Goal: Task Accomplishment & Management: Complete application form

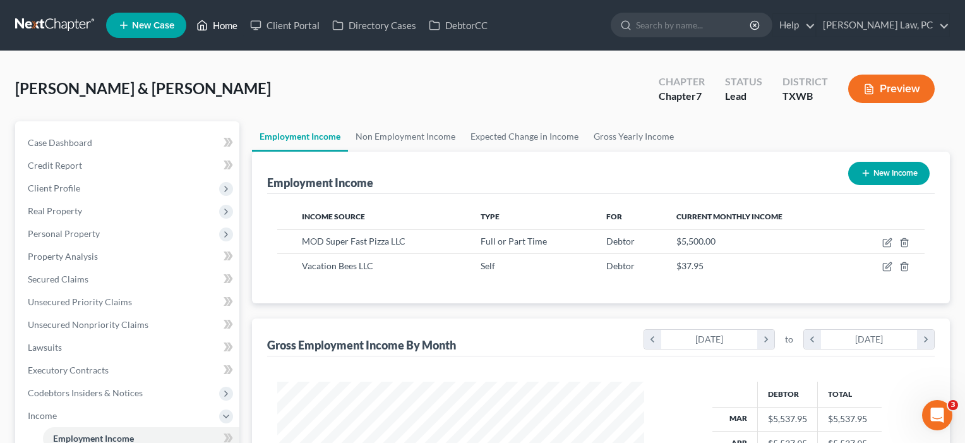
click at [219, 27] on link "Home" at bounding box center [217, 25] width 54 height 23
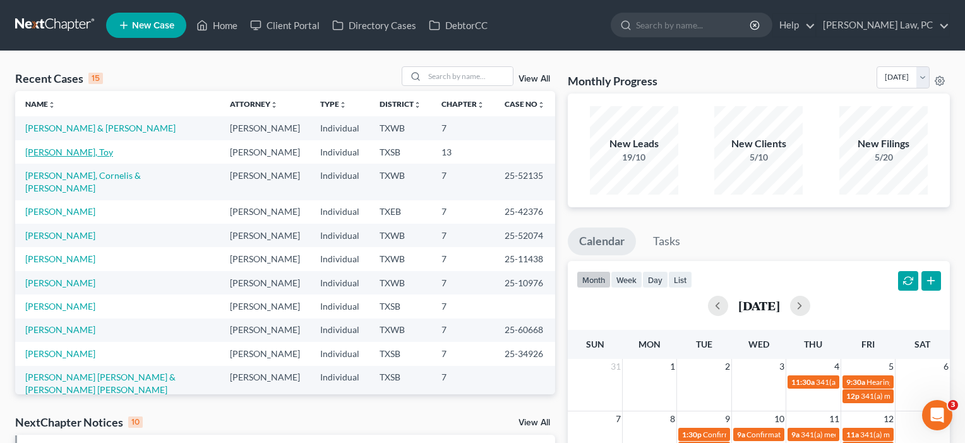
click at [91, 157] on link "[PERSON_NAME], Toy" at bounding box center [69, 152] width 88 height 11
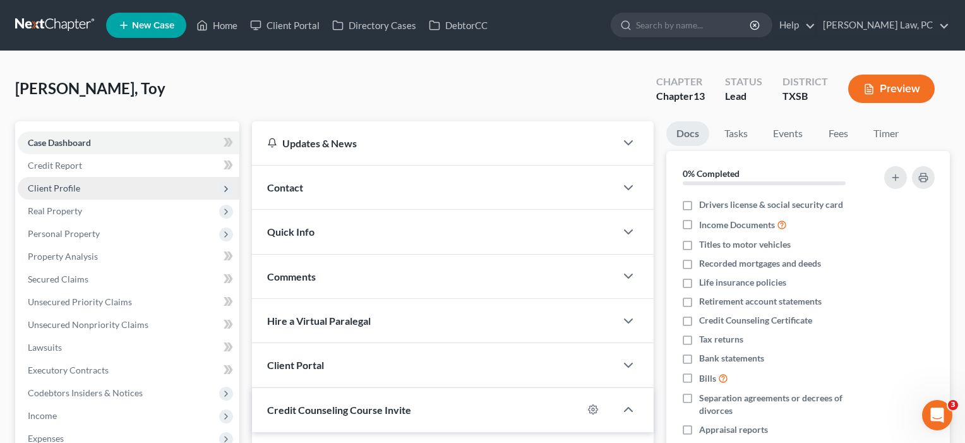
click at [67, 187] on span "Client Profile" at bounding box center [54, 188] width 52 height 11
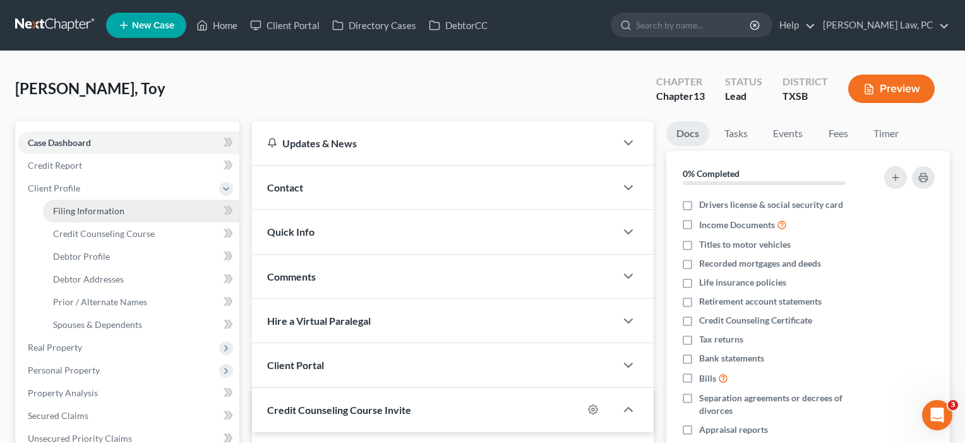
click at [71, 212] on span "Filing Information" at bounding box center [88, 210] width 71 height 11
select select "1"
select select "0"
select select "3"
select select "79"
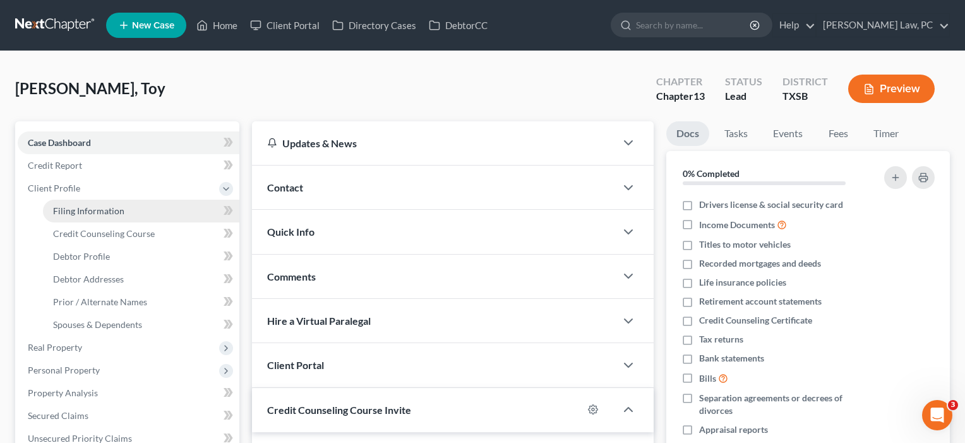
select select "2"
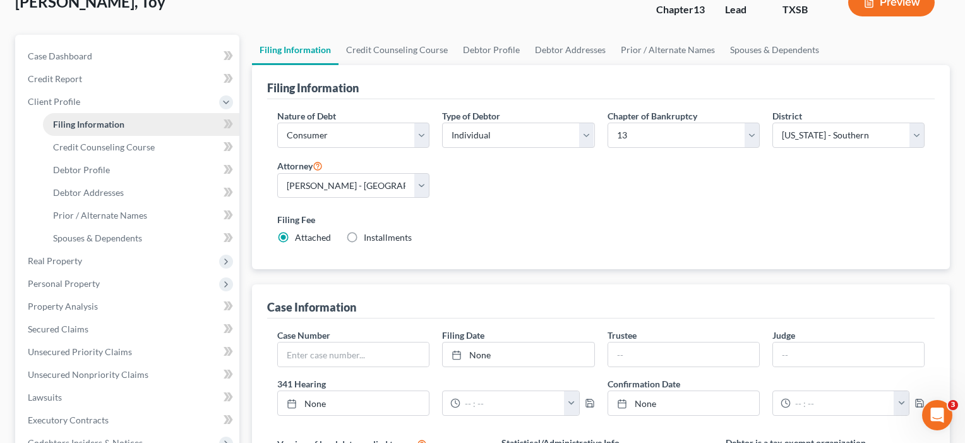
scroll to position [88, 0]
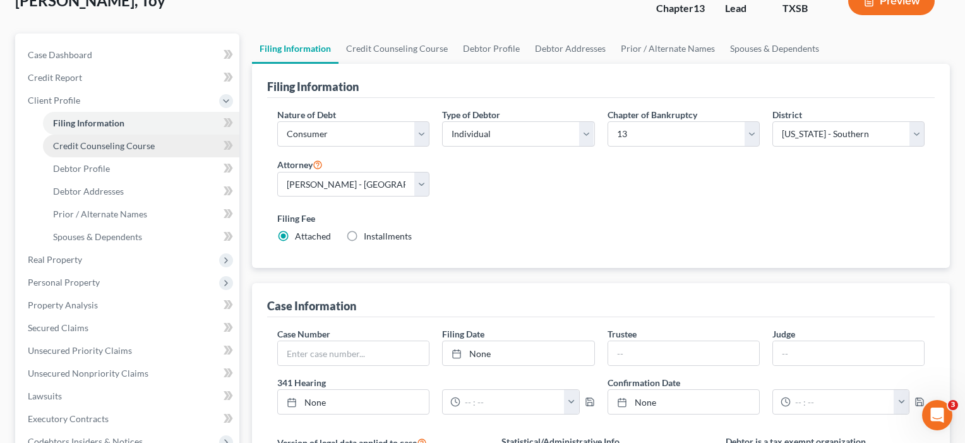
click at [77, 143] on span "Credit Counseling Course" at bounding box center [104, 145] width 102 height 11
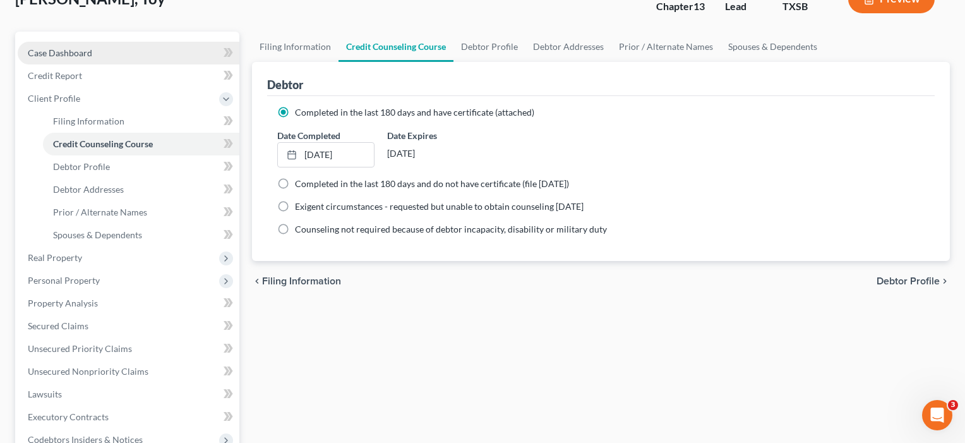
scroll to position [118, 0]
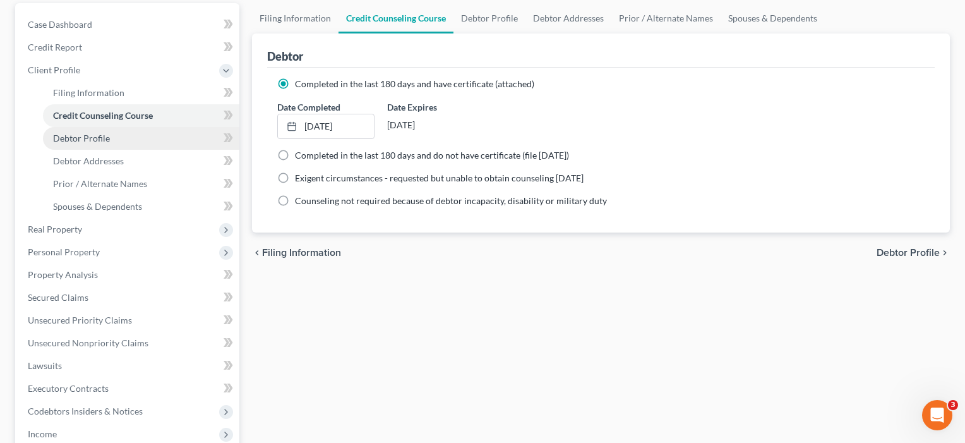
click at [74, 138] on span "Debtor Profile" at bounding box center [81, 138] width 57 height 11
select select "0"
select select "1"
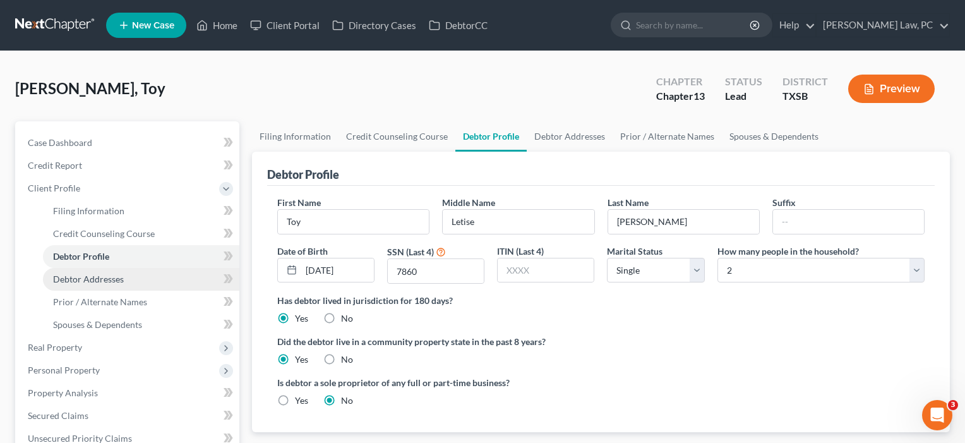
click at [90, 286] on link "Debtor Addresses" at bounding box center [141, 279] width 196 height 23
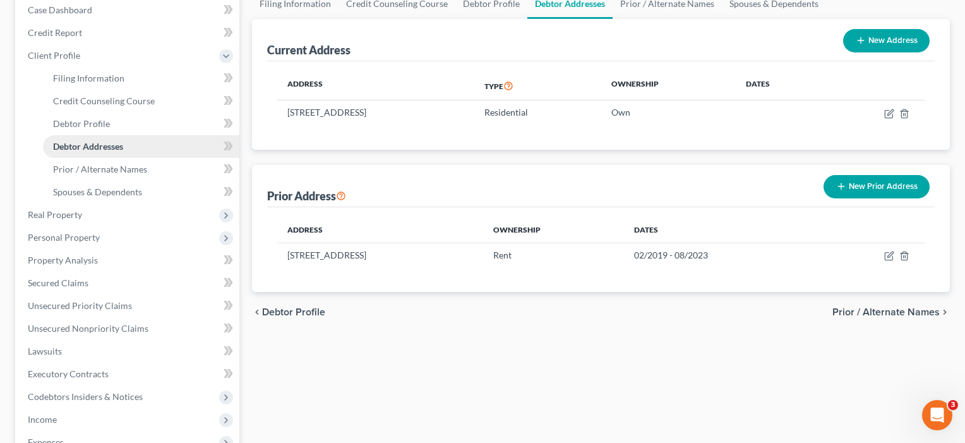
scroll to position [138, 0]
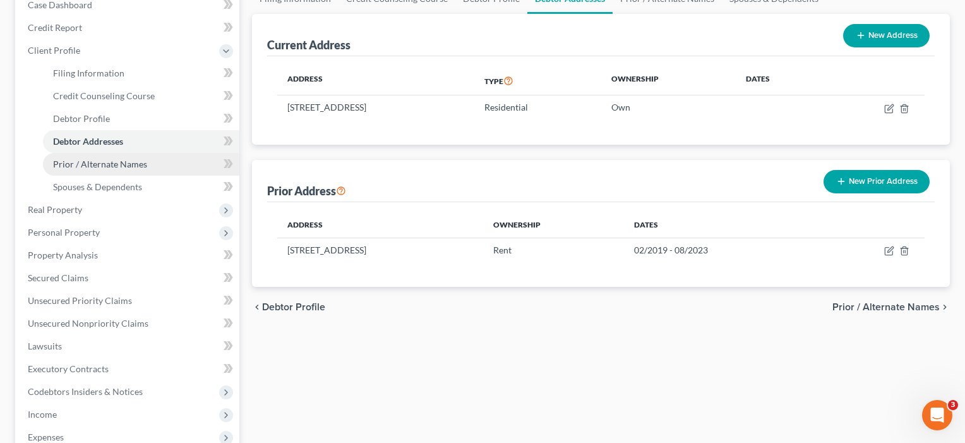
click at [81, 164] on span "Prior / Alternate Names" at bounding box center [100, 164] width 94 height 11
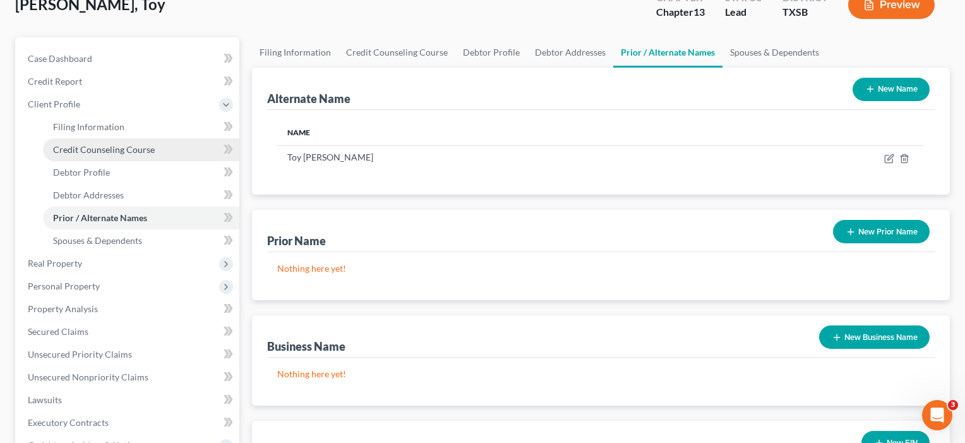
scroll to position [85, 0]
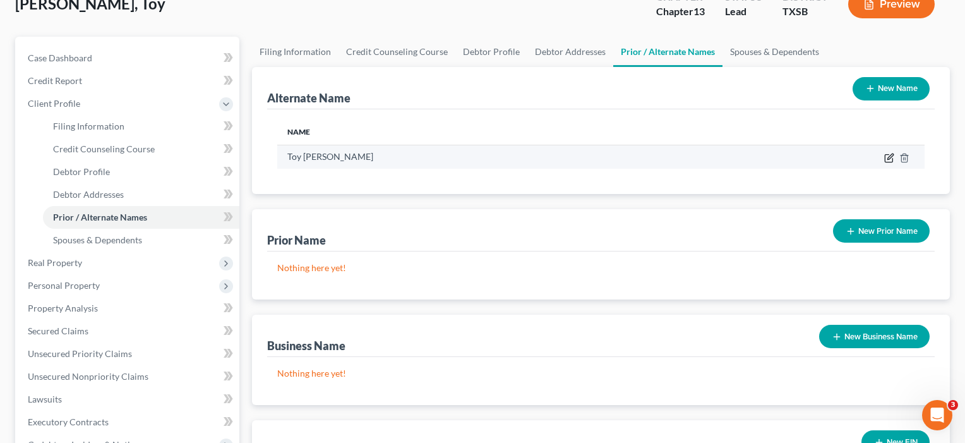
click at [886, 157] on icon at bounding box center [889, 158] width 10 height 10
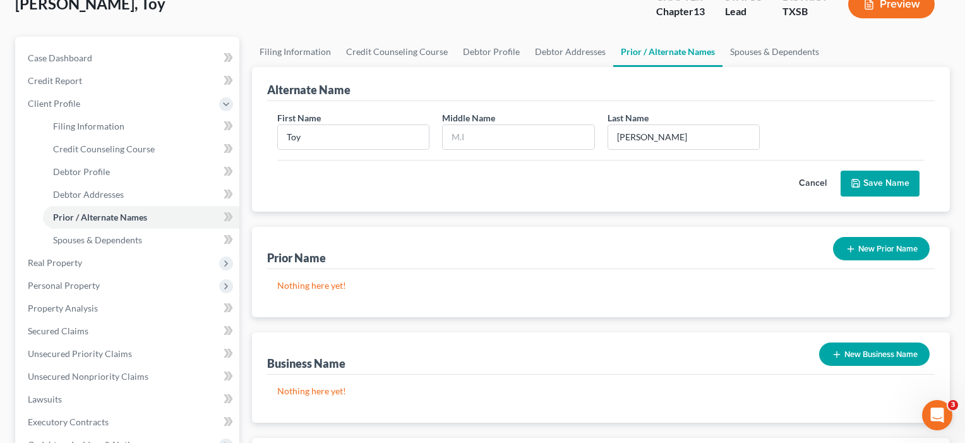
click at [871, 182] on button "Save Name" at bounding box center [880, 184] width 79 height 27
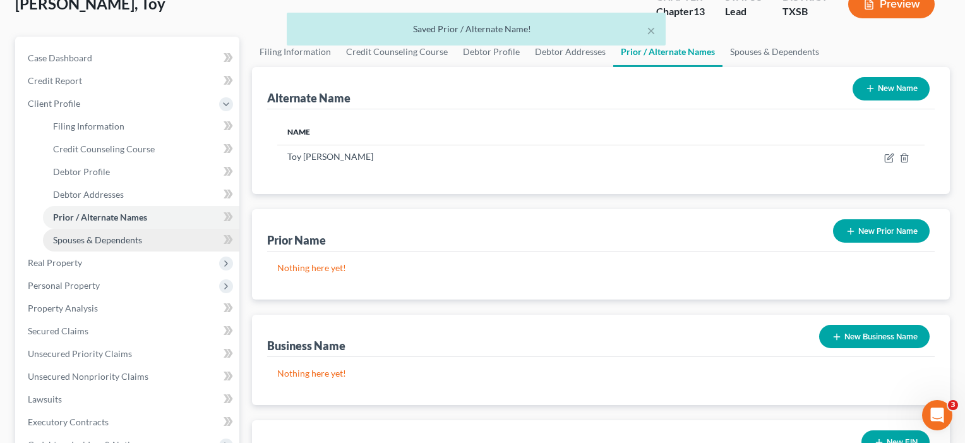
click at [127, 241] on span "Spouses & Dependents" at bounding box center [97, 239] width 89 height 11
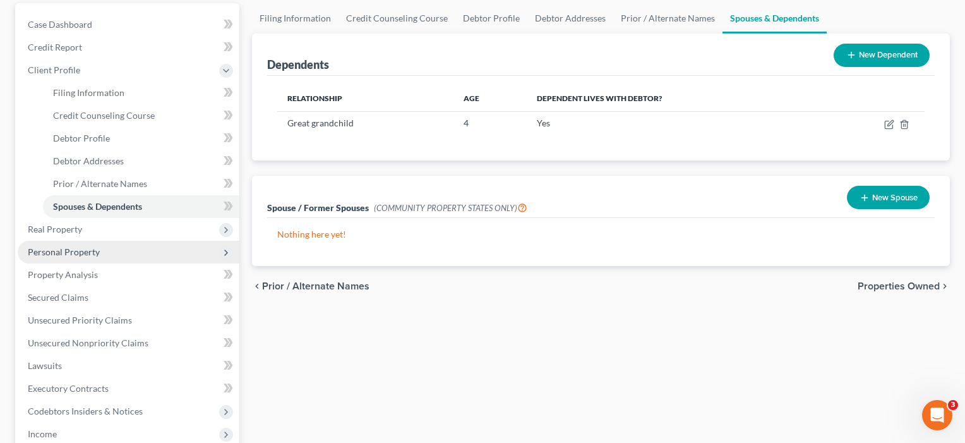
scroll to position [126, 0]
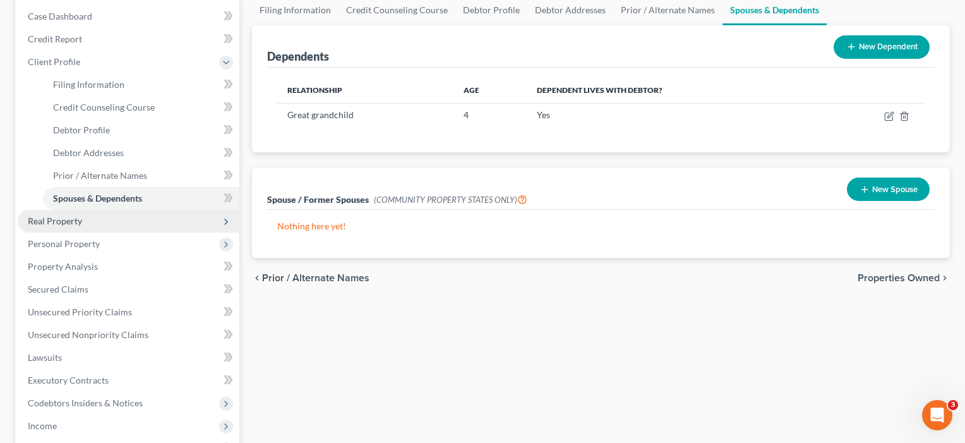
click at [73, 224] on span "Real Property" at bounding box center [55, 220] width 54 height 11
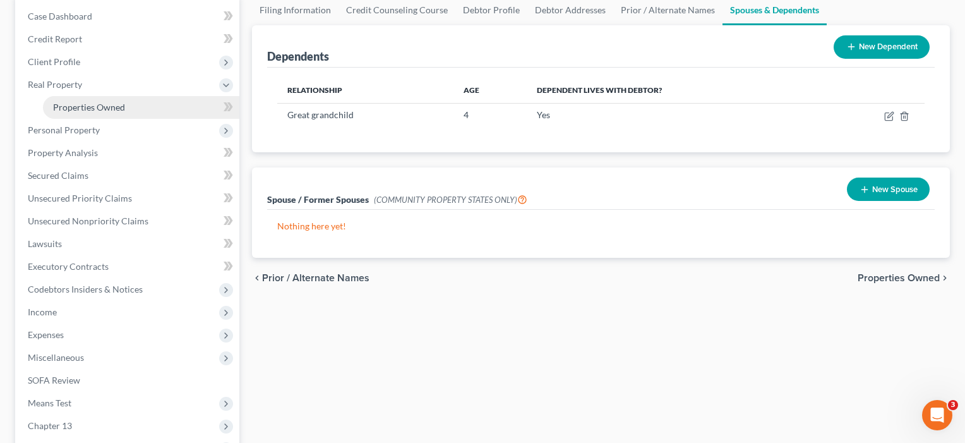
click at [107, 103] on span "Properties Owned" at bounding box center [89, 107] width 72 height 11
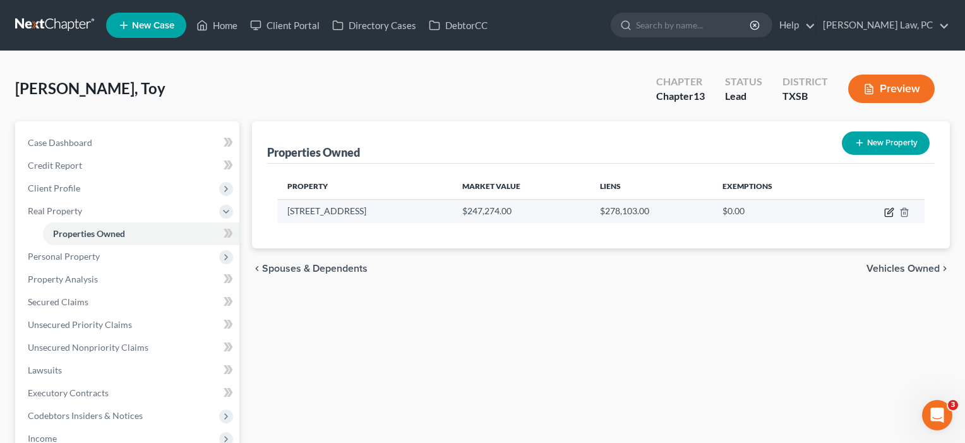
click at [890, 212] on icon "button" at bounding box center [889, 212] width 10 height 10
select select "45"
select select "100"
select select "0"
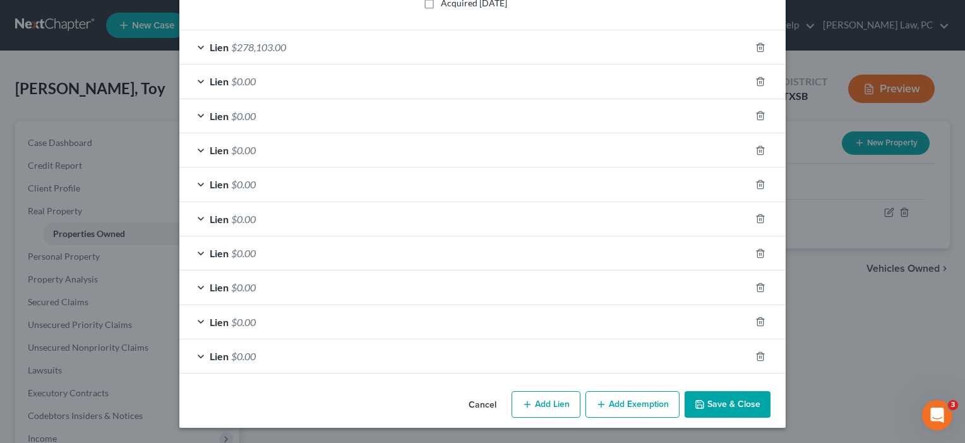
scroll to position [320, 0]
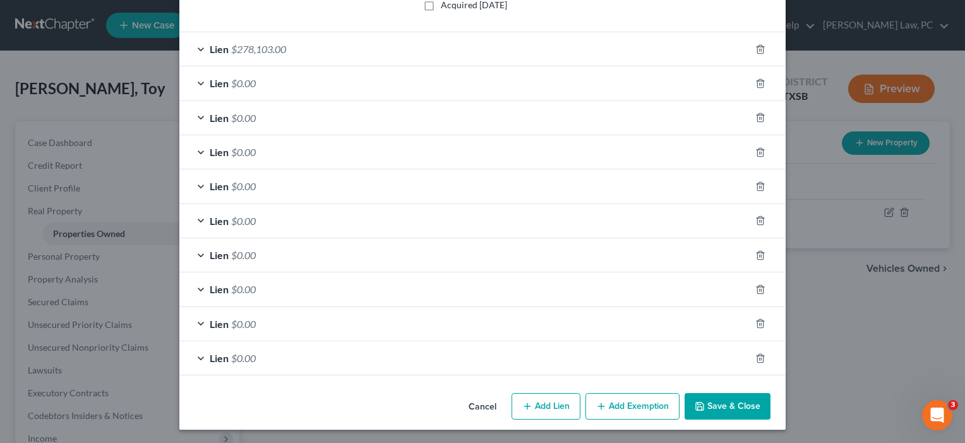
click at [641, 407] on button "Add Exemption" at bounding box center [633, 406] width 94 height 27
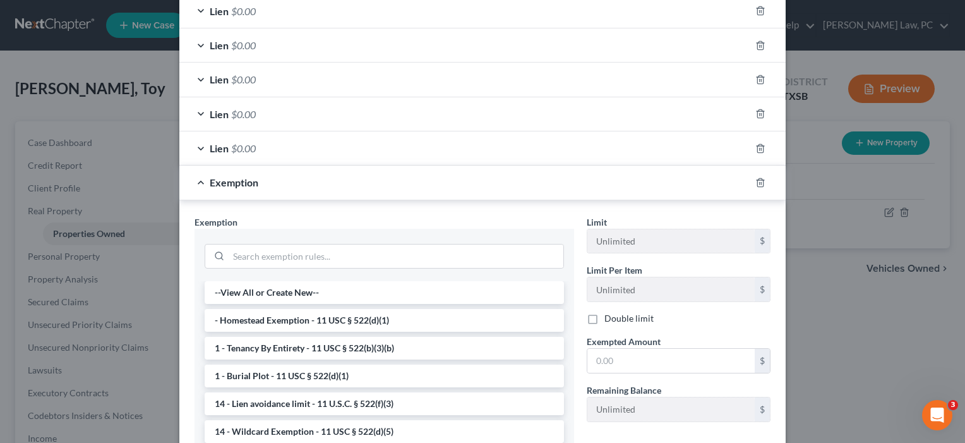
scroll to position [532, 0]
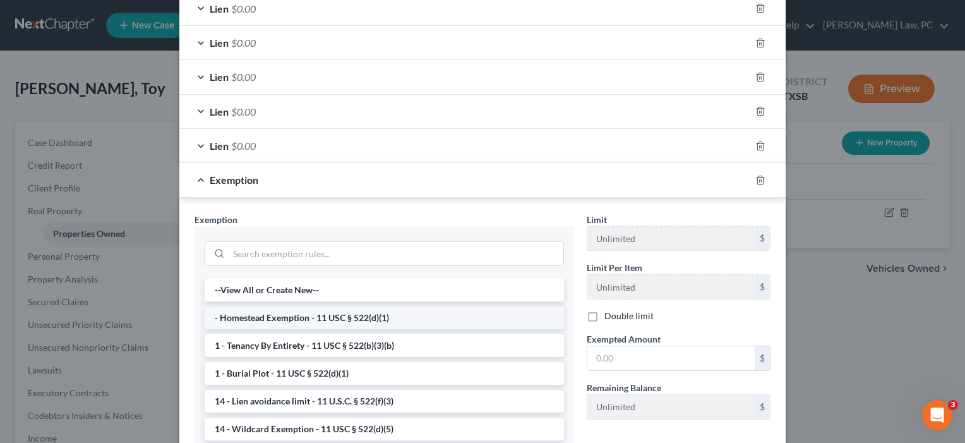
click at [458, 322] on li "- Homestead Exemption - 11 USC § 522(d)(1)" at bounding box center [384, 317] width 359 height 23
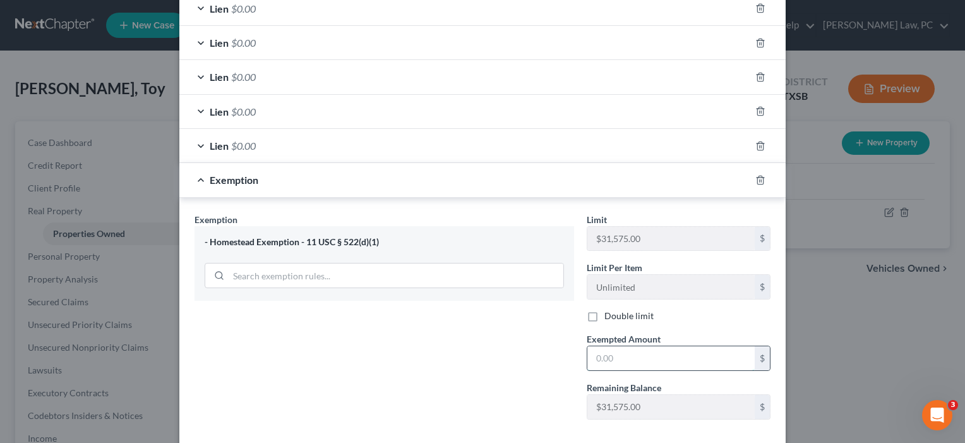
click at [608, 360] on input "text" at bounding box center [671, 358] width 167 height 24
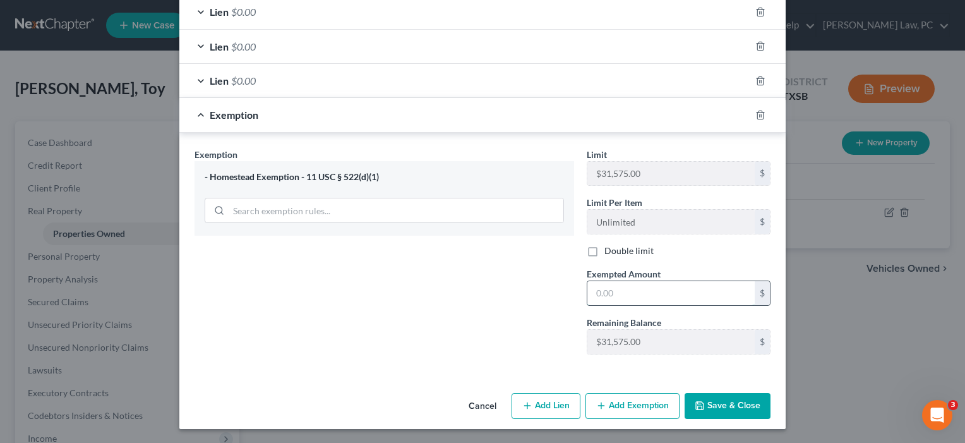
scroll to position [596, 0]
click at [488, 404] on button "Cancel" at bounding box center [483, 407] width 48 height 25
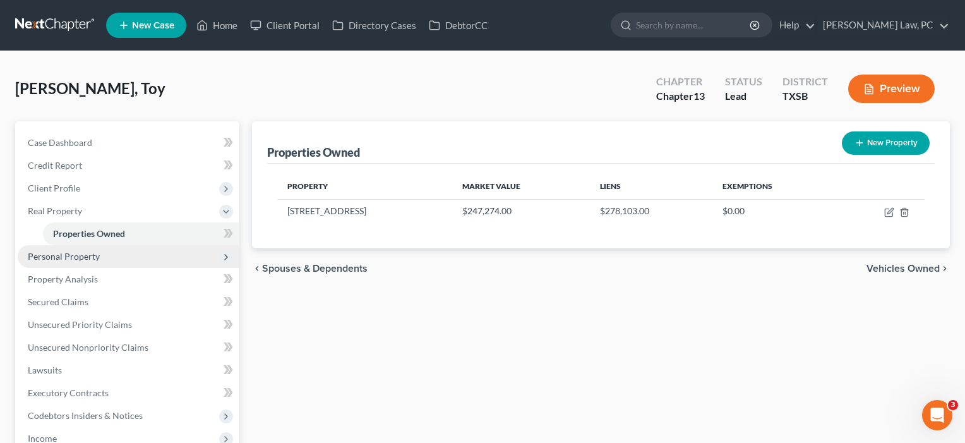
click at [88, 263] on span "Personal Property" at bounding box center [129, 256] width 222 height 23
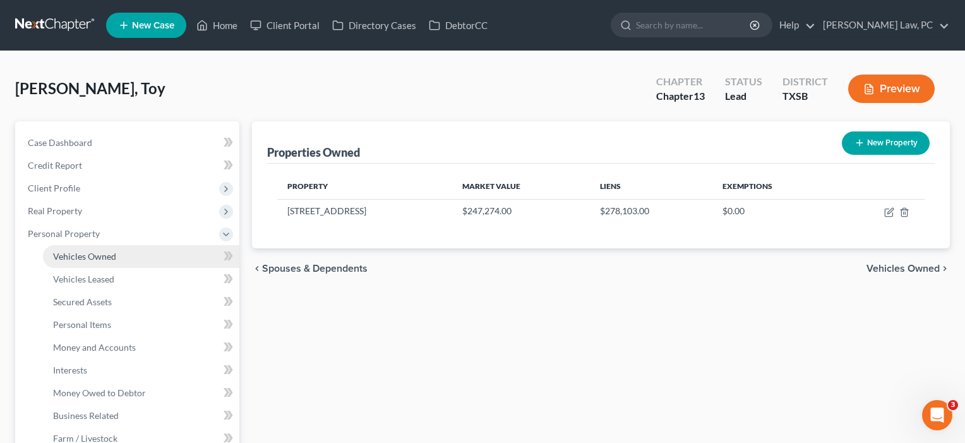
click at [86, 261] on span "Vehicles Owned" at bounding box center [84, 256] width 63 height 11
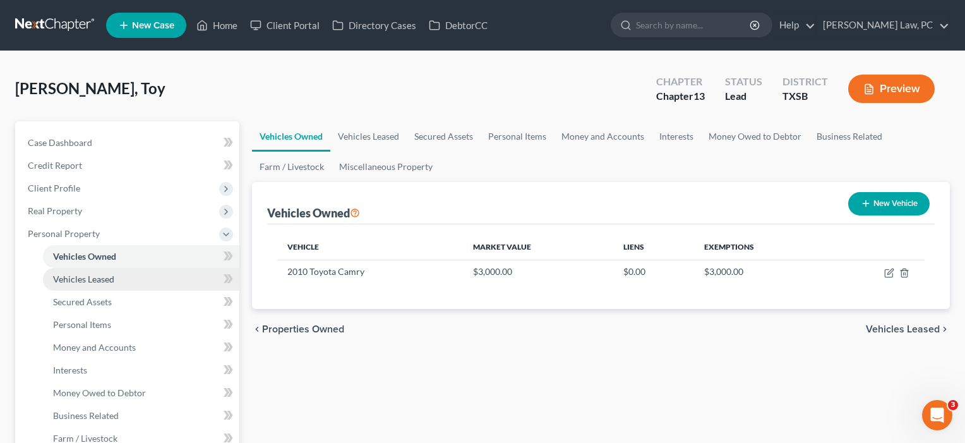
click at [82, 277] on span "Vehicles Leased" at bounding box center [83, 279] width 61 height 11
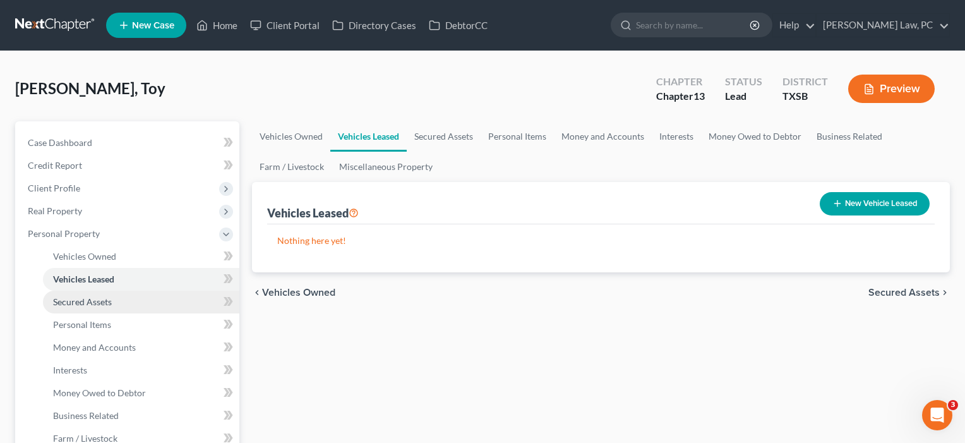
click at [83, 299] on span "Secured Assets" at bounding box center [82, 301] width 59 height 11
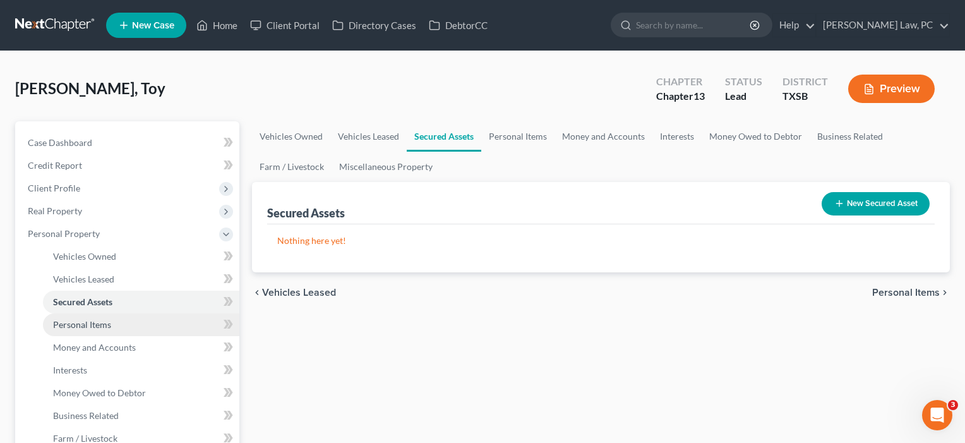
click at [87, 324] on span "Personal Items" at bounding box center [82, 324] width 58 height 11
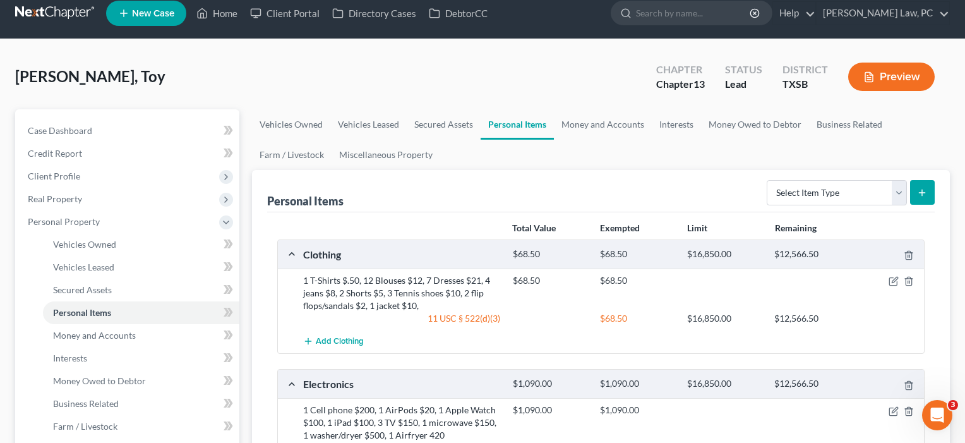
scroll to position [4, 0]
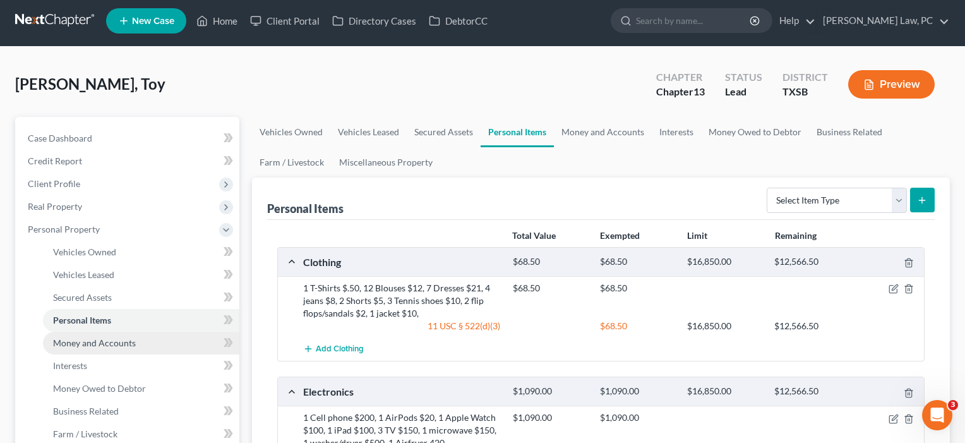
click at [82, 343] on span "Money and Accounts" at bounding box center [94, 342] width 83 height 11
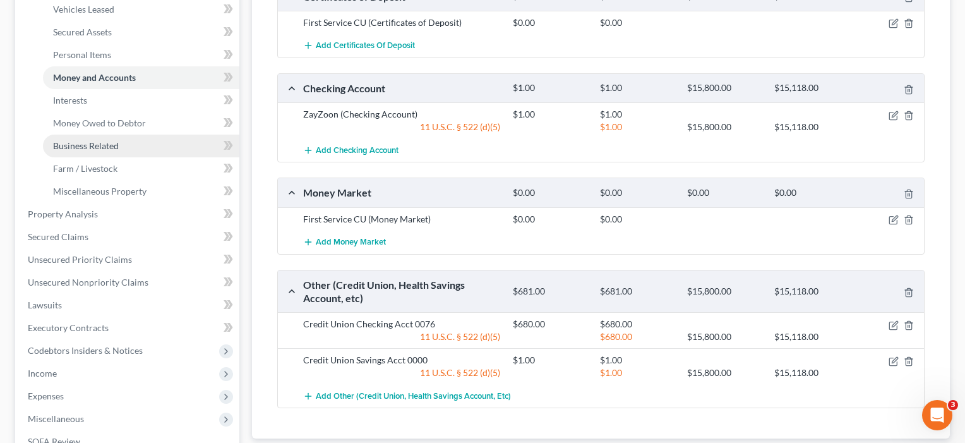
scroll to position [270, 0]
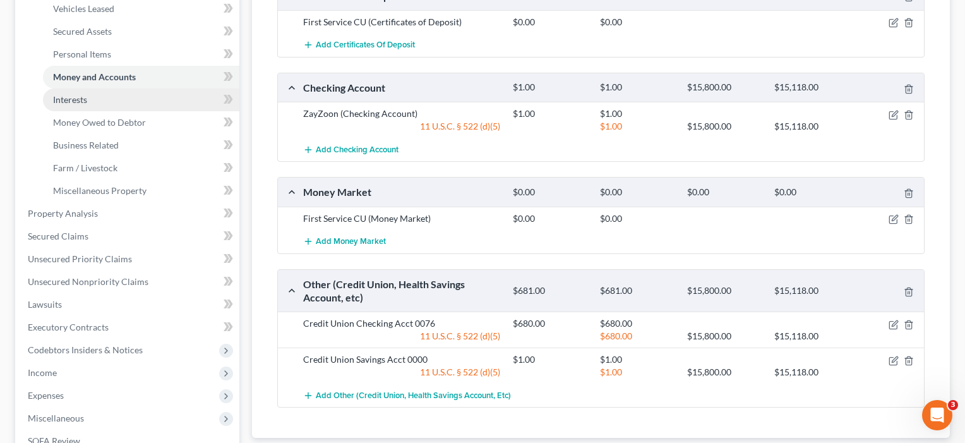
click at [90, 97] on link "Interests" at bounding box center [141, 99] width 196 height 23
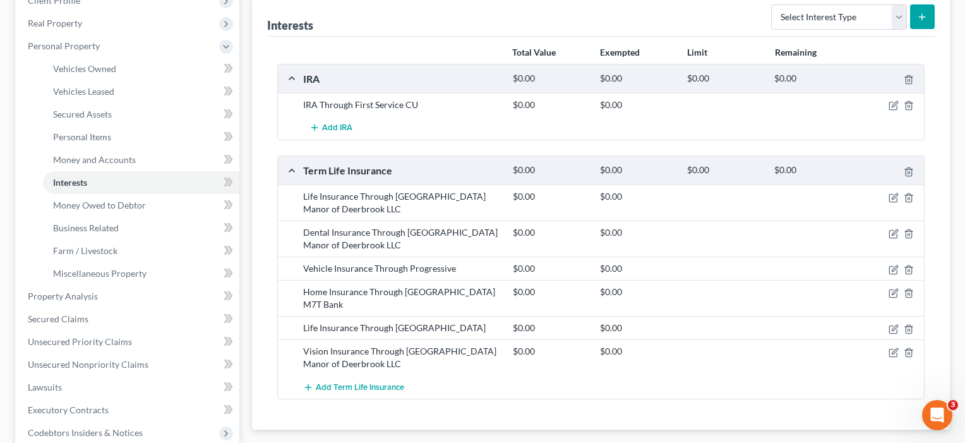
scroll to position [188, 0]
click at [93, 207] on span "Money Owed to Debtor" at bounding box center [99, 204] width 93 height 11
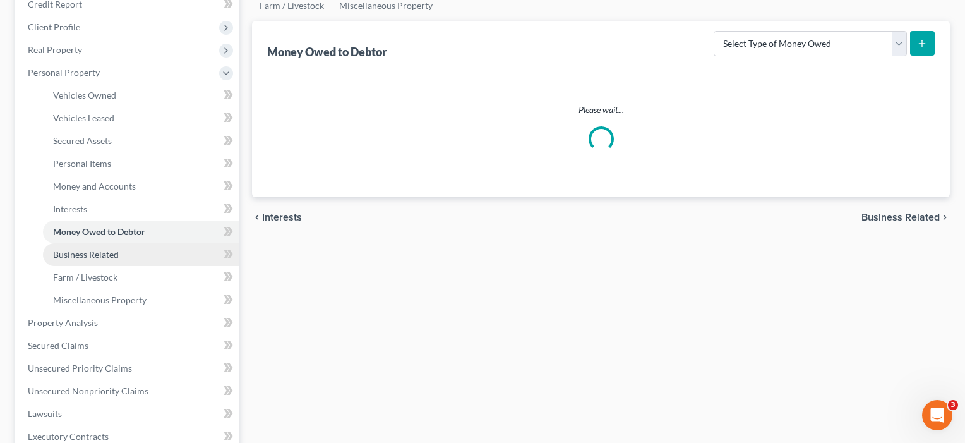
click at [85, 247] on link "Business Related" at bounding box center [141, 254] width 196 height 23
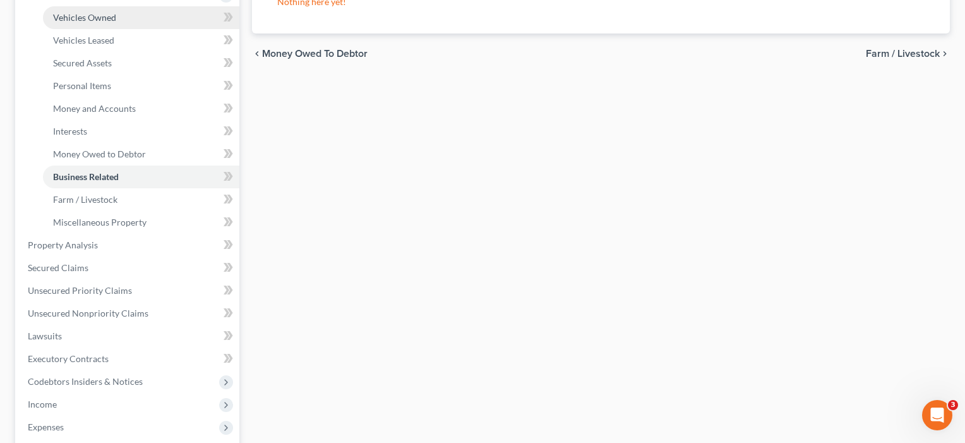
scroll to position [244, 0]
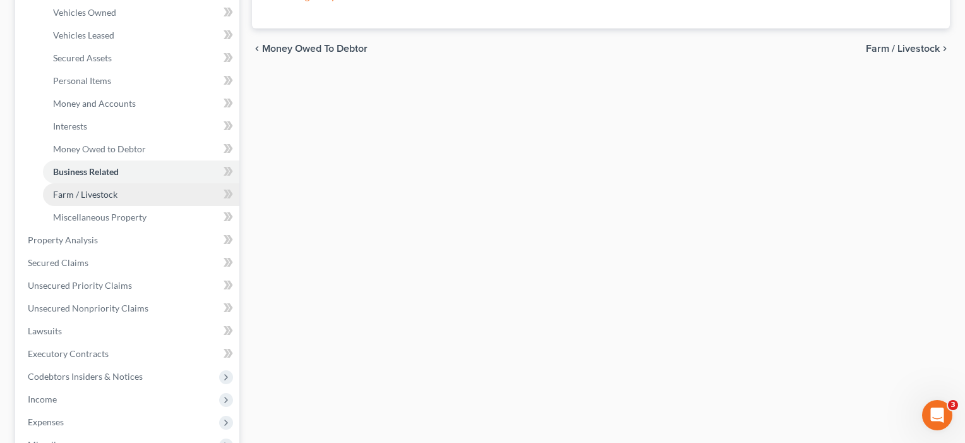
click at [85, 205] on link "Farm / Livestock" at bounding box center [141, 194] width 196 height 23
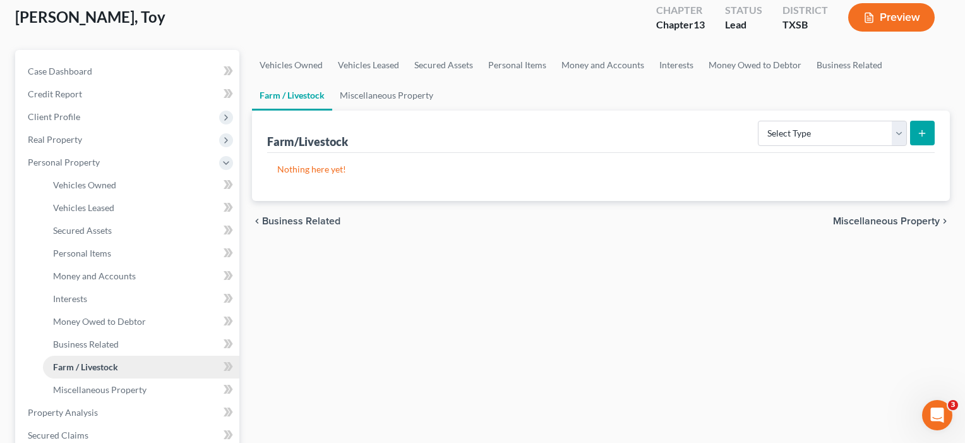
scroll to position [171, 0]
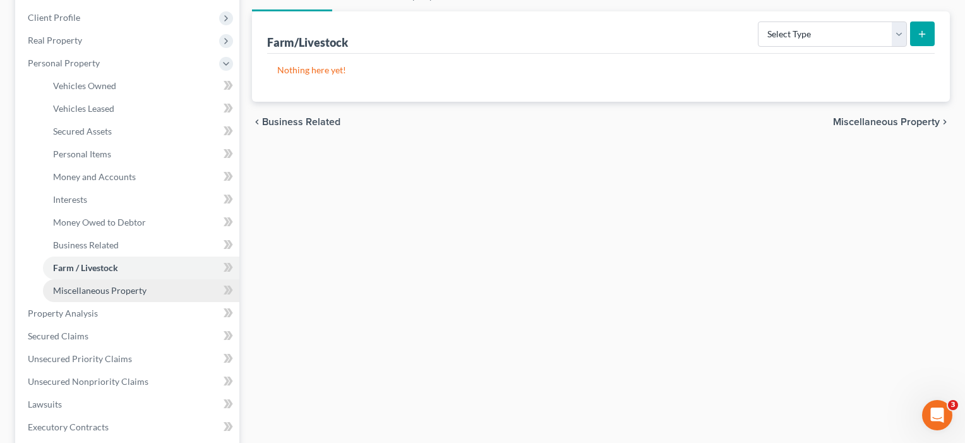
click at [94, 290] on span "Miscellaneous Property" at bounding box center [100, 290] width 94 height 11
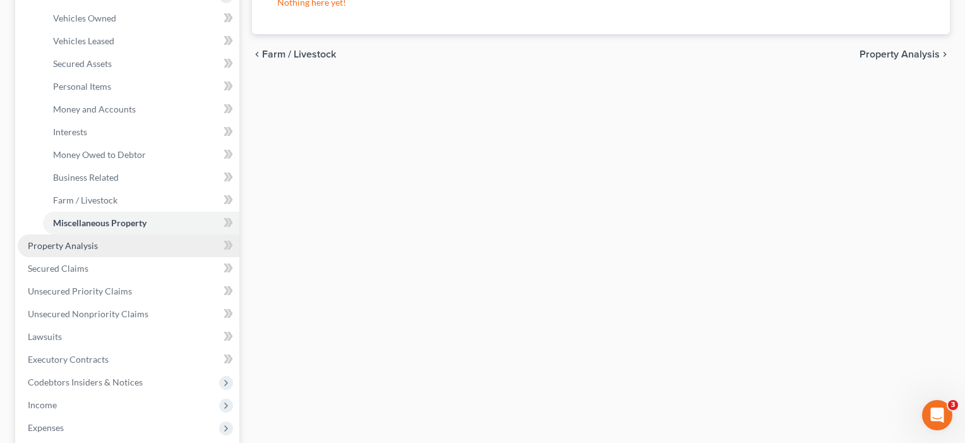
click at [69, 246] on span "Property Analysis" at bounding box center [63, 245] width 70 height 11
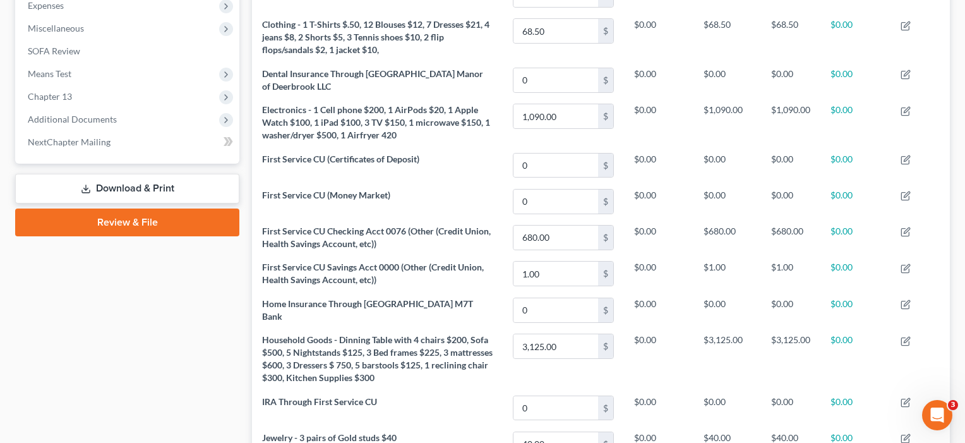
scroll to position [468, 0]
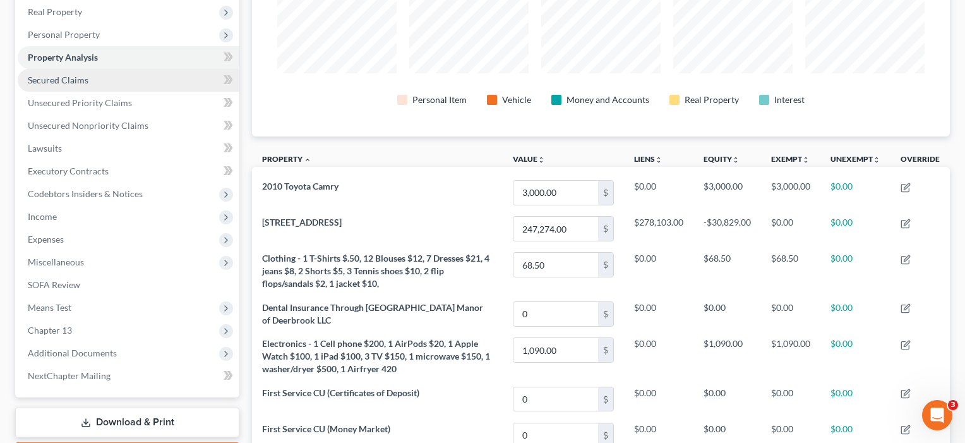
click at [73, 75] on span "Secured Claims" at bounding box center [58, 80] width 61 height 11
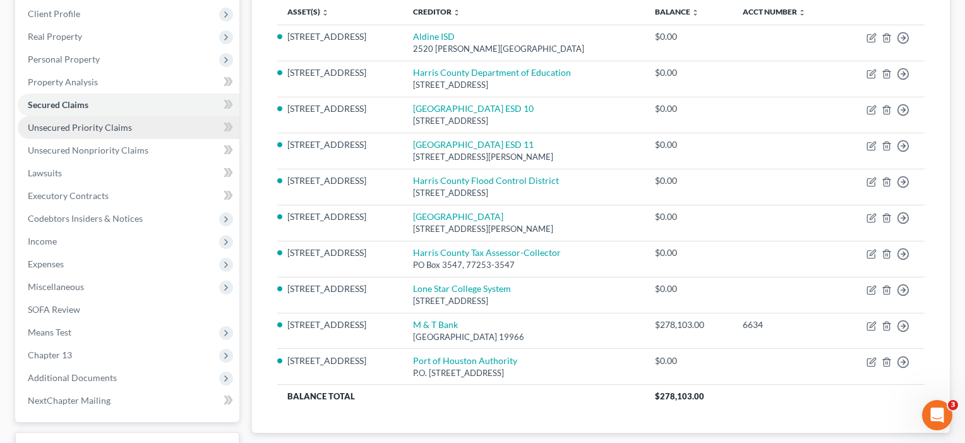
click at [106, 134] on link "Unsecured Priority Claims" at bounding box center [129, 127] width 222 height 23
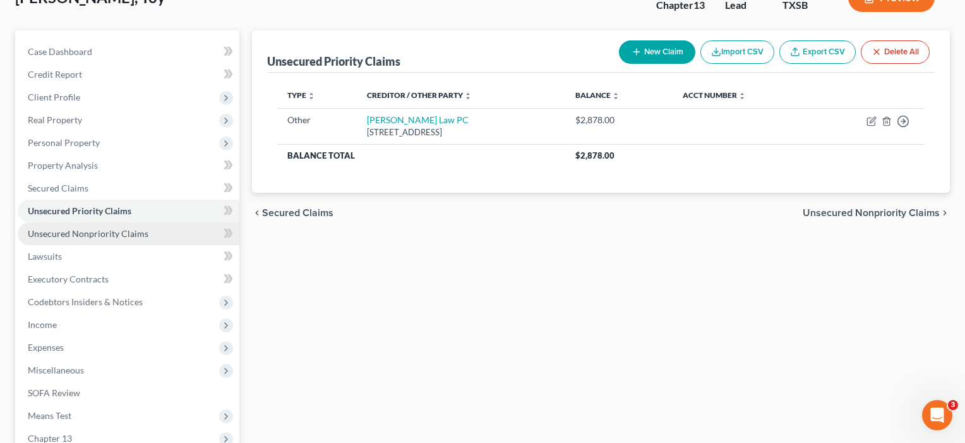
click at [88, 238] on span "Unsecured Nonpriority Claims" at bounding box center [88, 233] width 121 height 11
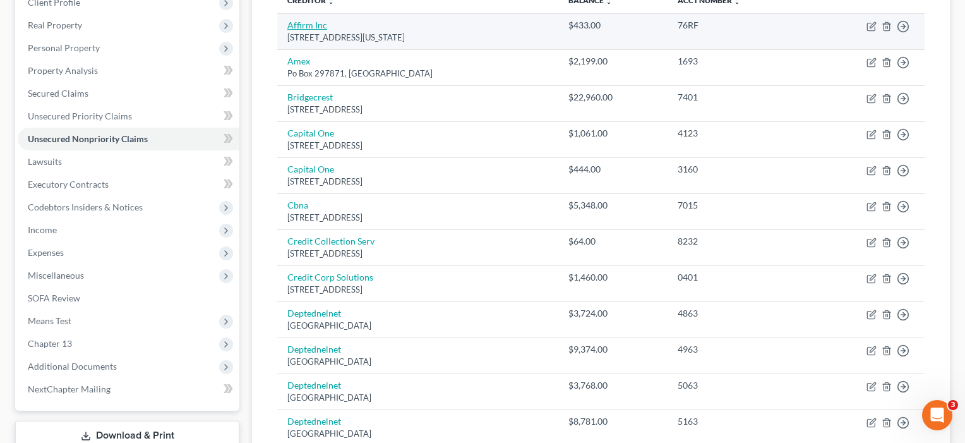
click at [301, 25] on link "Affirm Inc" at bounding box center [307, 25] width 40 height 11
select select "4"
select select "0"
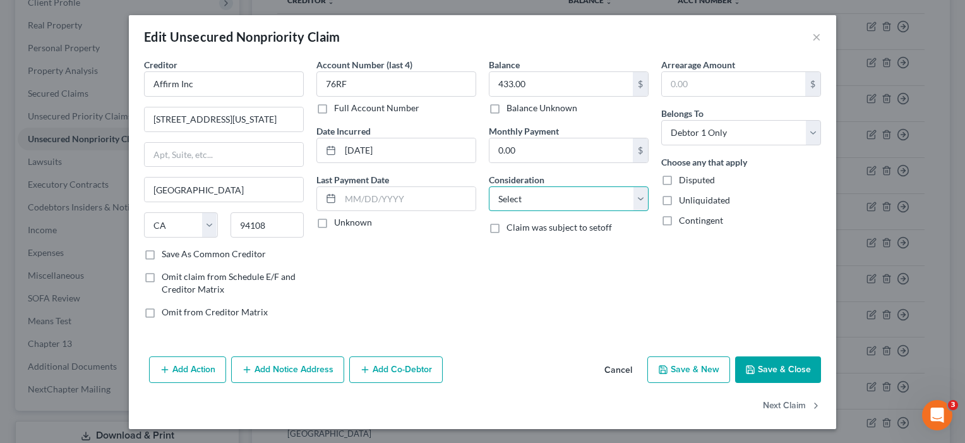
select select "10"
click at [766, 371] on button "Save & Close" at bounding box center [778, 369] width 86 height 27
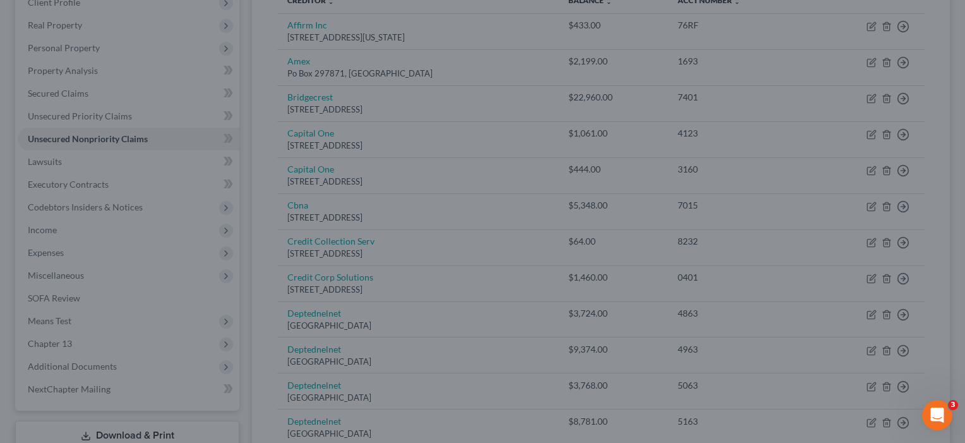
type input "0"
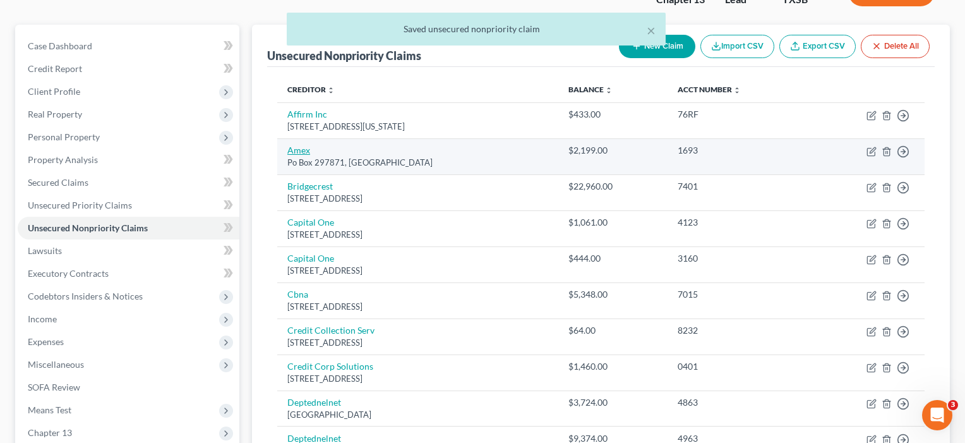
click at [296, 154] on link "Amex" at bounding box center [298, 150] width 23 height 11
select select "9"
select select "2"
select select "0"
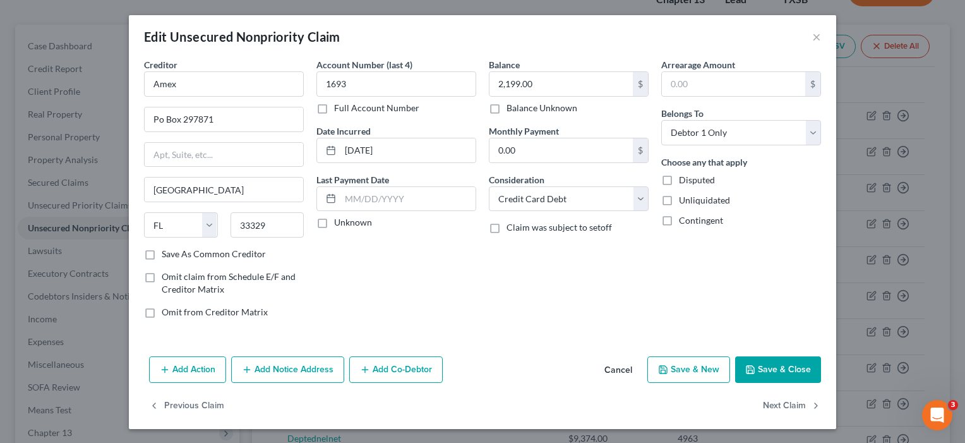
click at [765, 367] on button "Save & Close" at bounding box center [778, 369] width 86 height 27
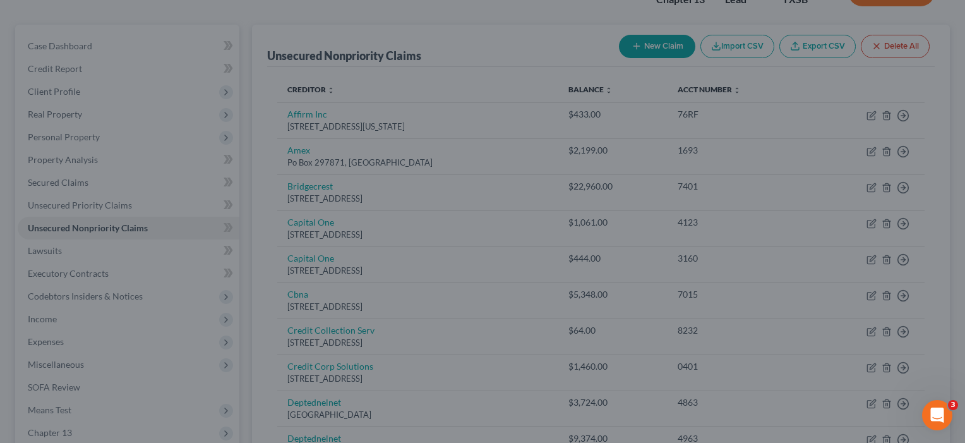
type input "0"
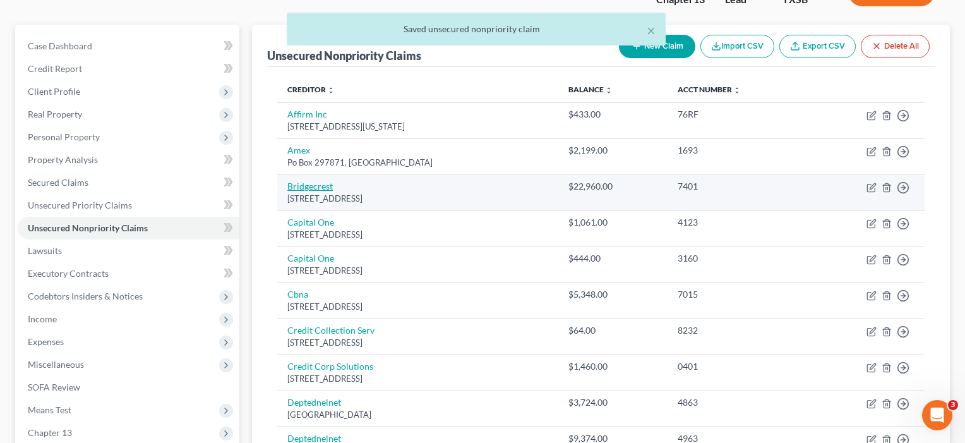
click at [306, 187] on link "Bridgecrest" at bounding box center [309, 186] width 45 height 11
select select "3"
select select "4"
select select "0"
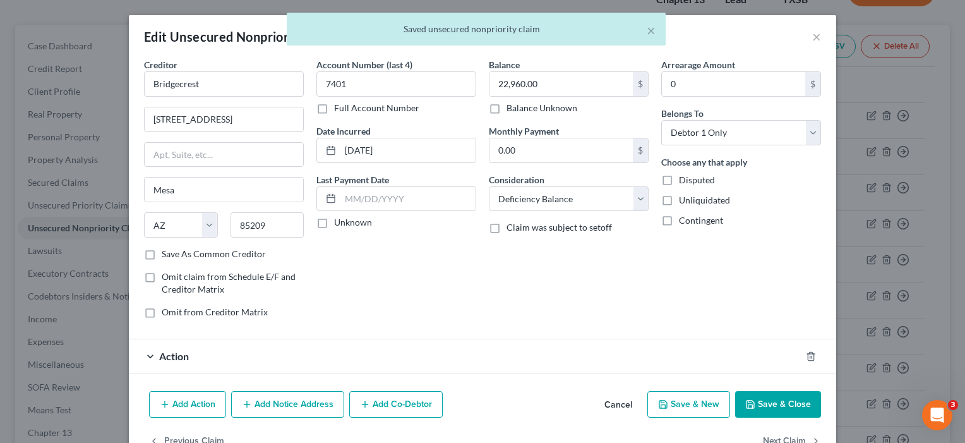
click at [763, 406] on button "Save & Close" at bounding box center [778, 404] width 86 height 27
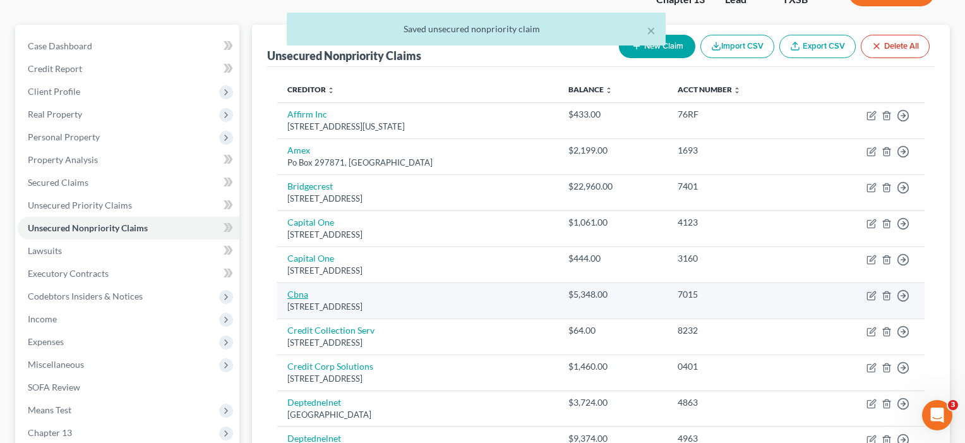
click at [293, 291] on link "Cbna" at bounding box center [297, 294] width 21 height 11
select select "14"
select select "2"
select select "0"
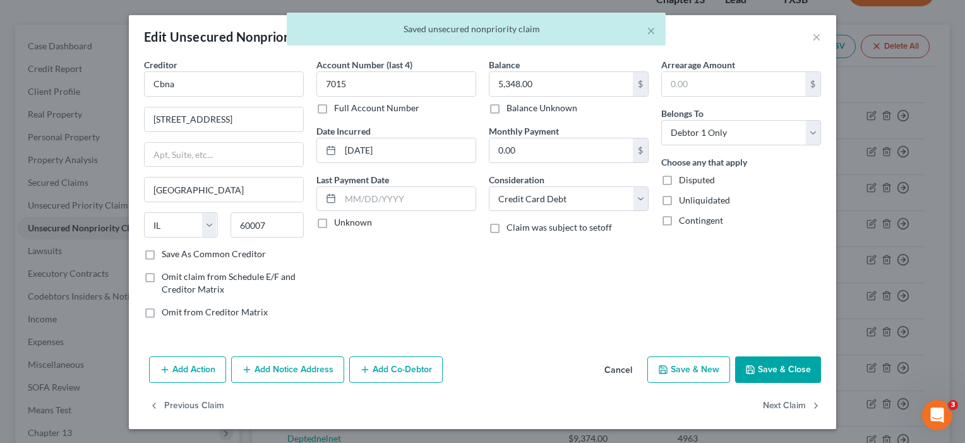
click at [753, 368] on icon "button" at bounding box center [750, 370] width 10 height 10
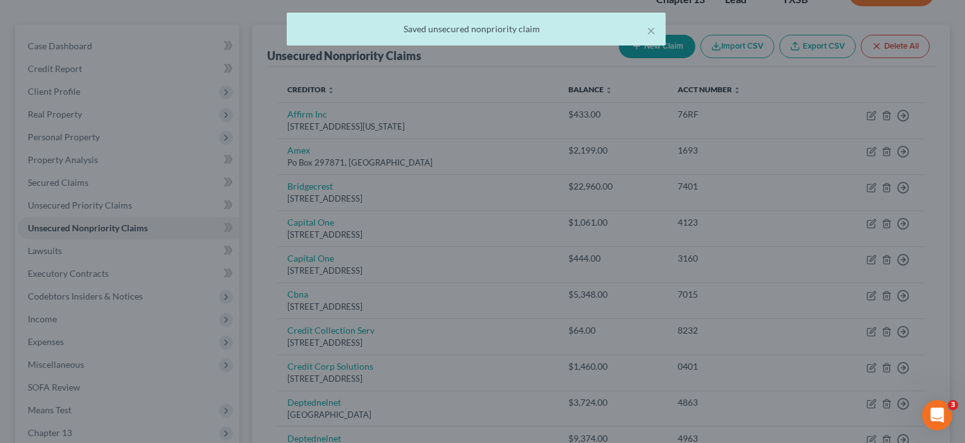
type input "0"
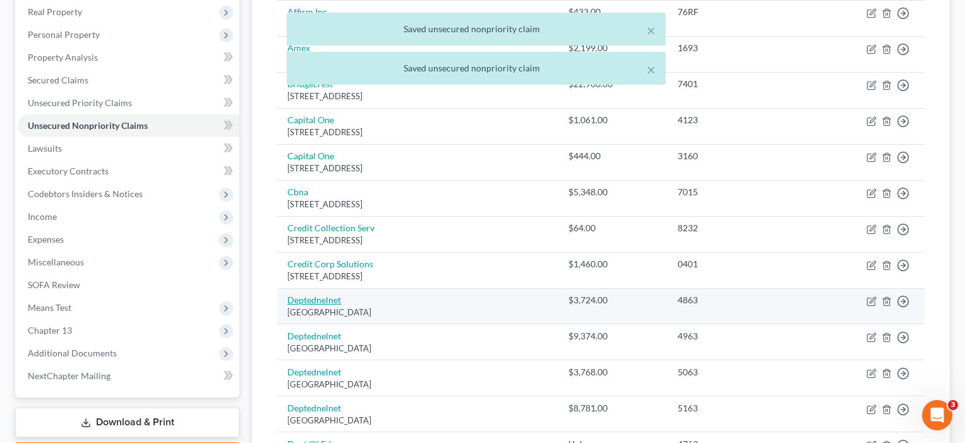
click at [311, 302] on link "Deptednelnet" at bounding box center [314, 299] width 54 height 11
select select "30"
select select "17"
select select "0"
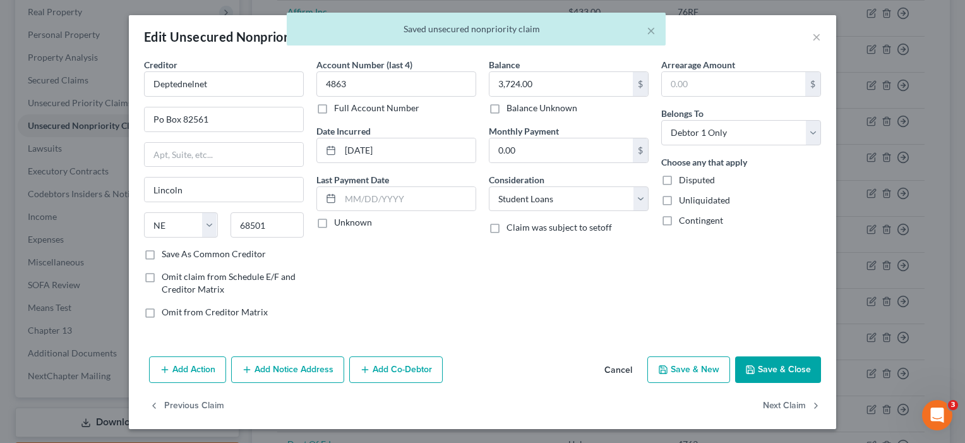
click at [764, 373] on button "Save & Close" at bounding box center [778, 369] width 86 height 27
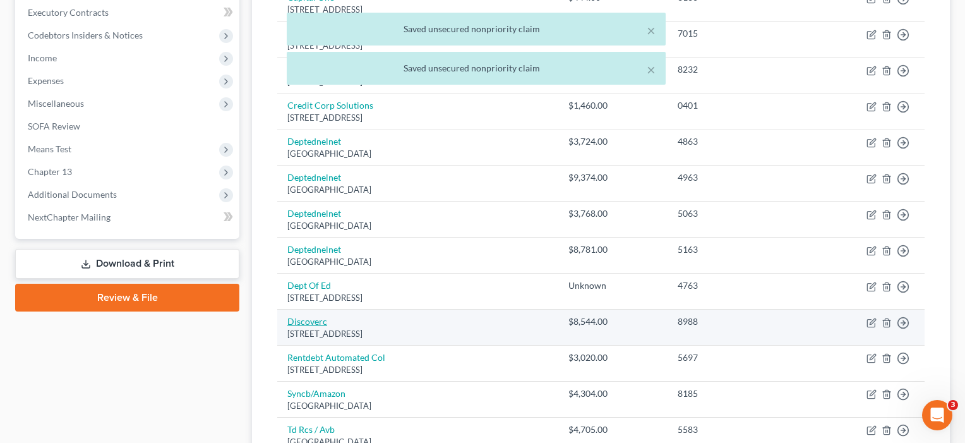
click at [308, 320] on link "Discoverc" at bounding box center [307, 321] width 40 height 11
select select "46"
select select "2"
select select "0"
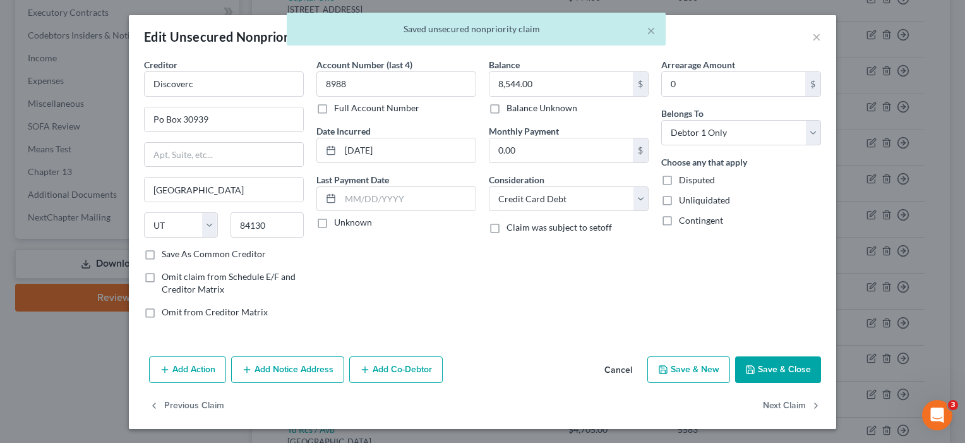
click at [802, 368] on button "Save & Close" at bounding box center [778, 369] width 86 height 27
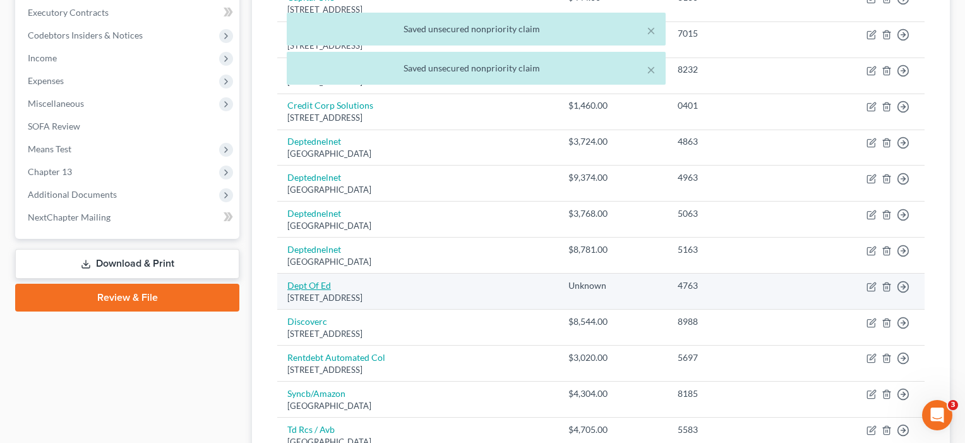
click at [311, 282] on link "Dept Of Ed" at bounding box center [309, 285] width 44 height 11
select select "30"
select select "17"
select select "0"
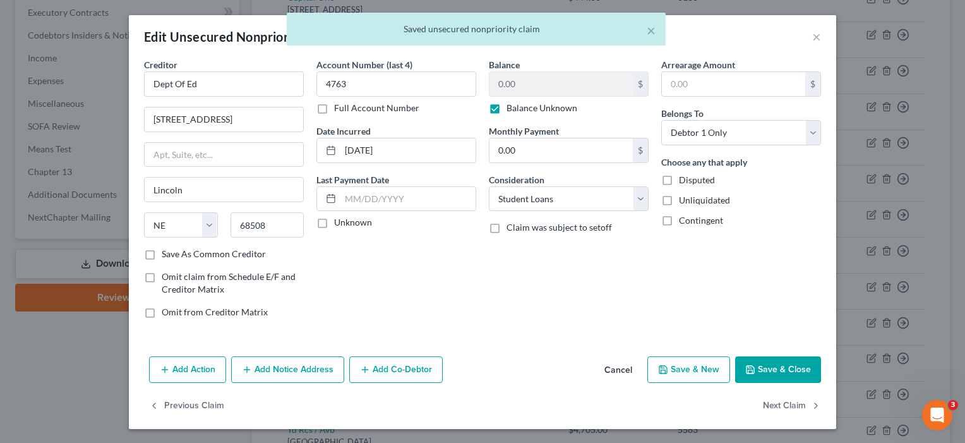
click at [507, 107] on label "Balance Unknown" at bounding box center [542, 108] width 71 height 13
click at [512, 107] on input "Balance Unknown" at bounding box center [516, 106] width 8 height 8
checkbox input "false"
click at [789, 375] on button "Save & Close" at bounding box center [778, 369] width 86 height 27
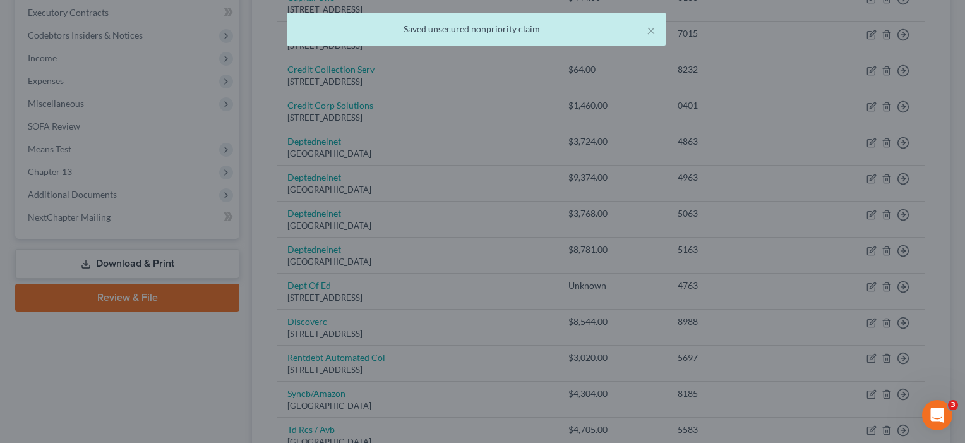
type input "0"
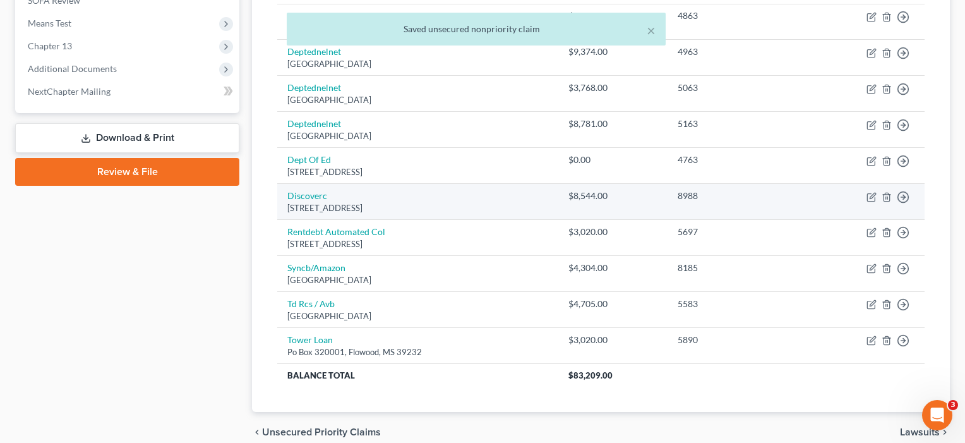
scroll to position [485, 0]
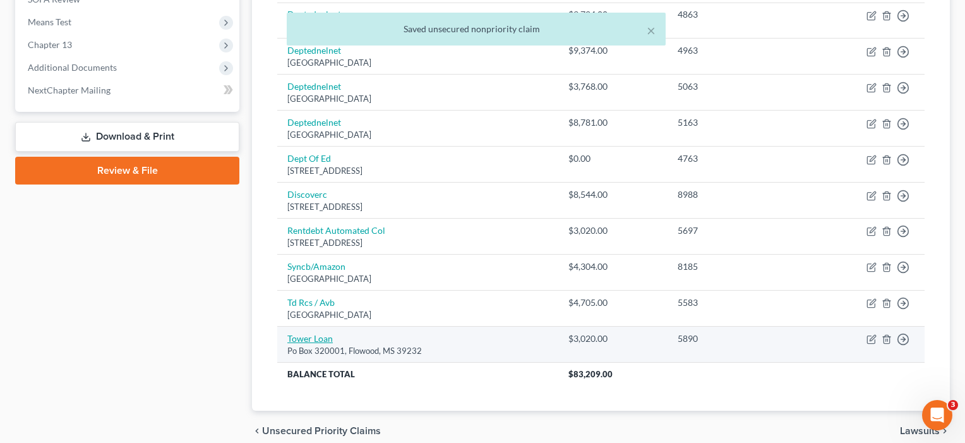
click at [320, 333] on link "Tower Loan" at bounding box center [309, 338] width 45 height 11
select select "25"
select select "1"
select select "0"
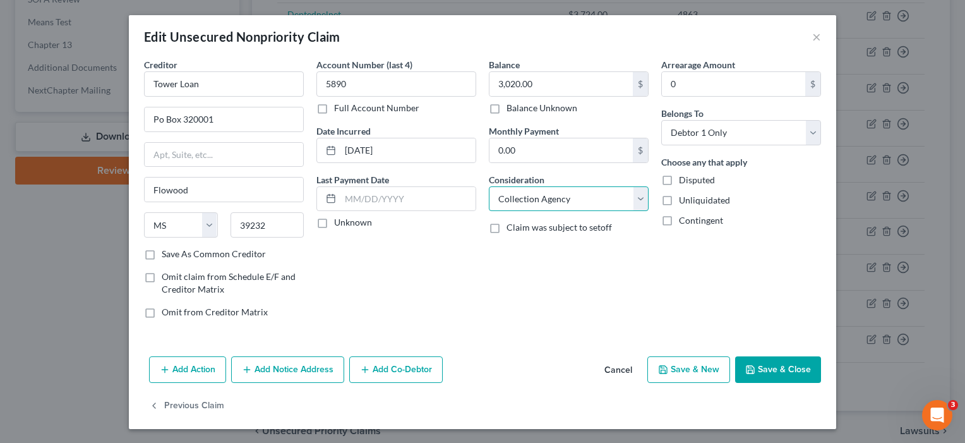
select select "10"
click at [791, 373] on button "Save & Close" at bounding box center [778, 369] width 86 height 27
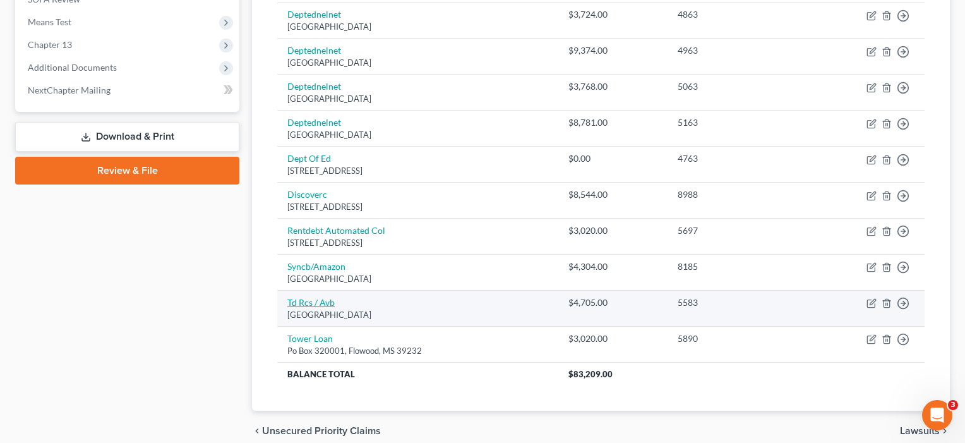
click at [323, 297] on link "Td Rcs / Avb" at bounding box center [310, 302] width 47 height 11
select select "42"
select select "1"
select select "0"
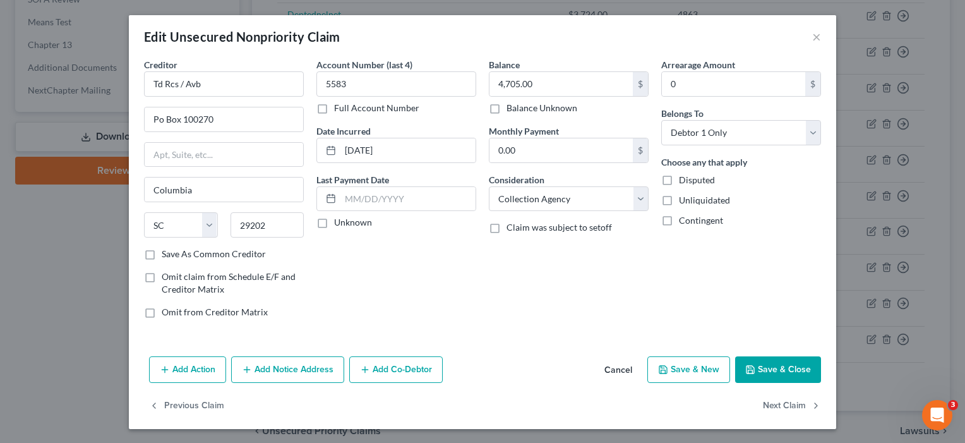
click at [771, 368] on button "Save & Close" at bounding box center [778, 369] width 86 height 27
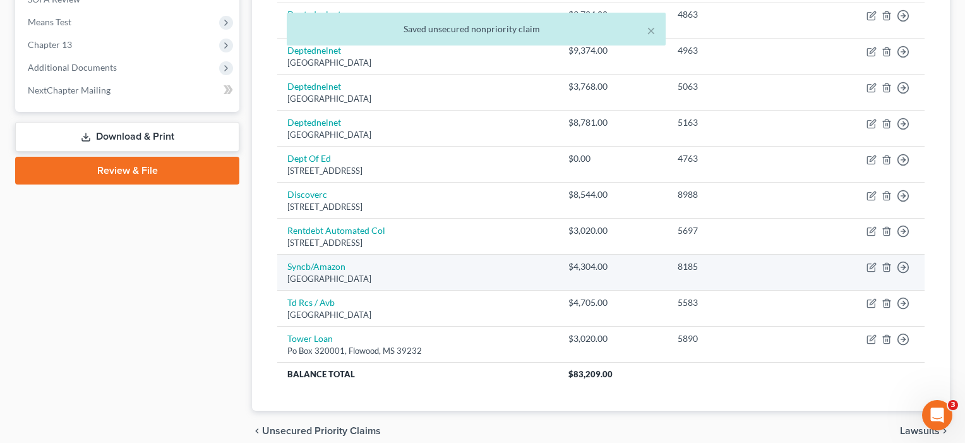
click at [330, 255] on td "Syncb/Amazon Po Box 71727, [GEOGRAPHIC_DATA]" at bounding box center [417, 273] width 281 height 36
click at [330, 262] on link "Syncb/Amazon" at bounding box center [316, 266] width 58 height 11
select select "39"
select select "2"
select select "0"
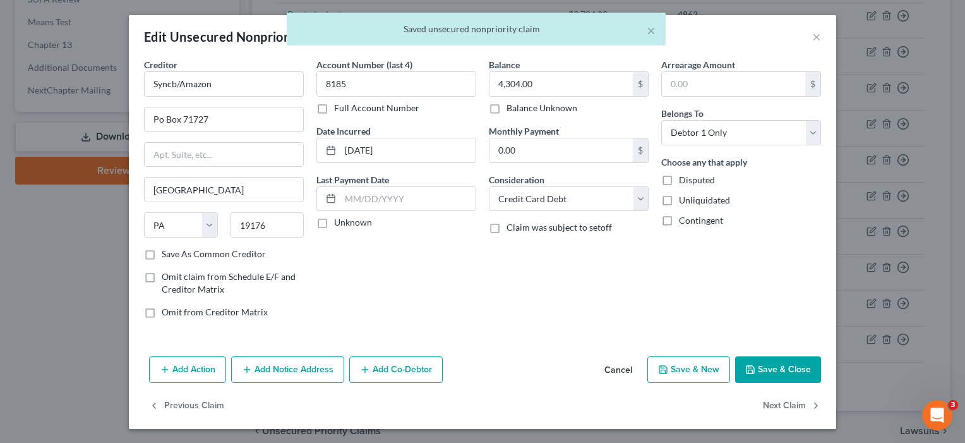
click at [763, 365] on button "Save & Close" at bounding box center [778, 369] width 86 height 27
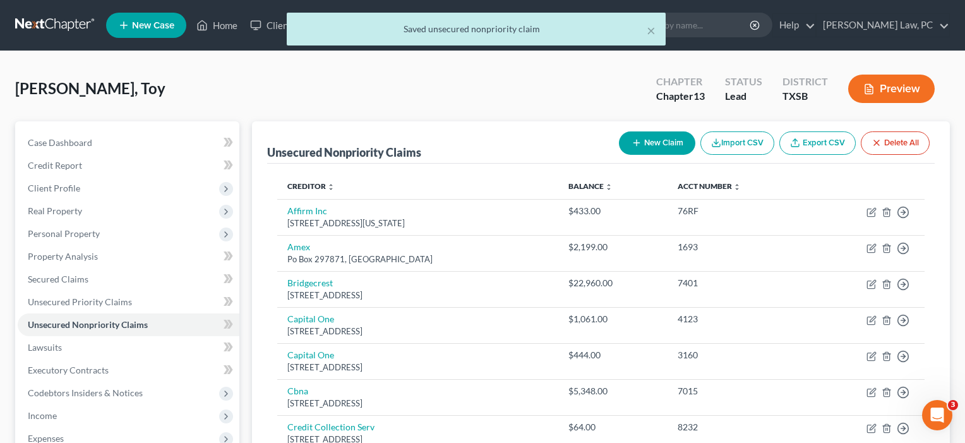
scroll to position [24, 0]
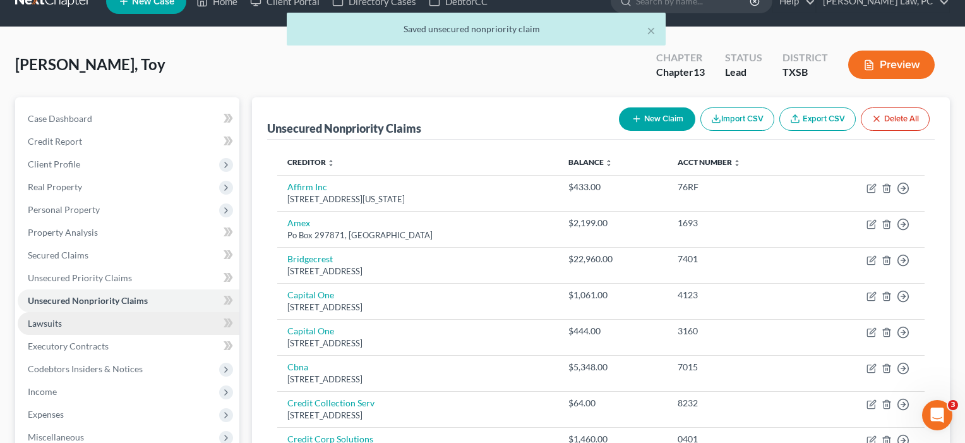
click at [37, 320] on span "Lawsuits" at bounding box center [45, 323] width 34 height 11
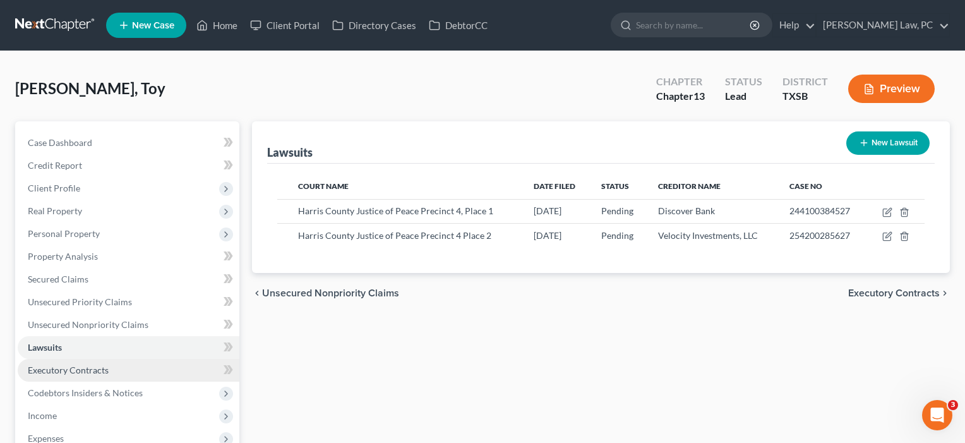
click at [61, 365] on span "Executory Contracts" at bounding box center [68, 370] width 81 height 11
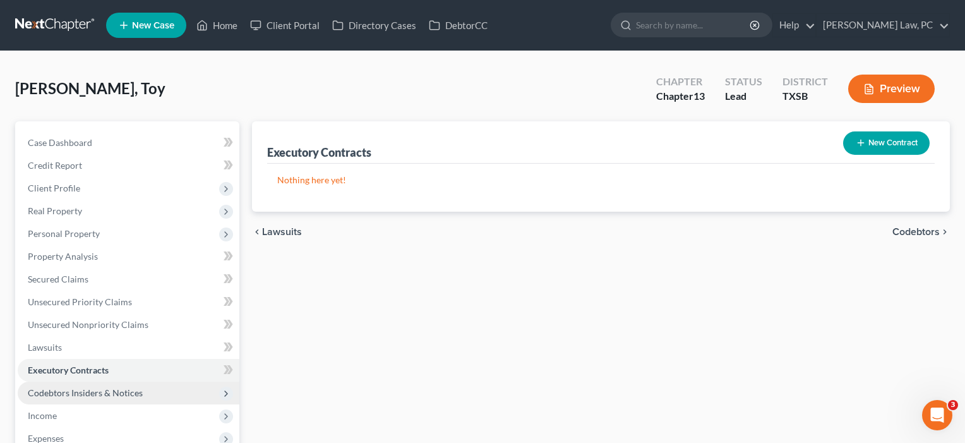
click at [60, 383] on span "Codebtors Insiders & Notices" at bounding box center [129, 393] width 222 height 23
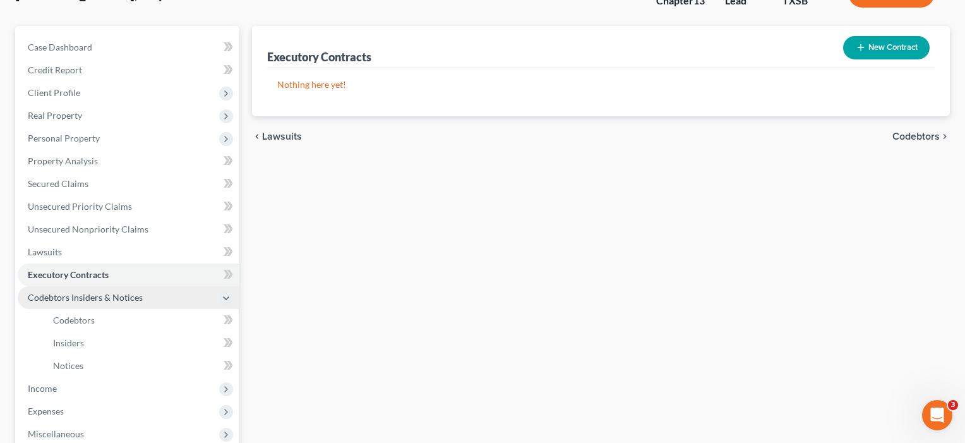
scroll to position [131, 0]
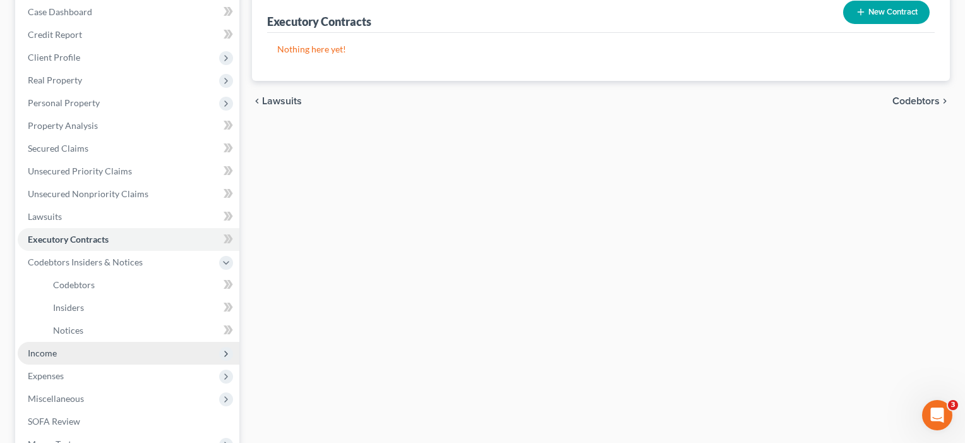
click at [54, 349] on span "Income" at bounding box center [42, 352] width 29 height 11
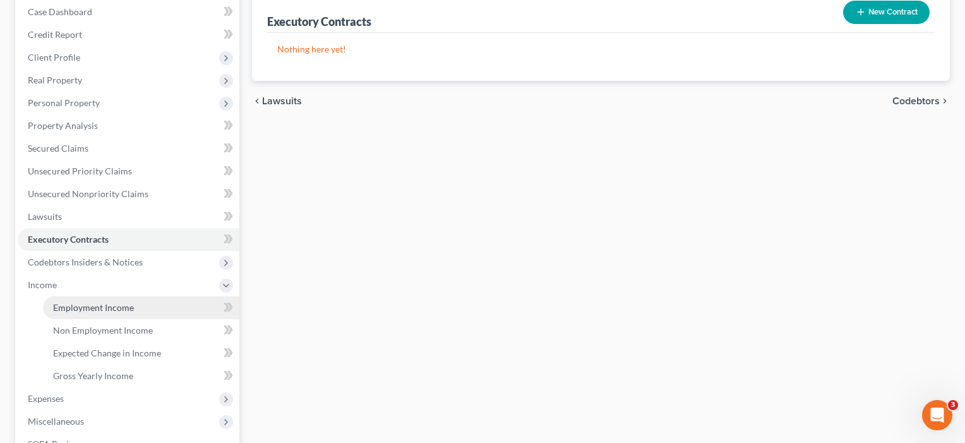
click at [95, 304] on span "Employment Income" at bounding box center [93, 307] width 81 height 11
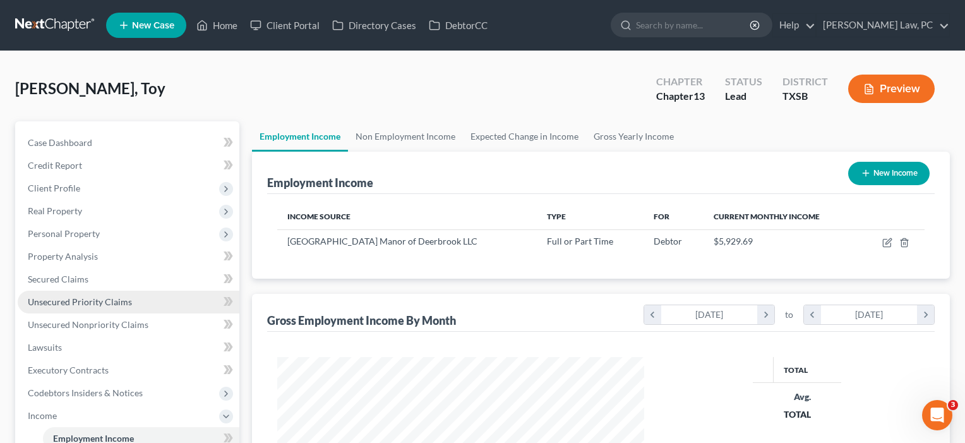
scroll to position [226, 393]
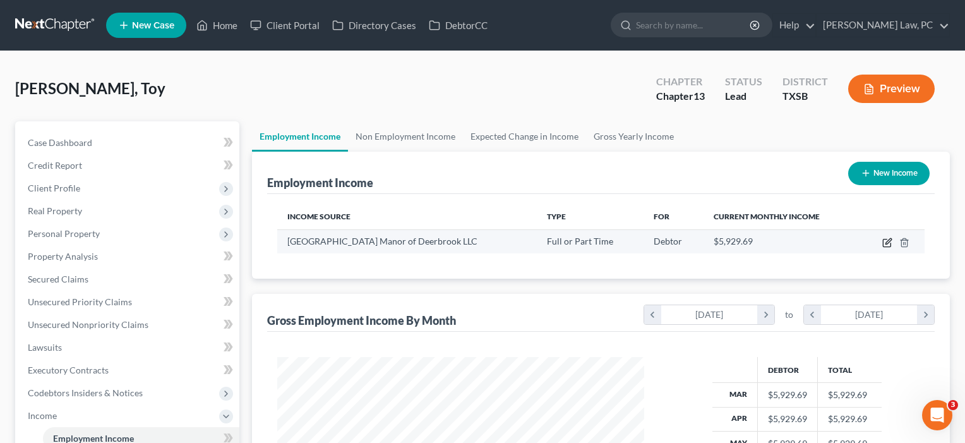
click at [889, 242] on icon "button" at bounding box center [889, 241] width 6 height 6
select select "0"
select select "45"
select select "2"
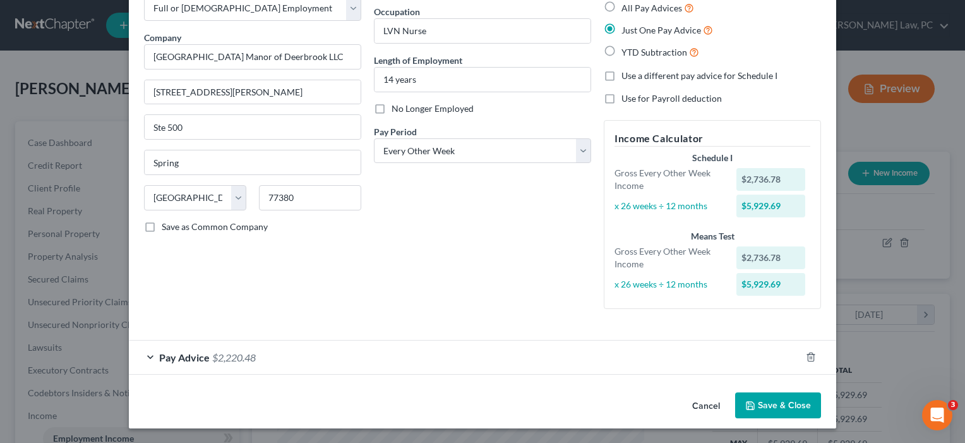
scroll to position [75, 0]
click at [793, 407] on button "Save & Close" at bounding box center [778, 406] width 86 height 27
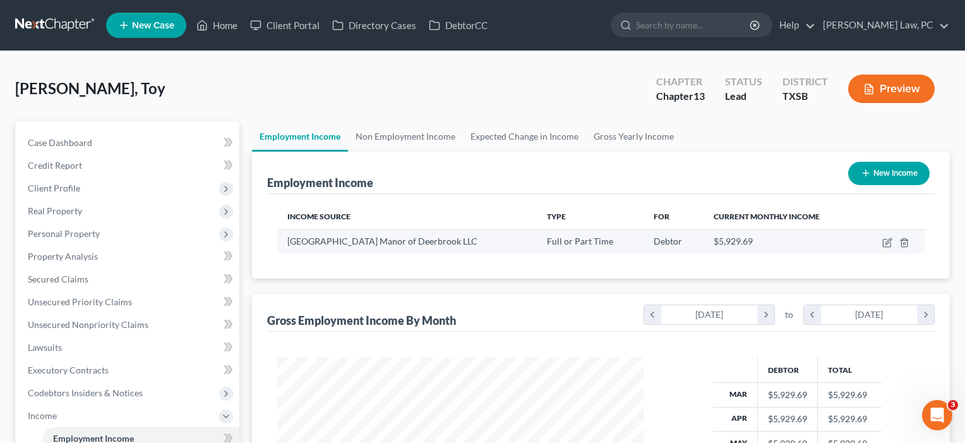
click at [882, 240] on td at bounding box center [892, 241] width 65 height 24
click at [886, 242] on icon "button" at bounding box center [888, 243] width 10 height 10
select select "0"
select select "45"
select select "2"
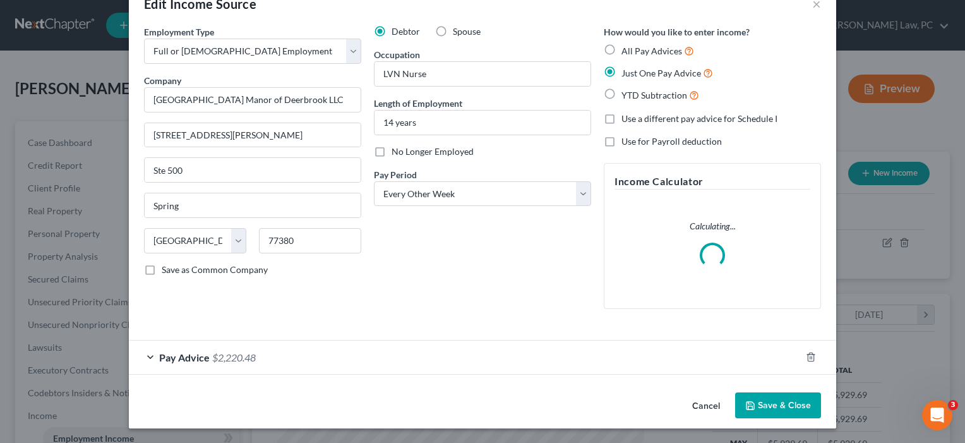
scroll to position [32, 0]
click at [771, 407] on button "Save & Close" at bounding box center [778, 406] width 86 height 27
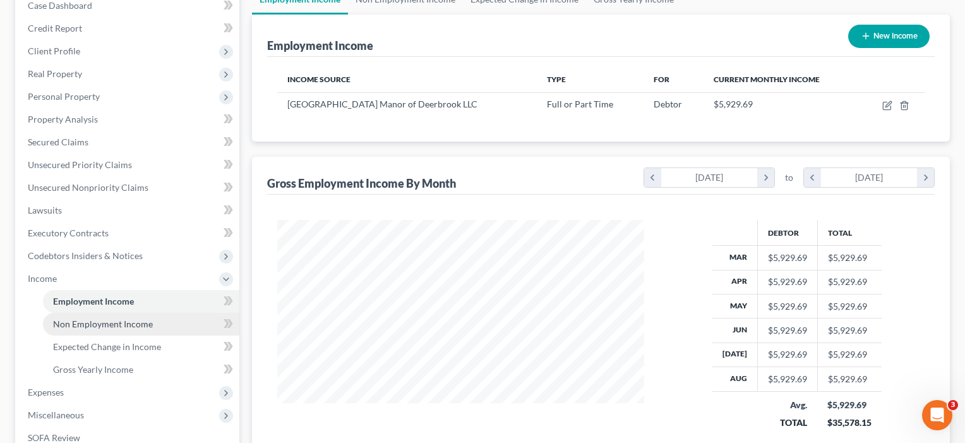
click at [99, 327] on span "Non Employment Income" at bounding box center [103, 323] width 100 height 11
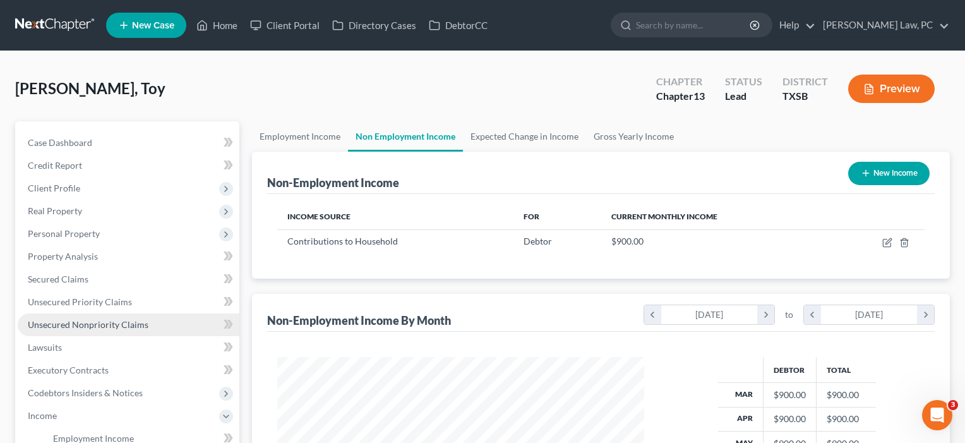
scroll to position [226, 393]
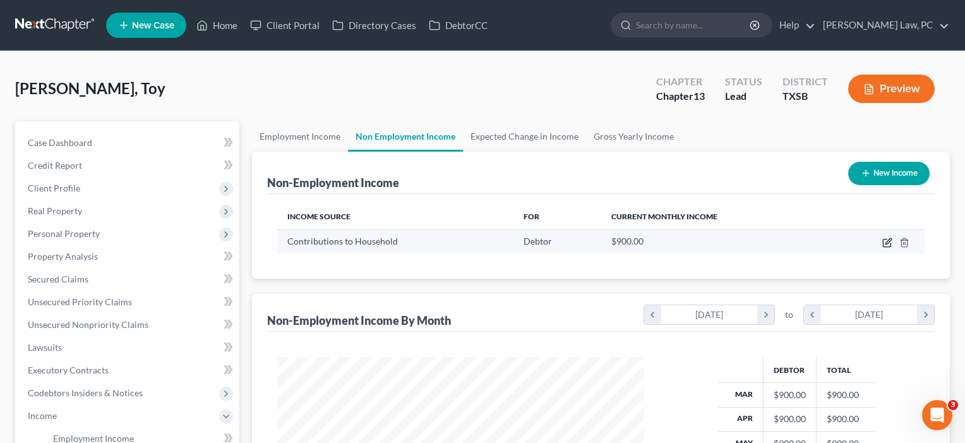
click at [888, 243] on icon "button" at bounding box center [889, 241] width 6 height 6
select select "8"
select select "0"
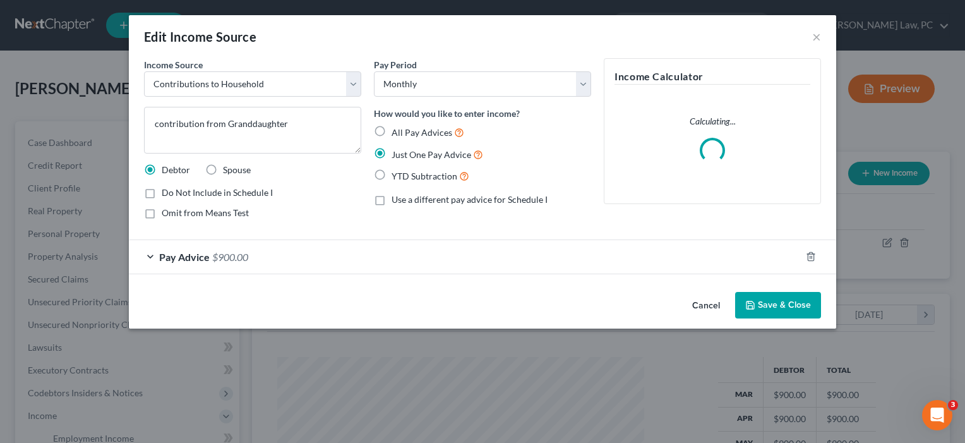
click at [794, 308] on button "Save & Close" at bounding box center [778, 305] width 86 height 27
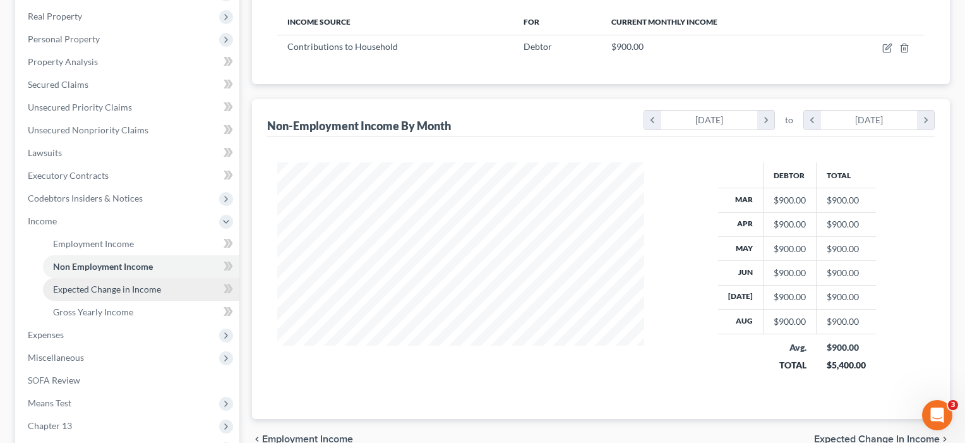
click at [125, 284] on span "Expected Change in Income" at bounding box center [107, 289] width 108 height 11
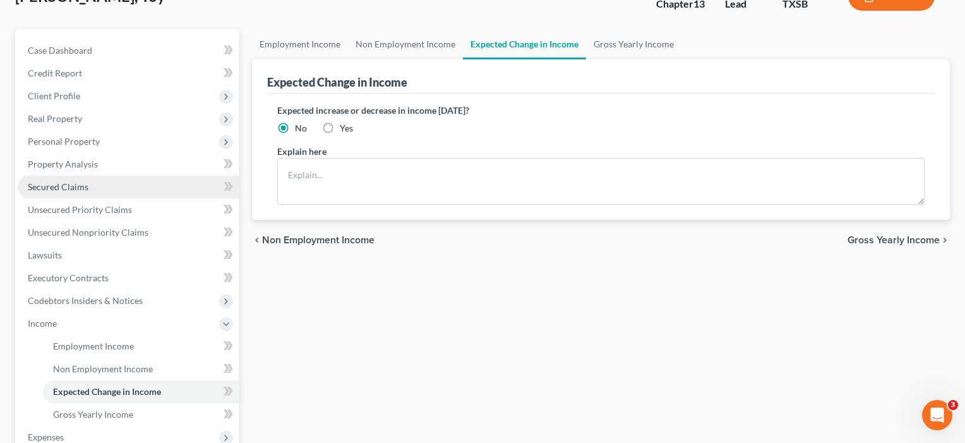
scroll to position [137, 0]
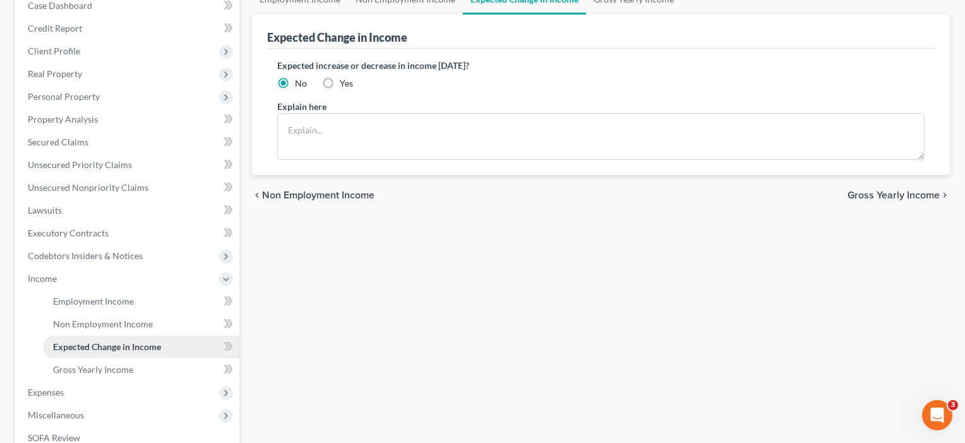
click at [102, 358] on link "Expected Change in Income" at bounding box center [141, 346] width 196 height 23
click at [102, 370] on span "Gross Yearly Income" at bounding box center [93, 369] width 80 height 11
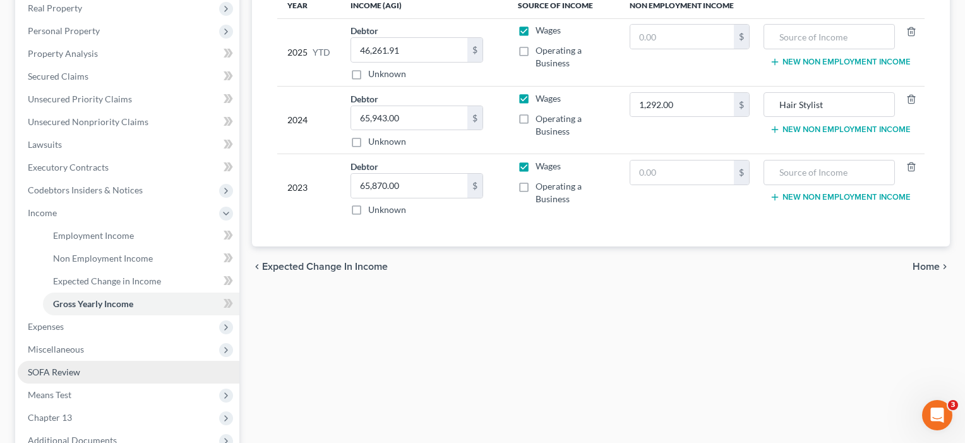
scroll to position [215, 0]
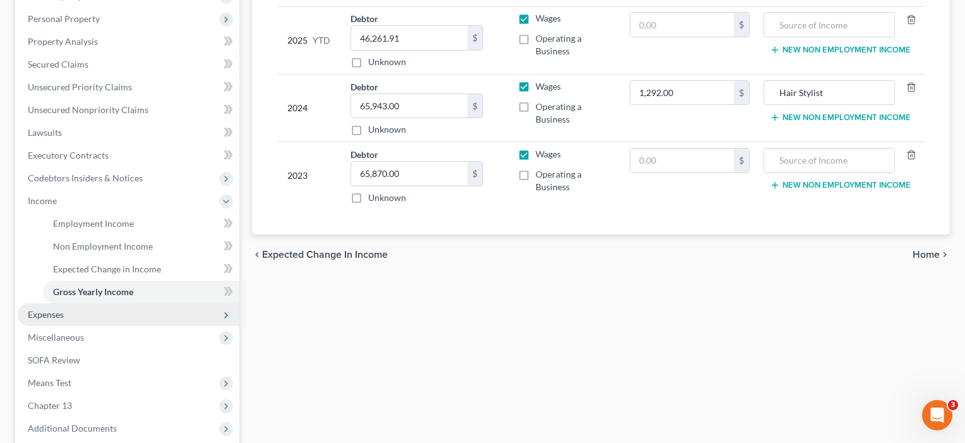
click at [49, 317] on span "Expenses" at bounding box center [46, 314] width 36 height 11
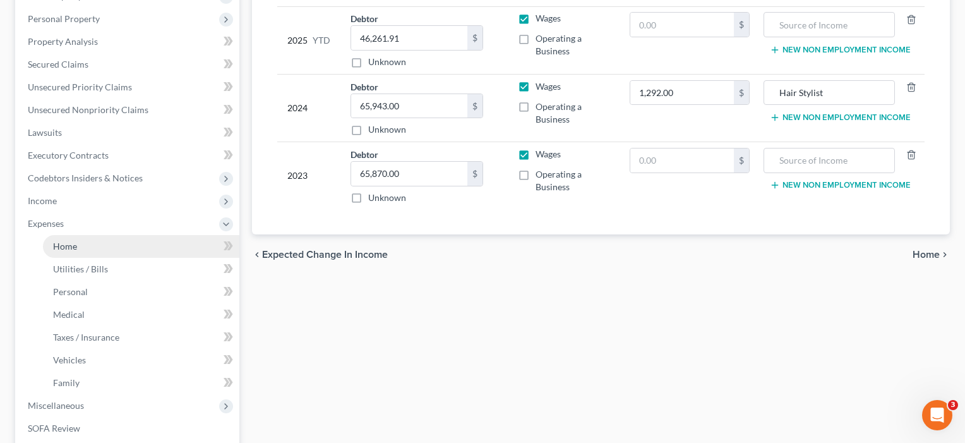
click at [56, 248] on span "Home" at bounding box center [65, 246] width 24 height 11
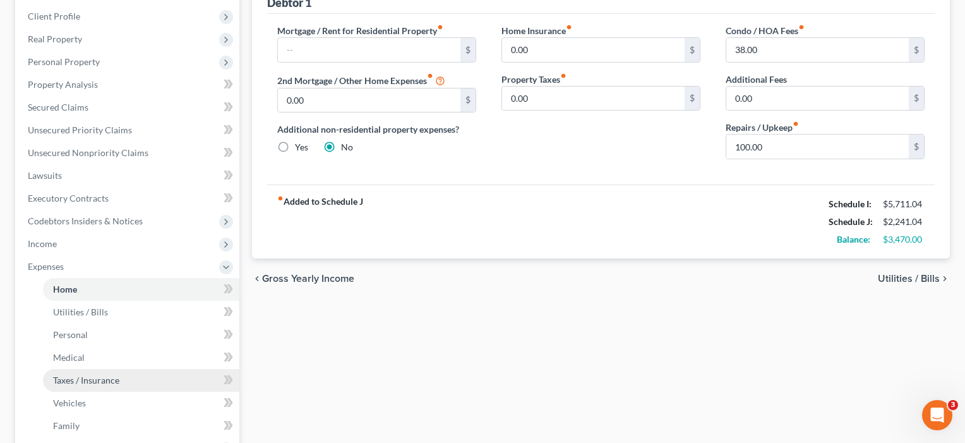
scroll to position [174, 0]
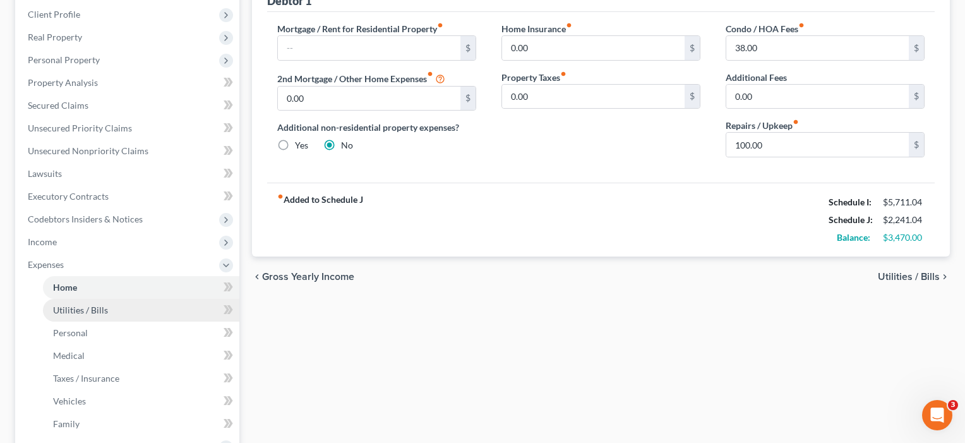
click at [87, 310] on span "Utilities / Bills" at bounding box center [80, 310] width 55 height 11
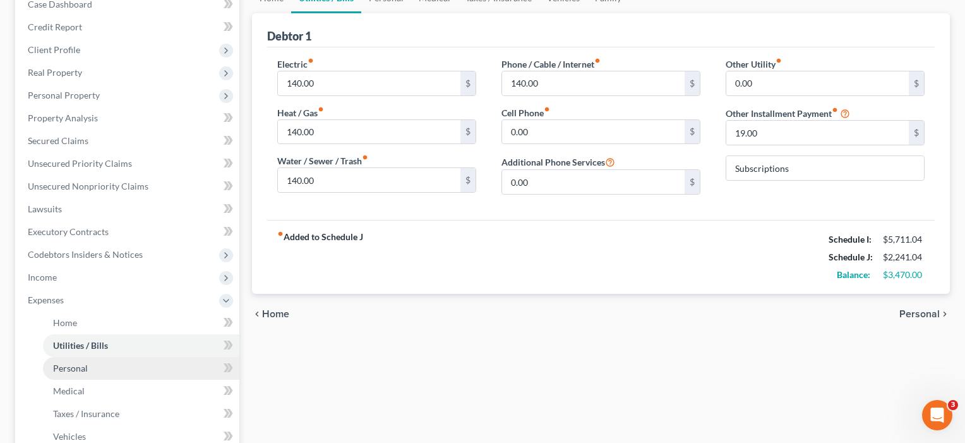
click at [78, 367] on span "Personal" at bounding box center [70, 368] width 35 height 11
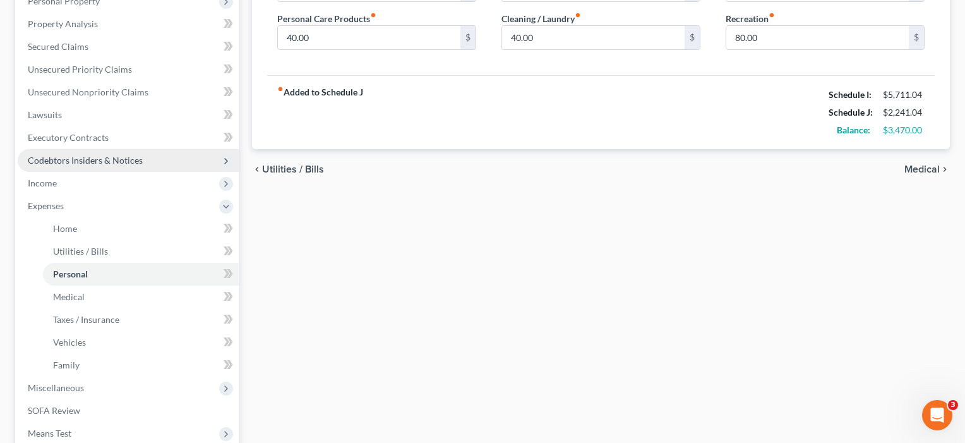
scroll to position [242, 0]
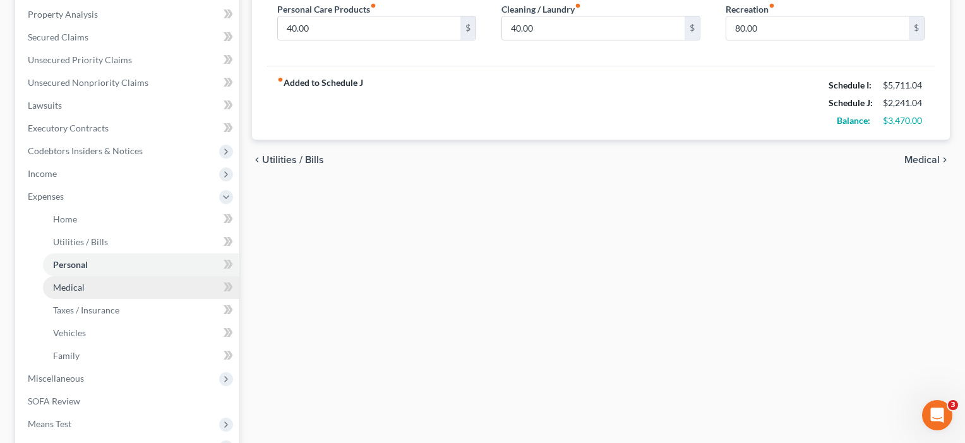
click at [72, 290] on span "Medical" at bounding box center [69, 287] width 32 height 11
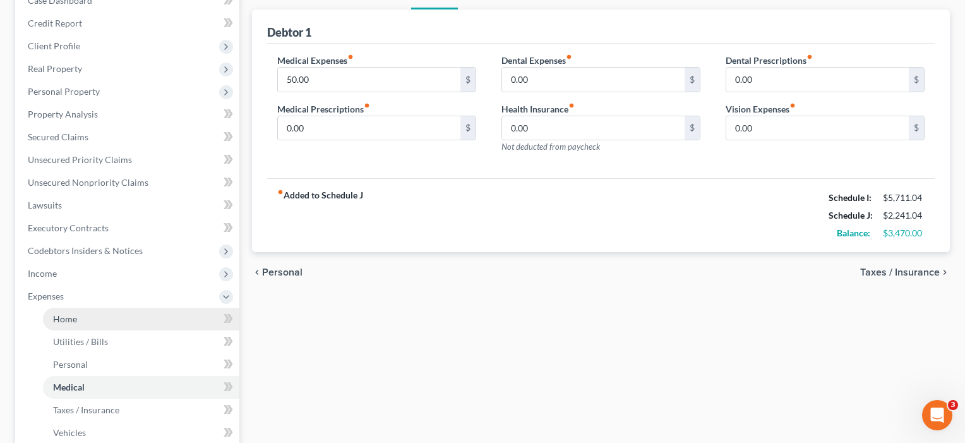
scroll to position [145, 0]
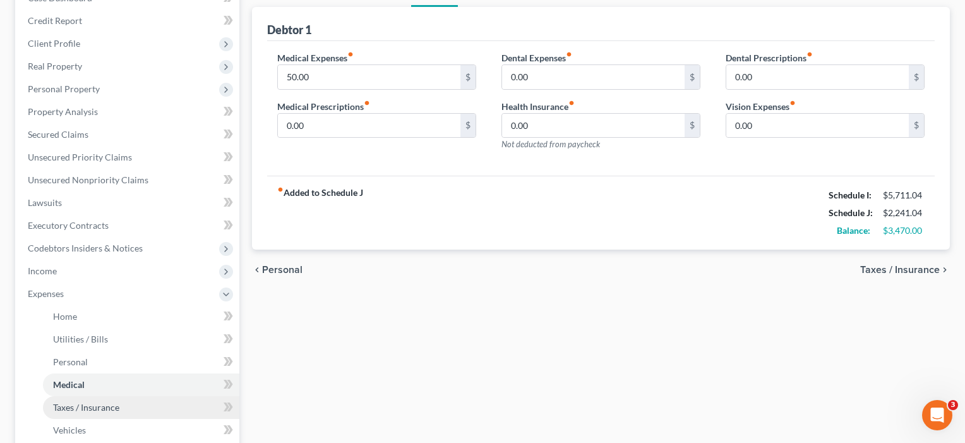
click at [69, 406] on span "Taxes / Insurance" at bounding box center [86, 407] width 66 height 11
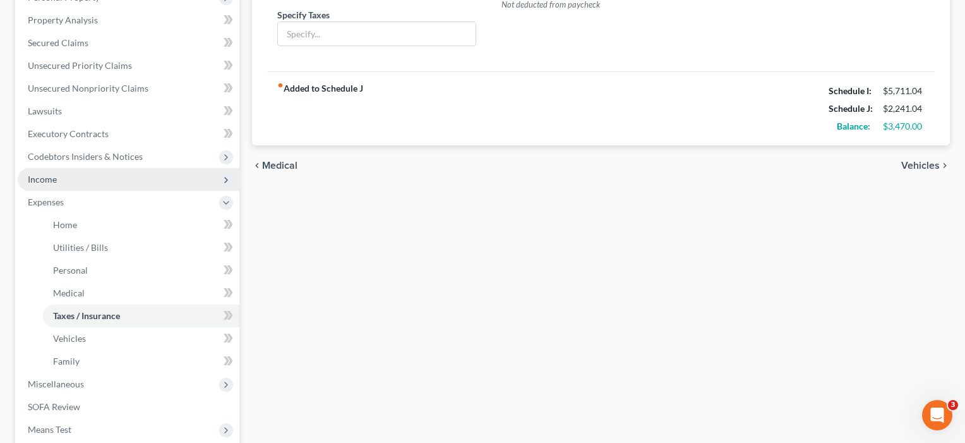
scroll to position [144, 0]
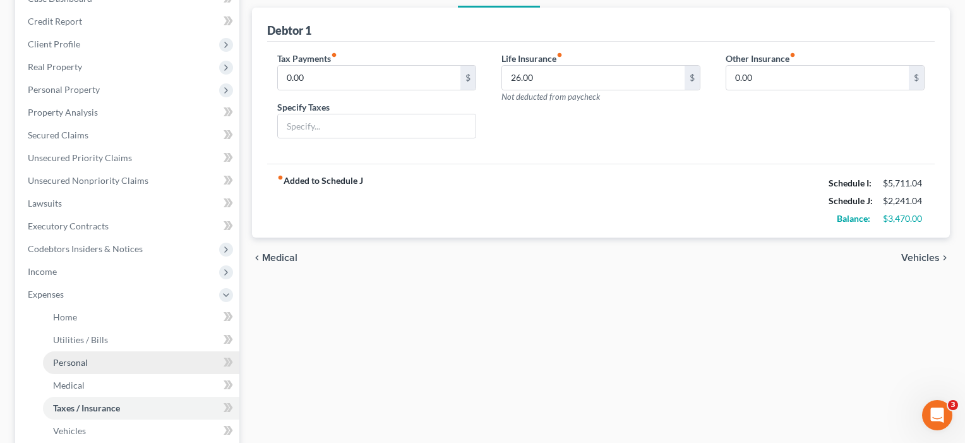
click at [78, 361] on span "Personal" at bounding box center [70, 362] width 35 height 11
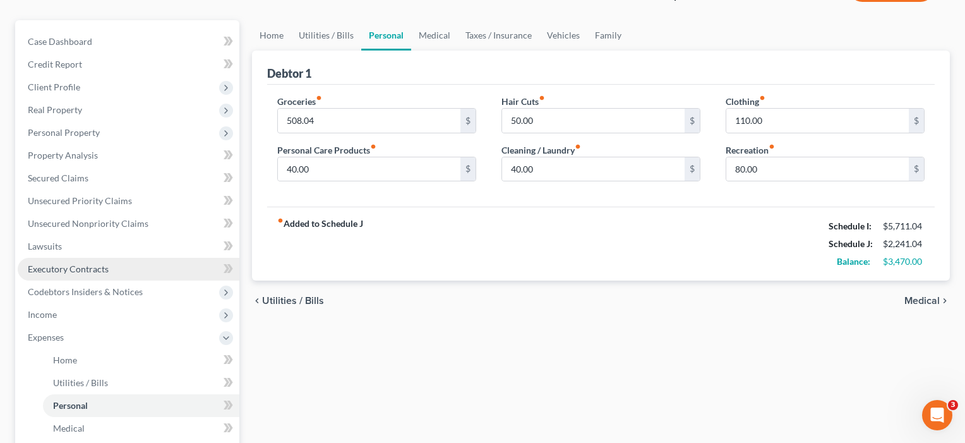
scroll to position [162, 0]
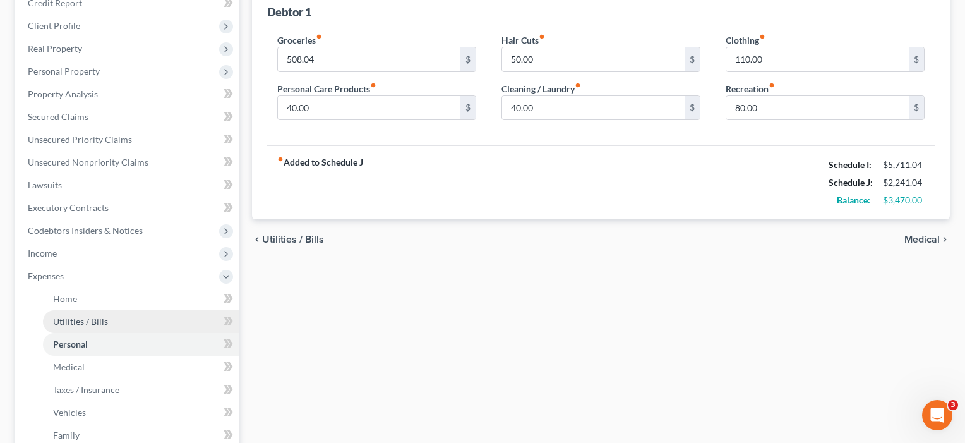
click at [73, 323] on span "Utilities / Bills" at bounding box center [80, 321] width 55 height 11
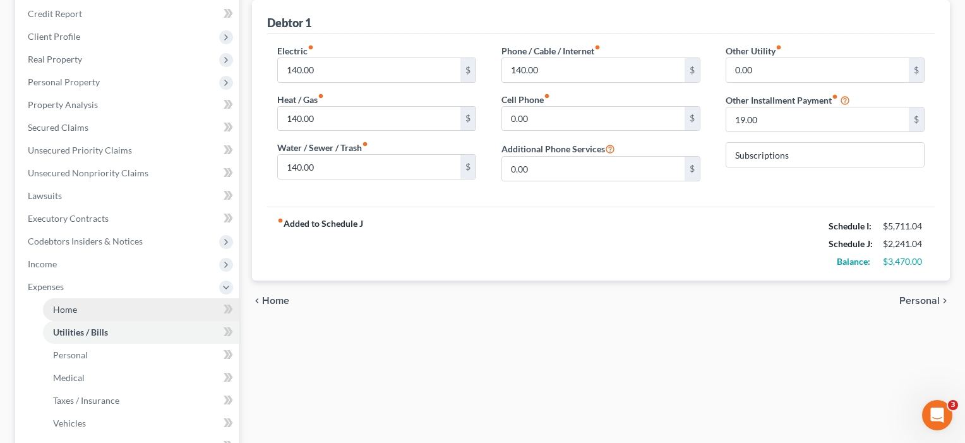
click at [69, 310] on span "Home" at bounding box center [65, 309] width 24 height 11
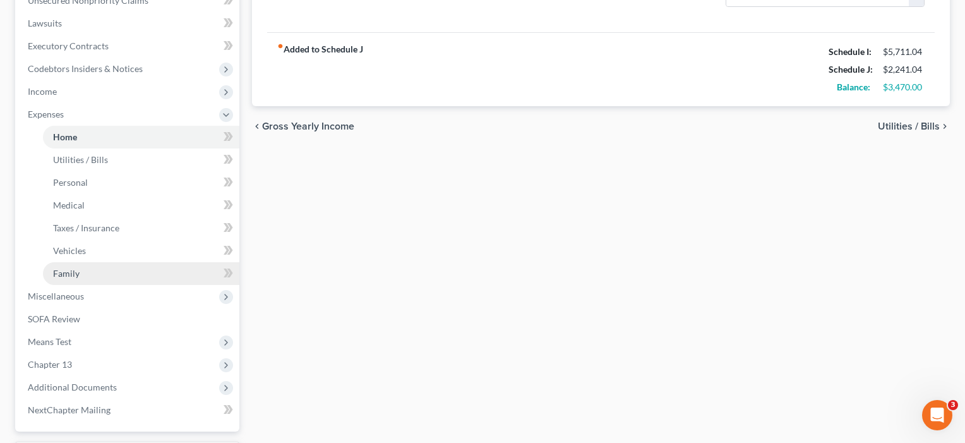
click at [67, 275] on span "Family" at bounding box center [66, 273] width 27 height 11
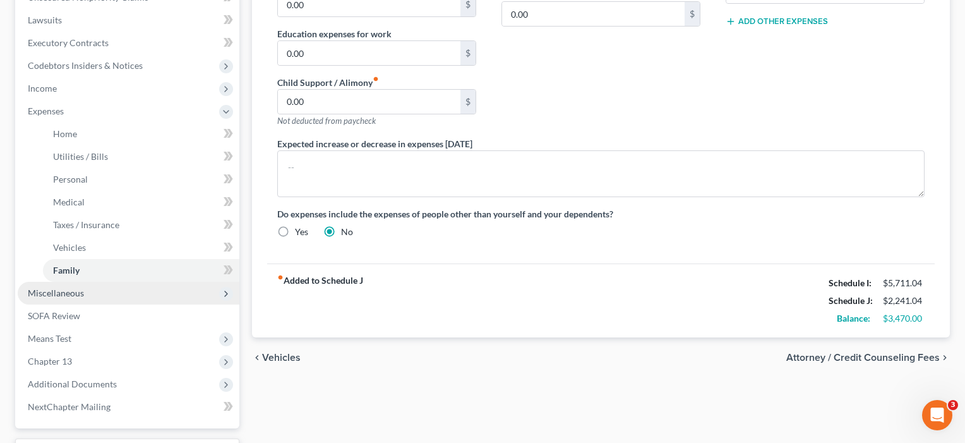
scroll to position [338, 0]
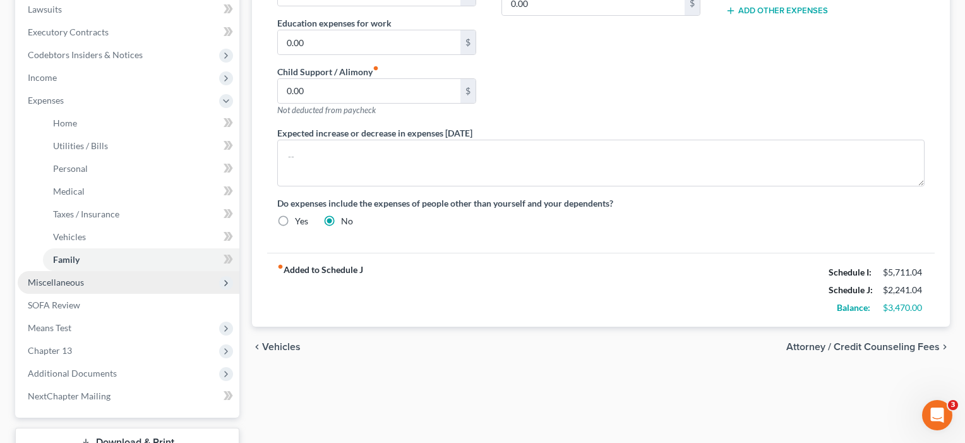
click at [59, 286] on span "Miscellaneous" at bounding box center [56, 282] width 56 height 11
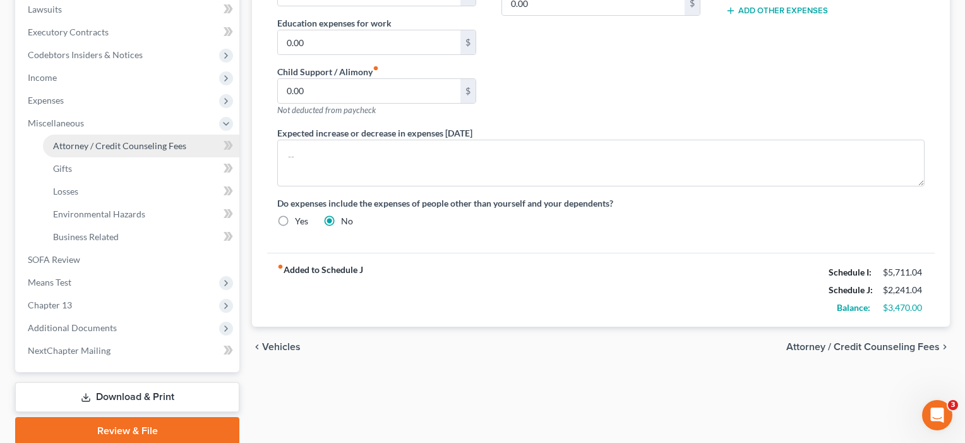
click at [114, 148] on span "Attorney / Credit Counseling Fees" at bounding box center [119, 145] width 133 height 11
select select "4"
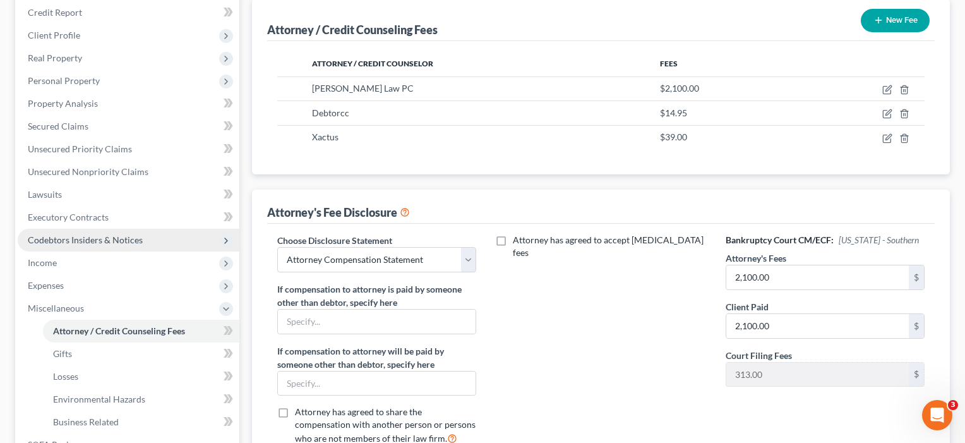
scroll to position [143, 0]
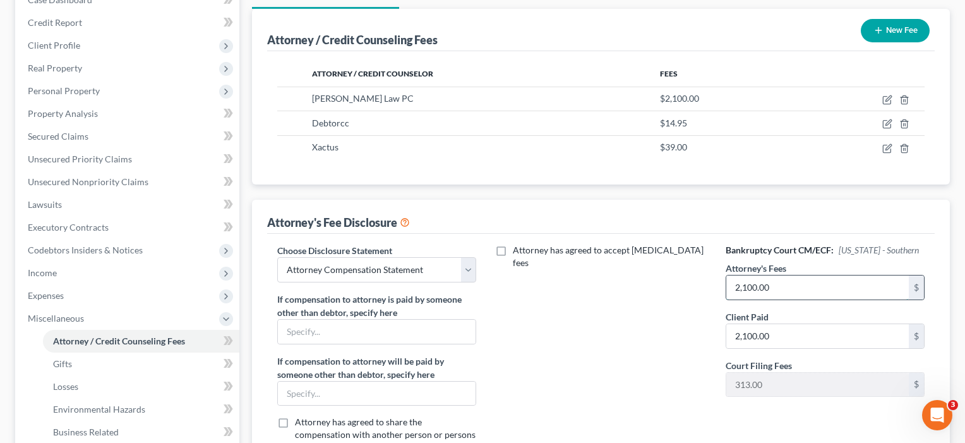
click at [780, 289] on input "2,100.00" at bounding box center [818, 287] width 183 height 24
drag, startPoint x: 780, startPoint y: 290, endPoint x: 701, endPoint y: 288, distance: 78.4
click at [701, 288] on div "Choose Disclosure Statement Select EDTX_CH13 WDTX-Waco WDTX CH 13 San Antonio S…" at bounding box center [601, 355] width 673 height 222
type input "5,000"
click at [888, 99] on icon "button" at bounding box center [888, 100] width 10 height 10
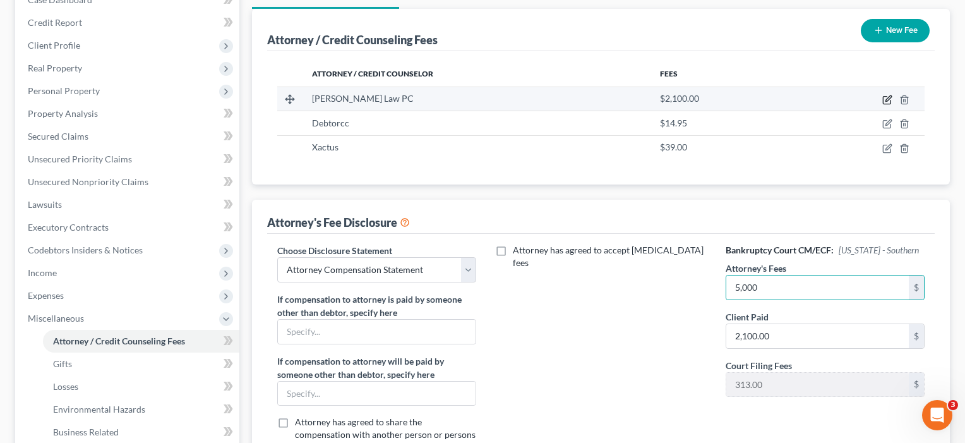
select select "45"
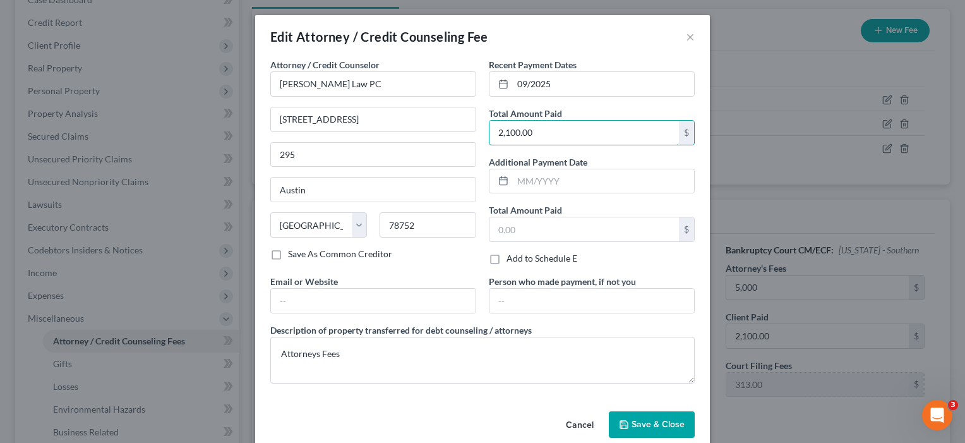
drag, startPoint x: 543, startPoint y: 134, endPoint x: 436, endPoint y: 134, distance: 106.8
click at [436, 134] on div "Attorney / Credit Counselor * [PERSON_NAME] Law PC [GEOGRAPHIC_DATA] [GEOGRAPHI…" at bounding box center [482, 225] width 437 height 335
click at [655, 424] on span "Save & Close" at bounding box center [658, 424] width 53 height 11
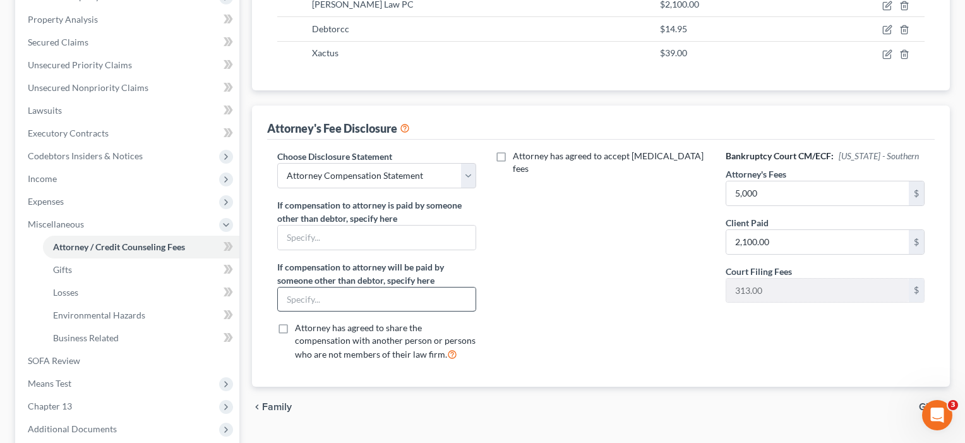
scroll to position [244, 0]
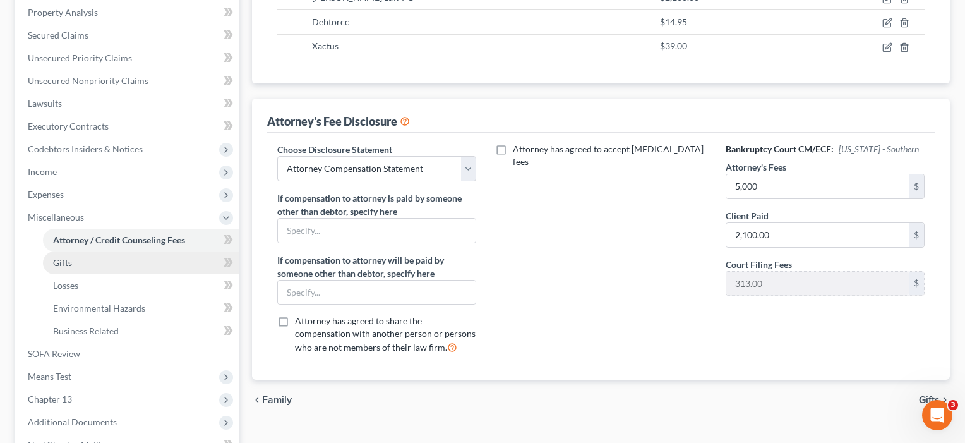
click at [68, 260] on span "Gifts" at bounding box center [62, 262] width 19 height 11
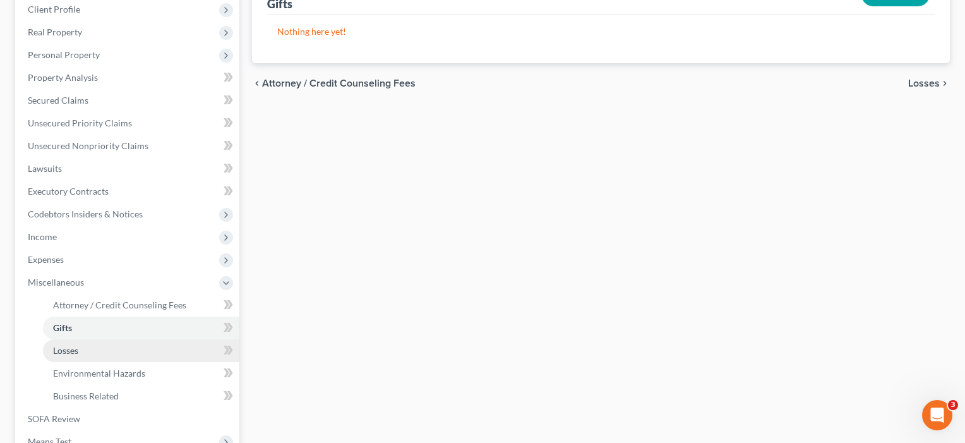
click at [57, 354] on span "Losses" at bounding box center [65, 350] width 25 height 11
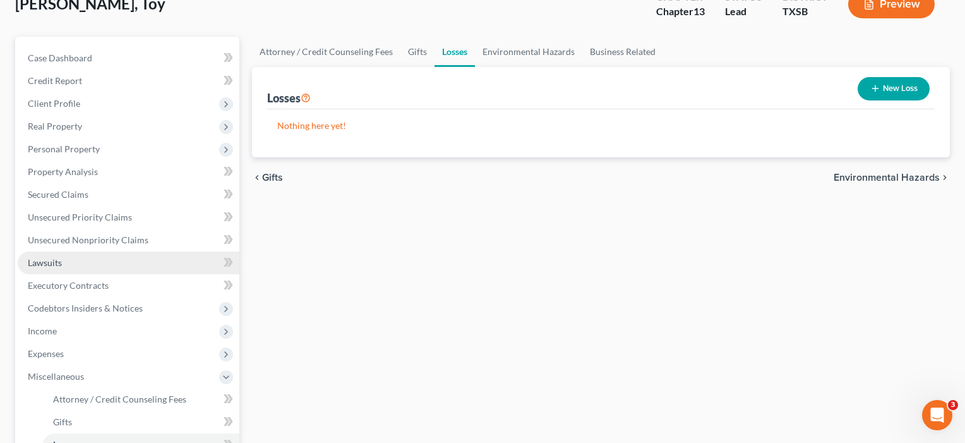
scroll to position [92, 1]
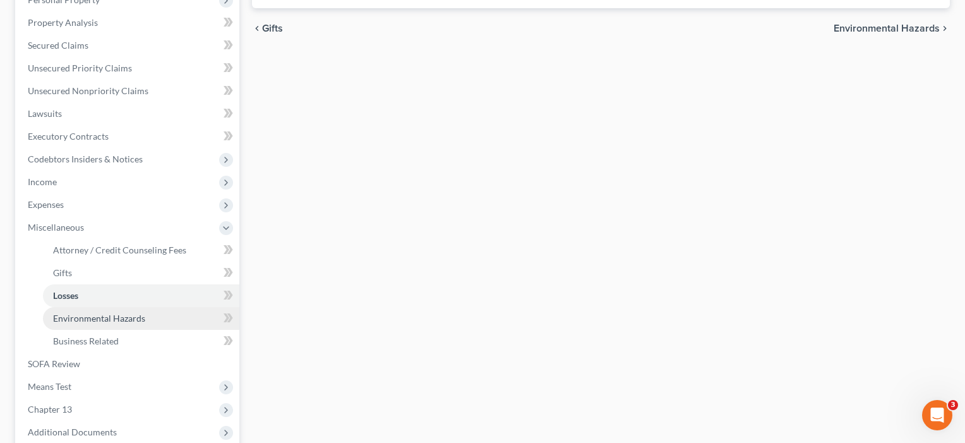
click at [73, 313] on span "Environmental Hazards" at bounding box center [99, 318] width 92 height 11
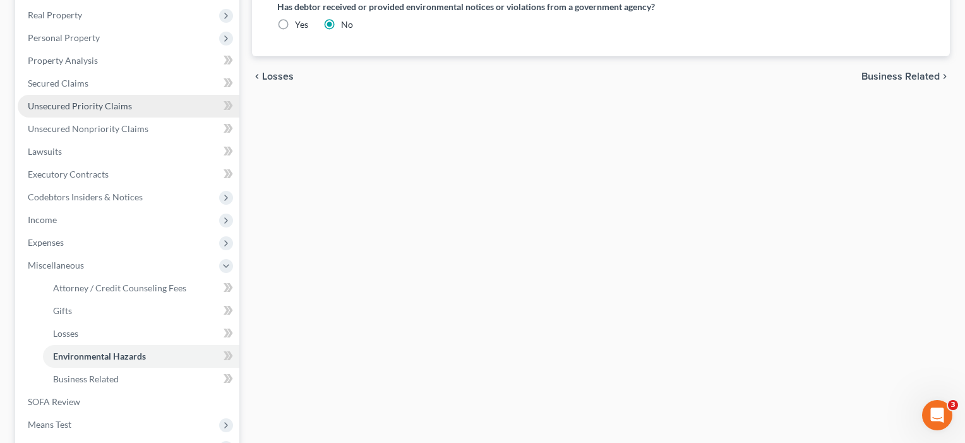
scroll to position [265, 0]
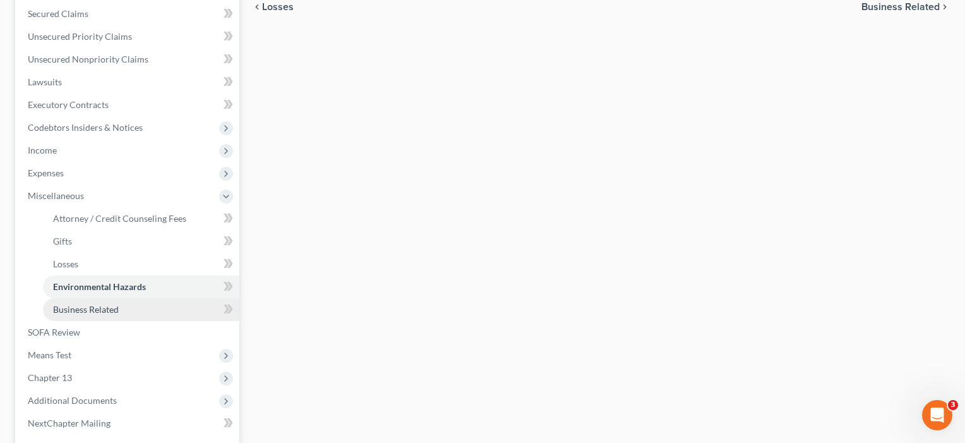
click at [70, 308] on span "Business Related" at bounding box center [86, 309] width 66 height 11
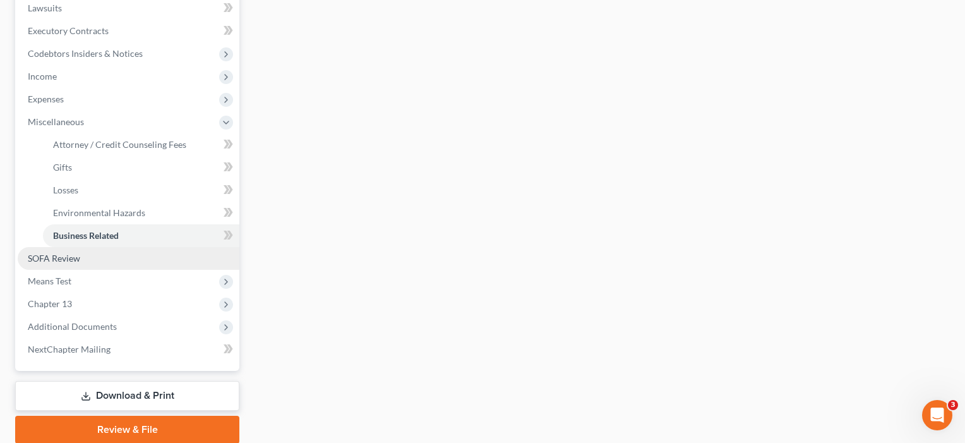
click at [56, 261] on span "SOFA Review" at bounding box center [54, 258] width 52 height 11
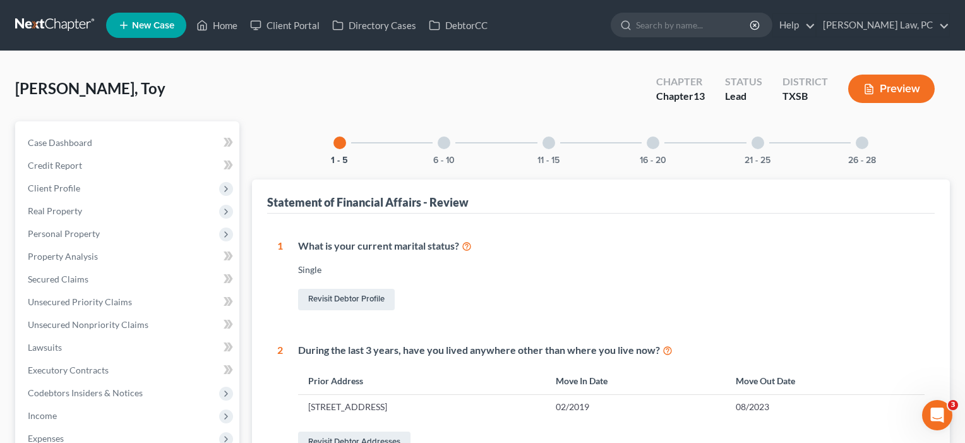
click at [440, 145] on div at bounding box center [444, 142] width 13 height 13
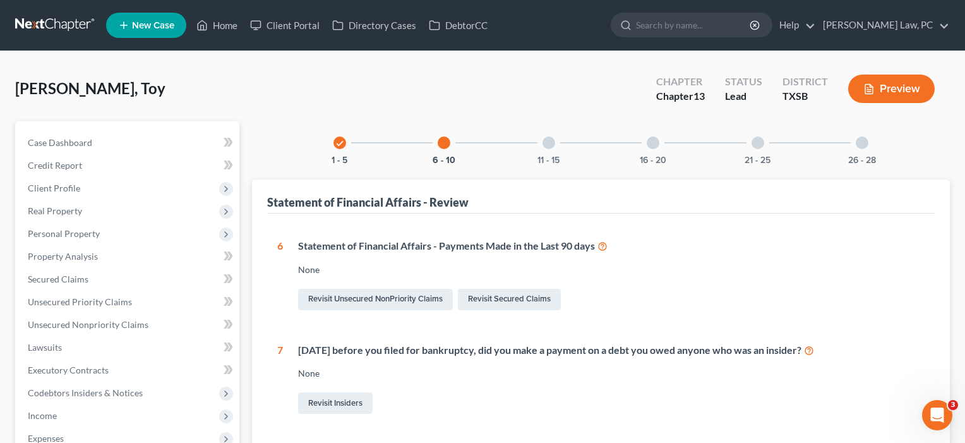
click at [549, 146] on div at bounding box center [549, 142] width 13 height 13
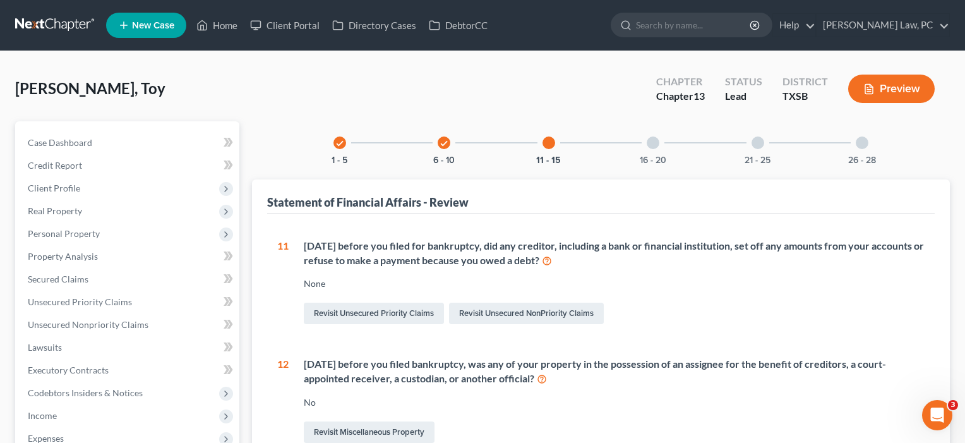
click at [649, 145] on div at bounding box center [653, 142] width 13 height 13
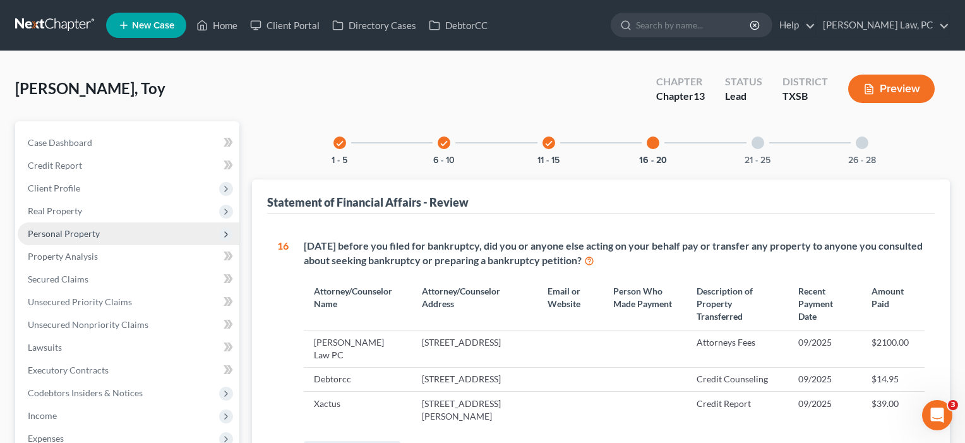
click at [68, 237] on span "Personal Property" at bounding box center [64, 233] width 72 height 11
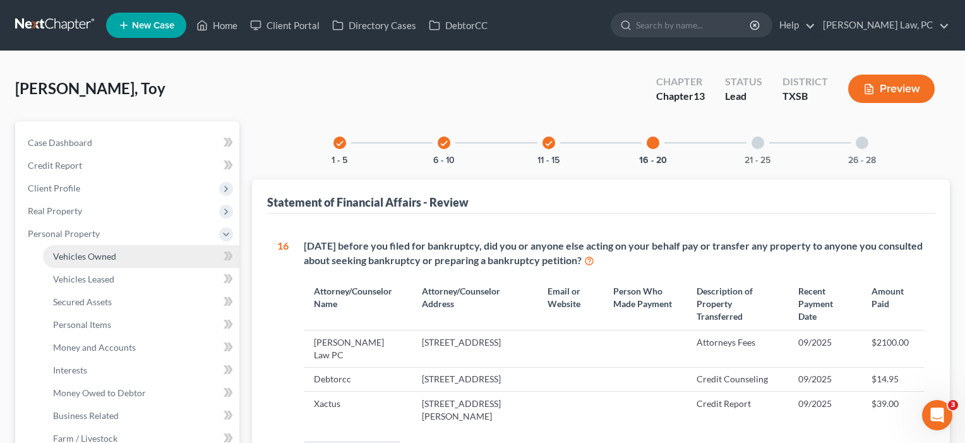
click at [83, 252] on span "Vehicles Owned" at bounding box center [84, 256] width 63 height 11
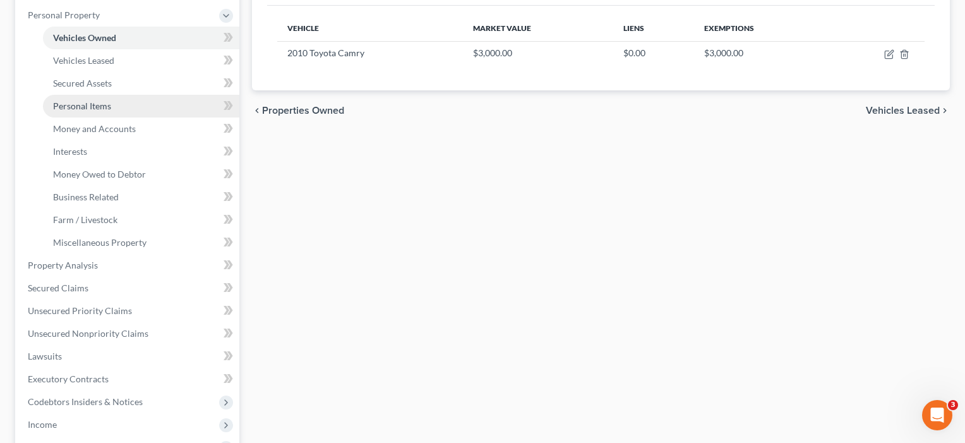
scroll to position [224, 0]
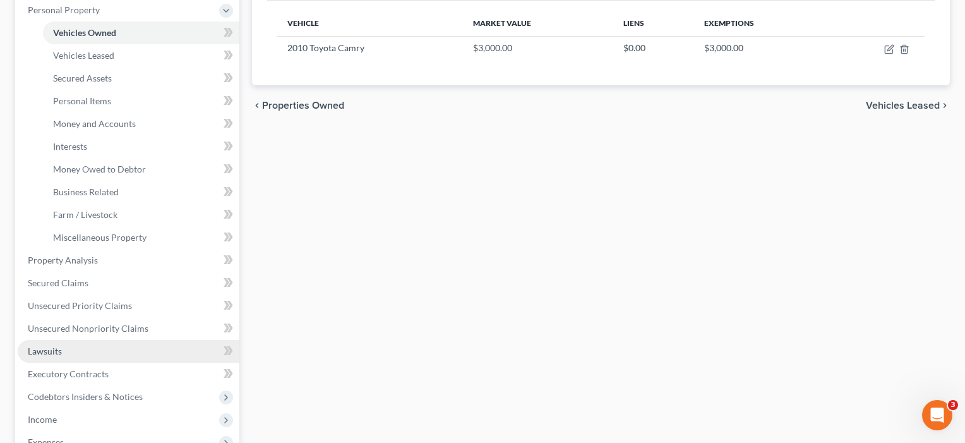
click at [61, 356] on link "Lawsuits" at bounding box center [129, 351] width 222 height 23
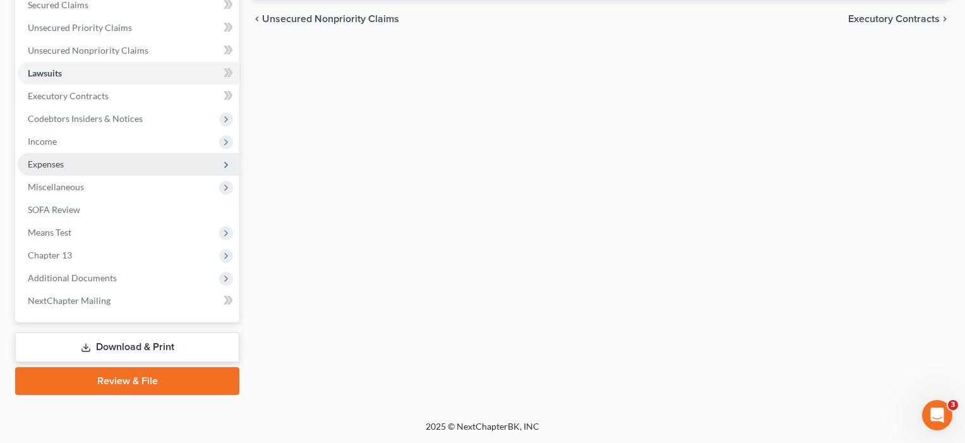
scroll to position [274, 0]
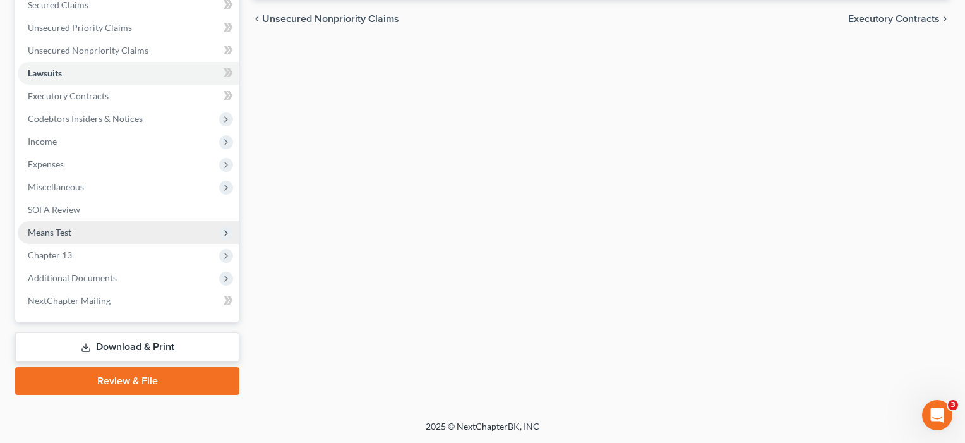
click at [53, 228] on span "Means Test" at bounding box center [50, 232] width 44 height 11
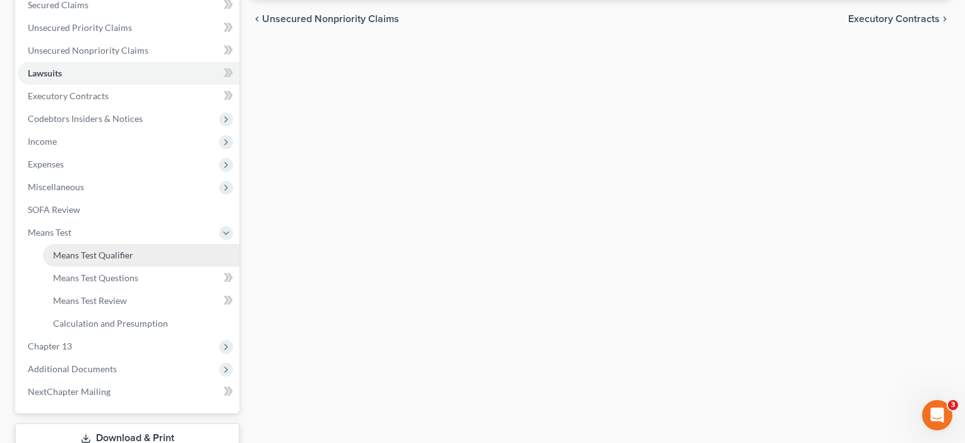
click at [64, 251] on span "Means Test Qualifier" at bounding box center [93, 255] width 80 height 11
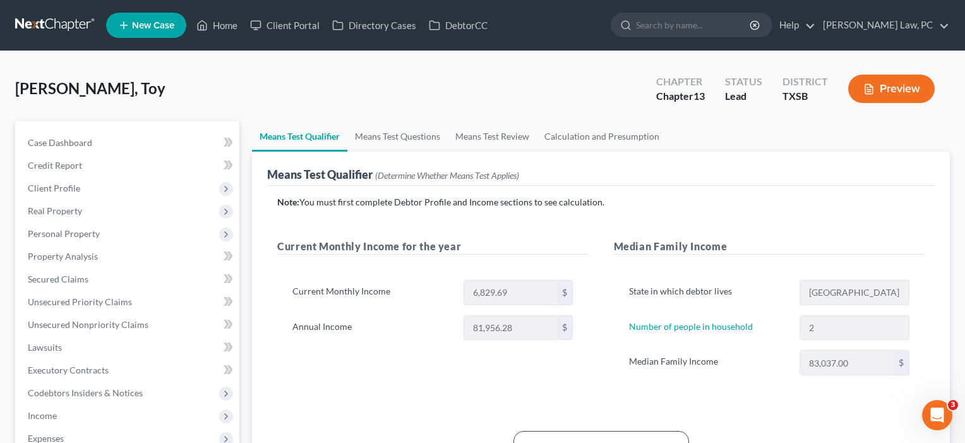
click at [140, 27] on span "New Case" at bounding box center [153, 25] width 42 height 9
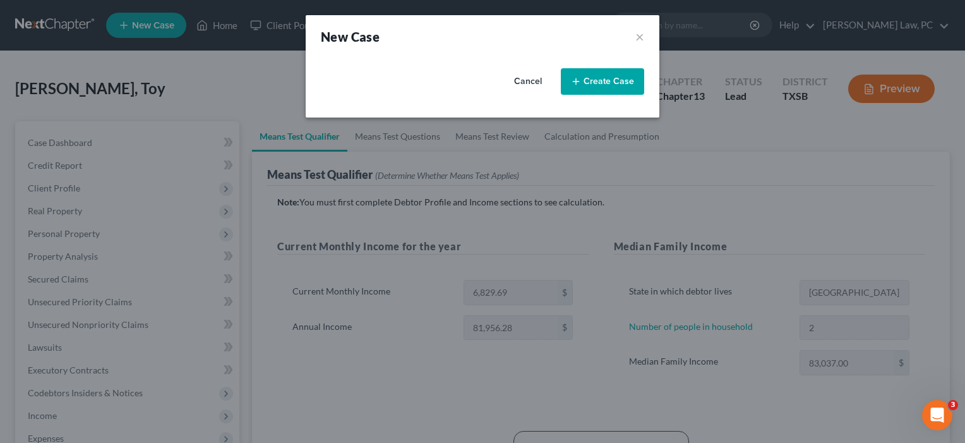
select select "79"
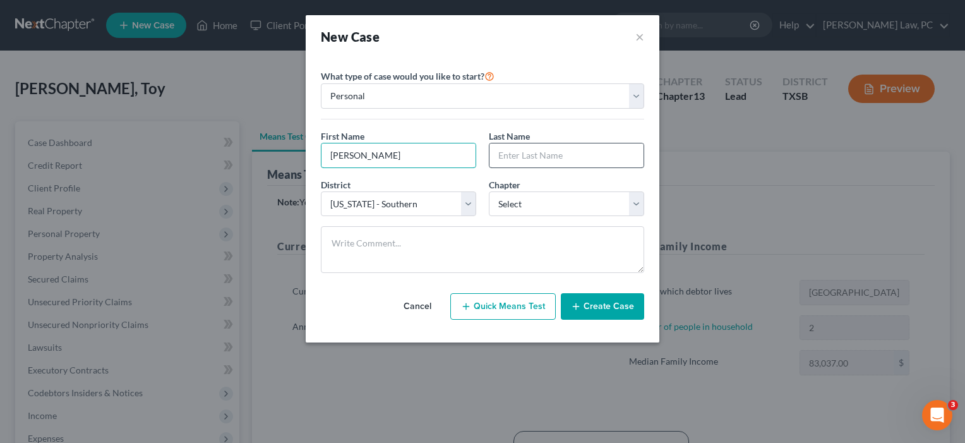
type input "[PERSON_NAME]"
select select "80"
select select "3"
click at [605, 312] on button "Create Case" at bounding box center [602, 306] width 83 height 27
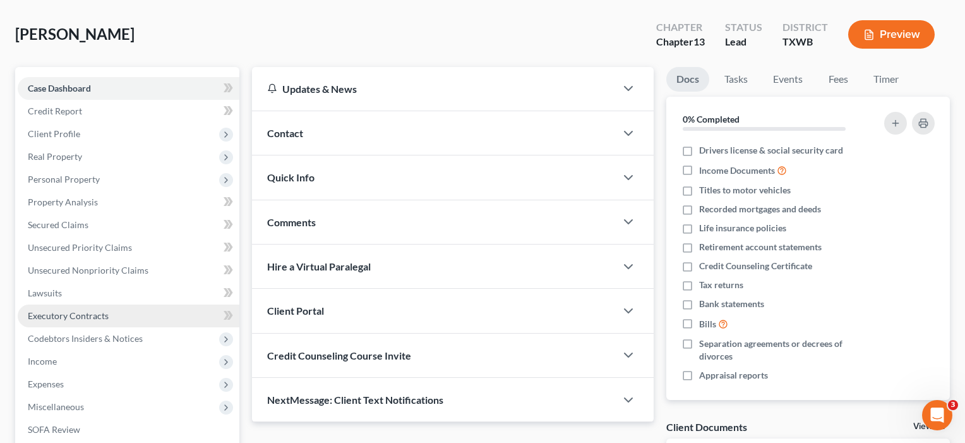
scroll to position [69, 0]
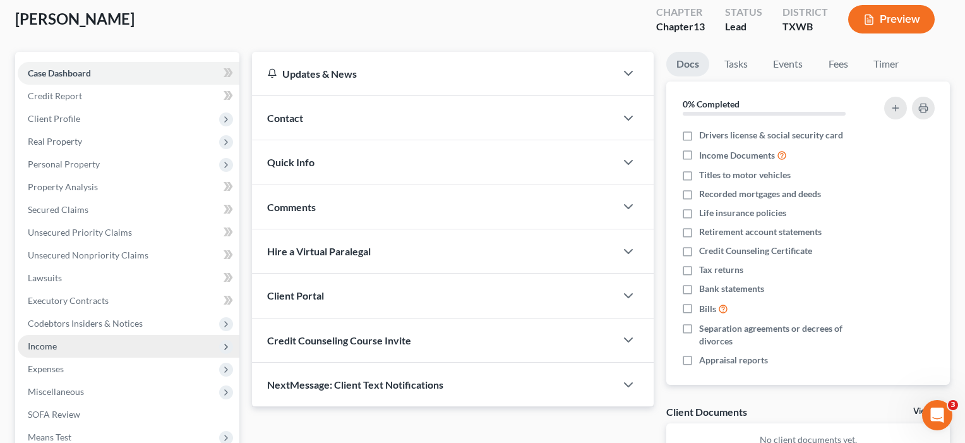
click at [51, 347] on span "Income" at bounding box center [42, 346] width 29 height 11
click at [118, 370] on span "Employment Income" at bounding box center [93, 368] width 81 height 11
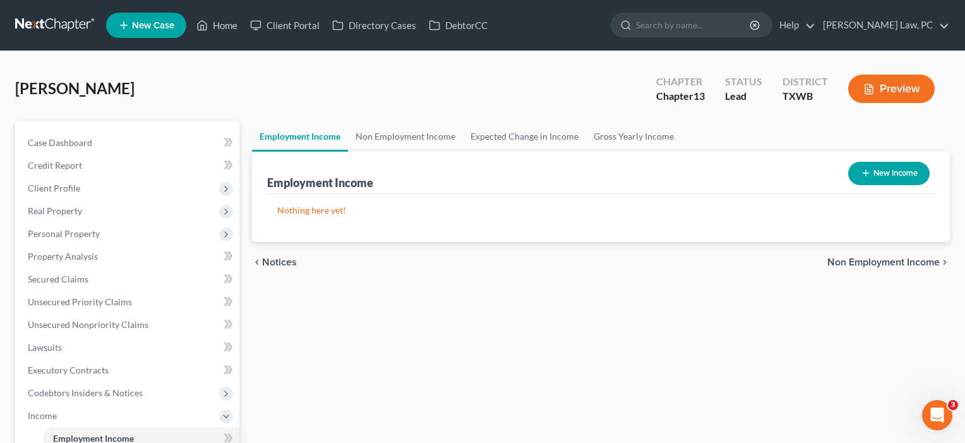
click at [883, 171] on button "New Income" at bounding box center [888, 173] width 81 height 23
select select "0"
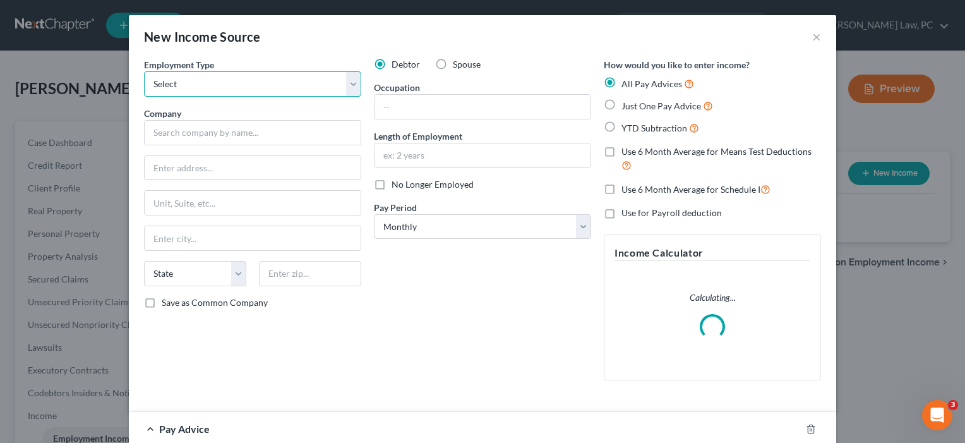
select select "0"
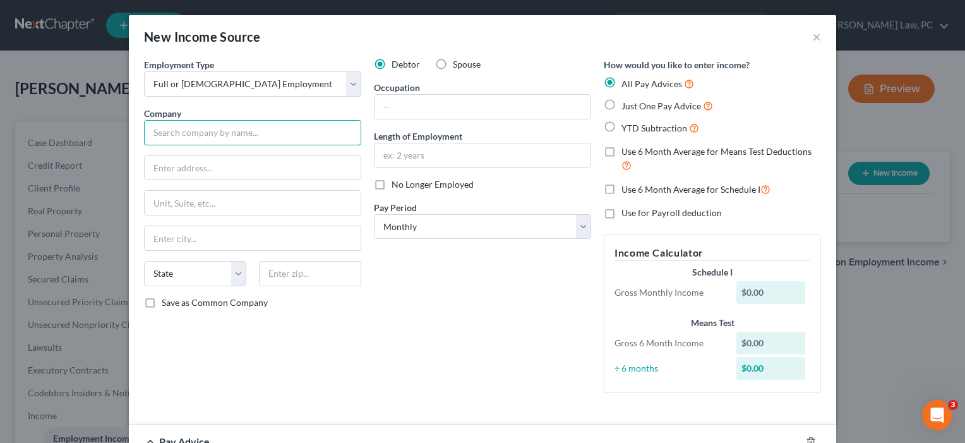
click at [186, 134] on input "text" at bounding box center [252, 132] width 217 height 25
type input "Cool kids"
click at [248, 299] on span "Save as Common Company" at bounding box center [215, 302] width 106 height 11
click at [175, 299] on input "Save as Common Company" at bounding box center [171, 300] width 8 height 8
checkbox input "true"
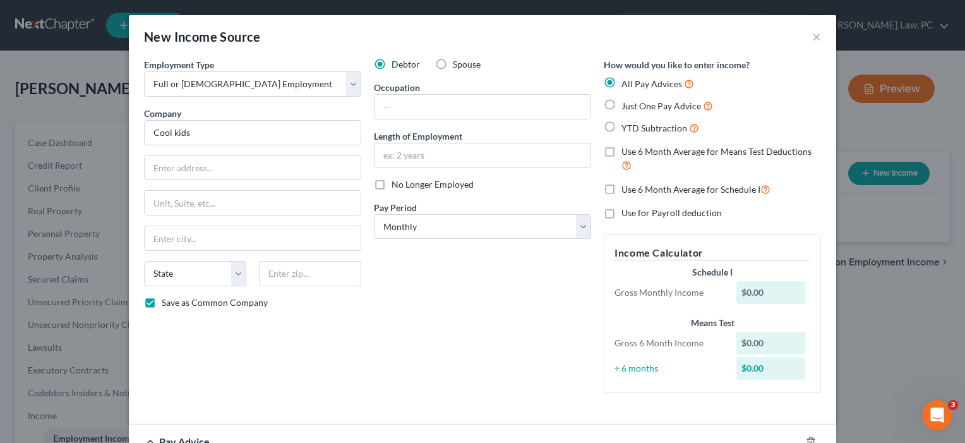
click at [679, 107] on span "Just One Pay Advice" at bounding box center [662, 105] width 80 height 11
click at [635, 107] on input "Just One Pay Advice" at bounding box center [631, 103] width 8 height 8
radio input "true"
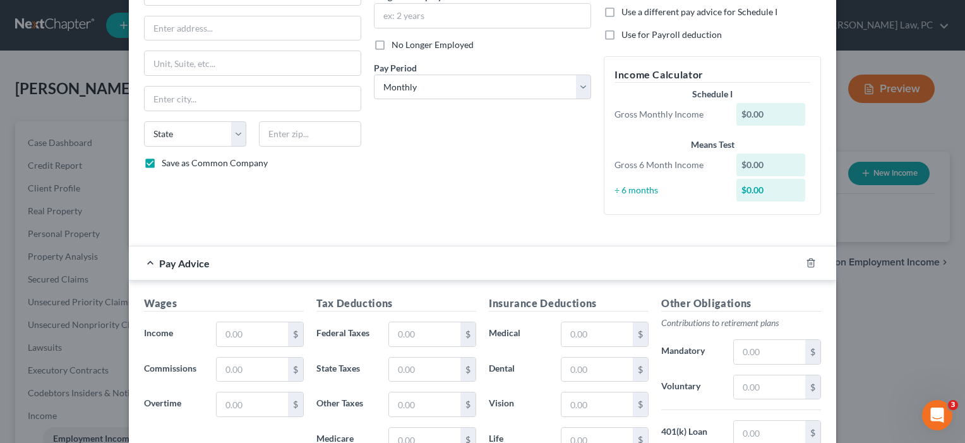
scroll to position [171, 0]
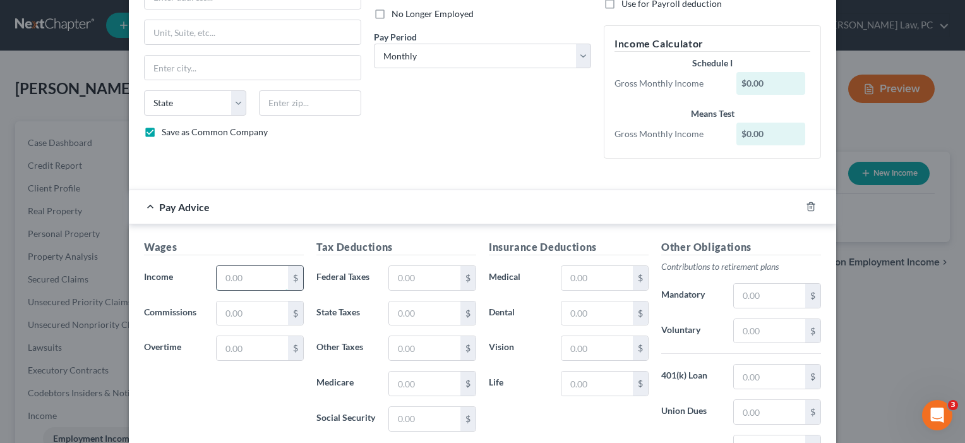
click at [261, 280] on input "text" at bounding box center [252, 278] width 71 height 24
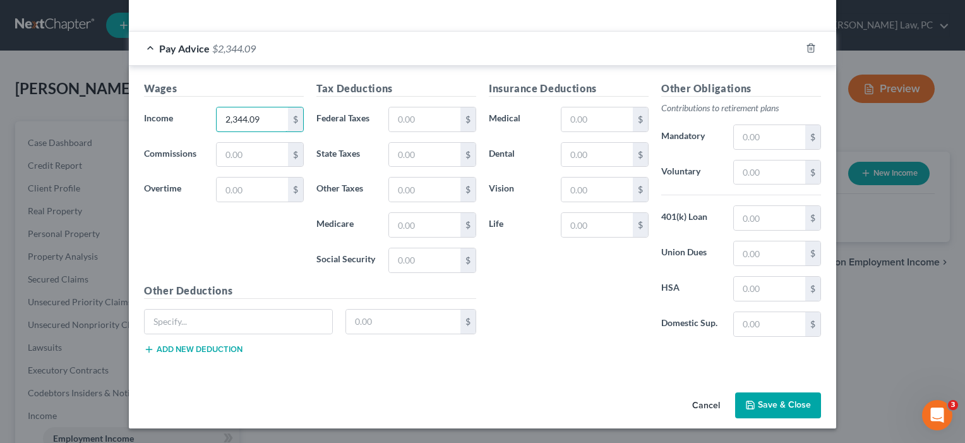
scroll to position [328, 0]
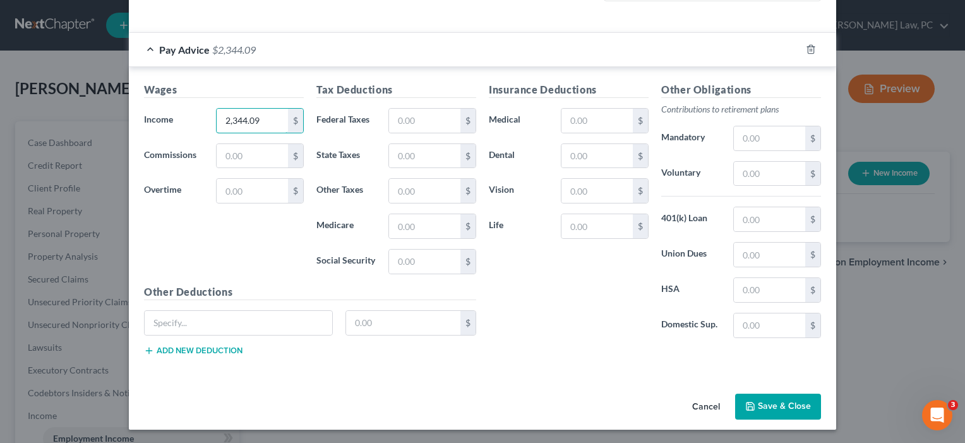
type input "2,344.09"
click at [774, 407] on button "Save & Close" at bounding box center [778, 407] width 86 height 27
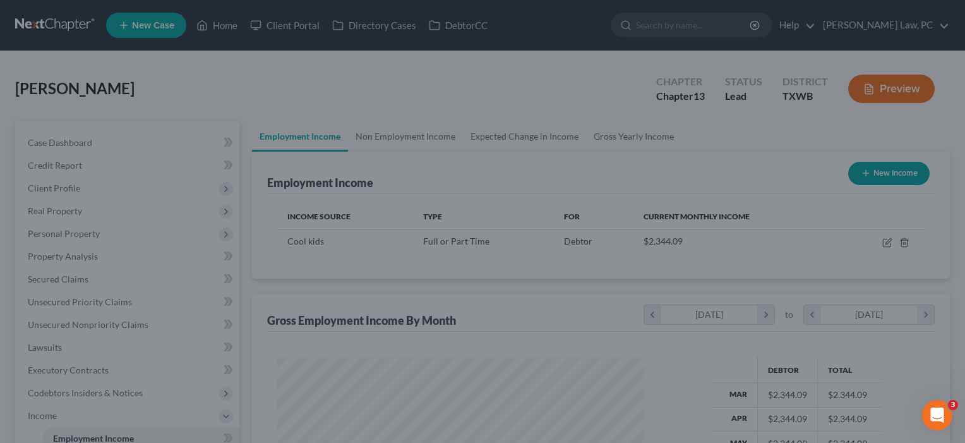
scroll to position [226, 393]
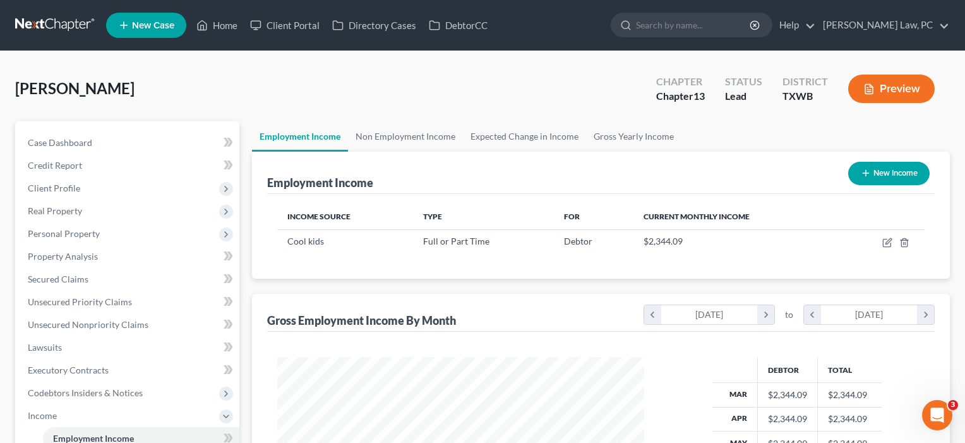
click at [892, 176] on button "New Income" at bounding box center [888, 173] width 81 height 23
select select "0"
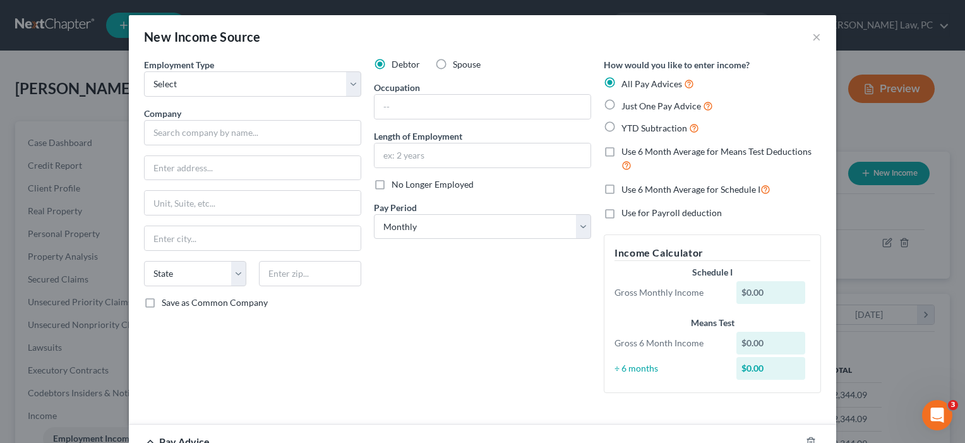
click at [453, 66] on label "Spouse" at bounding box center [467, 64] width 28 height 13
click at [458, 66] on input "Spouse" at bounding box center [462, 62] width 8 height 8
radio input "true"
select select "0"
click at [231, 131] on input "text" at bounding box center [252, 132] width 217 height 25
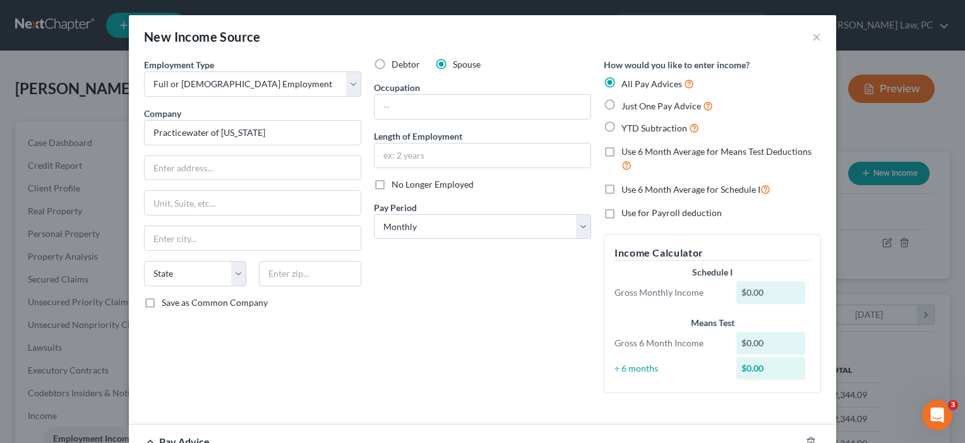
scroll to position [0, 0]
type input "Practicewater of [US_STATE]"
select select "2"
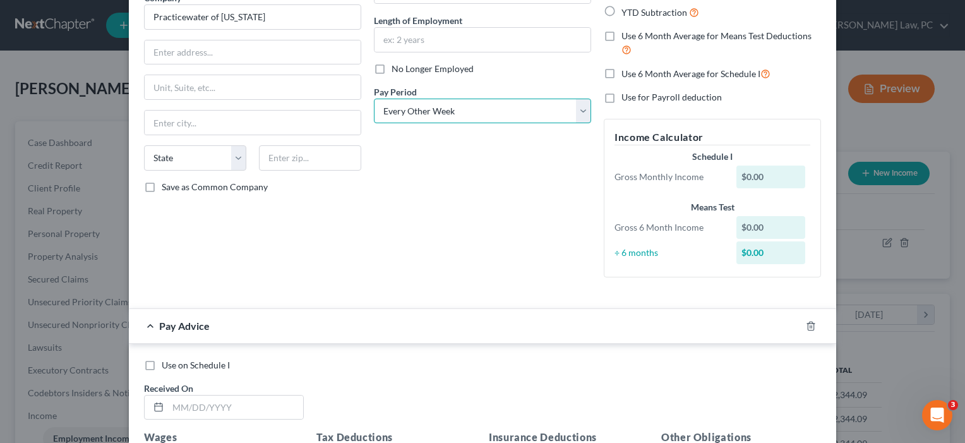
scroll to position [61, 0]
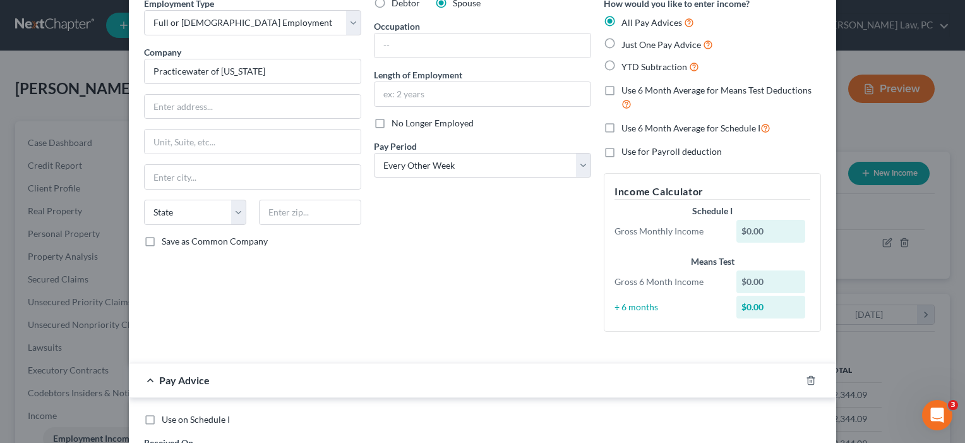
click at [645, 42] on span "Just One Pay Advice" at bounding box center [662, 44] width 80 height 11
click at [635, 42] on input "Just One Pay Advice" at bounding box center [631, 41] width 8 height 8
radio input "true"
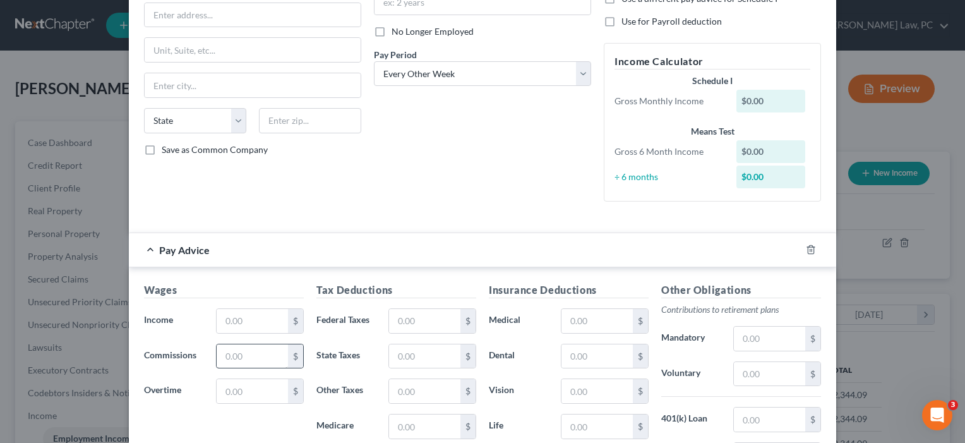
scroll to position [182, 0]
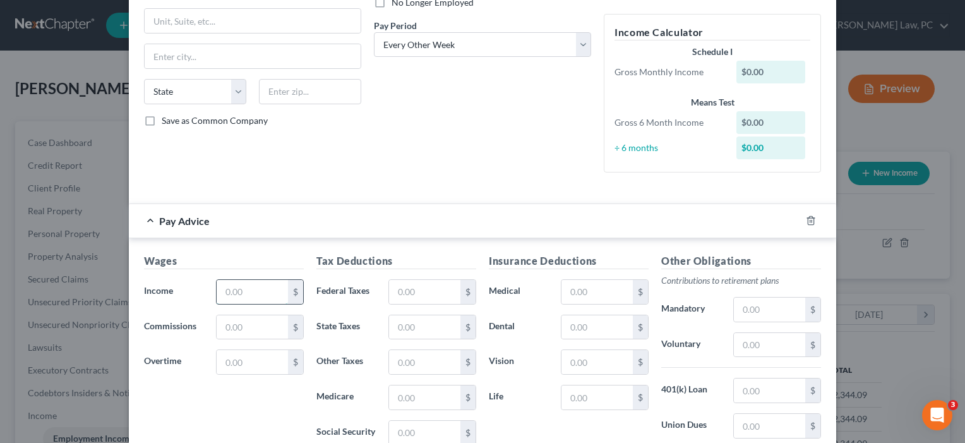
click at [260, 292] on input "text" at bounding box center [252, 292] width 71 height 24
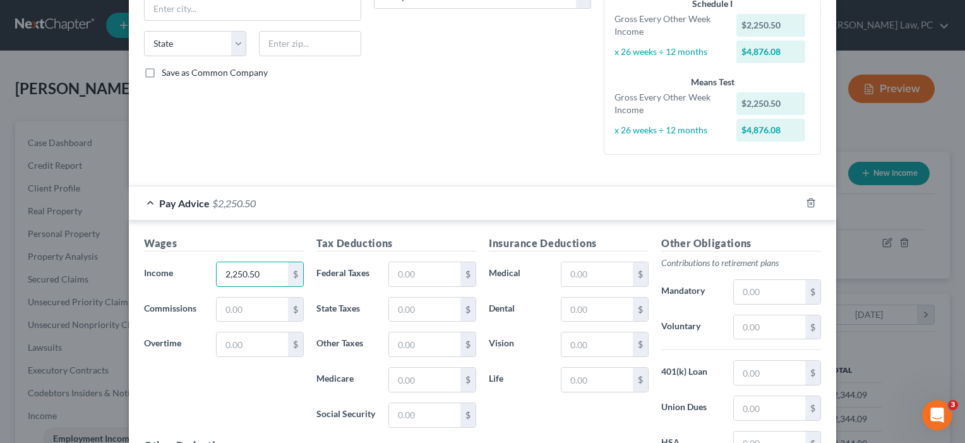
scroll to position [232, 0]
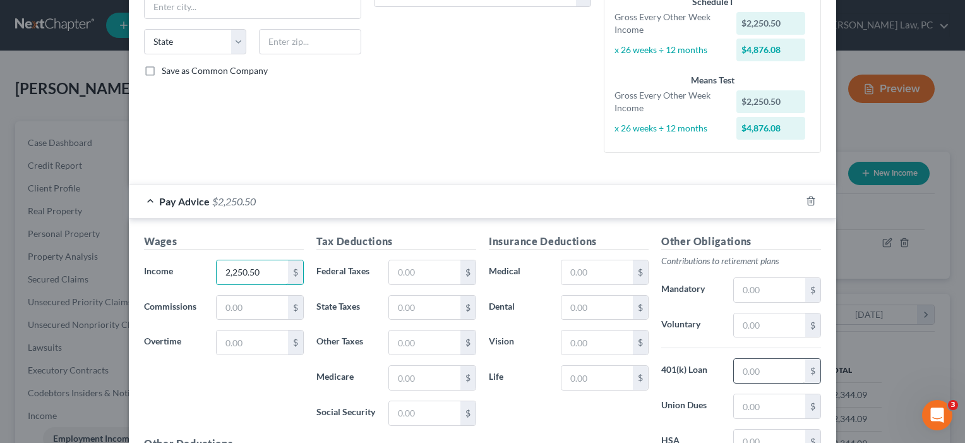
type input "2,250.50"
click at [749, 375] on input "text" at bounding box center [769, 371] width 71 height 24
type input "73.4"
click at [583, 342] on input "text" at bounding box center [597, 342] width 71 height 24
type input "10.08"
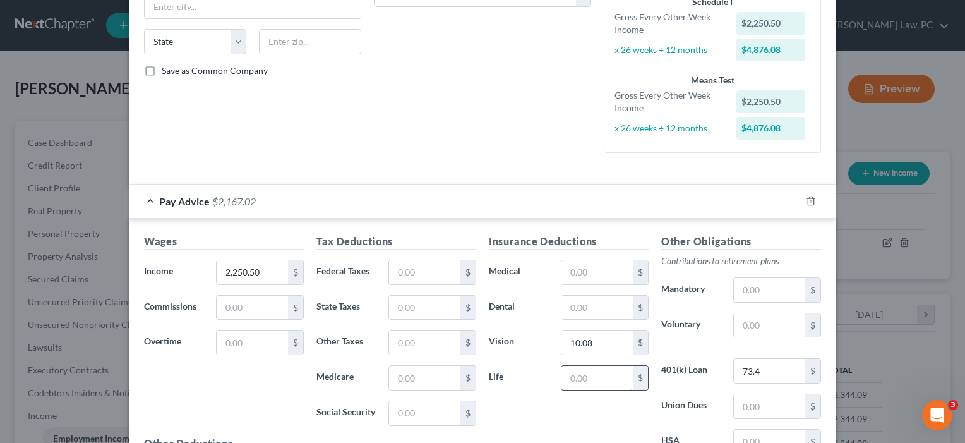
click at [581, 376] on input "text" at bounding box center [597, 378] width 71 height 24
type input "3.14"
click at [413, 269] on input "text" at bounding box center [424, 272] width 71 height 24
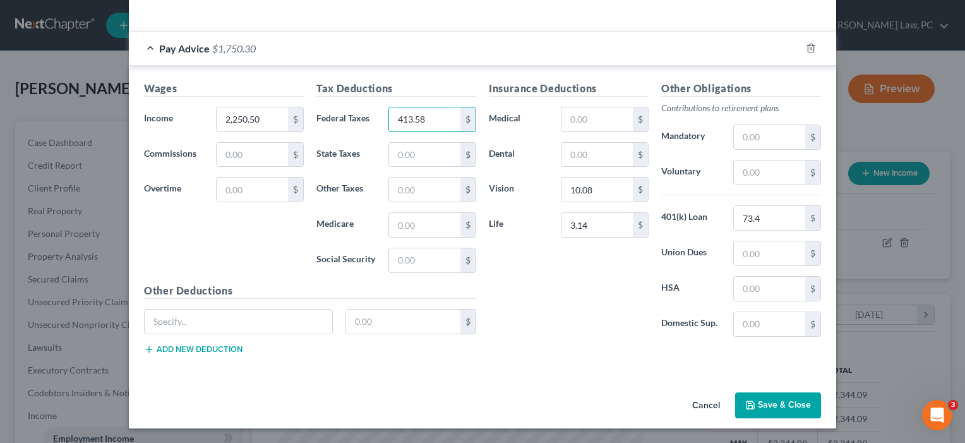
scroll to position [383, 0]
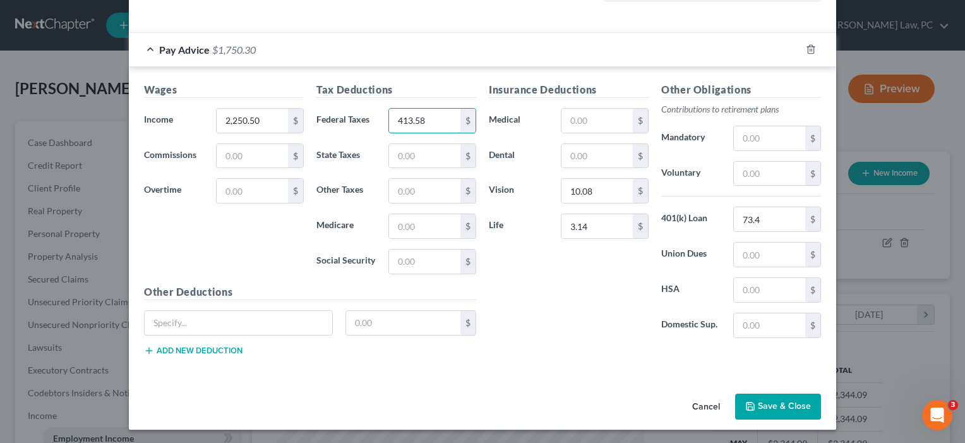
type input "413.58"
click at [768, 403] on button "Save & Close" at bounding box center [778, 407] width 86 height 27
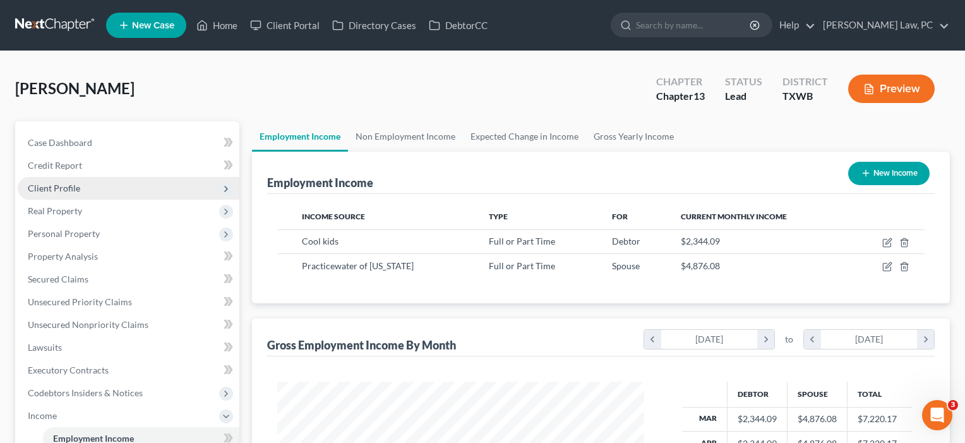
click at [90, 191] on span "Client Profile" at bounding box center [129, 188] width 222 height 23
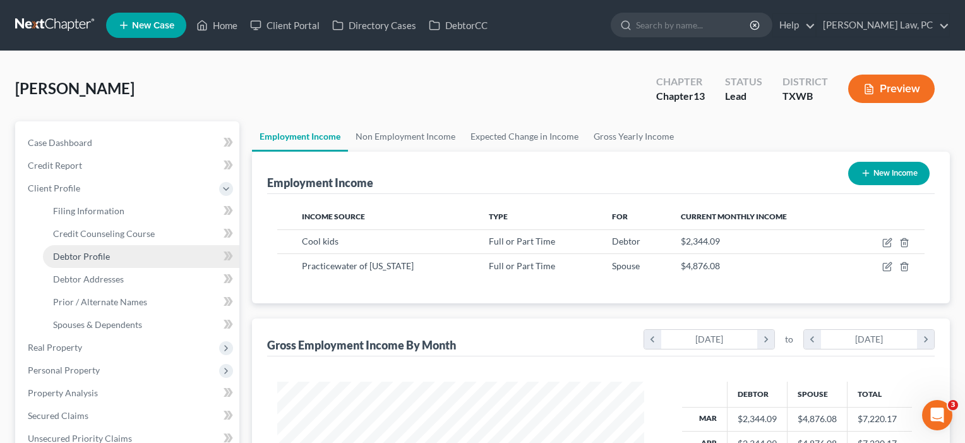
click at [100, 256] on span "Debtor Profile" at bounding box center [81, 256] width 57 height 11
select select "0"
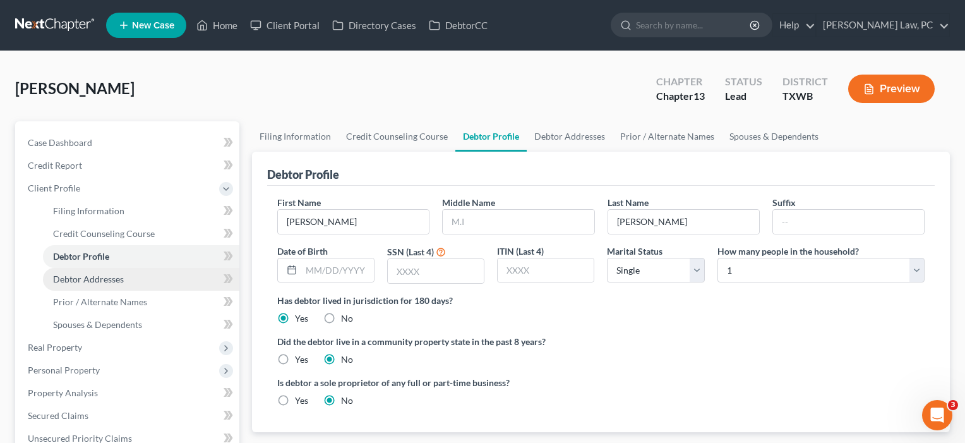
click at [104, 277] on span "Debtor Addresses" at bounding box center [88, 279] width 71 height 11
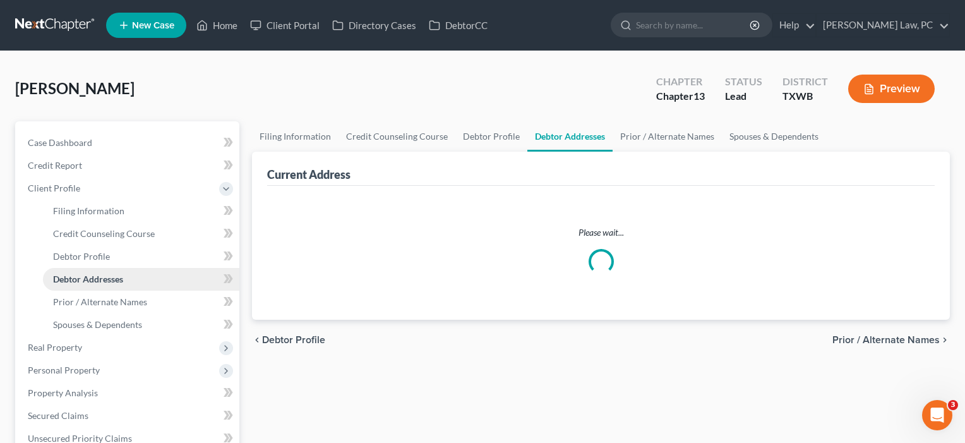
select select "0"
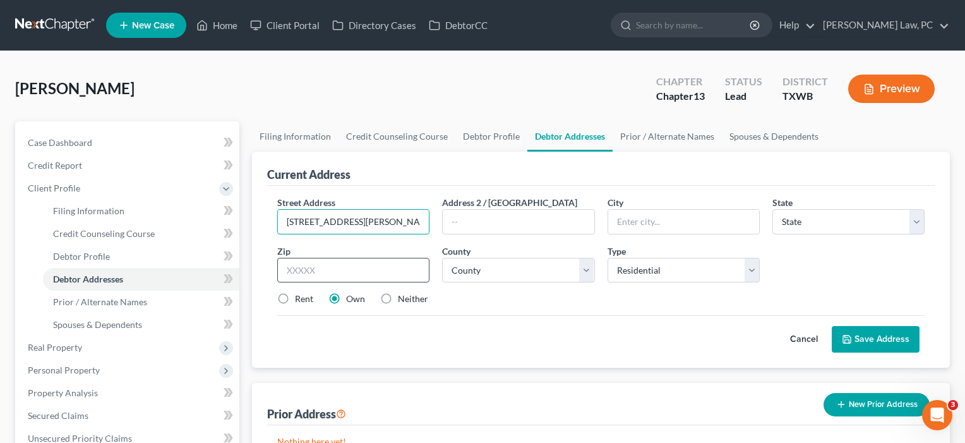
type input "[STREET_ADDRESS][PERSON_NAME]"
type input "78641"
type input "Leander"
select select "45"
select select "245"
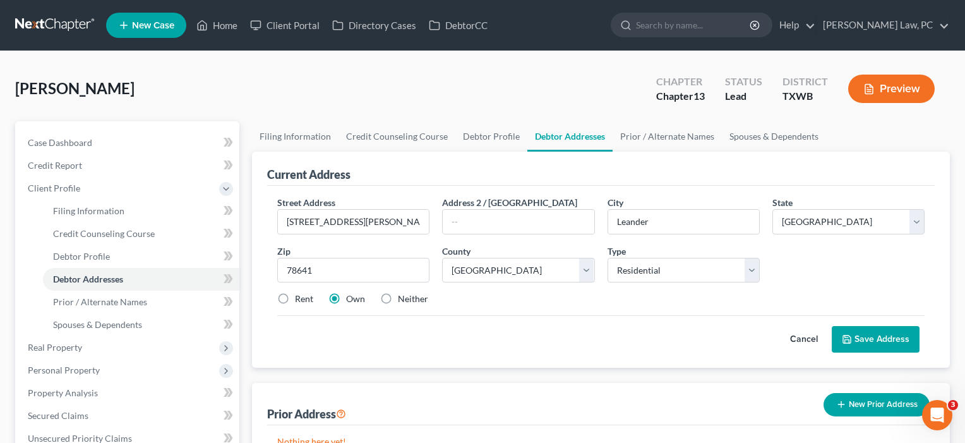
click at [295, 299] on label "Rent" at bounding box center [304, 299] width 18 height 13
click at [300, 299] on input "Rent" at bounding box center [304, 297] width 8 height 8
radio input "true"
drag, startPoint x: 238, startPoint y: 703, endPoint x: 877, endPoint y: 337, distance: 736.3
click at [877, 337] on button "Save Address" at bounding box center [876, 339] width 88 height 27
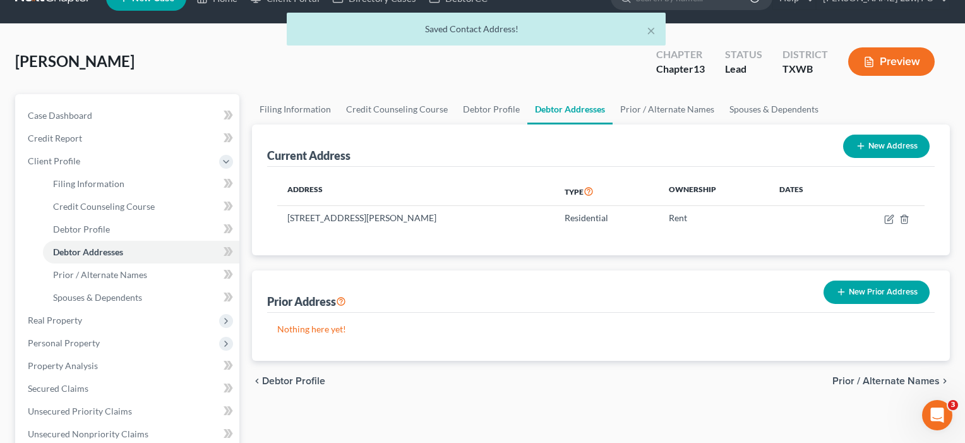
scroll to position [21, 0]
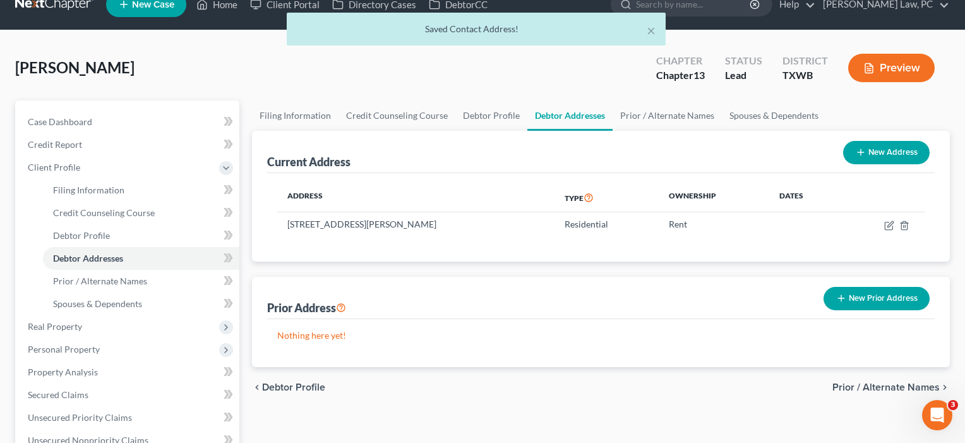
click at [92, 191] on span "Filing Information" at bounding box center [88, 189] width 71 height 11
select select "1"
select select "0"
select select "3"
select select "80"
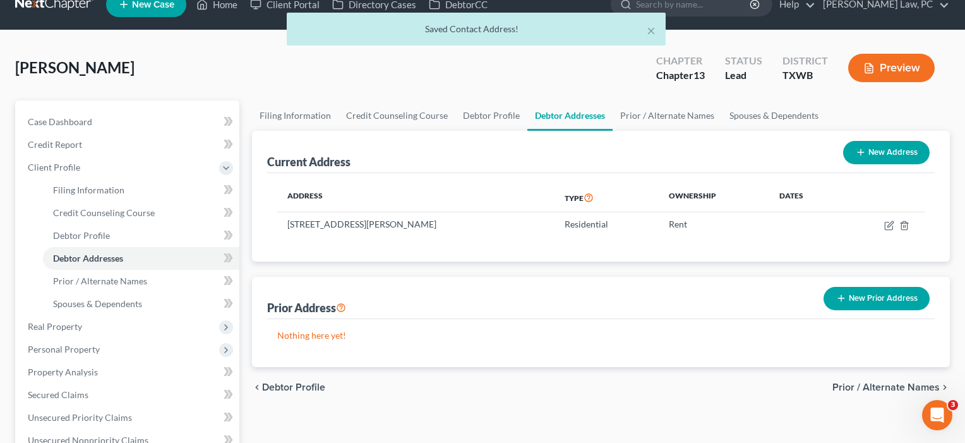
select select "0"
select select "45"
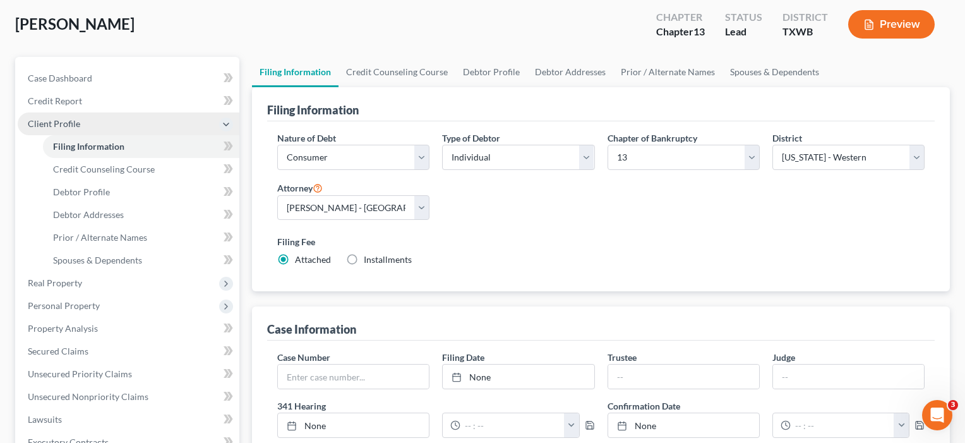
scroll to position [93, 0]
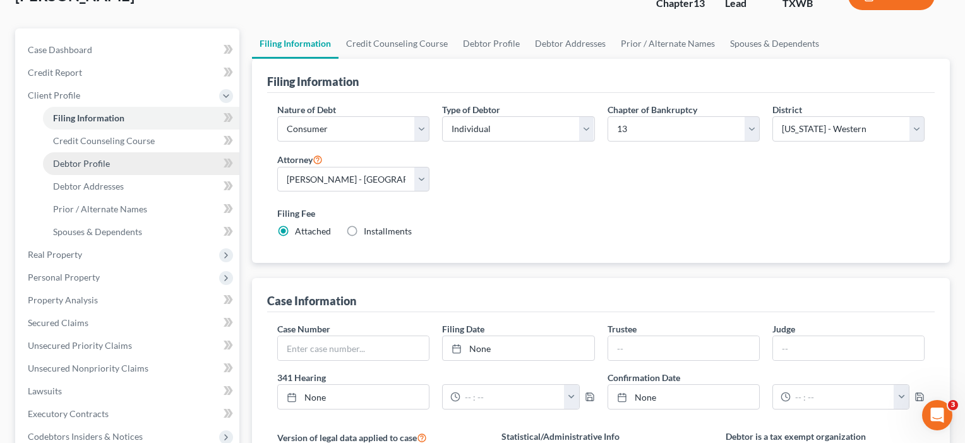
drag, startPoint x: 92, startPoint y: 191, endPoint x: 96, endPoint y: 164, distance: 27.4
click at [96, 164] on span "Debtor Profile" at bounding box center [81, 163] width 57 height 11
select select "0"
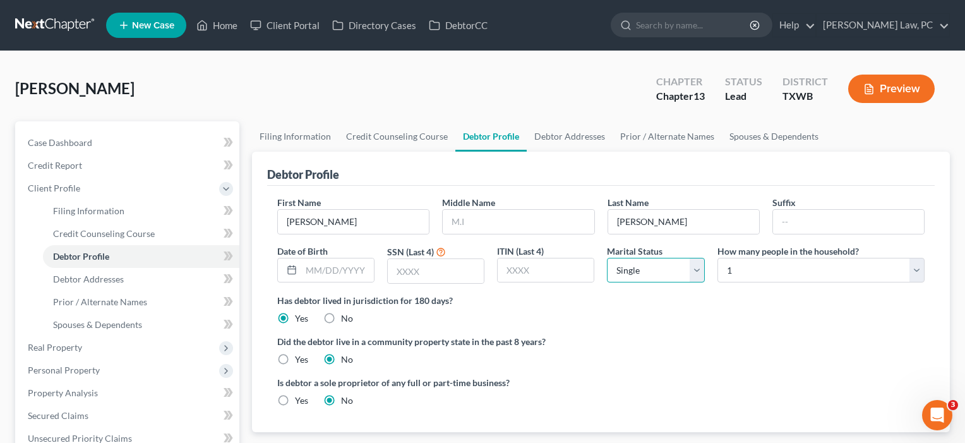
select select "1"
select select "2"
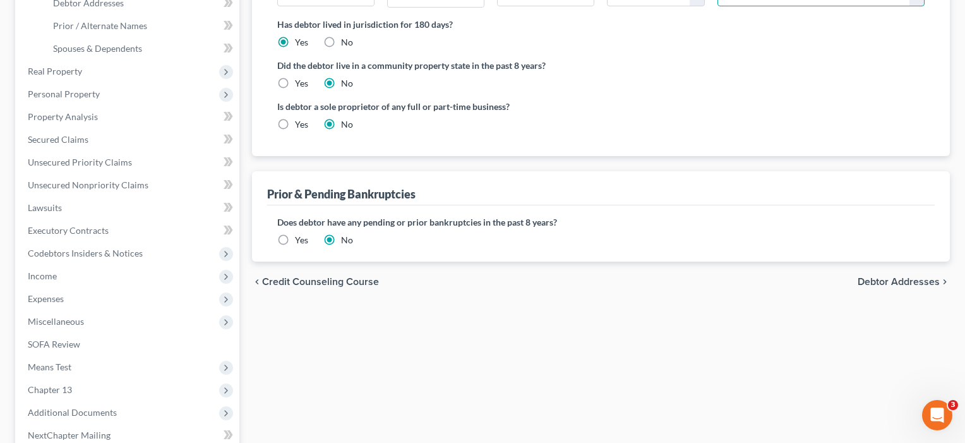
scroll to position [293, 0]
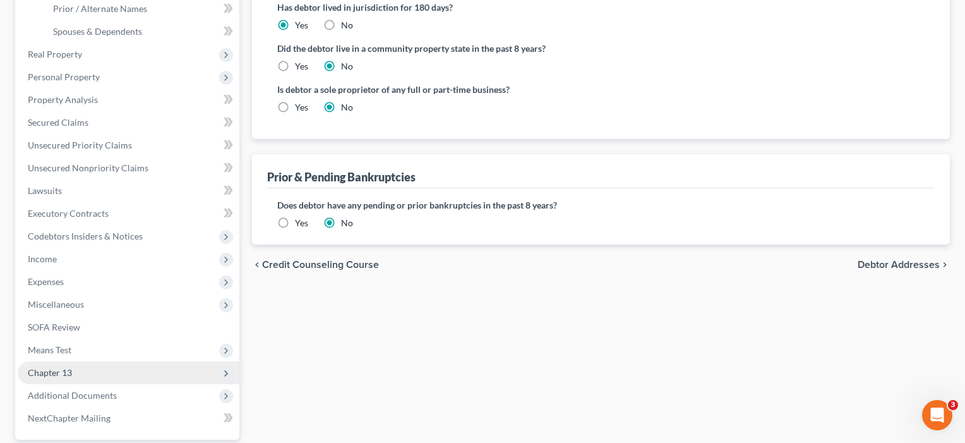
click at [48, 372] on span "Chapter 13" at bounding box center [50, 372] width 44 height 11
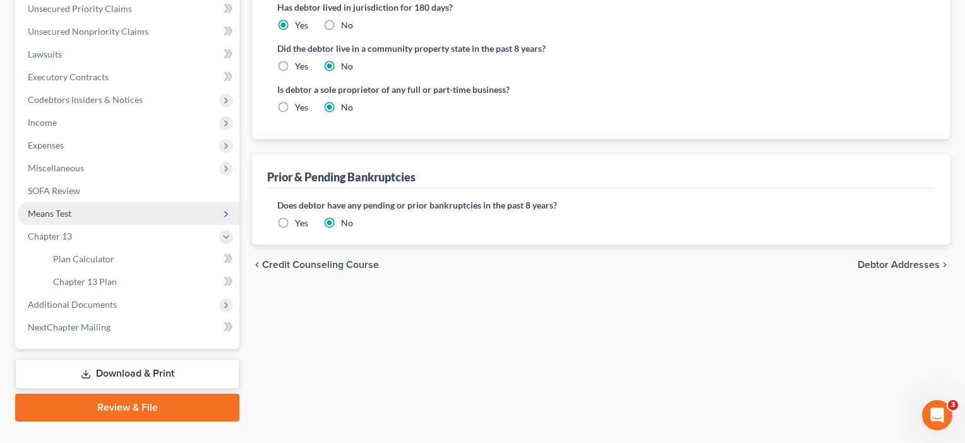
click at [64, 207] on span "Means Test" at bounding box center [129, 213] width 222 height 23
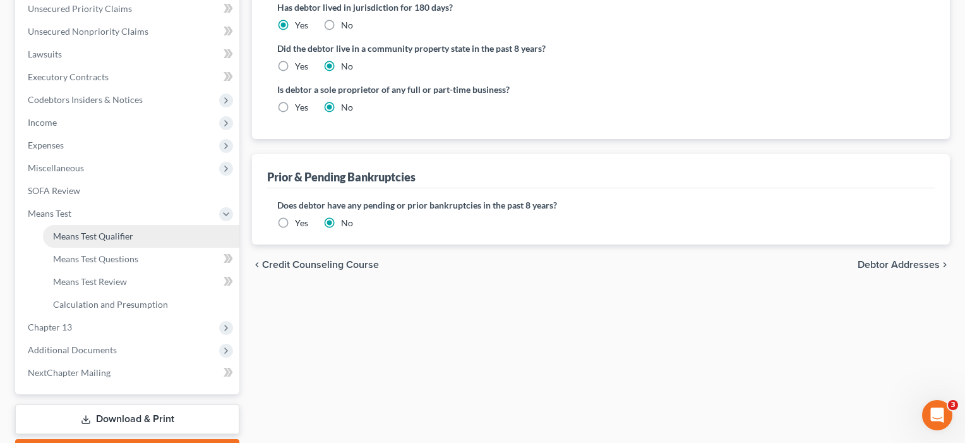
click at [77, 236] on span "Means Test Qualifier" at bounding box center [93, 236] width 80 height 11
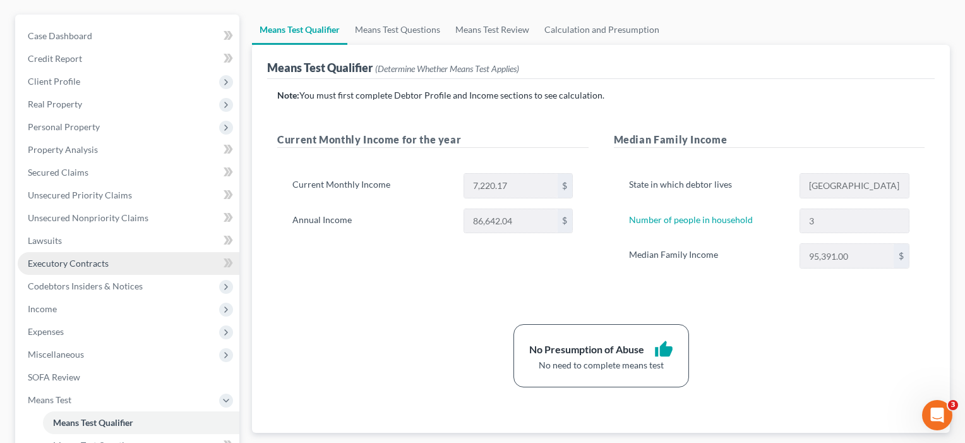
scroll to position [95, 0]
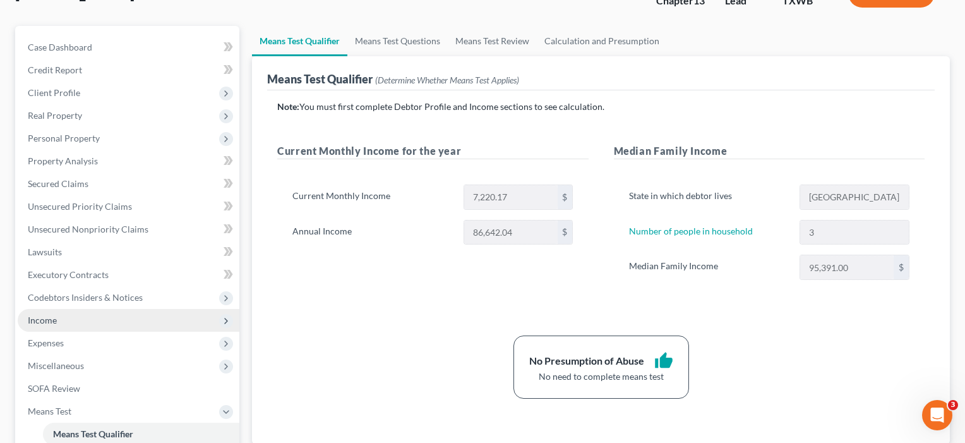
click at [51, 325] on span "Income" at bounding box center [129, 320] width 222 height 23
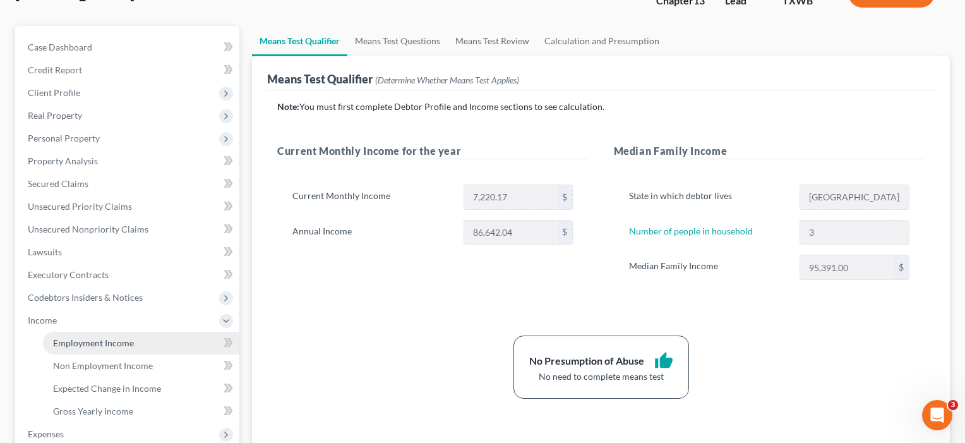
click at [64, 344] on span "Employment Income" at bounding box center [93, 342] width 81 height 11
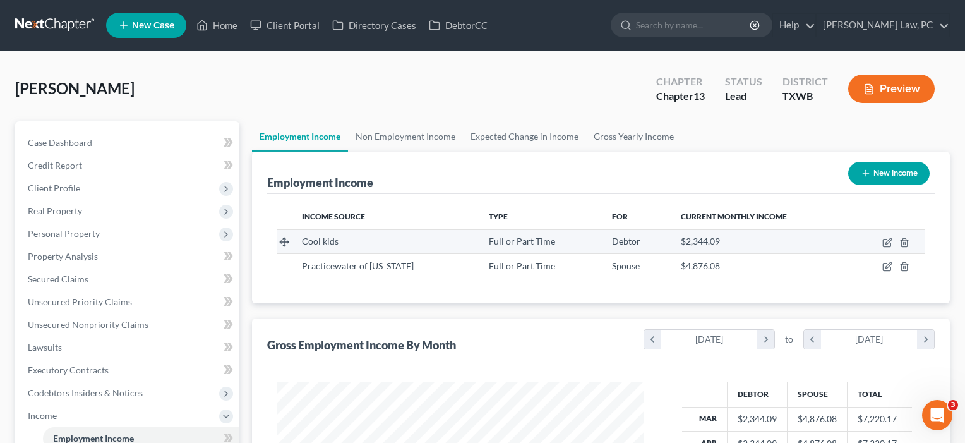
scroll to position [226, 393]
click at [888, 243] on icon "button" at bounding box center [889, 241] width 6 height 6
select select "0"
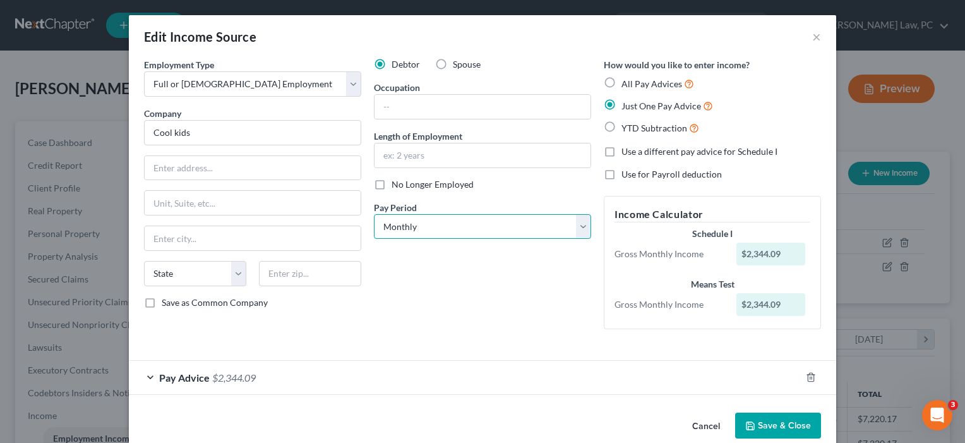
select select "2"
click at [771, 417] on button "Save & Close" at bounding box center [778, 426] width 86 height 27
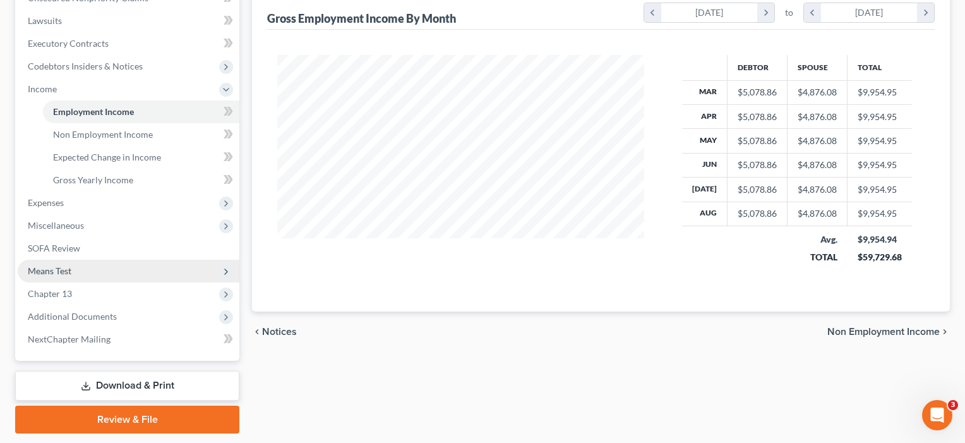
scroll to position [346, 0]
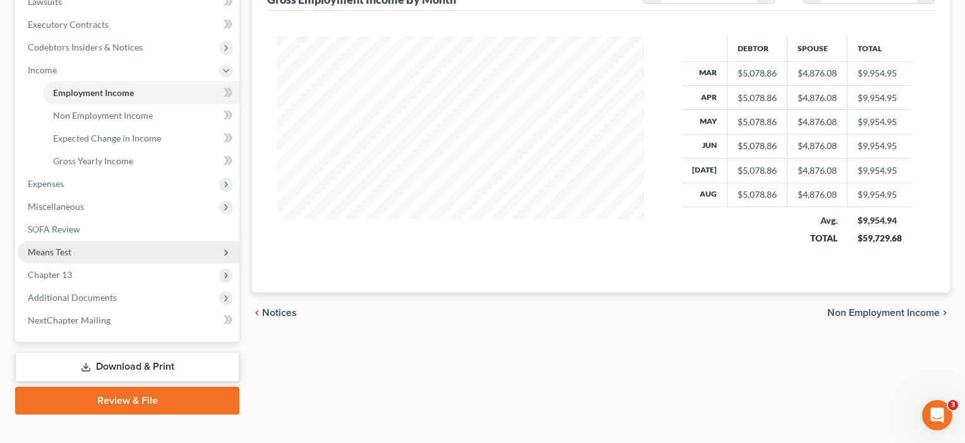
click at [61, 244] on span "Means Test" at bounding box center [129, 252] width 222 height 23
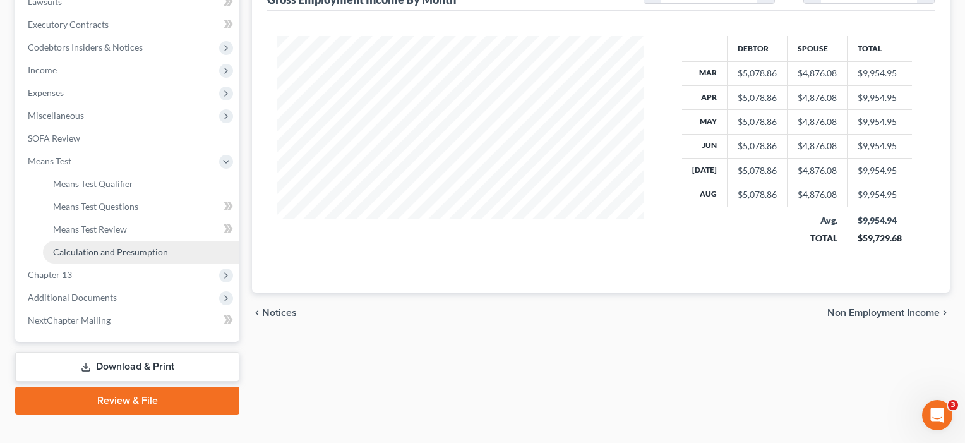
click at [88, 253] on span "Calculation and Presumption" at bounding box center [110, 251] width 115 height 11
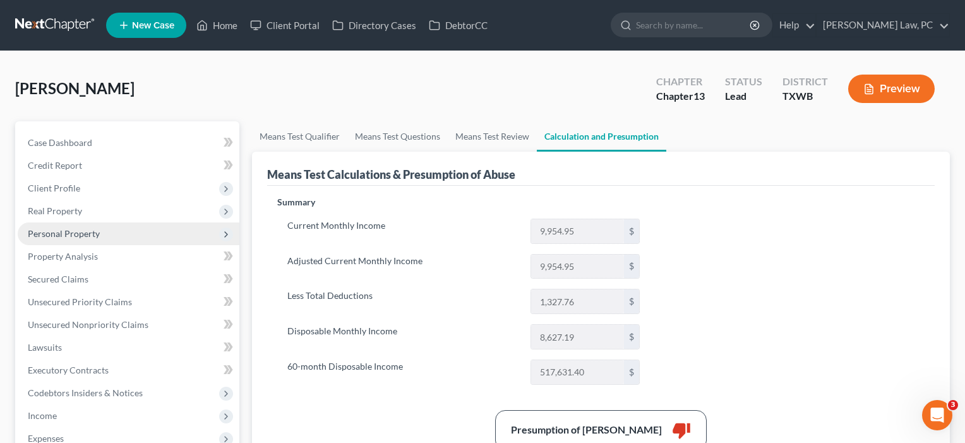
click at [59, 231] on span "Personal Property" at bounding box center [64, 233] width 72 height 11
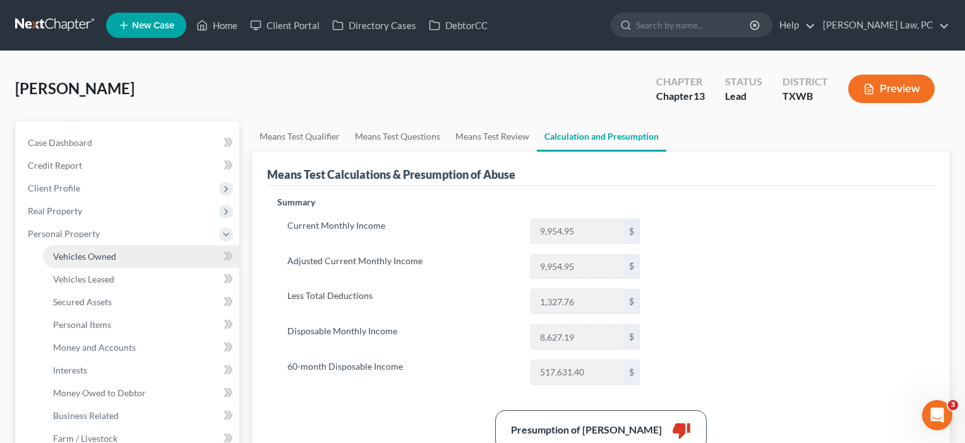
click at [71, 256] on span "Vehicles Owned" at bounding box center [84, 256] width 63 height 11
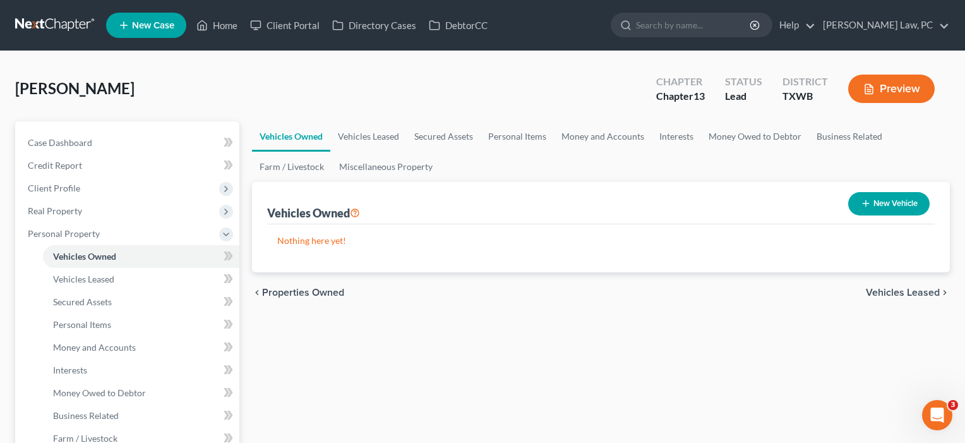
click at [898, 206] on button "New Vehicle" at bounding box center [888, 203] width 81 height 23
select select "0"
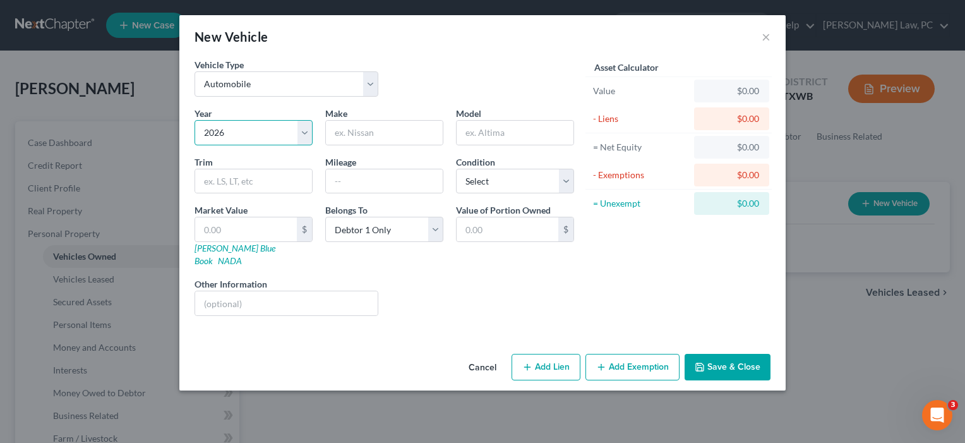
select select "2"
click at [363, 126] on input "text" at bounding box center [384, 133] width 117 height 24
type input "CAR1"
click at [263, 224] on input "text" at bounding box center [246, 229] width 102 height 24
type input "2"
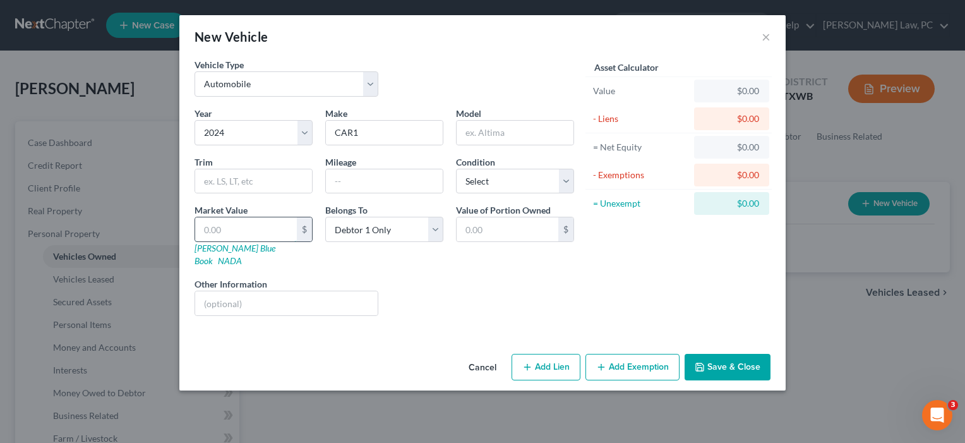
type input "2.00"
type input "25"
type input "25.00"
type input "250"
type input "250.00"
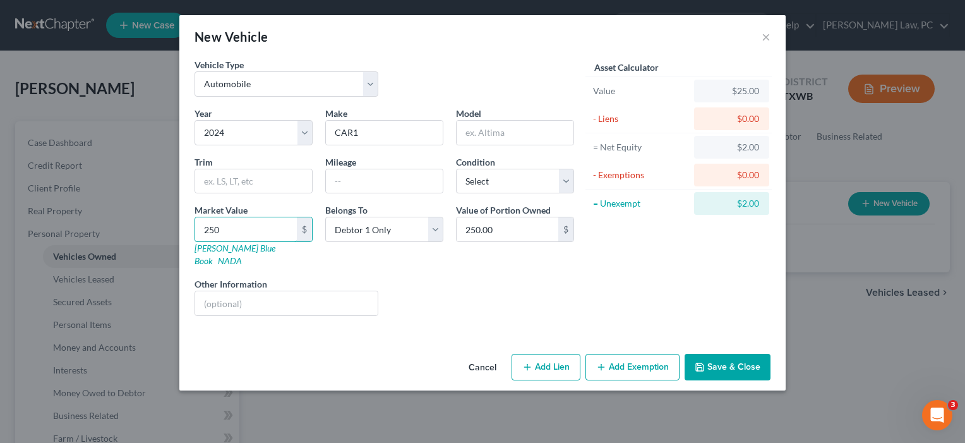
type input "2500"
type input "2,500.00"
type input "2,5000"
type input "25,000.00"
type input "25,000"
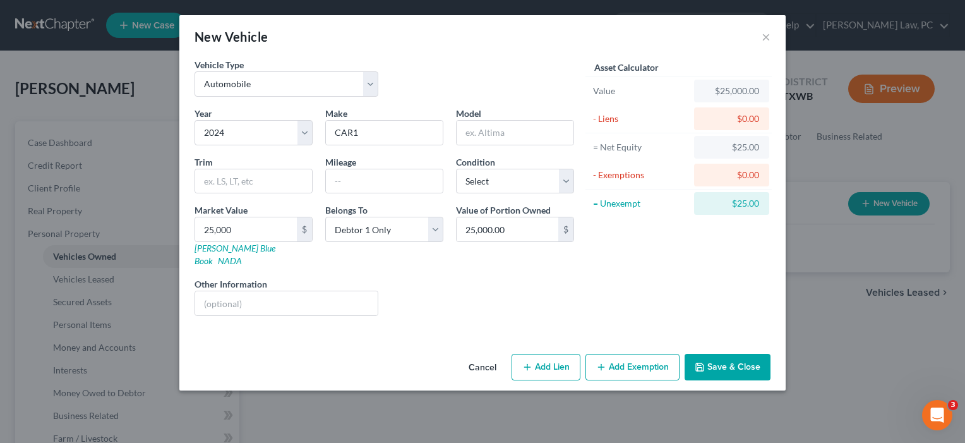
click at [545, 357] on button "Add Lien" at bounding box center [546, 367] width 69 height 27
select select "0"
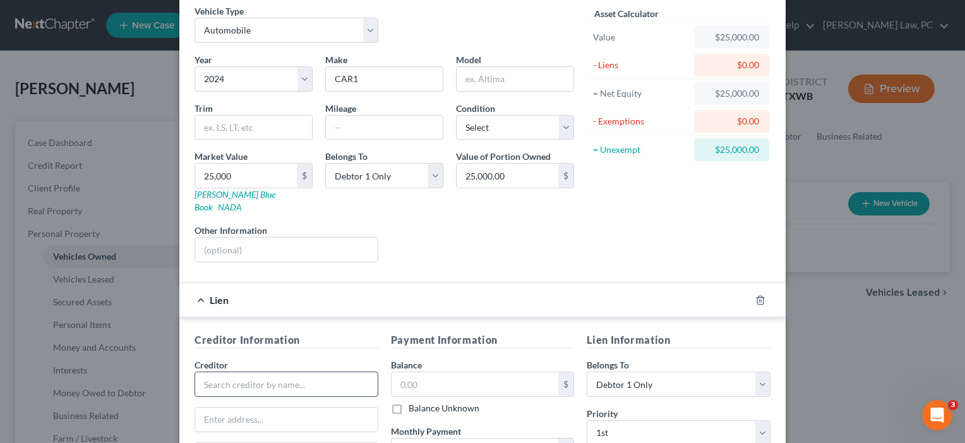
scroll to position [59, 0]
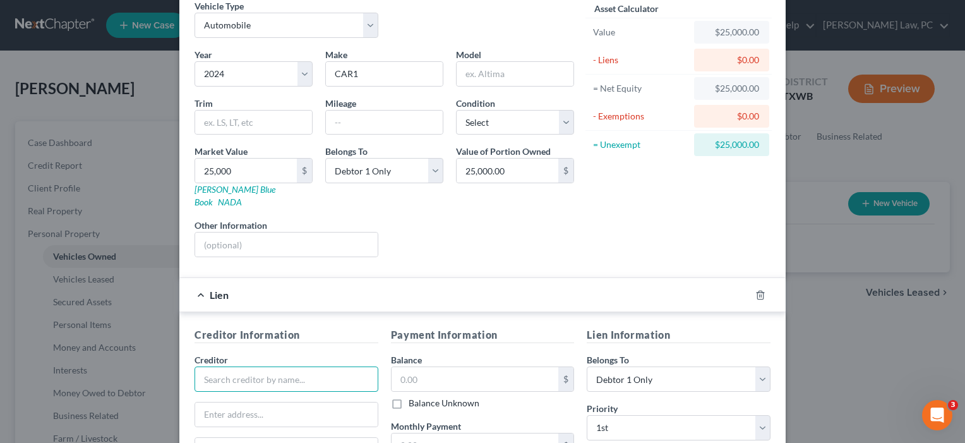
click at [224, 366] on input "text" at bounding box center [287, 378] width 184 height 25
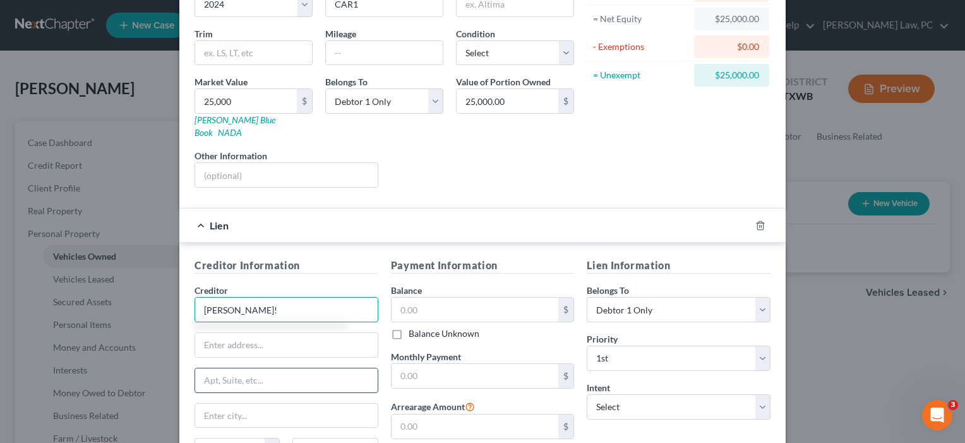
scroll to position [131, 0]
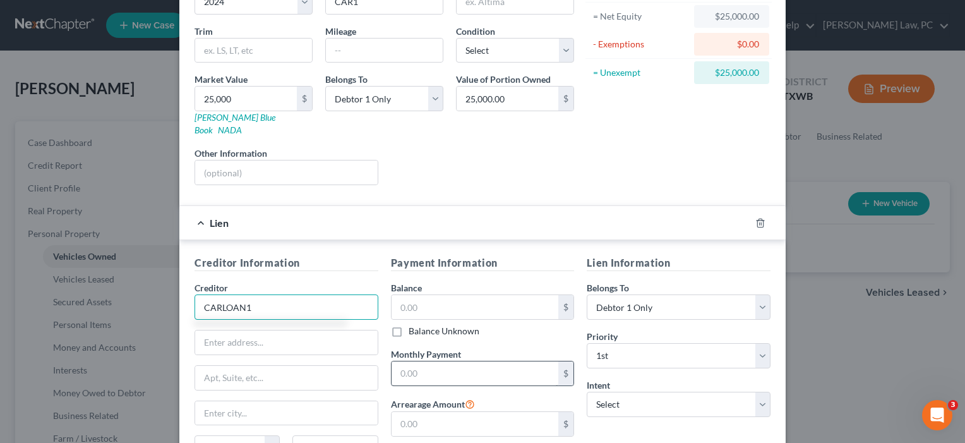
type input "CARLOAN1"
click at [409, 361] on input "text" at bounding box center [475, 373] width 167 height 24
type input "842"
click at [437, 281] on div "Balance $ Balance Unknown Balance Undetermined $ Balance Unknown" at bounding box center [483, 309] width 184 height 56
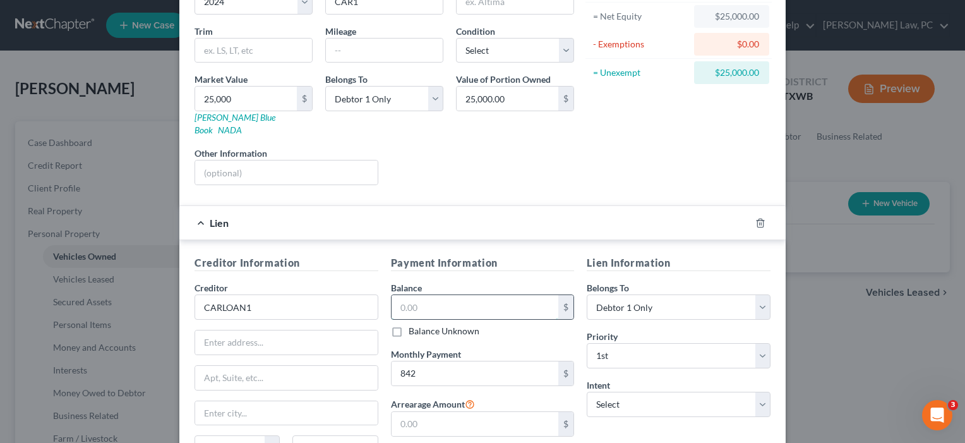
click at [433, 296] on input "text" at bounding box center [475, 307] width 167 height 24
type input "28,325"
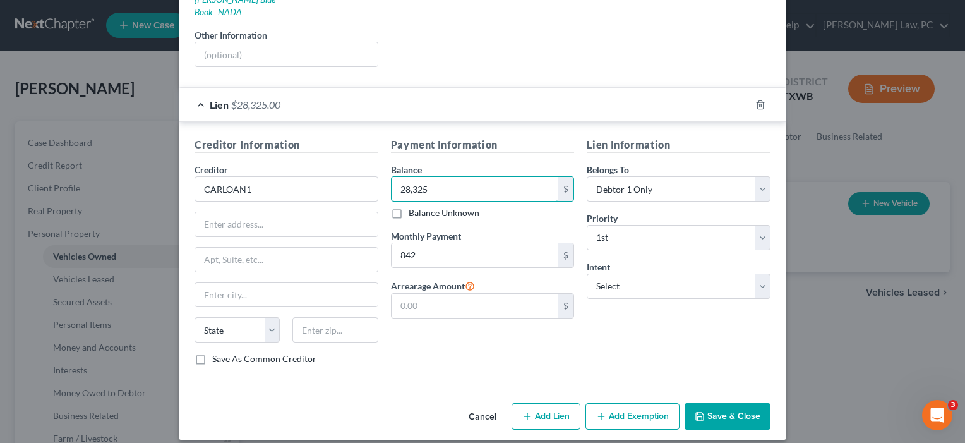
scroll to position [248, 0]
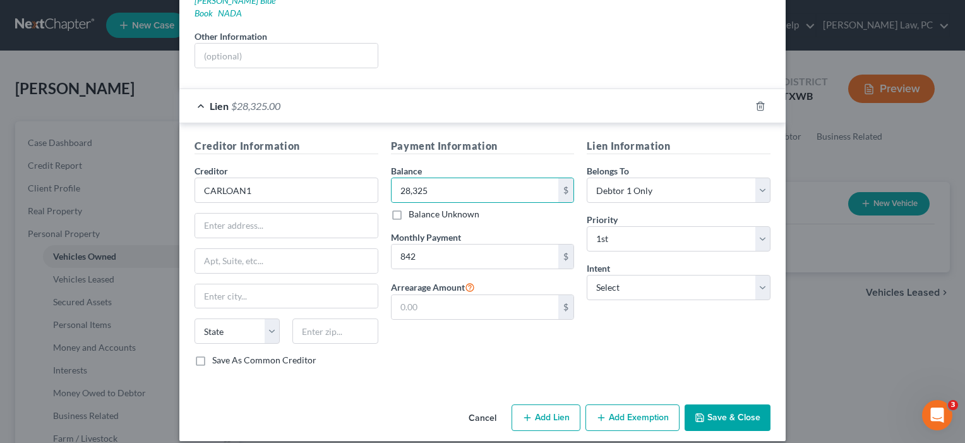
click at [726, 404] on button "Save & Close" at bounding box center [728, 417] width 86 height 27
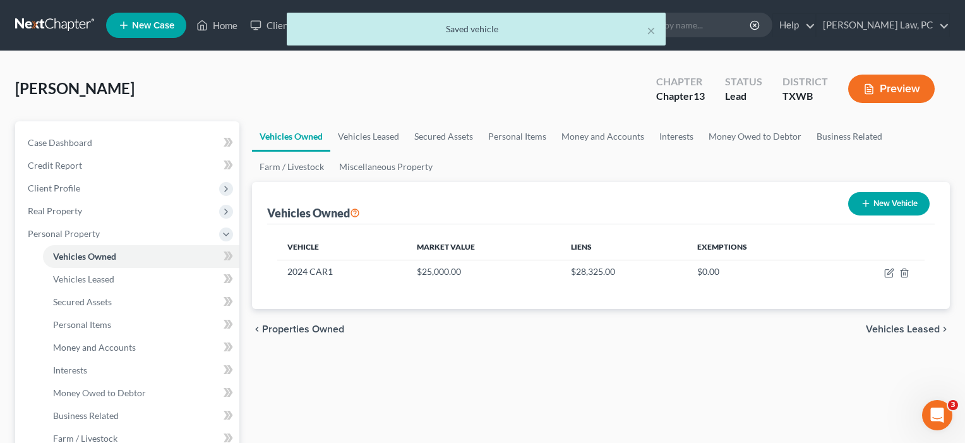
click at [882, 201] on button "New Vehicle" at bounding box center [888, 203] width 81 height 23
select select "0"
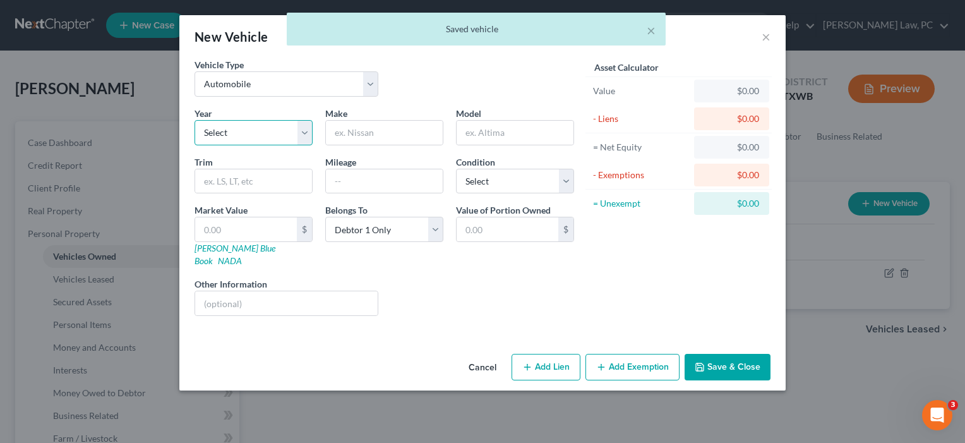
select select "3"
click at [371, 128] on input "text" at bounding box center [384, 133] width 117 height 24
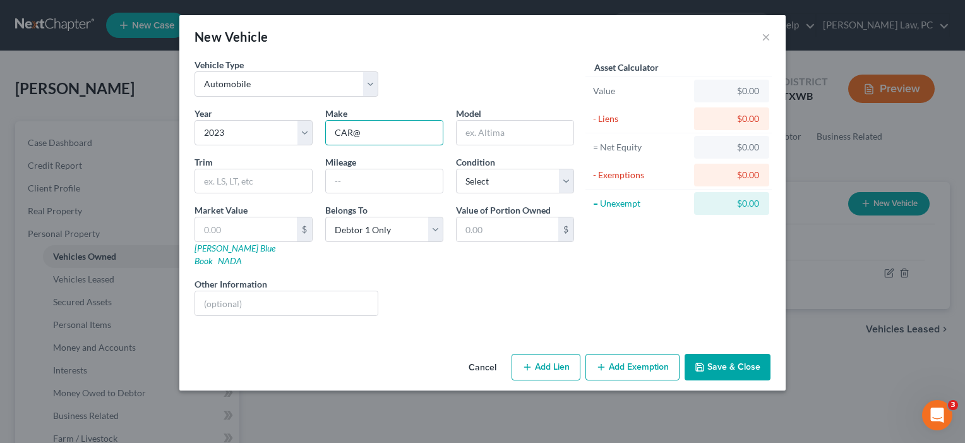
type input "CAR@"
click at [550, 356] on button "Add Lien" at bounding box center [546, 367] width 69 height 27
select select "0"
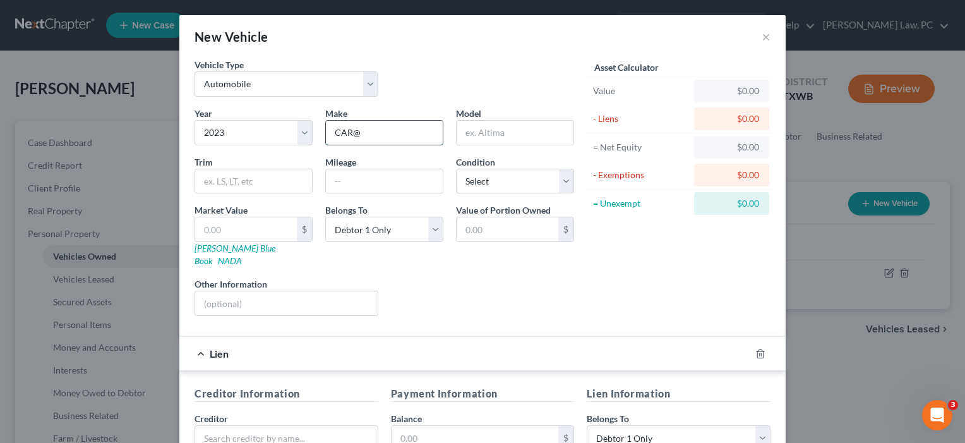
click at [372, 142] on input "CAR@" at bounding box center [384, 133] width 117 height 24
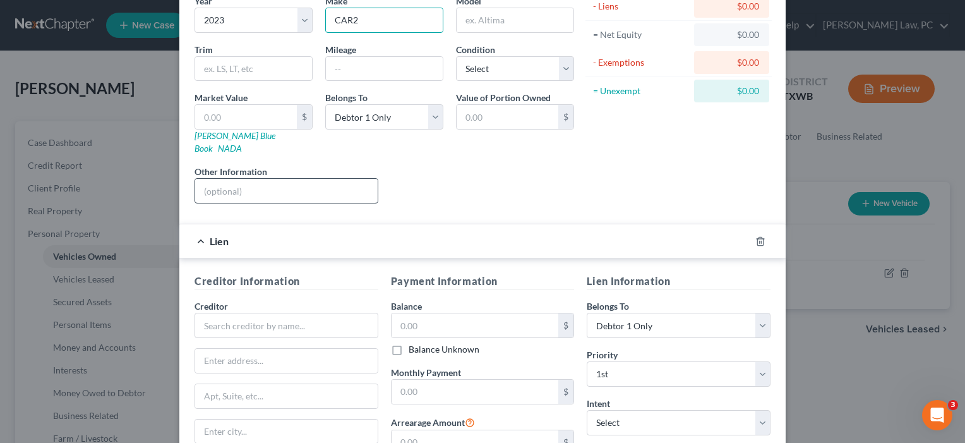
scroll to position [115, 0]
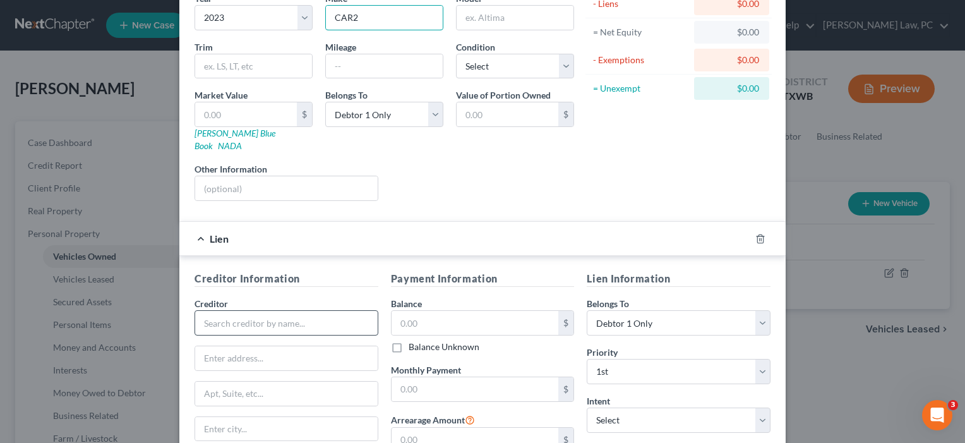
type input "CAR2"
click at [229, 311] on input "text" at bounding box center [287, 322] width 184 height 25
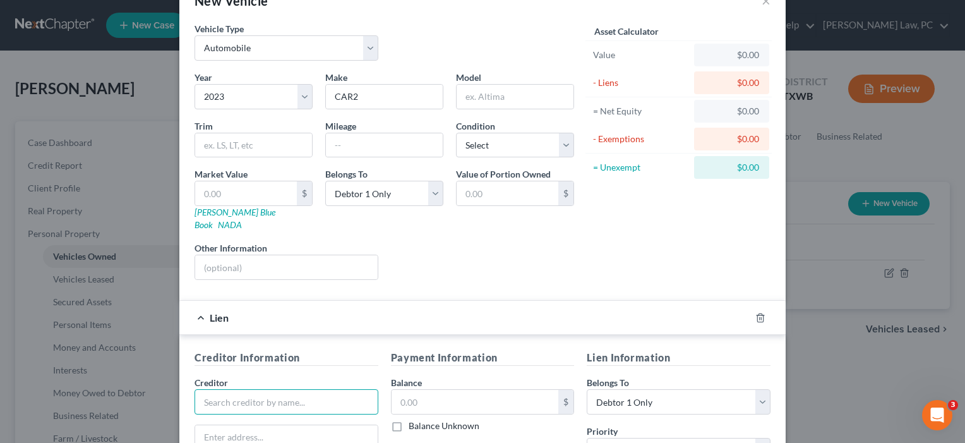
scroll to position [5, 0]
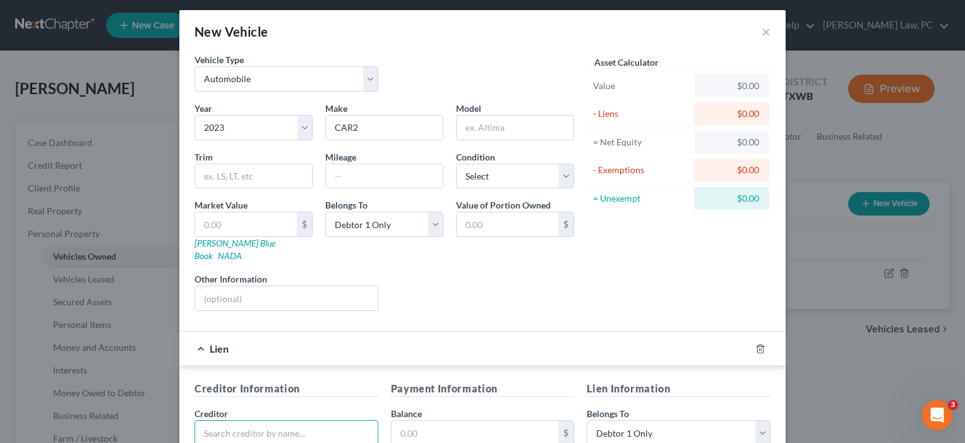
type input "M"
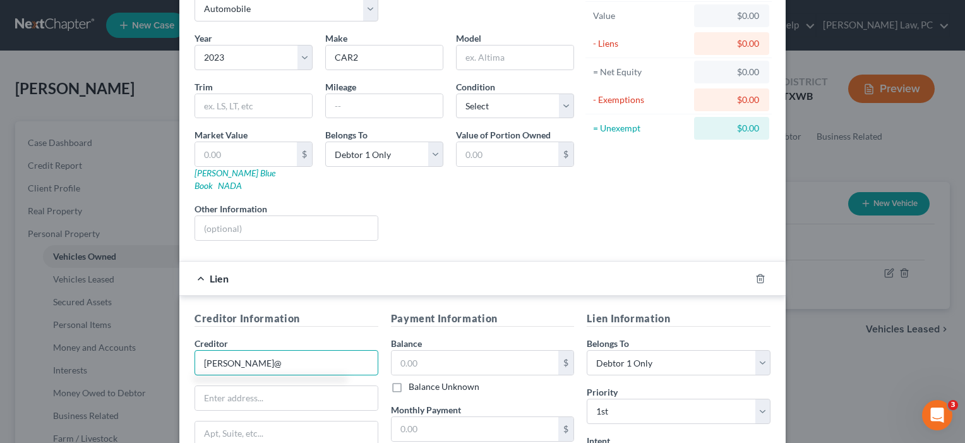
scroll to position [76, 0]
type input "CARLOAN2"
click at [444, 351] on input "text" at bounding box center [475, 361] width 167 height 24
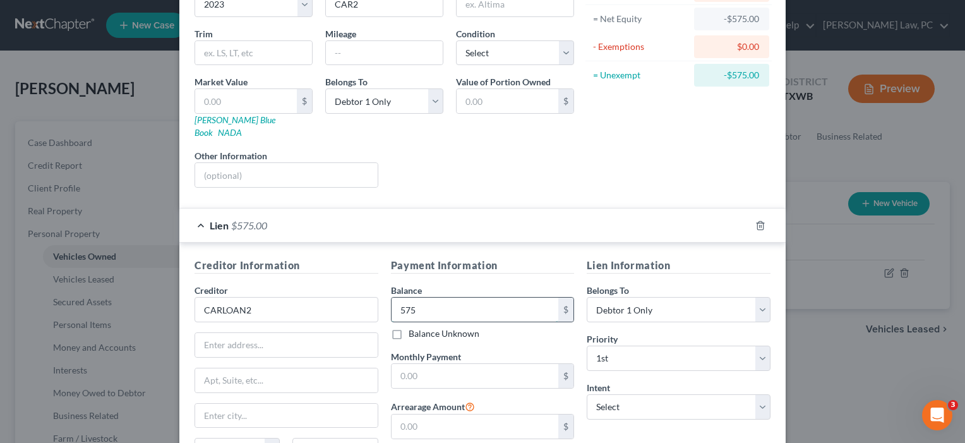
scroll to position [142, 0]
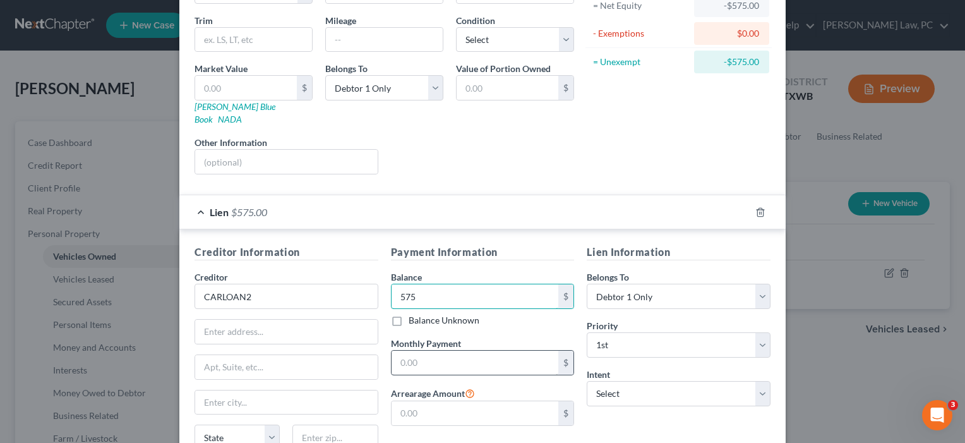
type input "575"
click at [431, 351] on input "text" at bounding box center [475, 363] width 167 height 24
type input "575"
drag, startPoint x: 444, startPoint y: 286, endPoint x: 344, endPoint y: 284, distance: 99.8
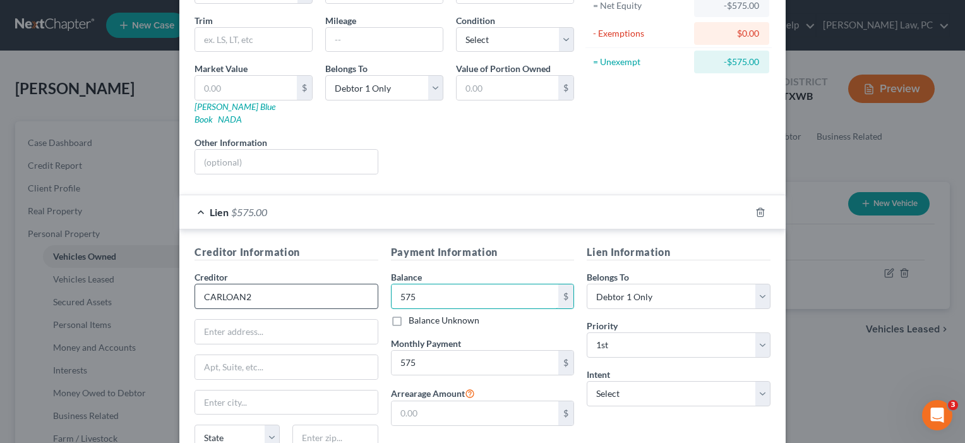
click at [344, 284] on div "Creditor Information Creditor * CARLOAN2 State [US_STATE] AK AR AZ CA CO [GEOGR…" at bounding box center [482, 363] width 589 height 238
type input "19,621"
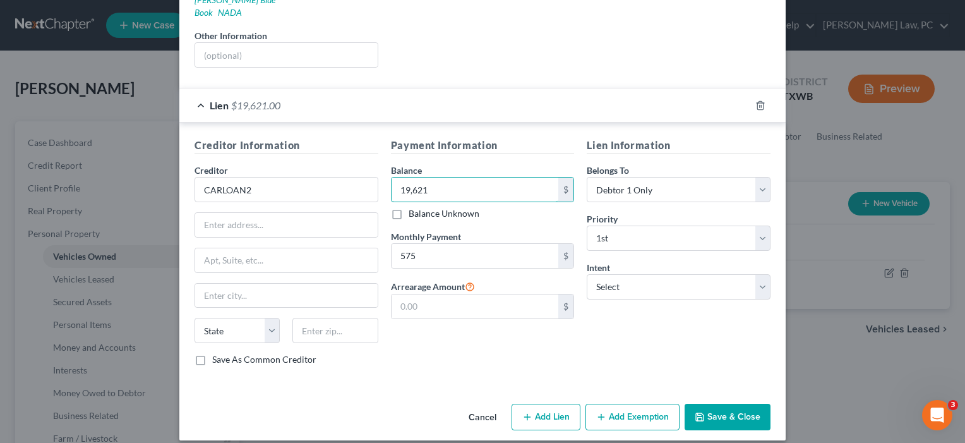
scroll to position [248, 0]
click at [718, 407] on button "Save & Close" at bounding box center [728, 417] width 86 height 27
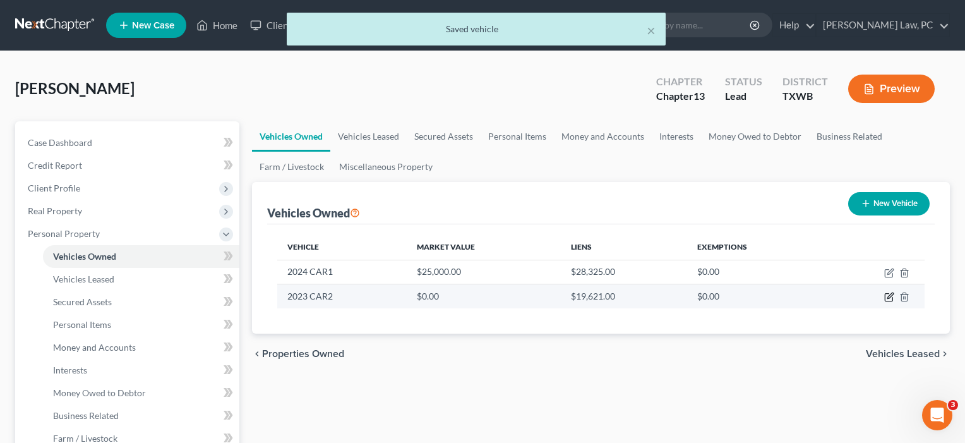
click at [893, 294] on icon "button" at bounding box center [891, 296] width 6 height 6
select select "0"
select select "3"
select select "0"
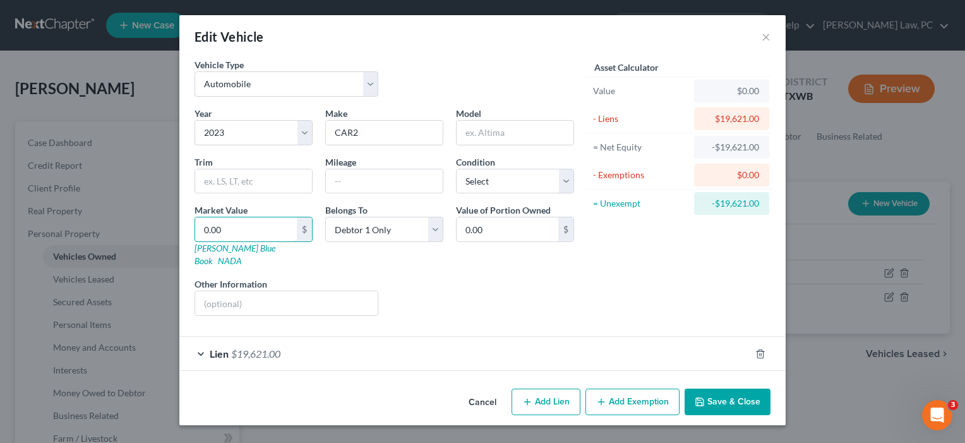
drag, startPoint x: 230, startPoint y: 226, endPoint x: 142, endPoint y: 226, distance: 88.4
click at [142, 226] on div "Edit Vehicle × Vehicle Type Select Automobile Truck Trailer Watercraft Aircraft…" at bounding box center [482, 221] width 965 height 443
type input "2"
type input "2.00"
type input "25"
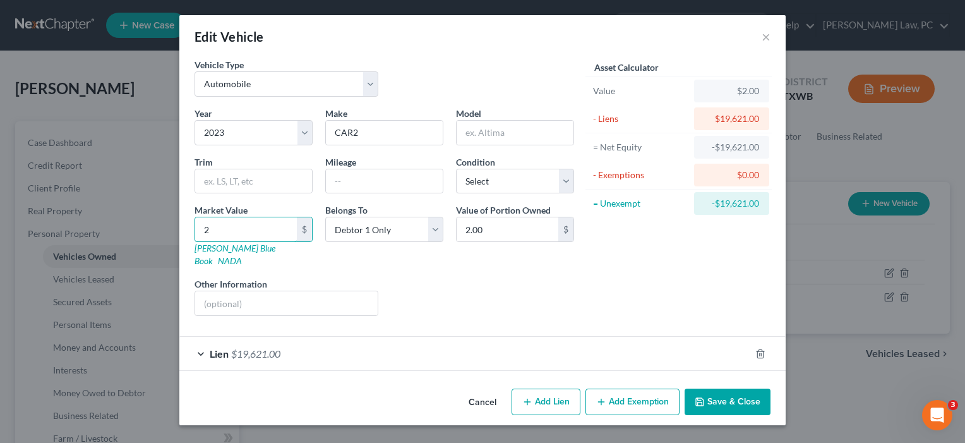
type input "25.00"
type input "250"
type input "250.00"
type input "2500"
type input "2,500.00"
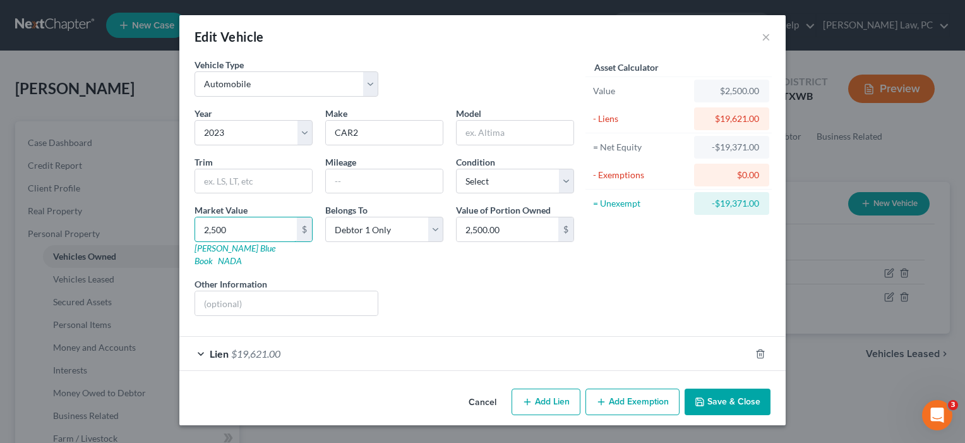
type input "2,5000"
type input "25,000.00"
type input "25,000"
click at [736, 389] on button "Save & Close" at bounding box center [728, 402] width 86 height 27
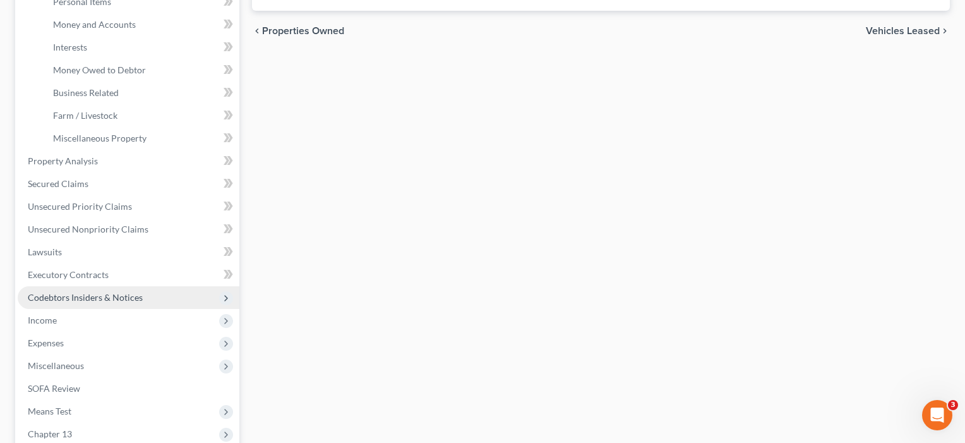
scroll to position [323, 0]
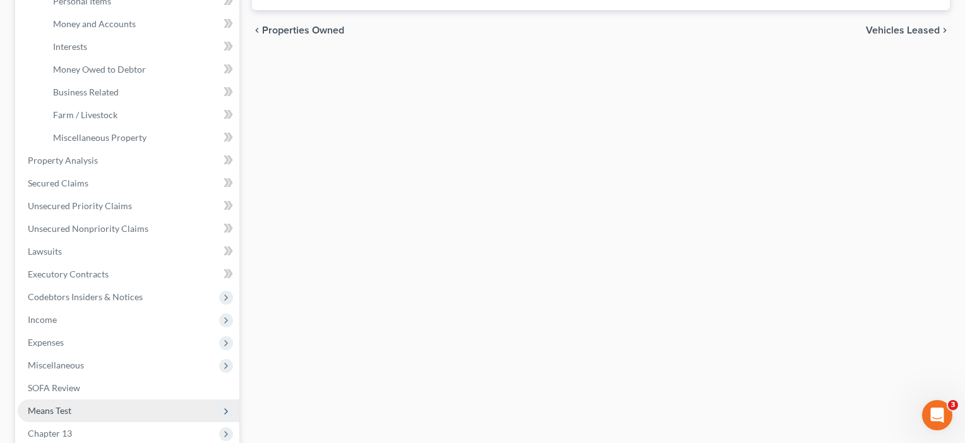
click at [66, 409] on span "Means Test" at bounding box center [50, 410] width 44 height 11
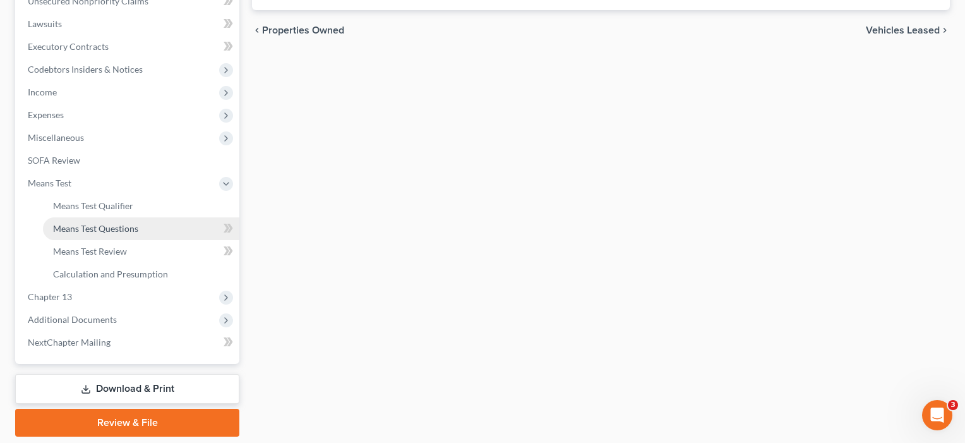
click at [101, 224] on span "Means Test Questions" at bounding box center [95, 228] width 85 height 11
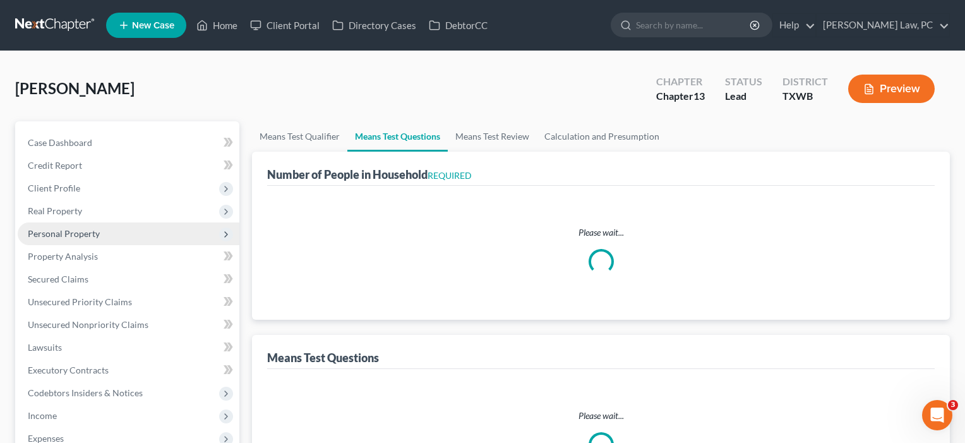
select select "1"
select select "60"
select select "2"
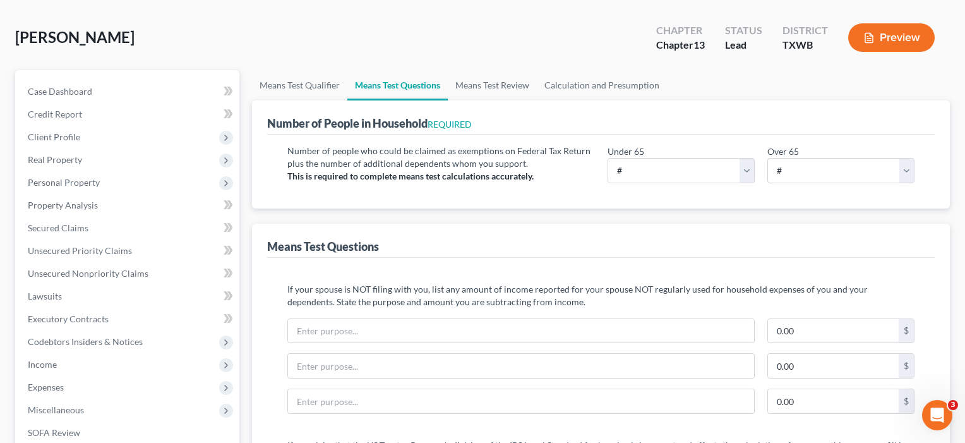
scroll to position [60, 0]
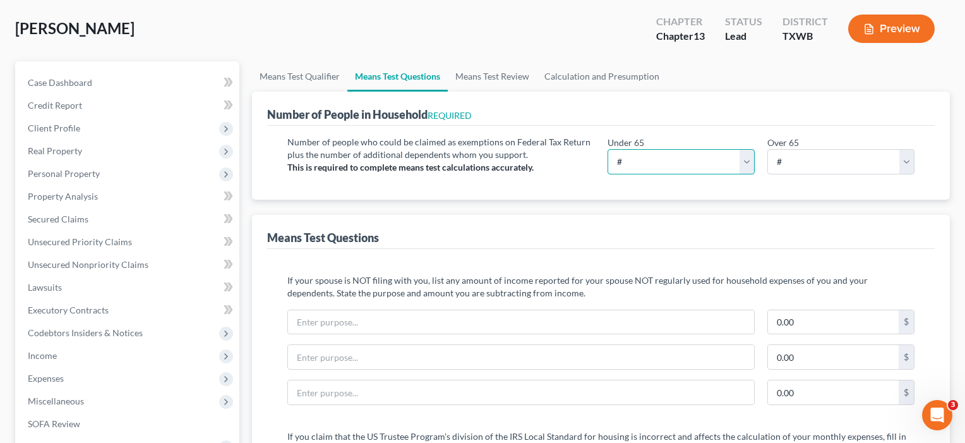
select select "3"
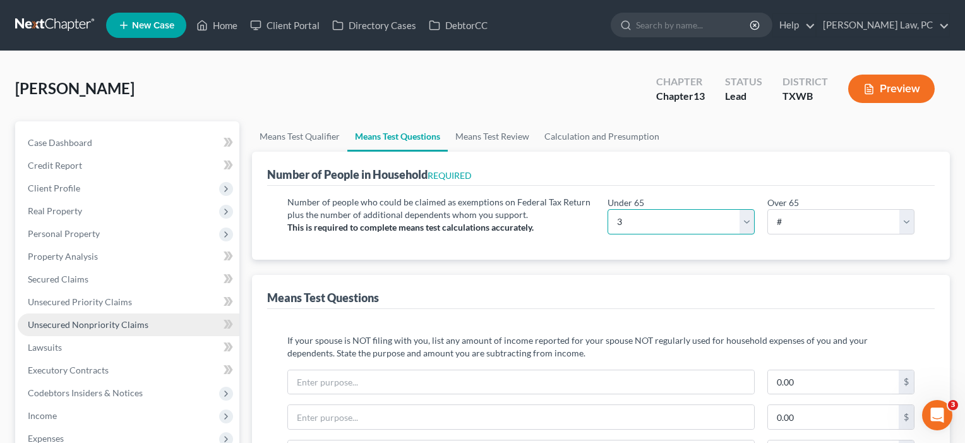
scroll to position [0, 0]
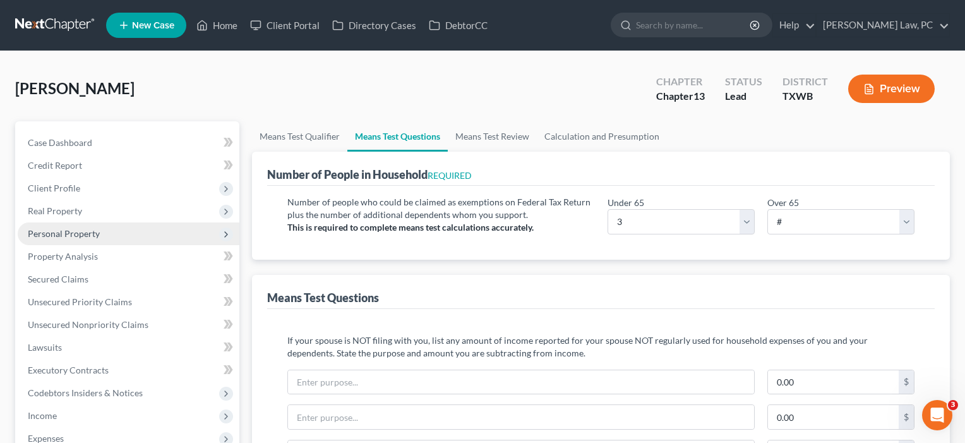
click at [68, 233] on span "Personal Property" at bounding box center [64, 233] width 72 height 11
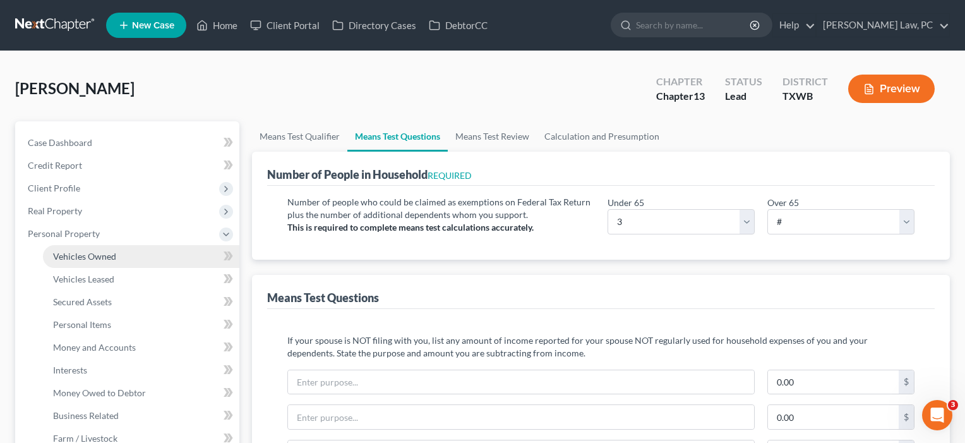
click at [73, 255] on span "Vehicles Owned" at bounding box center [84, 256] width 63 height 11
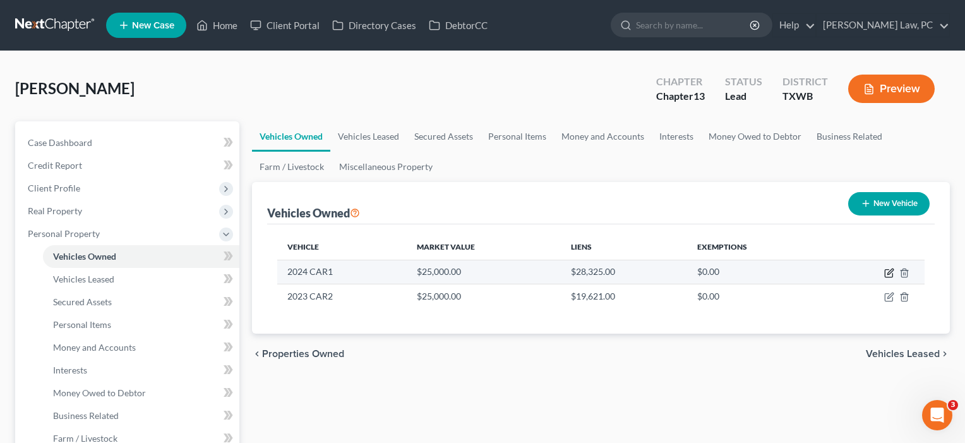
click at [893, 272] on icon "button" at bounding box center [889, 273] width 10 height 10
select select "0"
select select "2"
select select "0"
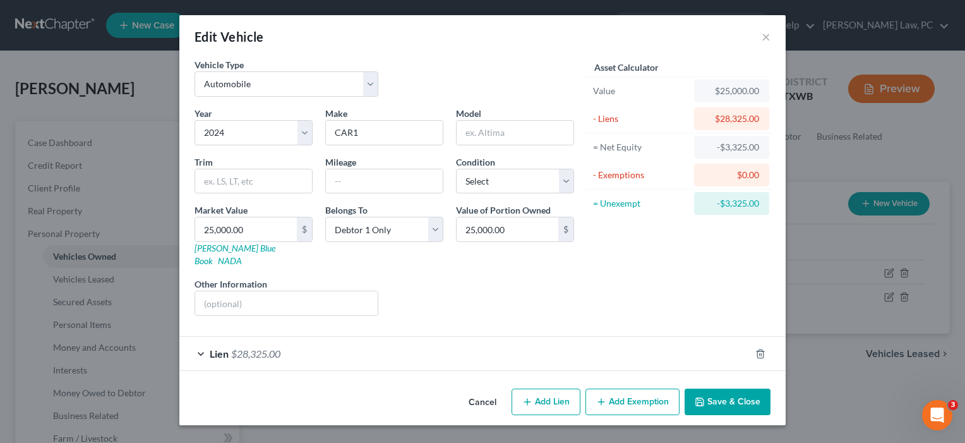
click at [536, 347] on div "Lien $28,325.00" at bounding box center [464, 353] width 571 height 33
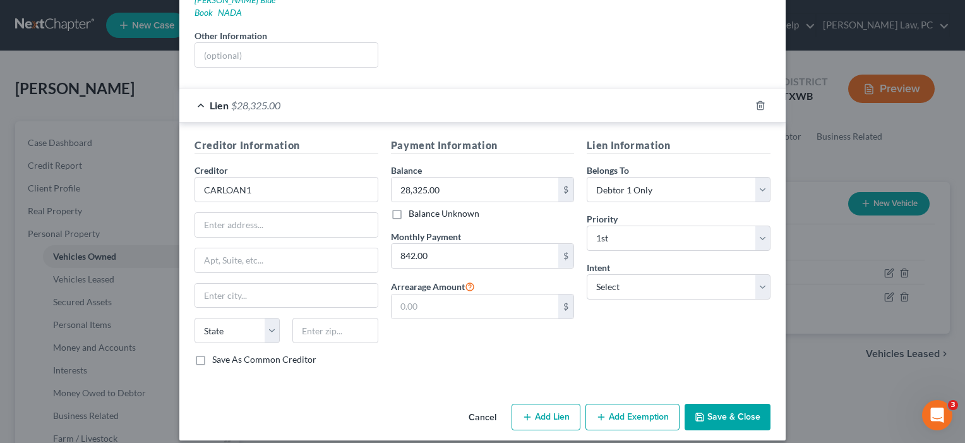
scroll to position [248, 0]
click at [730, 405] on button "Save & Close" at bounding box center [728, 417] width 86 height 27
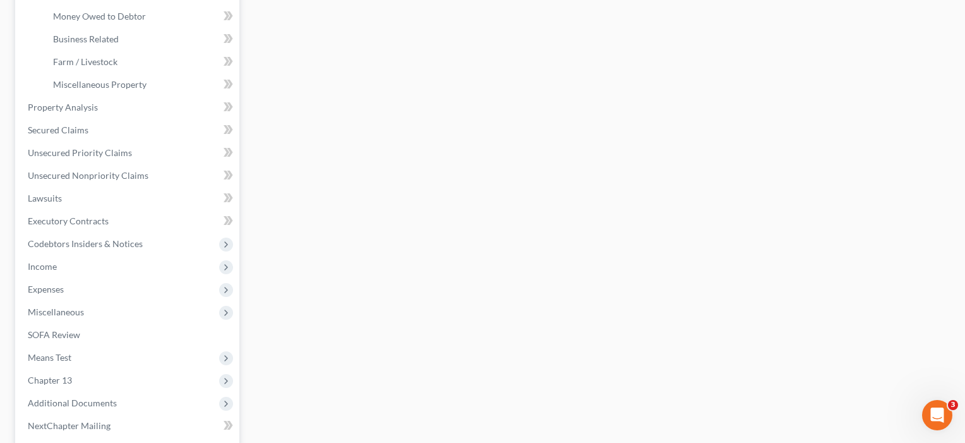
scroll to position [388, 0]
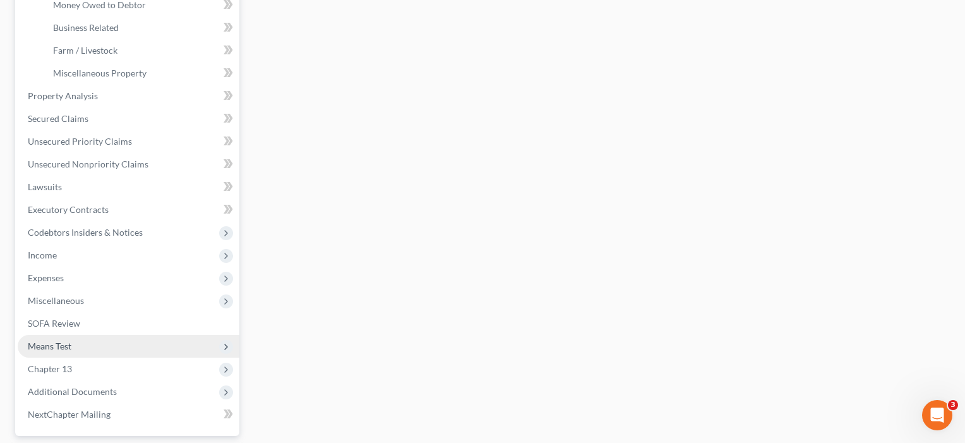
click at [64, 347] on span "Means Test" at bounding box center [50, 346] width 44 height 11
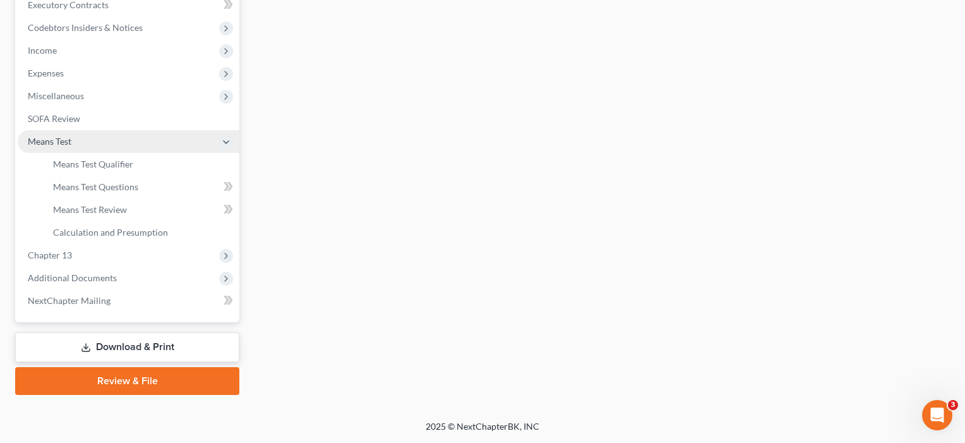
scroll to position [365, 0]
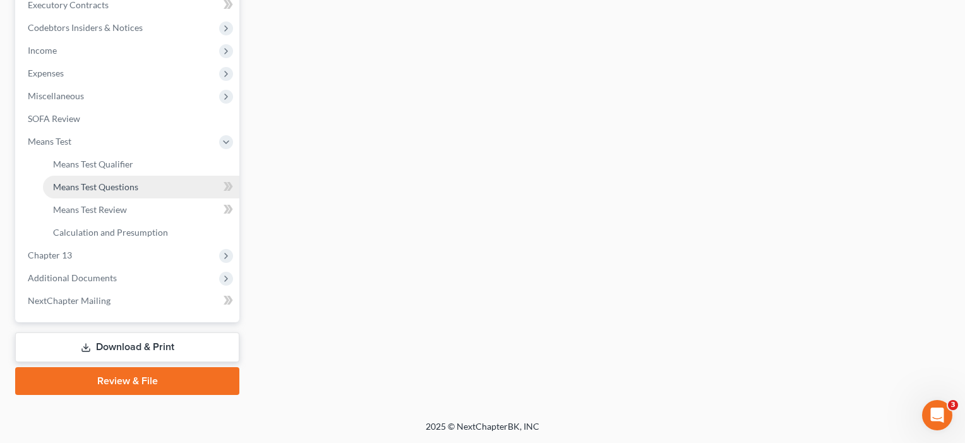
click at [104, 182] on span "Means Test Questions" at bounding box center [95, 186] width 85 height 11
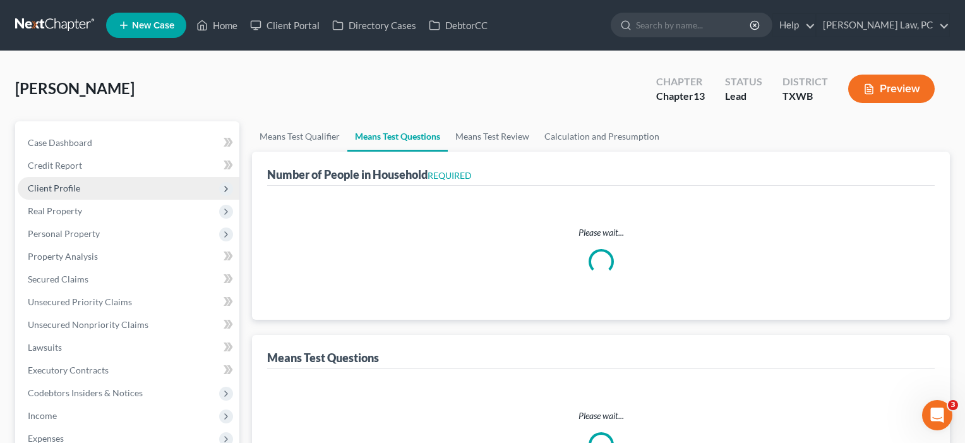
select select "1"
select select "60"
select select "1"
select select "60"
select select "2"
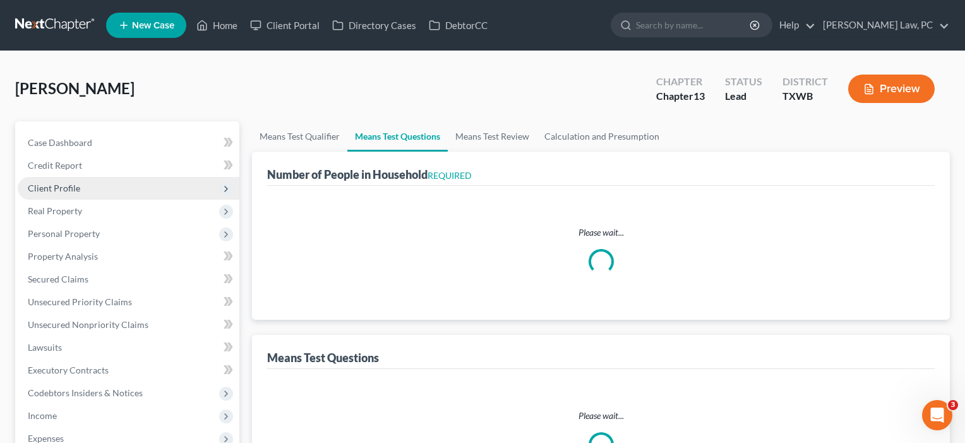
select select "3"
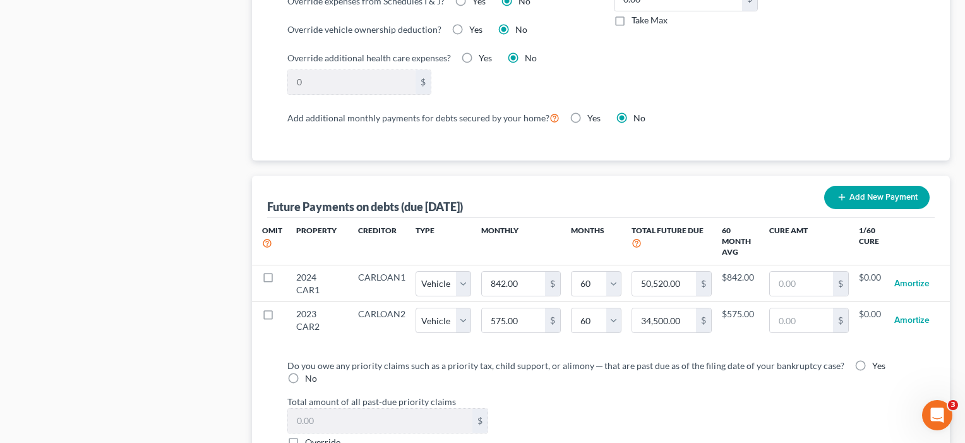
scroll to position [1274, 0]
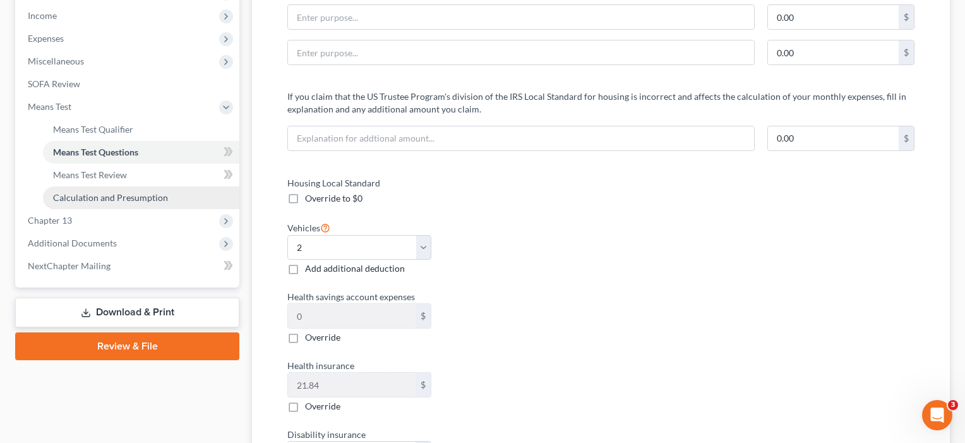
click at [95, 198] on span "Calculation and Presumption" at bounding box center [110, 197] width 115 height 11
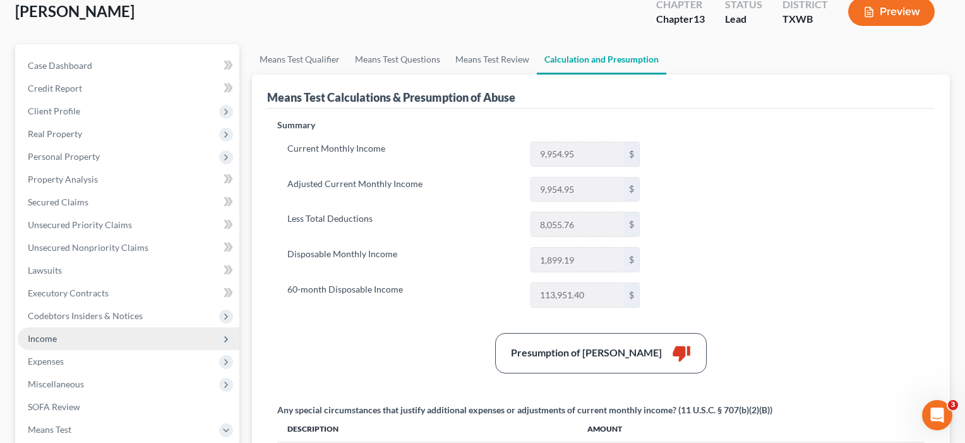
scroll to position [81, 0]
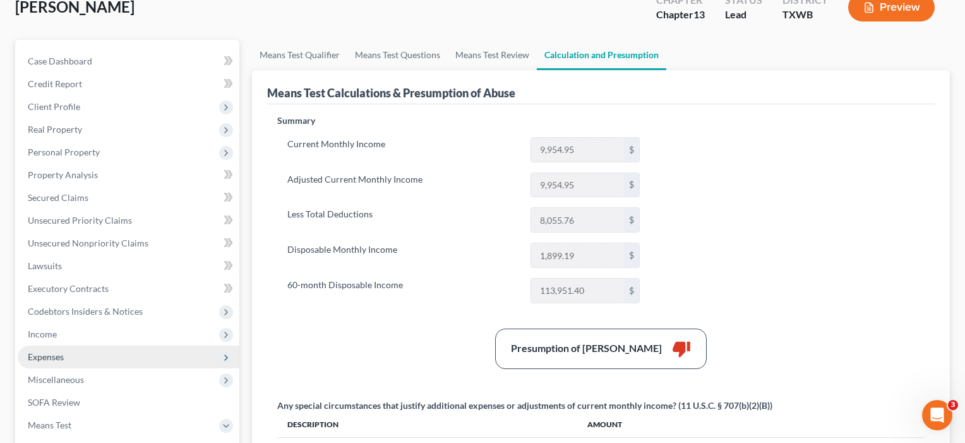
click at [45, 358] on span "Expenses" at bounding box center [46, 356] width 36 height 11
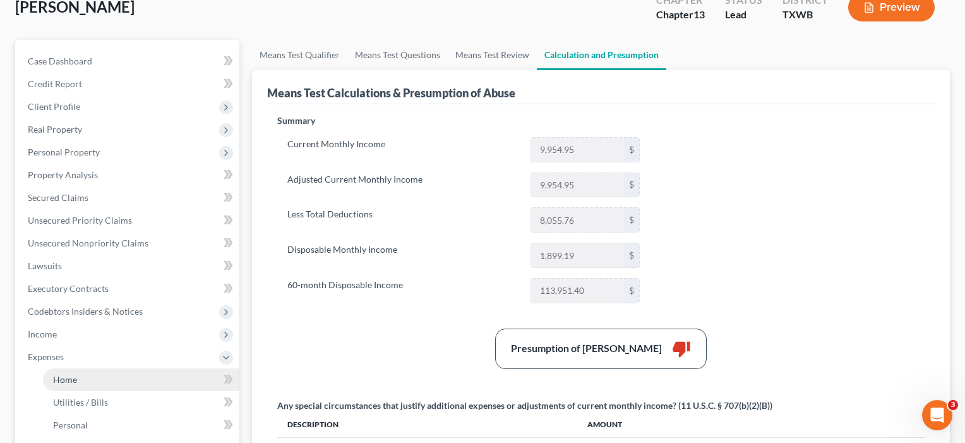
click at [76, 377] on span "Home" at bounding box center [65, 379] width 24 height 11
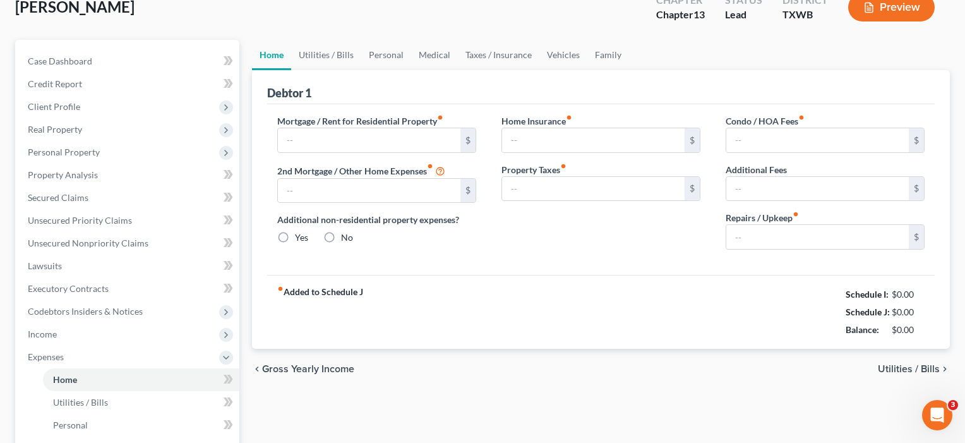
scroll to position [1, 0]
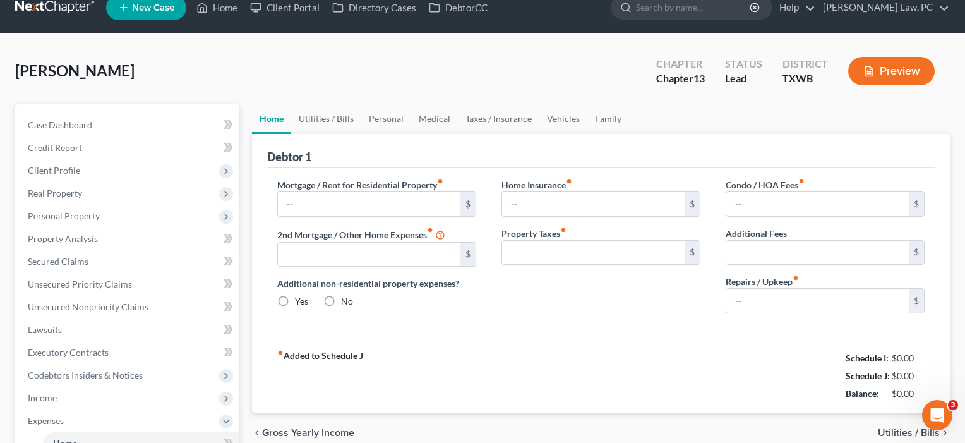
type input "0.00"
radio input "true"
type input "0.00"
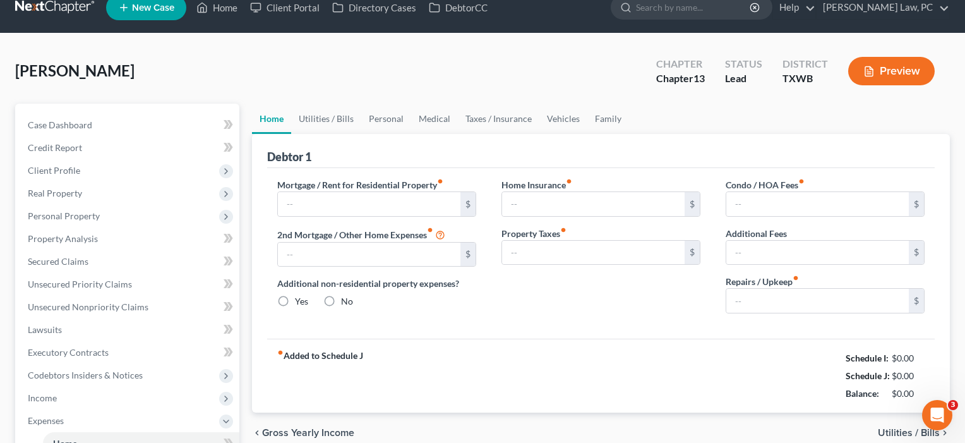
type input "0.00"
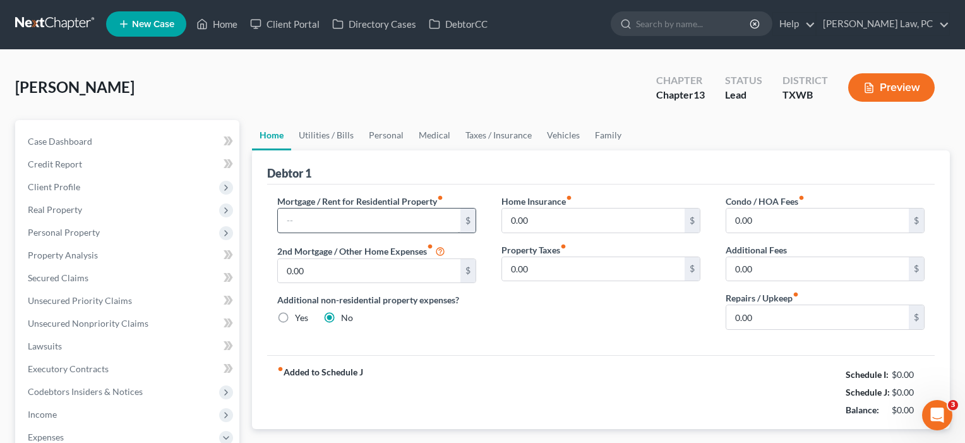
scroll to position [0, 0]
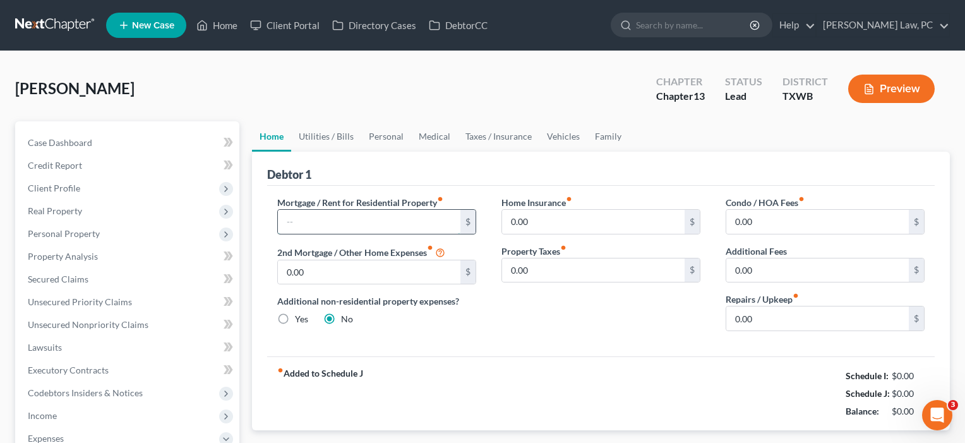
click at [325, 225] on input "text" at bounding box center [369, 222] width 183 height 24
type input "2,500"
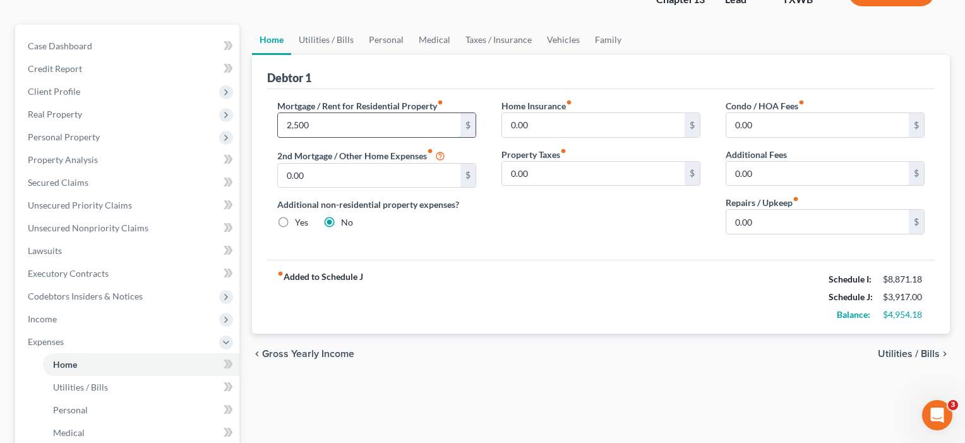
scroll to position [97, 0]
drag, startPoint x: 560, startPoint y: 125, endPoint x: 502, endPoint y: 124, distance: 58.1
click at [502, 124] on input "0.00" at bounding box center [593, 124] width 183 height 24
type input "20"
click at [757, 219] on input "0.00" at bounding box center [818, 221] width 183 height 24
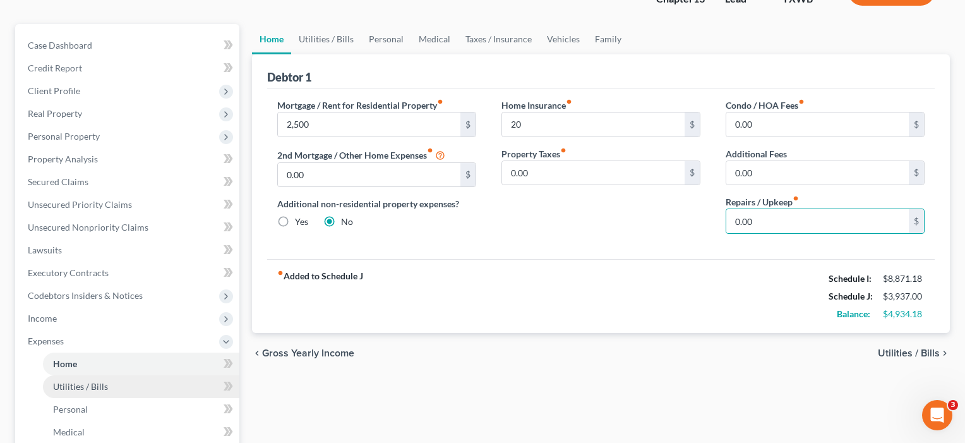
click at [74, 388] on span "Utilities / Bills" at bounding box center [80, 386] width 55 height 11
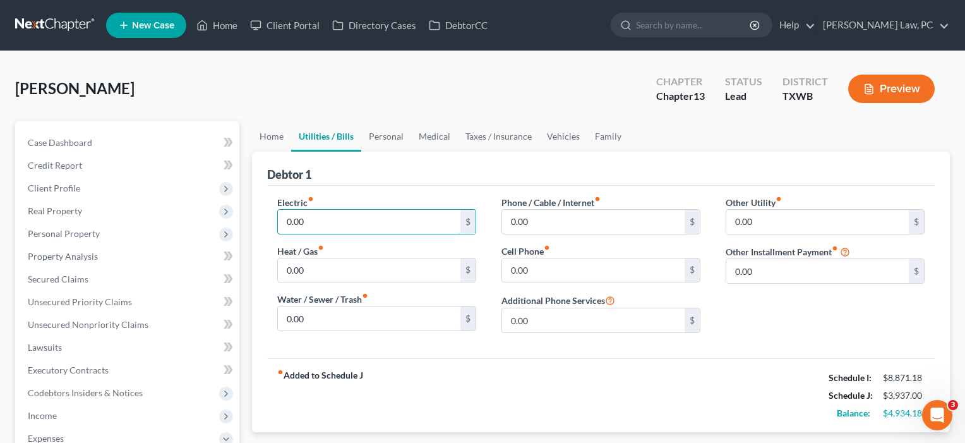
drag, startPoint x: 317, startPoint y: 219, endPoint x: 239, endPoint y: 217, distance: 77.1
type input "180"
click at [334, 270] on input "0.00" at bounding box center [369, 270] width 183 height 24
drag, startPoint x: 334, startPoint y: 270, endPoint x: 258, endPoint y: 269, distance: 75.2
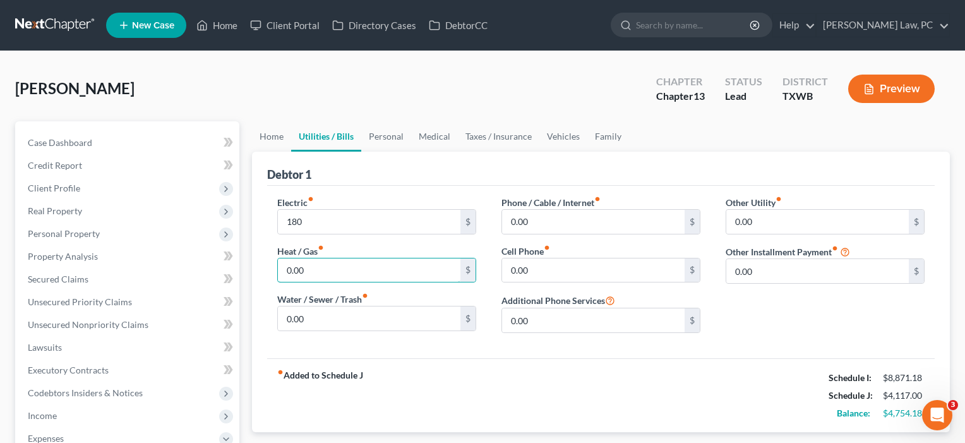
click at [258, 269] on div "Debtor 1 Electric fiber_manual_record 180 $ Heat / Gas fiber_manual_record 0.00…" at bounding box center [601, 292] width 698 height 281
type input "60"
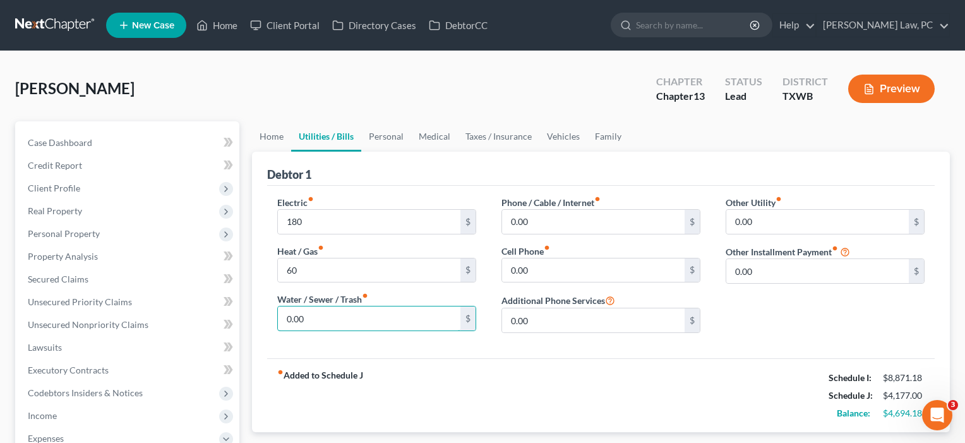
drag, startPoint x: 313, startPoint y: 323, endPoint x: 257, endPoint y: 320, distance: 56.3
click at [257, 320] on div "Debtor 1 Electric fiber_manual_record 180 $ Heat / Gas fiber_manual_record 60 $…" at bounding box center [601, 292] width 698 height 281
type input "130"
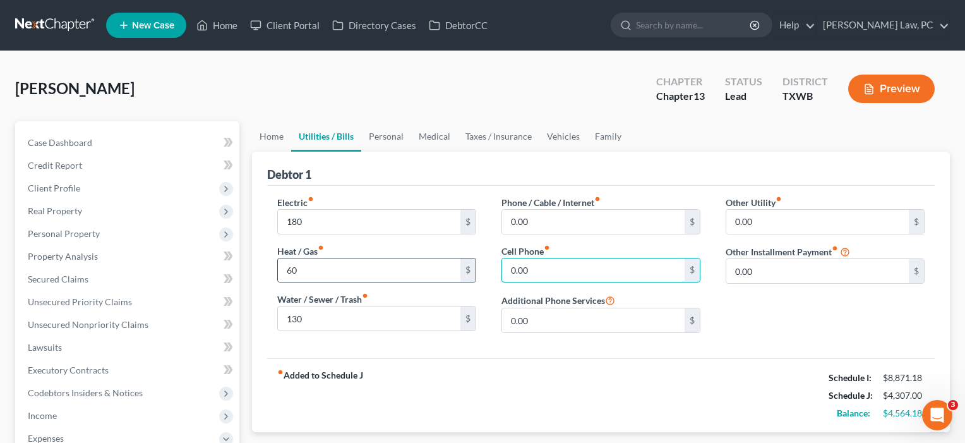
drag, startPoint x: 550, startPoint y: 272, endPoint x: 461, endPoint y: 272, distance: 89.1
type input "120"
drag, startPoint x: 555, startPoint y: 224, endPoint x: 495, endPoint y: 223, distance: 59.4
type input "86"
click at [771, 282] on input "0.00" at bounding box center [818, 271] width 183 height 24
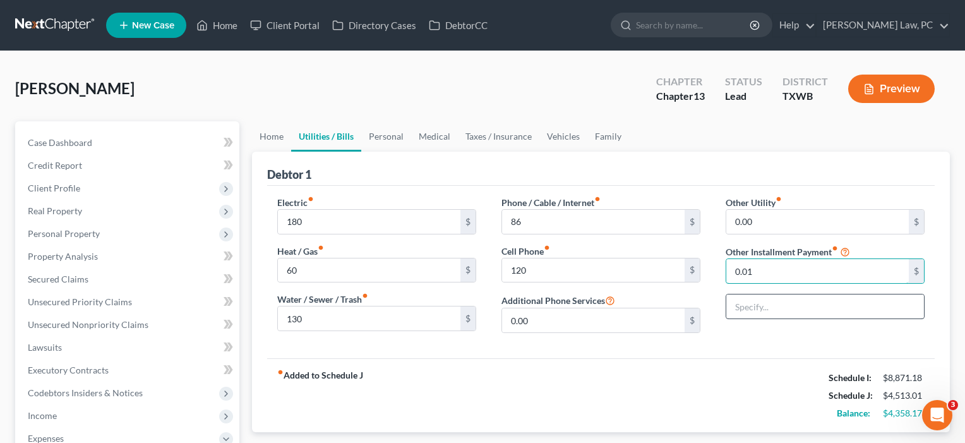
type input "0.01"
click at [771, 303] on input "text" at bounding box center [826, 306] width 198 height 24
type input "N"
type input "Subscriptions"
drag, startPoint x: 771, startPoint y: 280, endPoint x: 720, endPoint y: 268, distance: 52.6
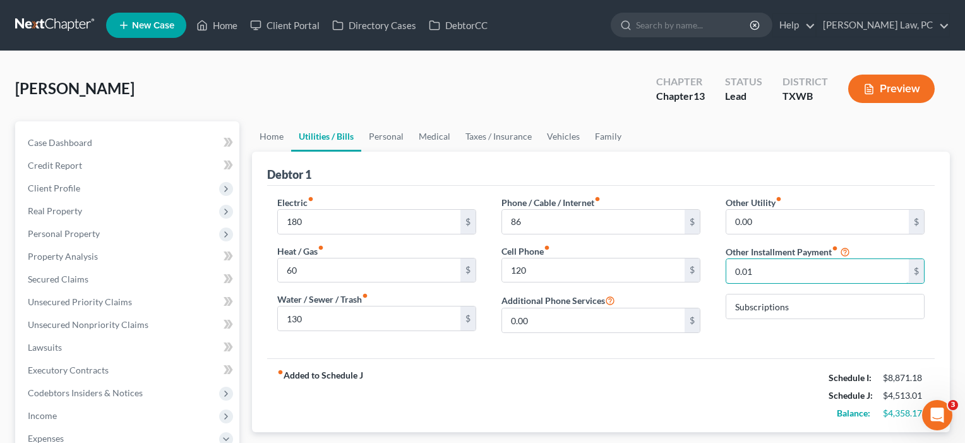
click at [720, 268] on div "Other Utility fiber_manual_record 0.00 $ Other Installment Payment fiber_manual…" at bounding box center [825, 269] width 224 height 147
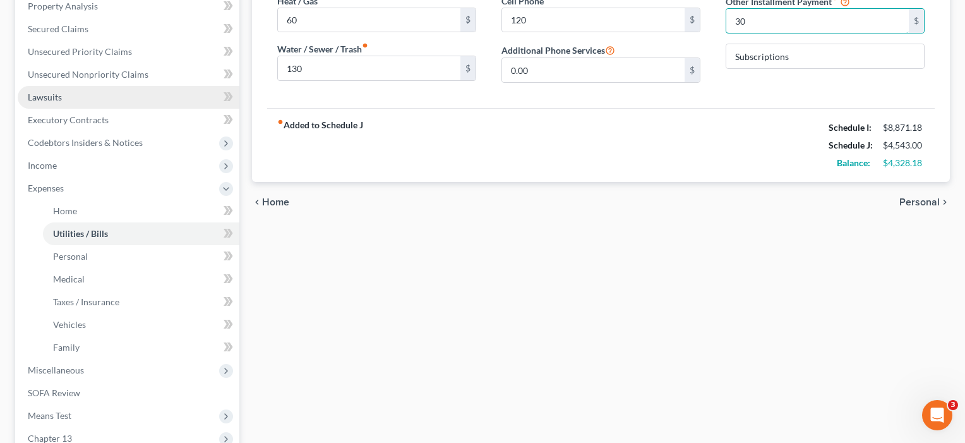
scroll to position [264, 0]
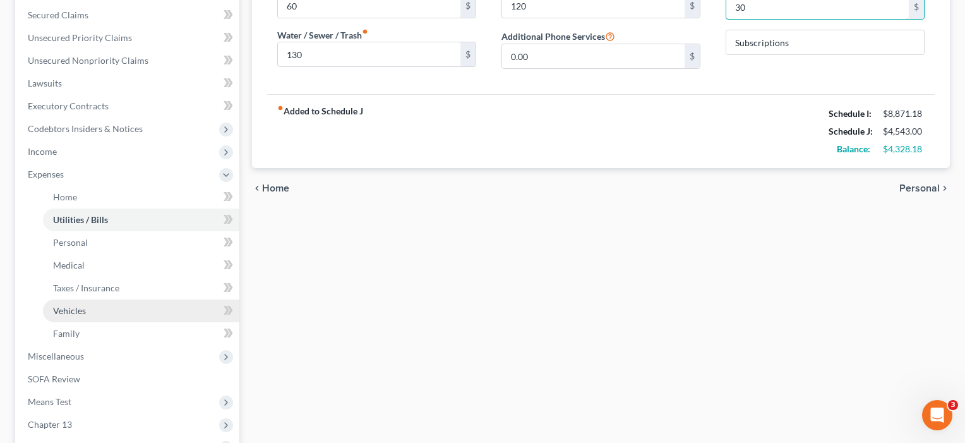
type input "30"
click at [69, 315] on span "Vehicles" at bounding box center [69, 310] width 33 height 11
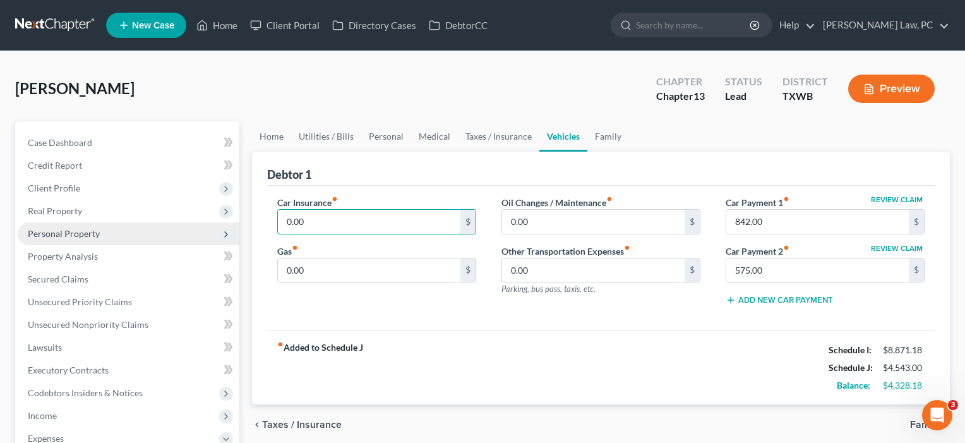
drag, startPoint x: 310, startPoint y: 227, endPoint x: 220, endPoint y: 227, distance: 89.7
type input "317"
click at [318, 270] on input "0.00" at bounding box center [369, 270] width 183 height 24
drag, startPoint x: 310, startPoint y: 283, endPoint x: 298, endPoint y: 269, distance: 18.4
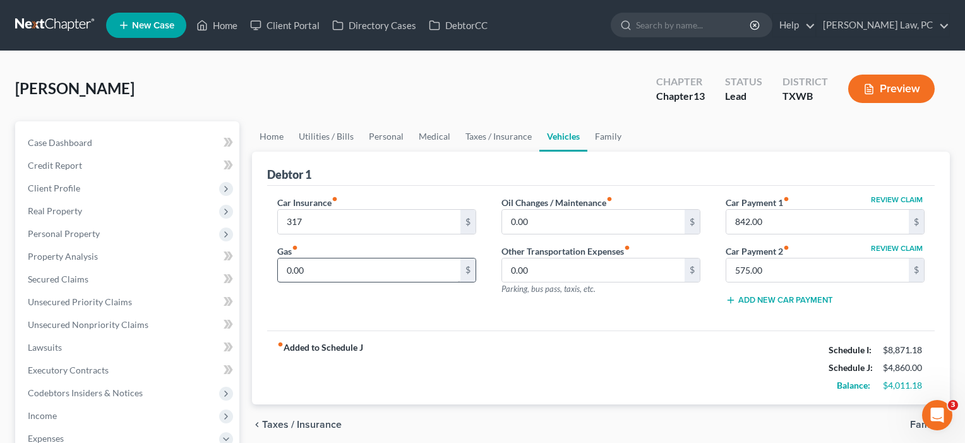
click at [298, 269] on div "Car Insurance fiber_manual_record 317 $ Gas fiber_manual_record 0.00 $" at bounding box center [377, 256] width 224 height 120
drag, startPoint x: 317, startPoint y: 269, endPoint x: 224, endPoint y: 269, distance: 93.5
type input "200"
drag, startPoint x: 543, startPoint y: 222, endPoint x: 480, endPoint y: 222, distance: 63.2
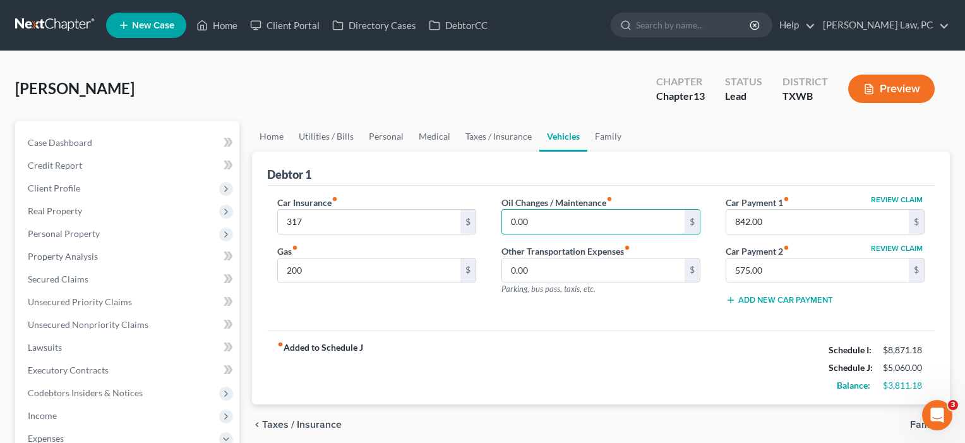
click at [480, 222] on div "Car Insurance fiber_manual_record 317 $ Gas fiber_manual_record 200 $ Oil Chang…" at bounding box center [601, 256] width 673 height 120
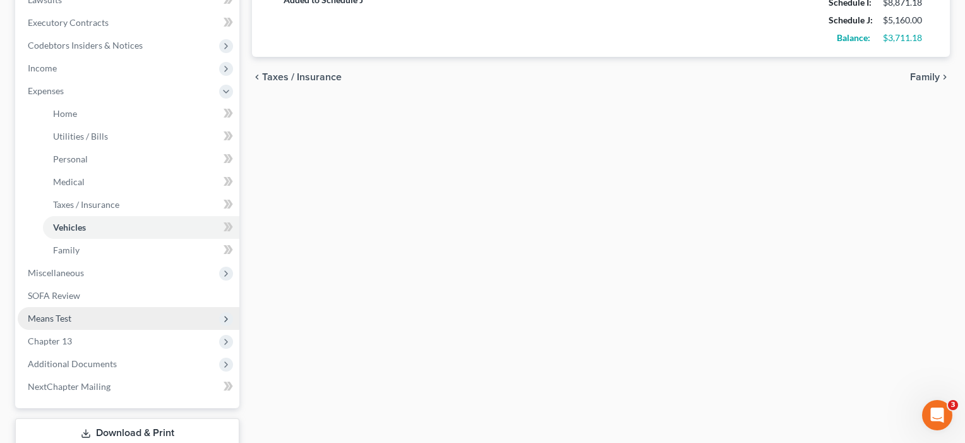
scroll to position [349, 0]
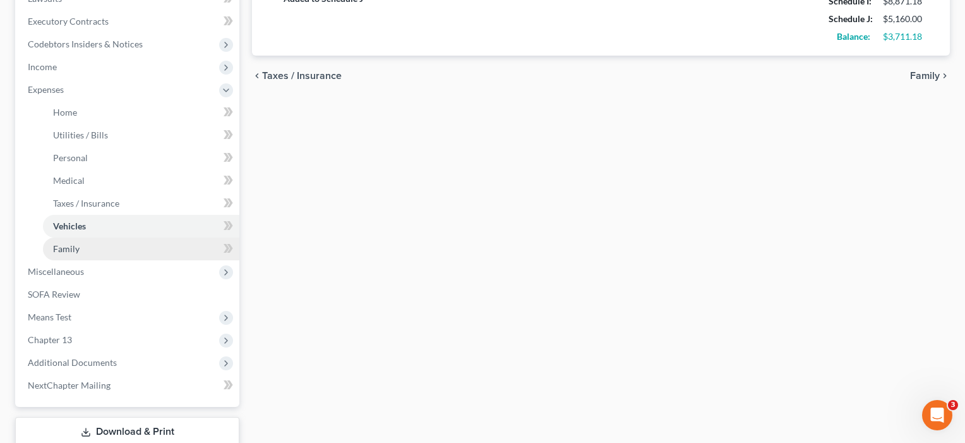
type input "100"
click at [64, 253] on span "Family" at bounding box center [66, 248] width 27 height 11
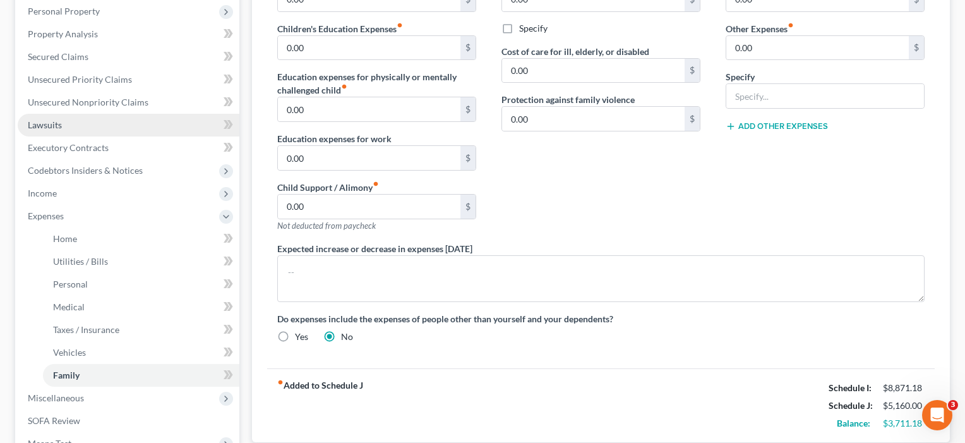
scroll to position [226, 0]
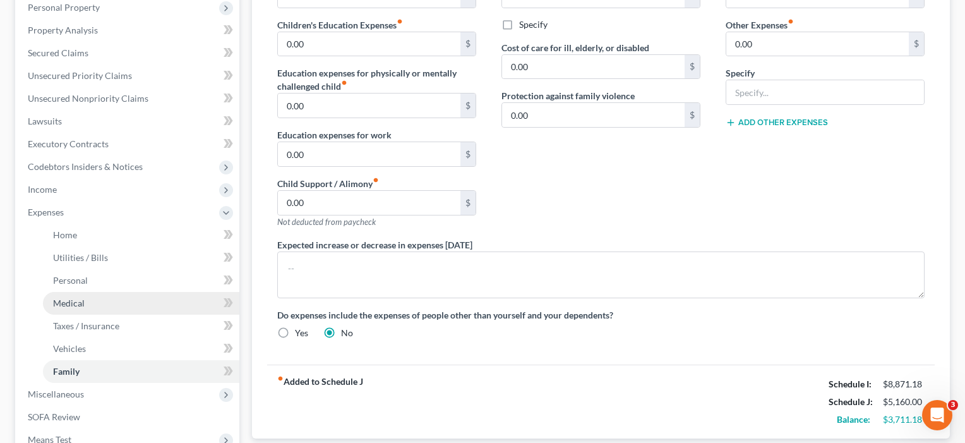
click at [67, 299] on span "Medical" at bounding box center [69, 303] width 32 height 11
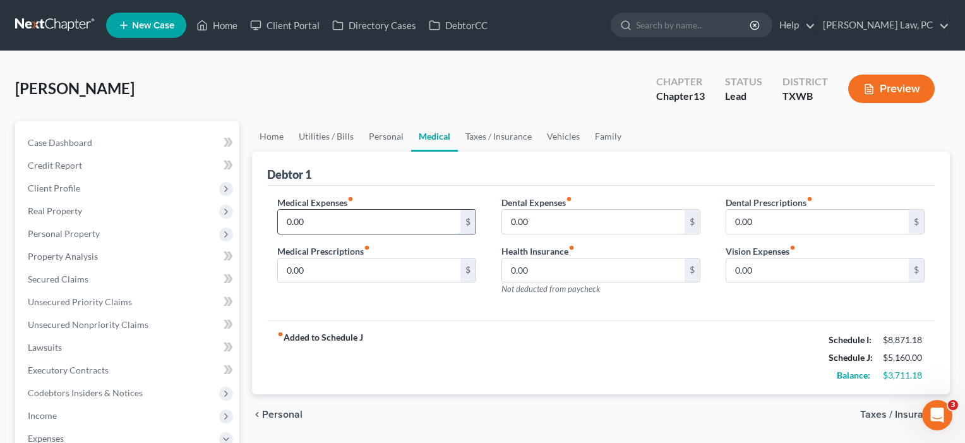
click at [322, 222] on input "0.00" at bounding box center [369, 222] width 183 height 24
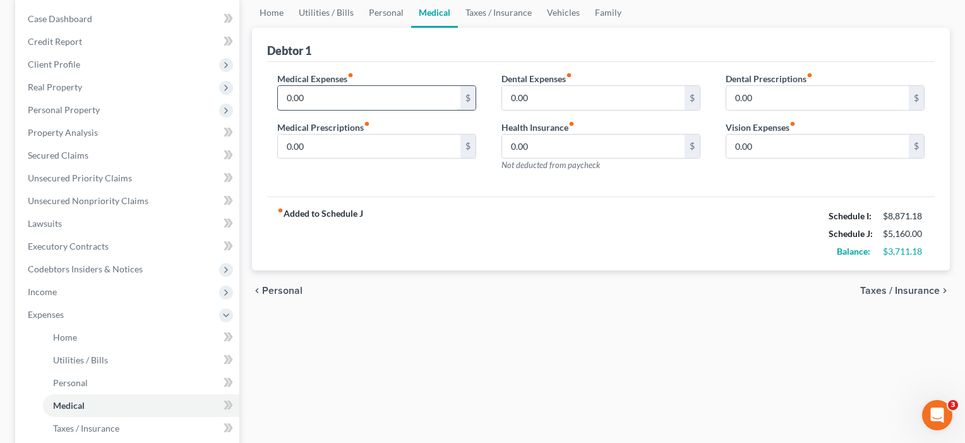
scroll to position [125, 0]
drag, startPoint x: 66, startPoint y: 131, endPoint x: 317, endPoint y: 96, distance: 253.2
click at [317, 96] on input "0.00" at bounding box center [369, 97] width 183 height 24
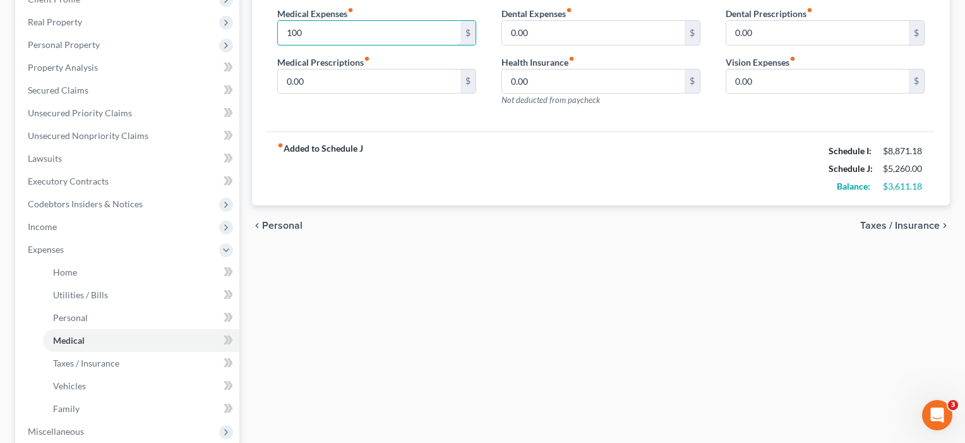
scroll to position [204, 0]
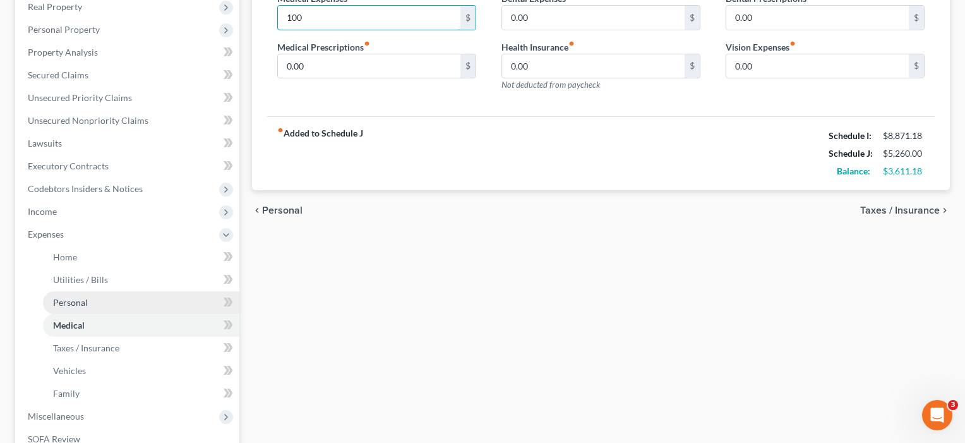
type input "100"
click at [83, 300] on span "Personal" at bounding box center [70, 302] width 35 height 11
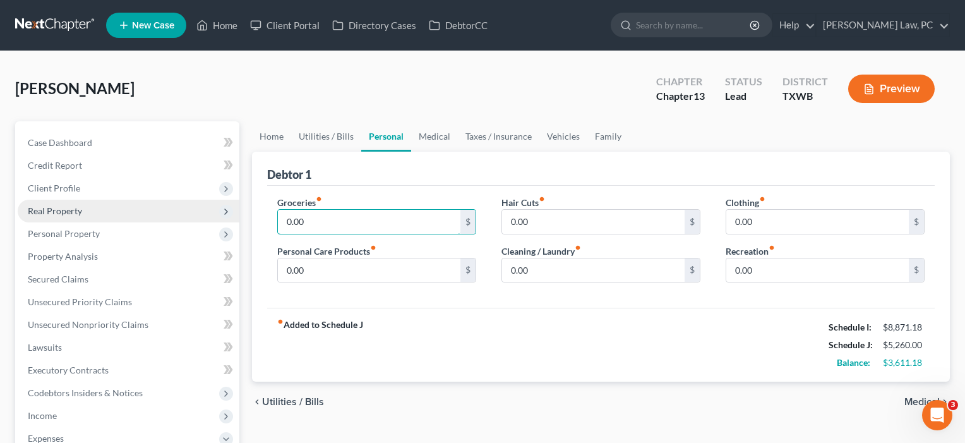
drag, startPoint x: 328, startPoint y: 219, endPoint x: 226, endPoint y: 217, distance: 102.4
type input "1,065"
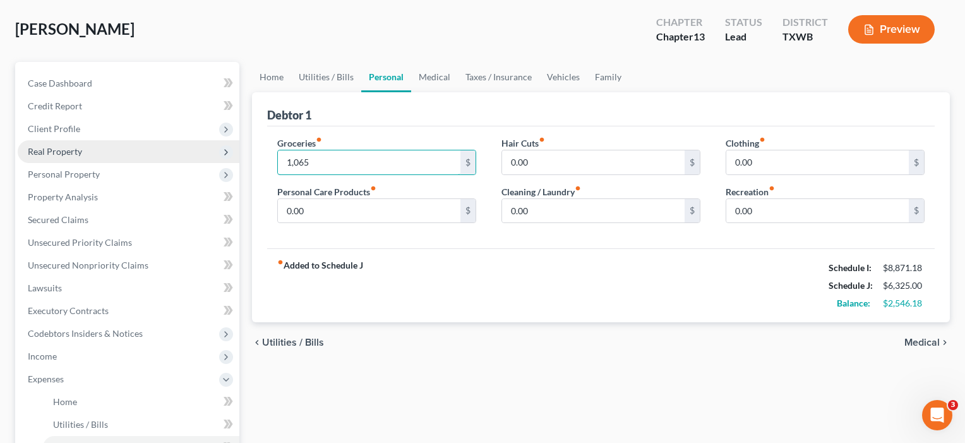
scroll to position [63, 0]
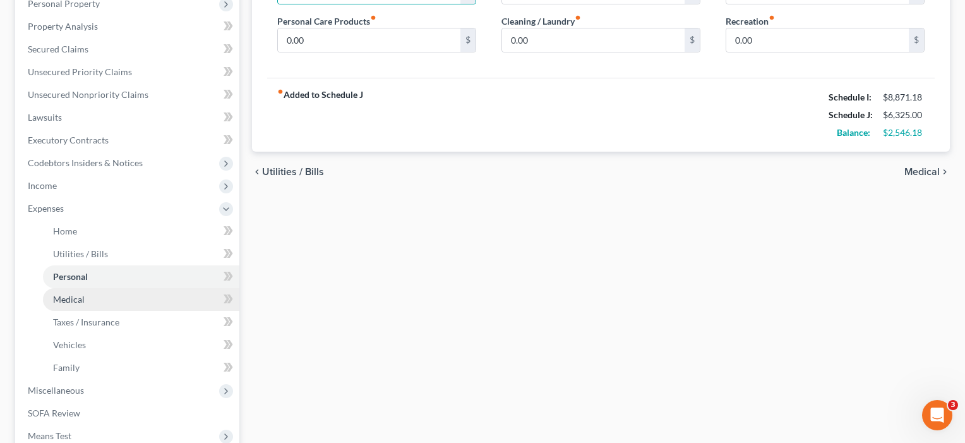
click at [73, 305] on link "Medical" at bounding box center [141, 299] width 196 height 23
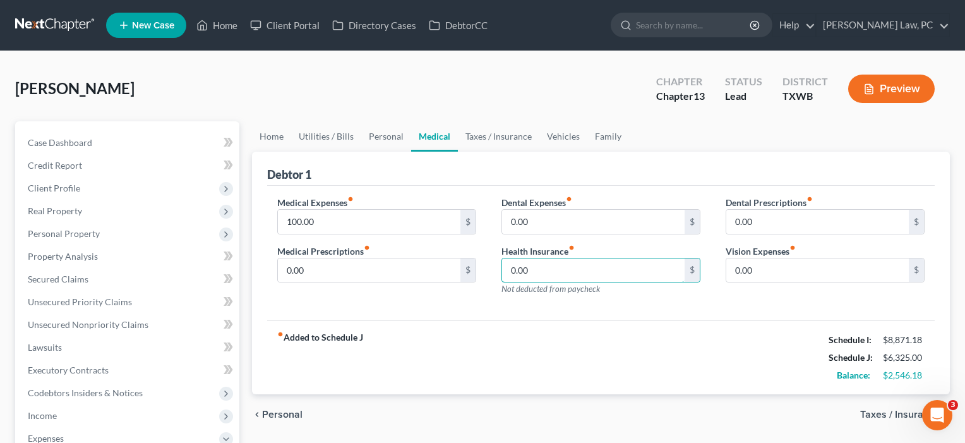
drag, startPoint x: 541, startPoint y: 267, endPoint x: 495, endPoint y: 269, distance: 46.8
click at [495, 269] on div "Dental Expenses fiber_manual_record 0.00 $ Health Insurance fiber_manual_record…" at bounding box center [601, 251] width 224 height 110
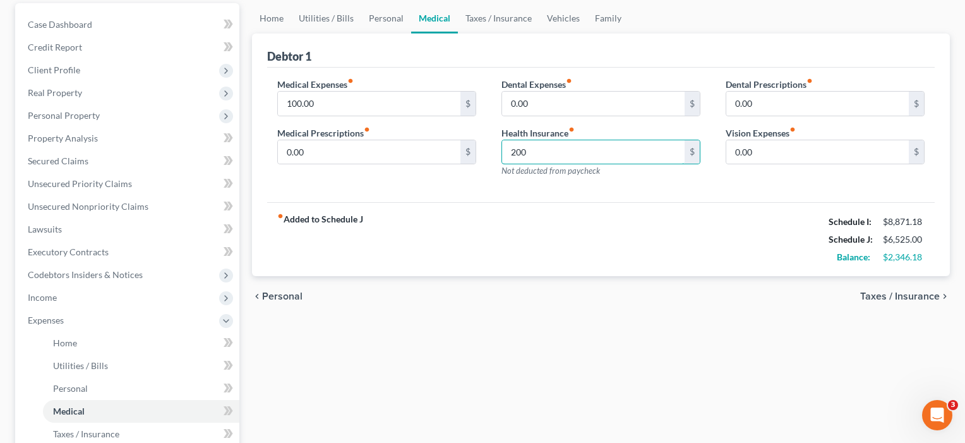
scroll to position [120, 0]
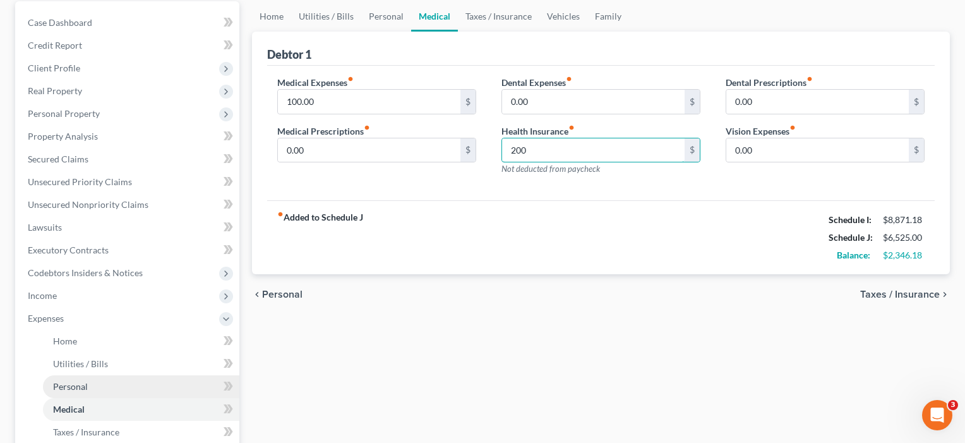
type input "200"
click at [84, 391] on span "Personal" at bounding box center [70, 386] width 35 height 11
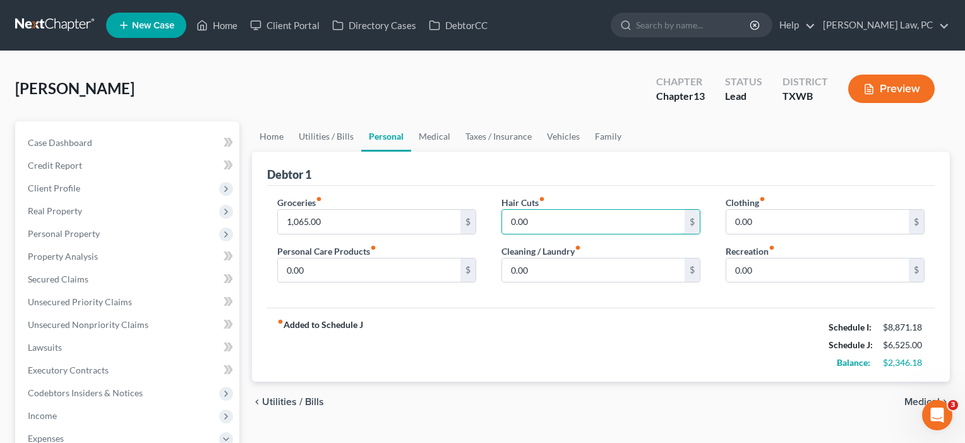
drag, startPoint x: 556, startPoint y: 229, endPoint x: 491, endPoint y: 222, distance: 65.4
click at [491, 222] on div "Hair Cuts fiber_manual_record 0.00 $ Cleaning / Laundry fiber_manual_record 0.0…" at bounding box center [601, 244] width 224 height 97
type input "125"
drag, startPoint x: 748, startPoint y: 226, endPoint x: 713, endPoint y: 224, distance: 35.4
click at [713, 224] on div "Groceries fiber_manual_record 1,065.00 $ Personal Care Products fiber_manual_re…" at bounding box center [601, 244] width 673 height 97
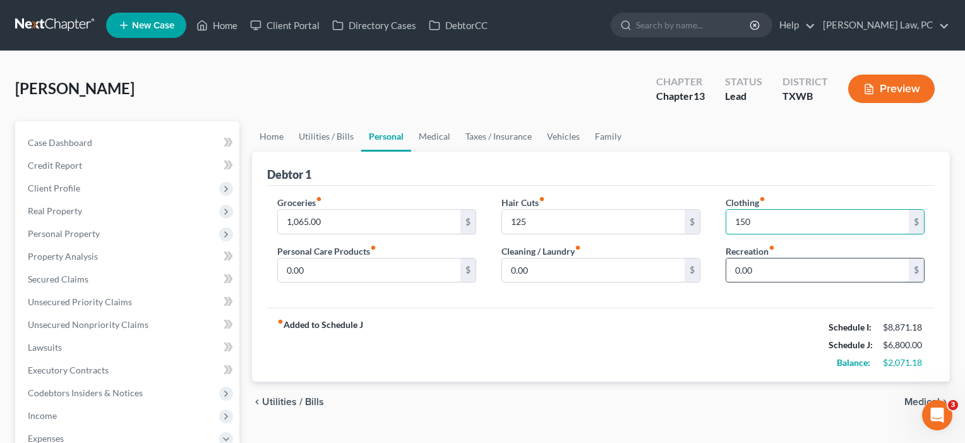
type input "150"
drag, startPoint x: 767, startPoint y: 272, endPoint x: 680, endPoint y: 270, distance: 87.2
click at [680, 270] on div "Groceries fiber_manual_record 1,065.00 $ Personal Care Products fiber_manual_re…" at bounding box center [601, 244] width 673 height 97
type input "100"
drag, startPoint x: 548, startPoint y: 264, endPoint x: 485, endPoint y: 262, distance: 62.6
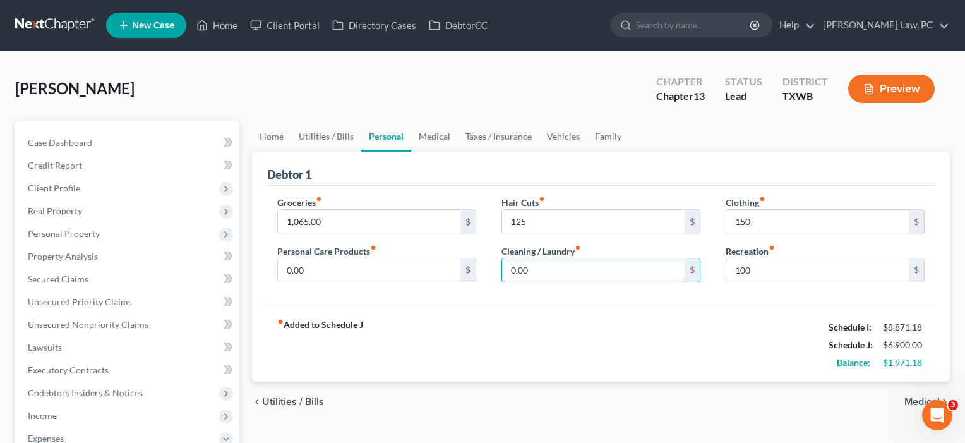
click at [485, 262] on div "Groceries fiber_manual_record 1,065.00 $ Personal Care Products fiber_manual_re…" at bounding box center [601, 244] width 673 height 97
type input "40"
drag, startPoint x: 325, startPoint y: 272, endPoint x: 256, endPoint y: 270, distance: 69.5
click at [256, 270] on div "Debtor 1 Groceries fiber_manual_record 1,065.00 $ Personal Care Products fiber_…" at bounding box center [601, 267] width 698 height 231
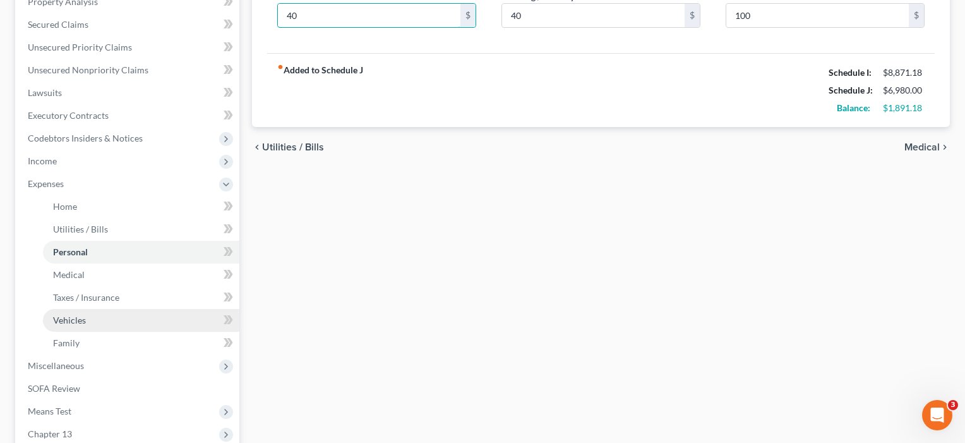
scroll to position [262, 0]
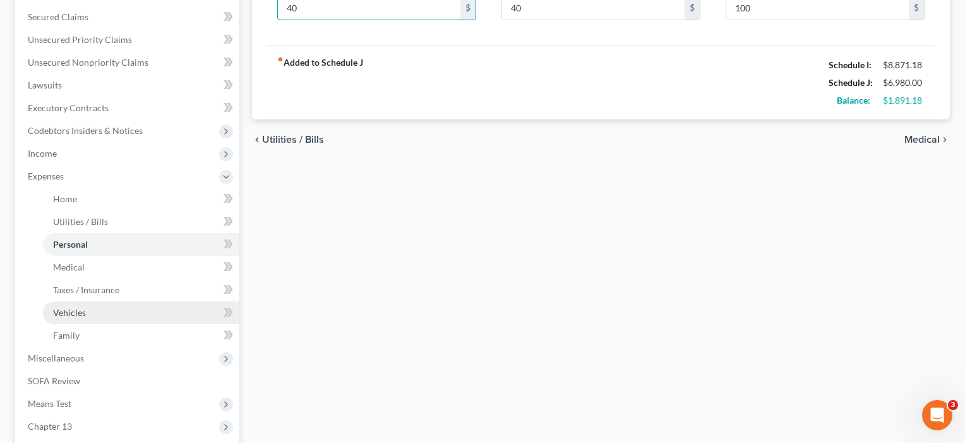
type input "40"
click at [76, 313] on span "Vehicles" at bounding box center [69, 312] width 33 height 11
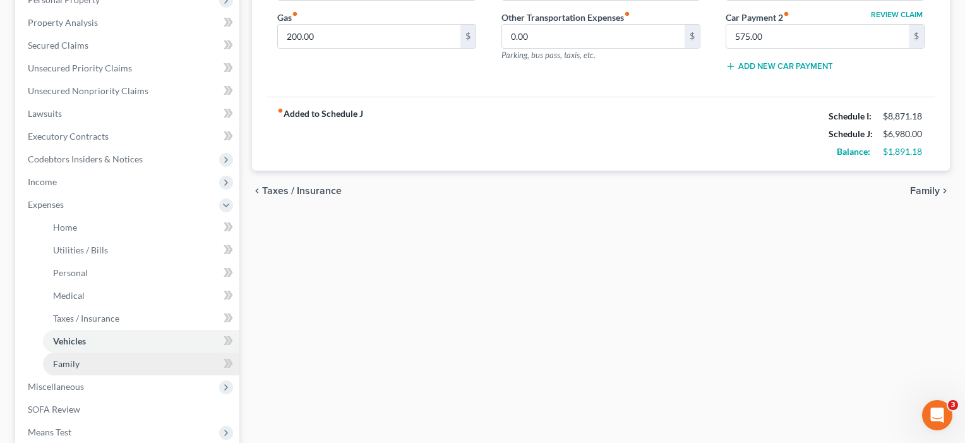
click at [72, 370] on link "Family" at bounding box center [141, 364] width 196 height 23
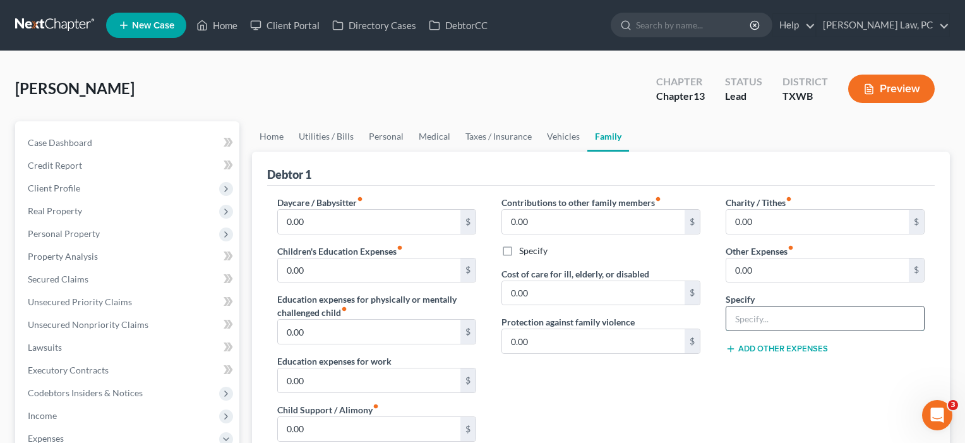
click at [785, 323] on input "text" at bounding box center [826, 318] width 198 height 24
type input "Pet Expenses"
drag, startPoint x: 796, startPoint y: 279, endPoint x: 711, endPoint y: 269, distance: 85.3
click at [711, 269] on div "Daycare / Babysitter fiber_manual_record 0.00 $ Children's Education Expenses f…" at bounding box center [601, 386] width 673 height 380
type input "75"
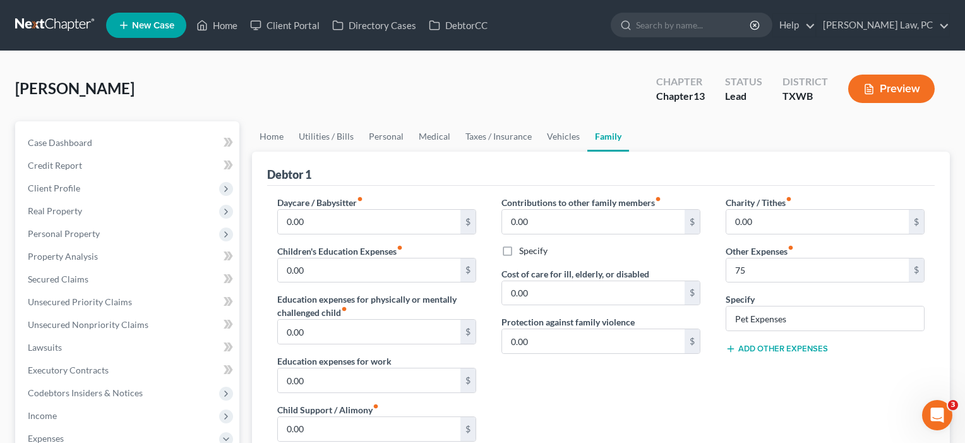
click at [765, 346] on button "Add Other Expenses" at bounding box center [777, 349] width 102 height 10
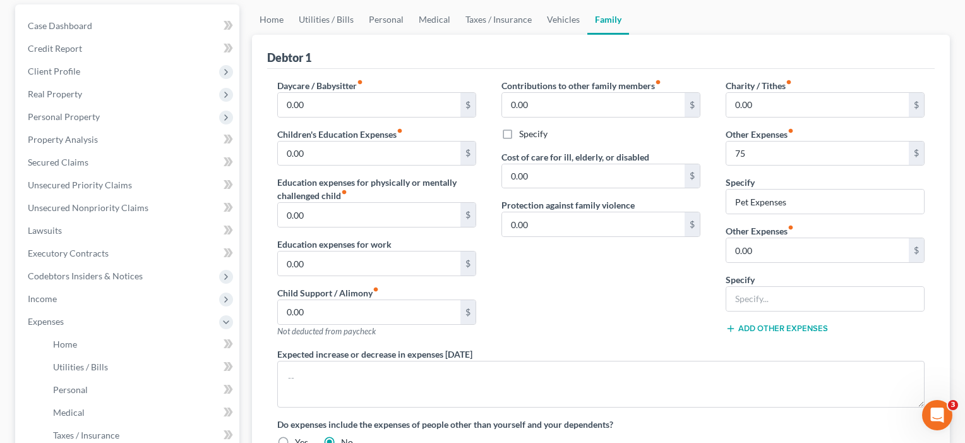
scroll to position [118, 0]
click at [769, 326] on button "Add Other Expenses" at bounding box center [777, 328] width 102 height 10
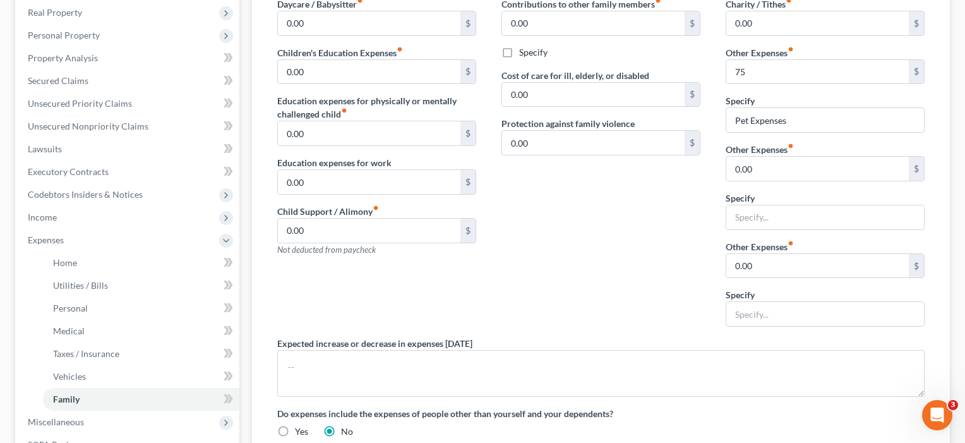
scroll to position [222, 0]
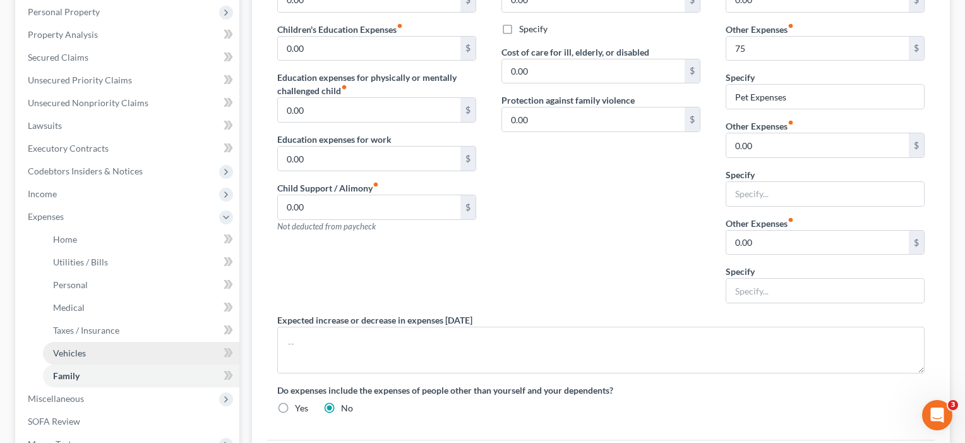
click at [109, 351] on link "Vehicles" at bounding box center [141, 353] width 196 height 23
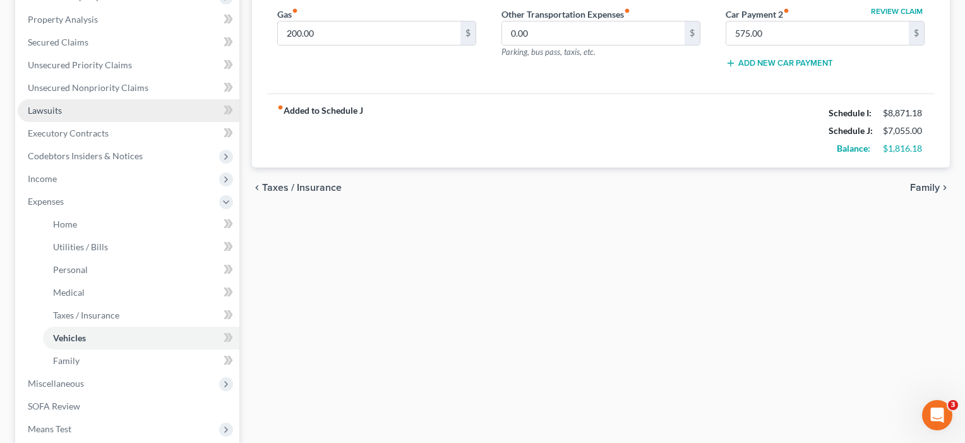
scroll to position [282, 0]
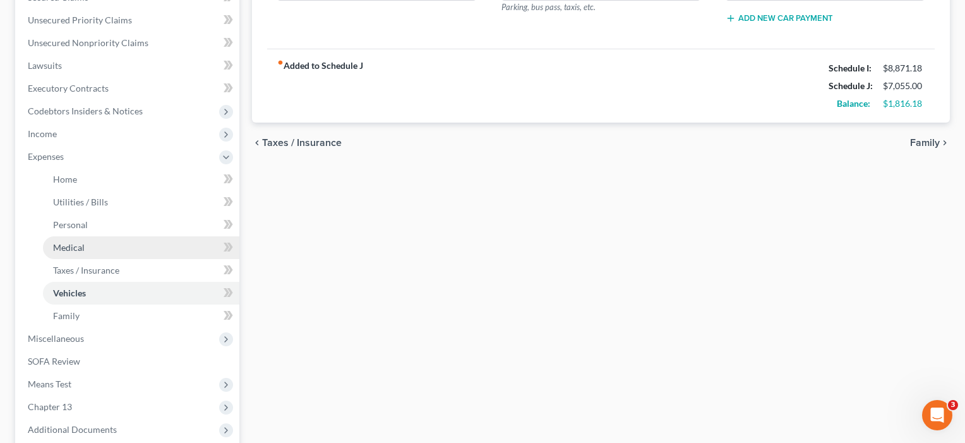
click at [64, 253] on link "Medical" at bounding box center [141, 247] width 196 height 23
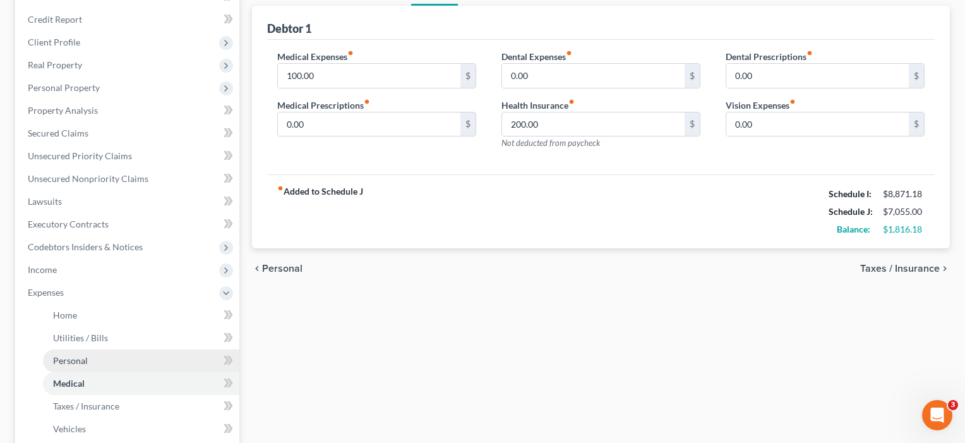
click at [69, 356] on span "Personal" at bounding box center [70, 360] width 35 height 11
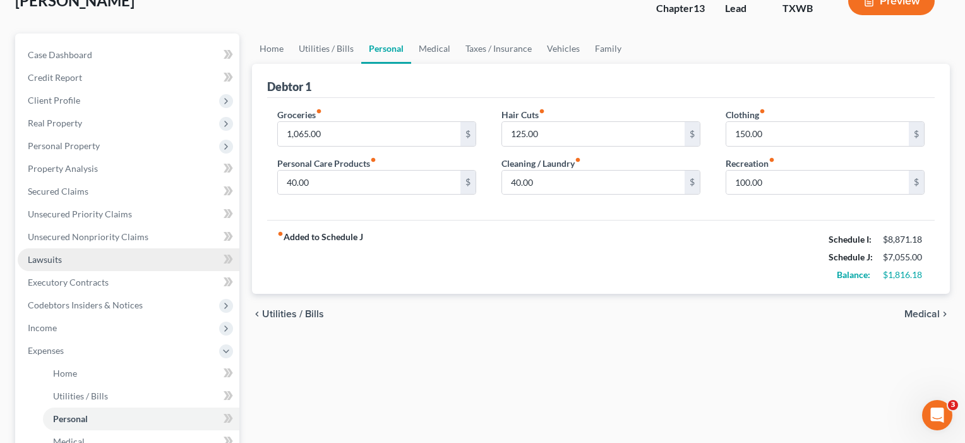
scroll to position [114, 0]
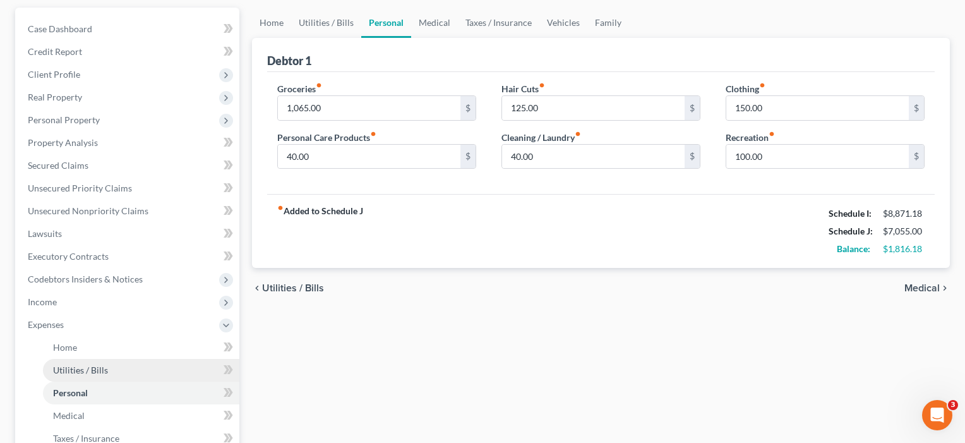
click at [59, 373] on span "Utilities / Bills" at bounding box center [80, 370] width 55 height 11
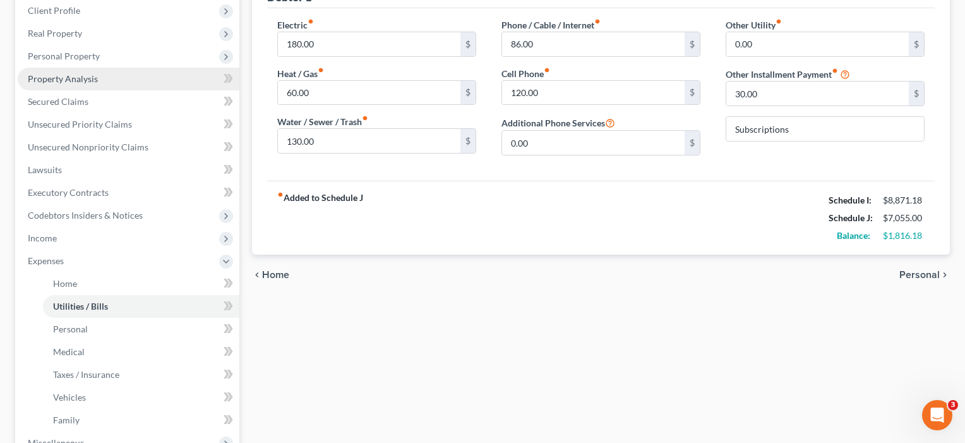
scroll to position [244, 0]
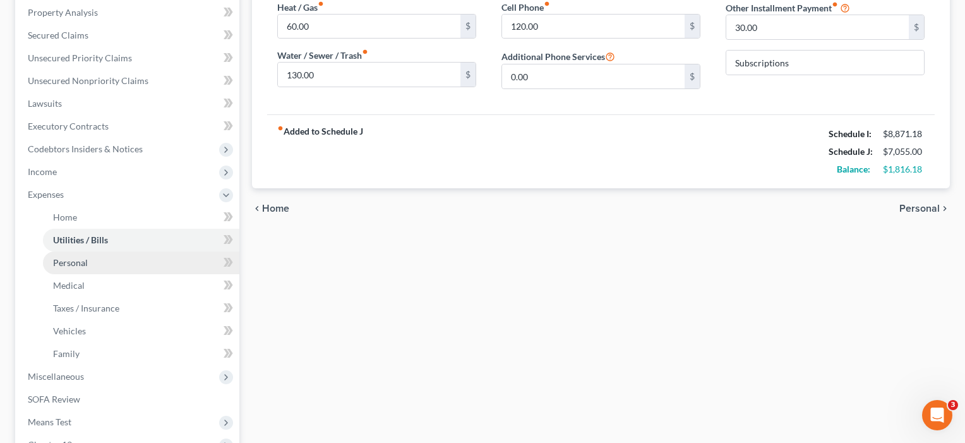
click at [73, 272] on link "Personal" at bounding box center [141, 262] width 196 height 23
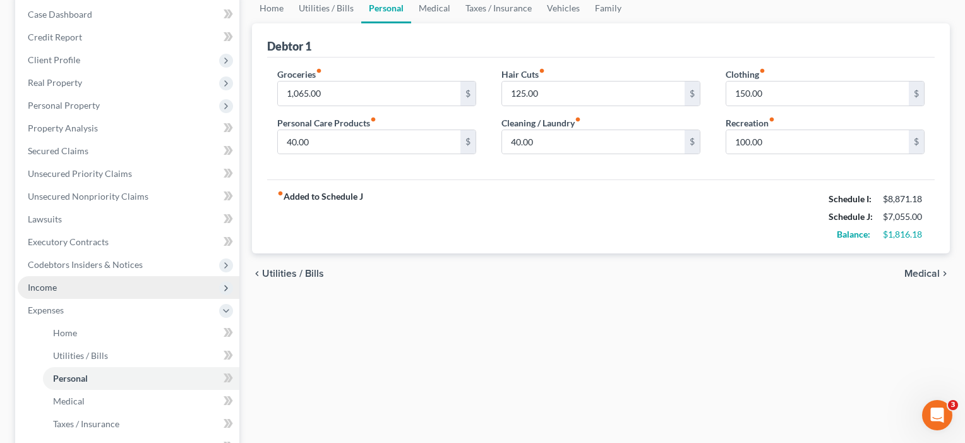
scroll to position [147, 0]
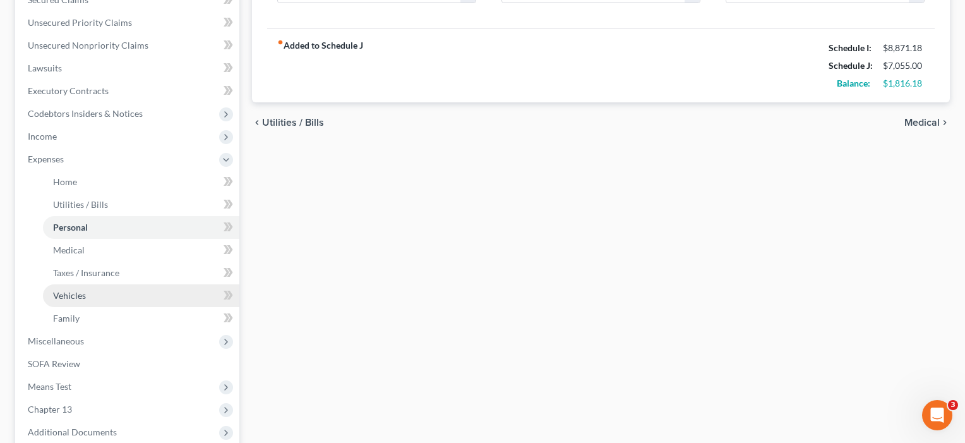
click at [61, 289] on link "Vehicles" at bounding box center [141, 295] width 196 height 23
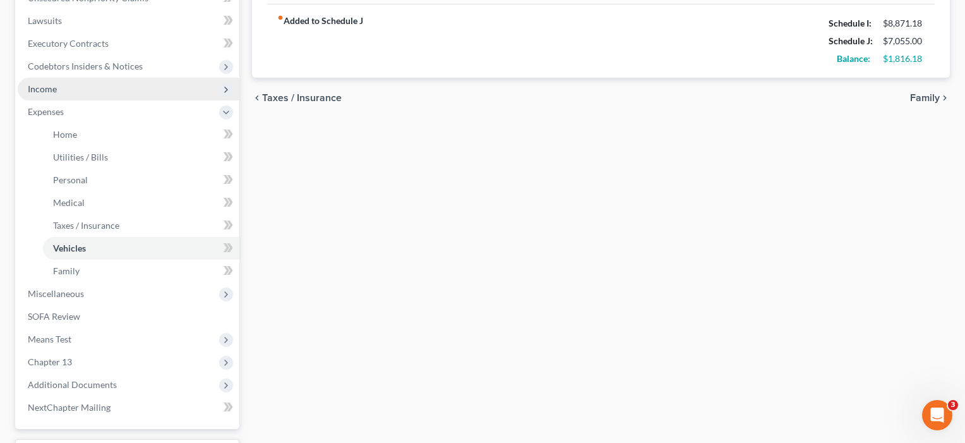
scroll to position [353, 0]
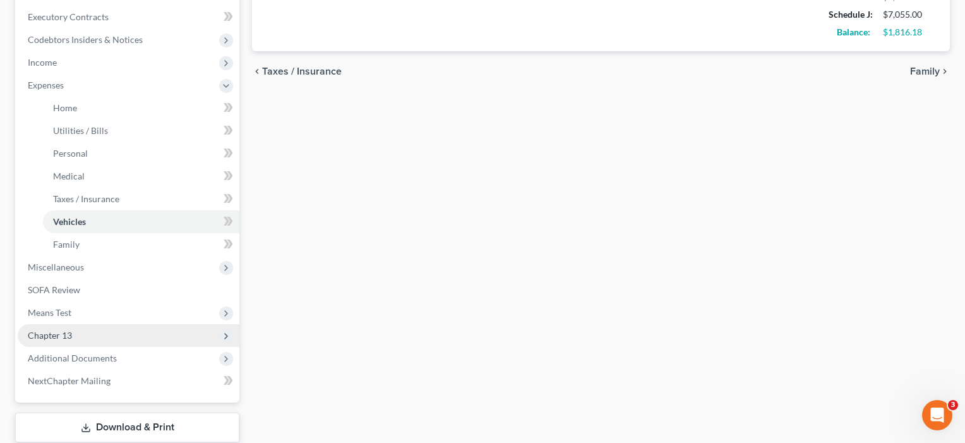
click at [62, 336] on span "Chapter 13" at bounding box center [50, 335] width 44 height 11
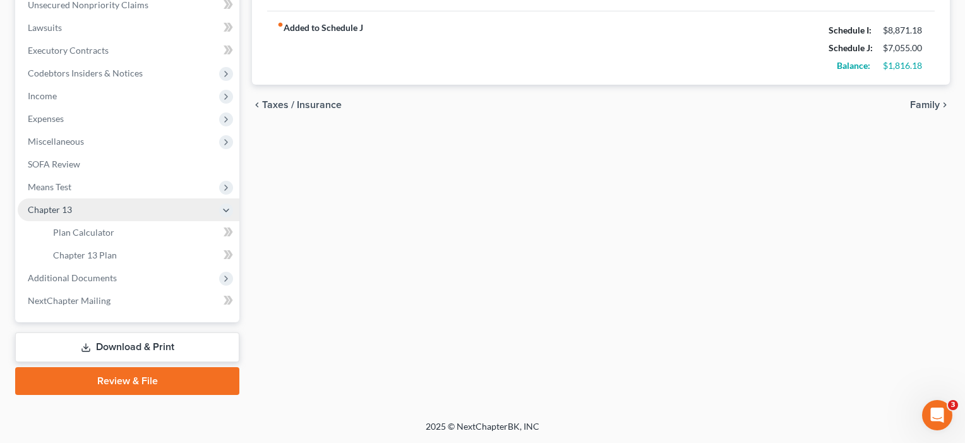
scroll to position [320, 0]
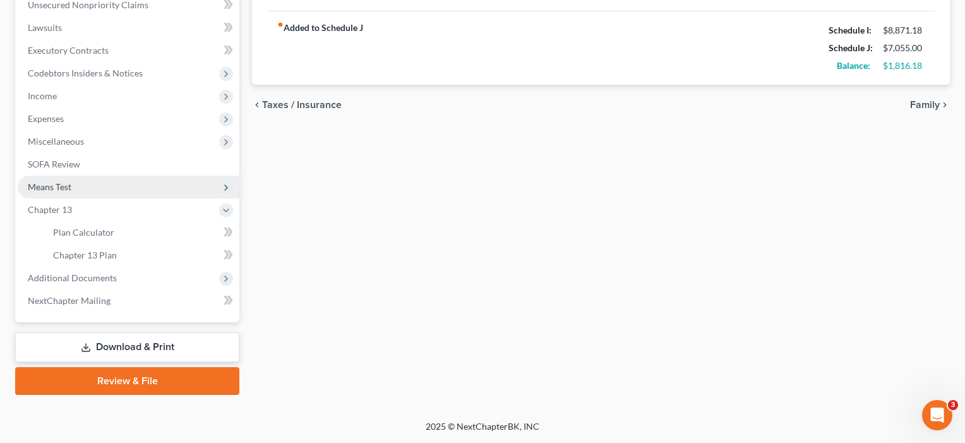
click at [68, 188] on span "Means Test" at bounding box center [50, 186] width 44 height 11
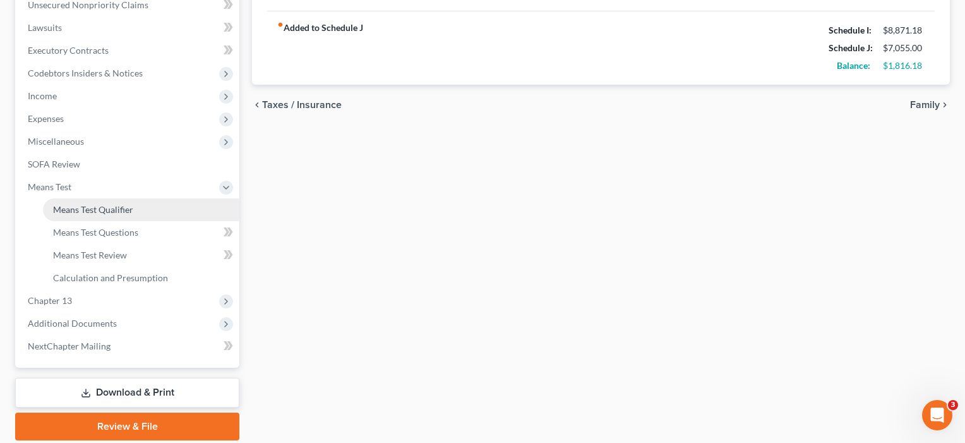
click at [76, 207] on span "Means Test Qualifier" at bounding box center [93, 209] width 80 height 11
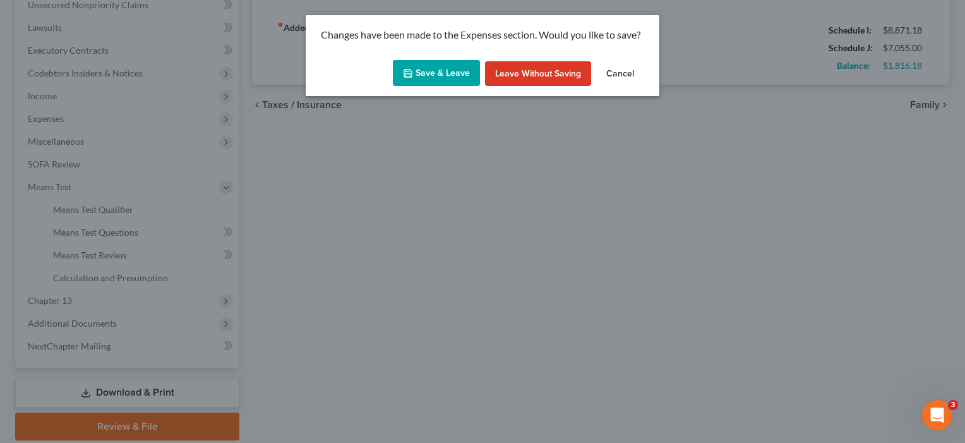
click at [442, 73] on button "Save & Leave" at bounding box center [436, 73] width 87 height 27
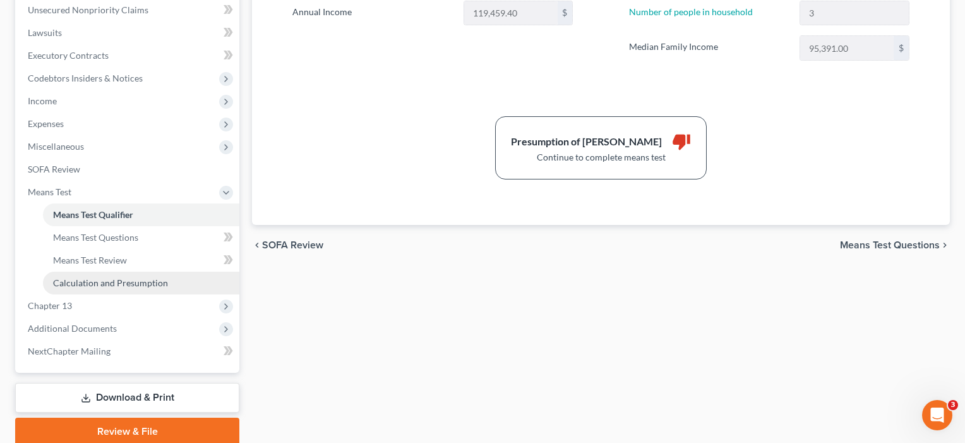
click at [102, 277] on link "Calculation and Presumption" at bounding box center [141, 283] width 196 height 23
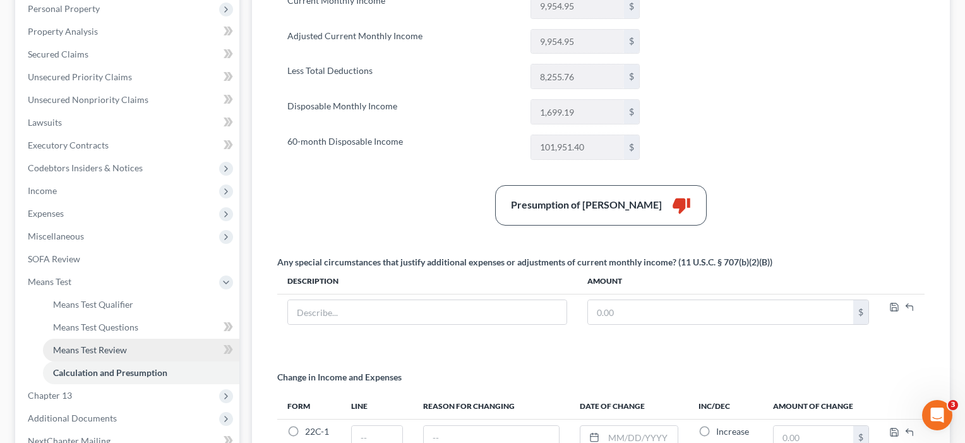
click at [94, 347] on span "Means Test Review" at bounding box center [90, 349] width 74 height 11
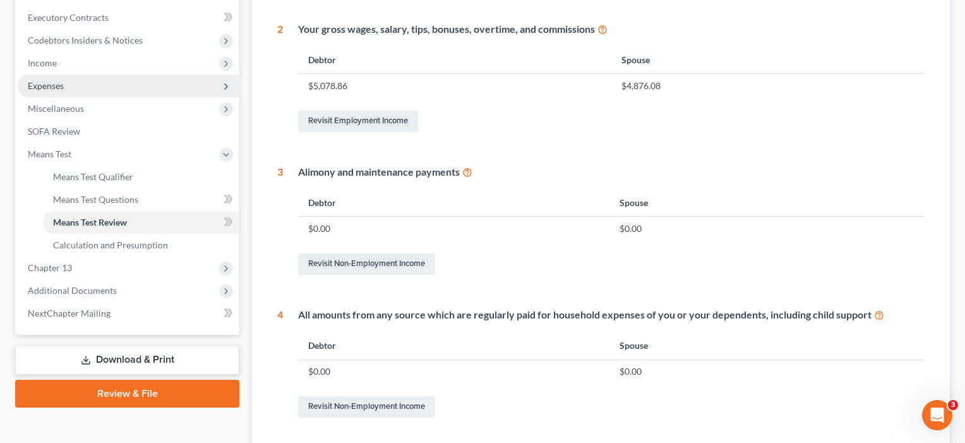
scroll to position [354, 0]
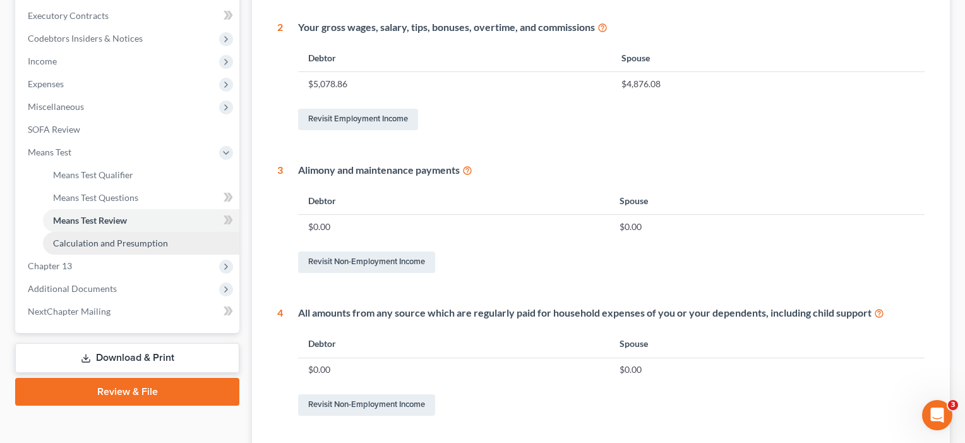
click at [91, 243] on span "Calculation and Presumption" at bounding box center [110, 243] width 115 height 11
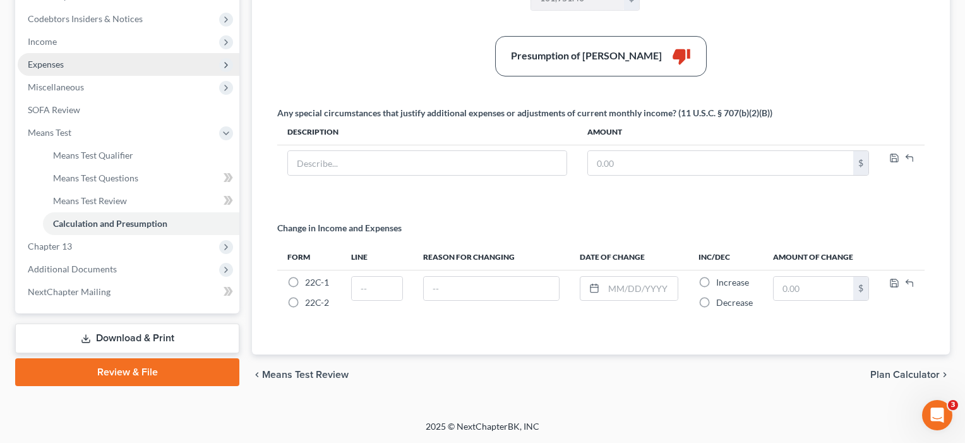
scroll to position [374, 0]
click at [78, 222] on span "Calculation and Presumption" at bounding box center [110, 223] width 114 height 11
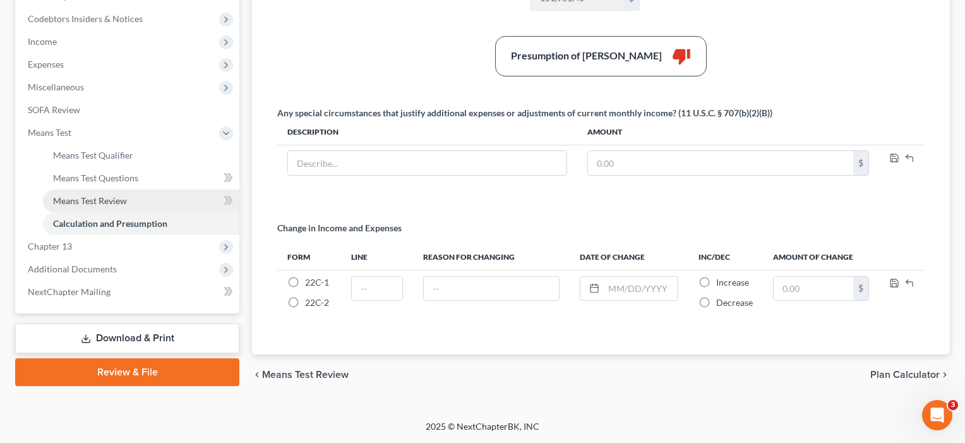
click at [76, 201] on span "Means Test Review" at bounding box center [90, 200] width 74 height 11
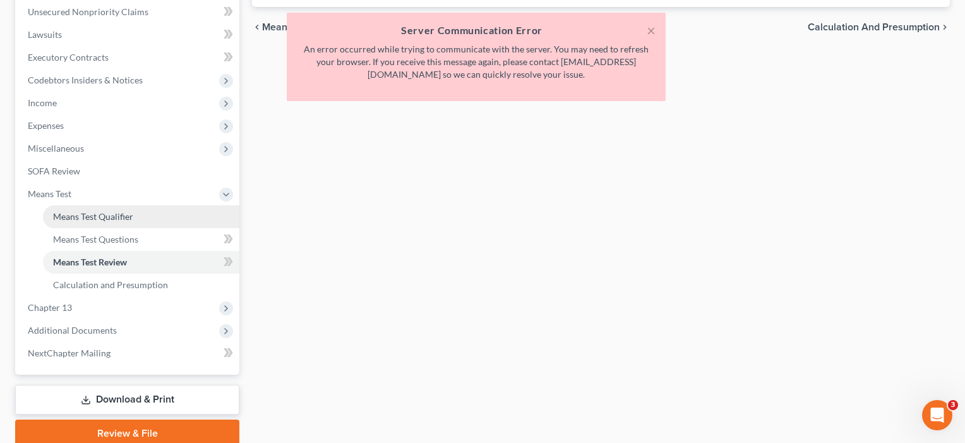
click at [105, 215] on span "Means Test Qualifier" at bounding box center [93, 216] width 80 height 11
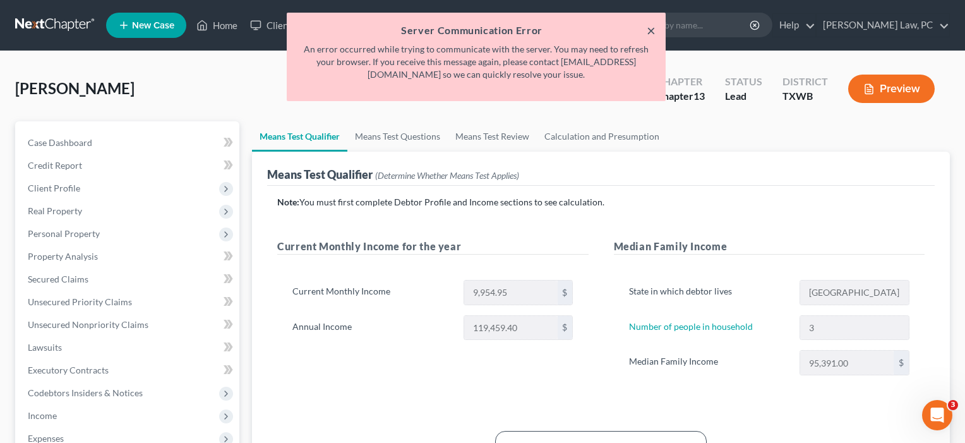
click at [654, 34] on button "×" at bounding box center [651, 30] width 9 height 15
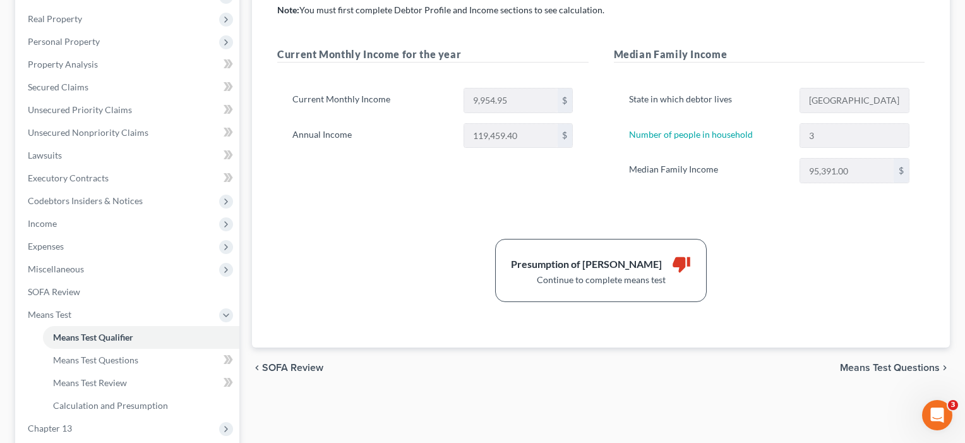
scroll to position [195, 0]
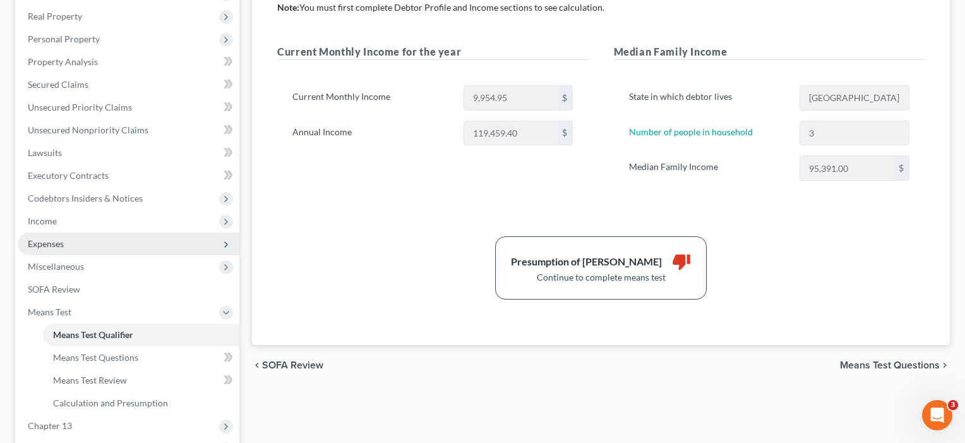
click at [49, 250] on span "Expenses" at bounding box center [129, 243] width 222 height 23
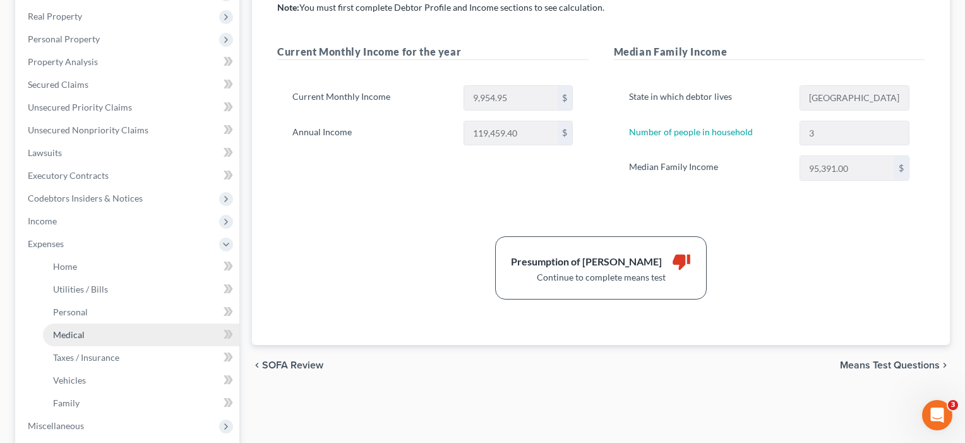
click at [65, 340] on link "Medical" at bounding box center [141, 334] width 196 height 23
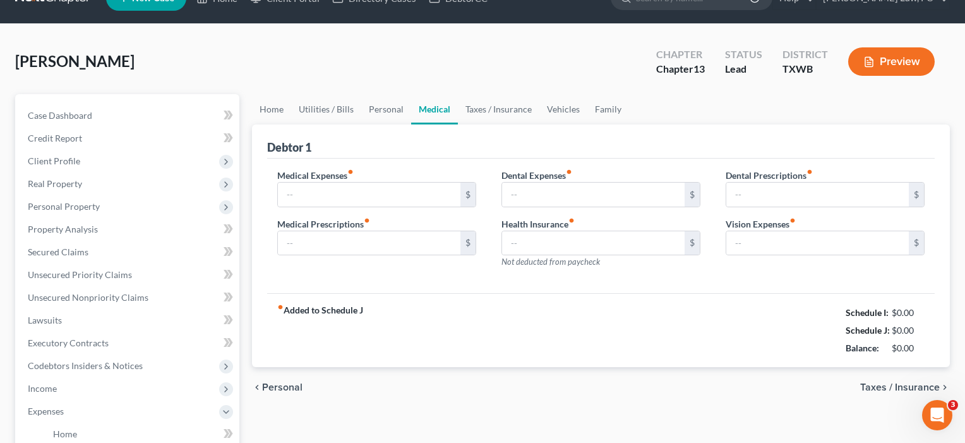
type input "100.00"
type input "0.00"
type input "200.00"
type input "0.00"
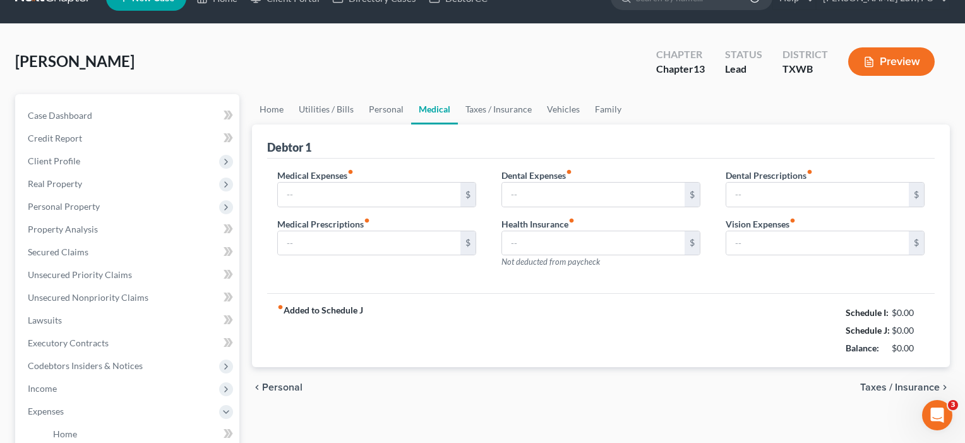
type input "0.00"
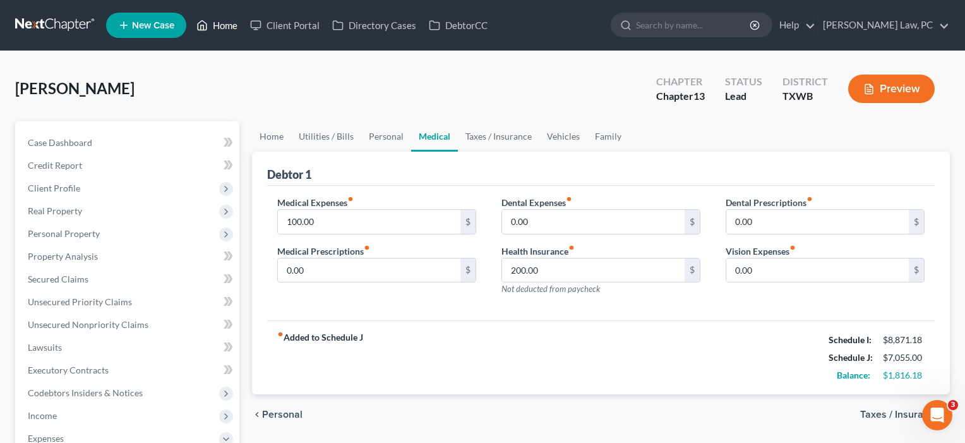
click at [228, 28] on link "Home" at bounding box center [217, 25] width 54 height 23
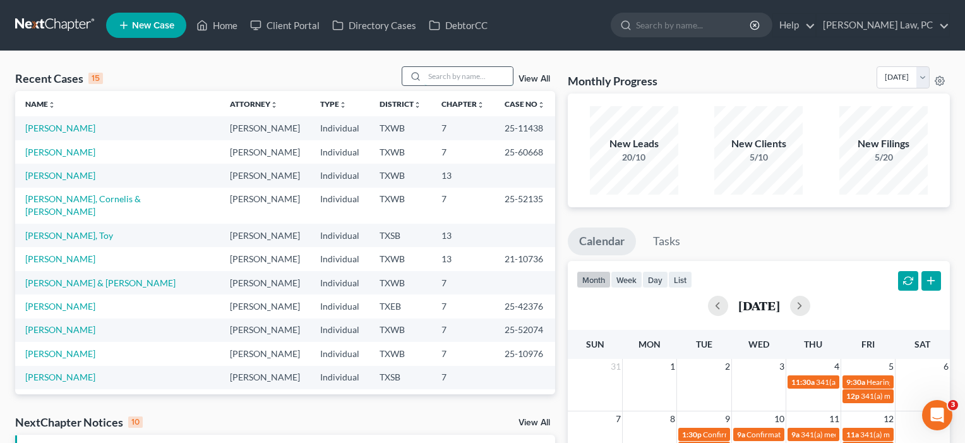
click at [438, 76] on input "search" at bounding box center [469, 76] width 88 height 18
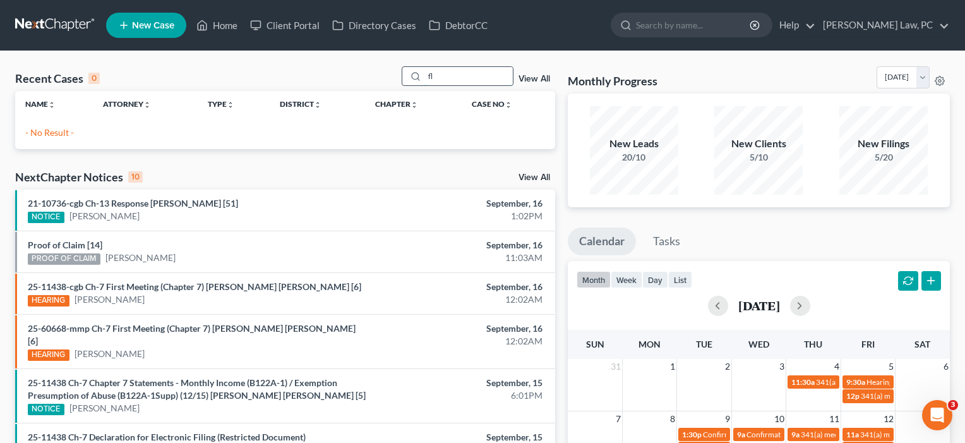
type input "f"
type input "r"
